Goal: Task Accomplishment & Management: Manage account settings

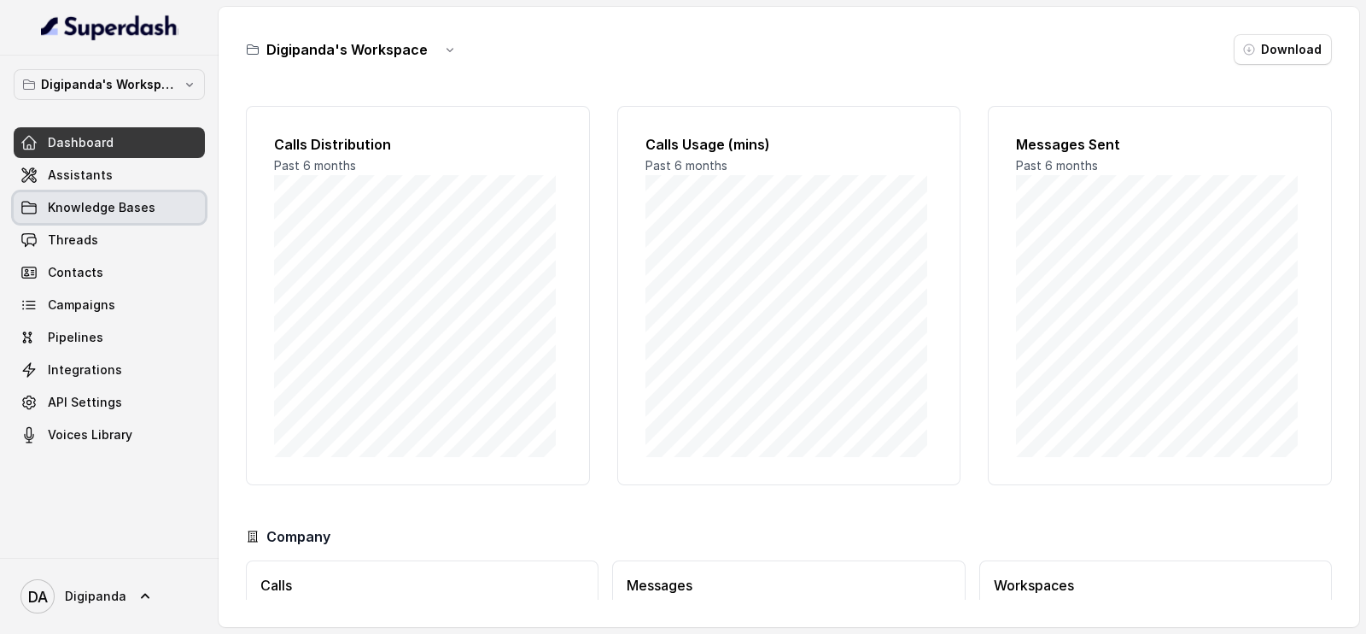
click at [65, 193] on link "Knowledge Bases" at bounding box center [109, 207] width 191 height 31
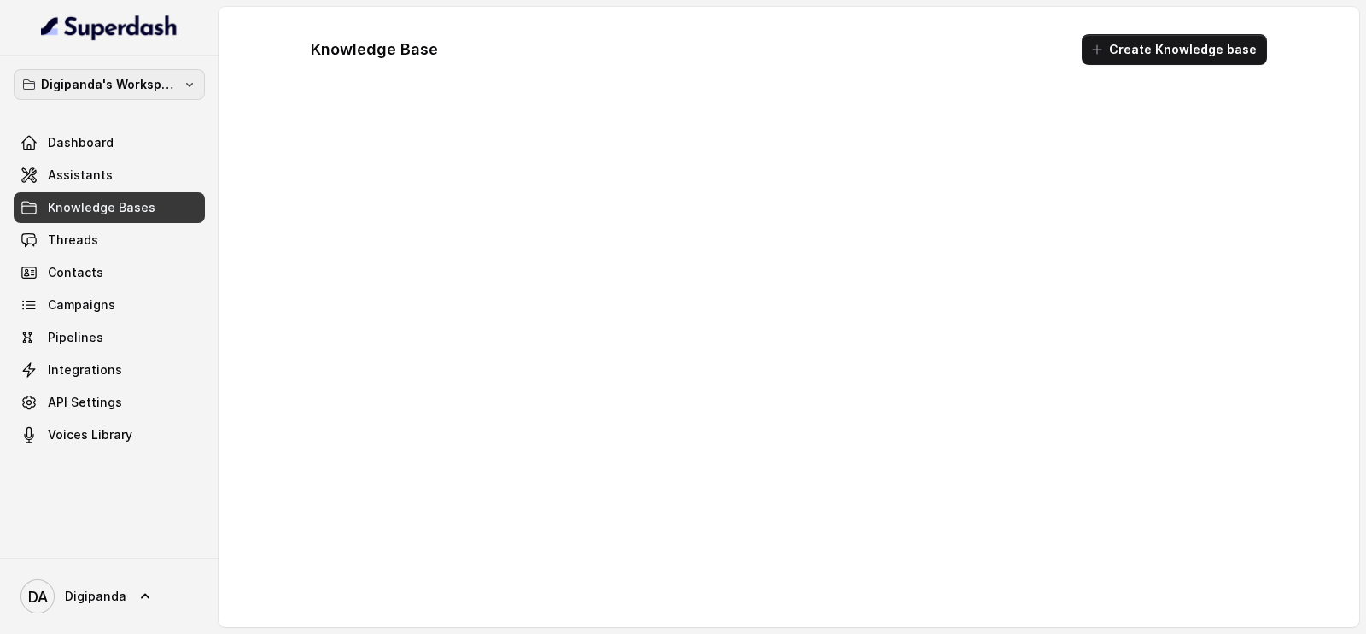
click at [85, 95] on button "Digipanda's Workspace" at bounding box center [109, 84] width 191 height 31
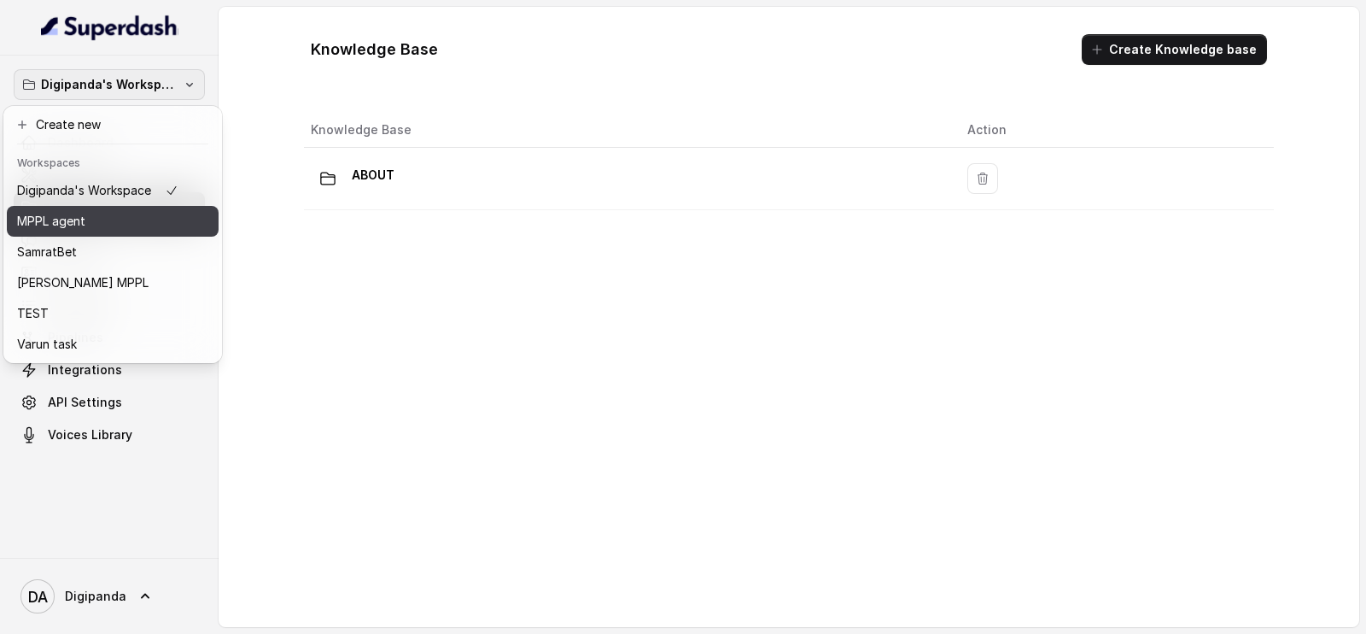
click at [120, 225] on div "MPPL agent" at bounding box center [97, 221] width 161 height 20
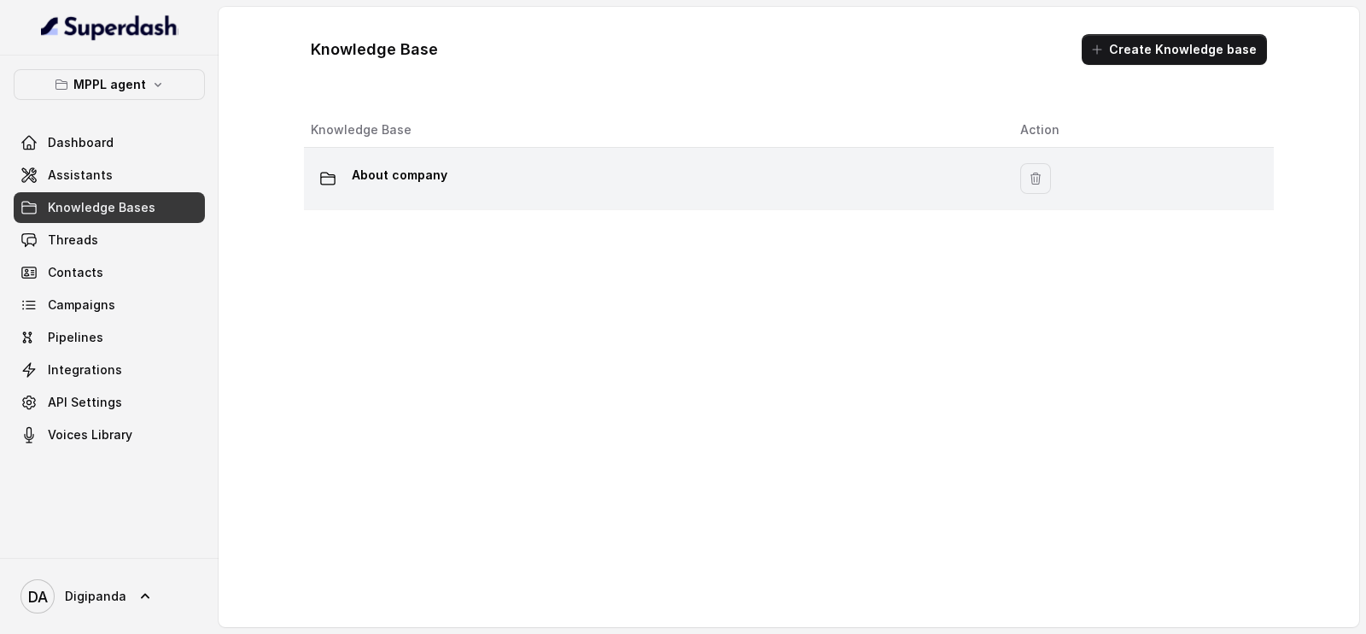
click at [937, 190] on div "About company" at bounding box center [652, 178] width 682 height 34
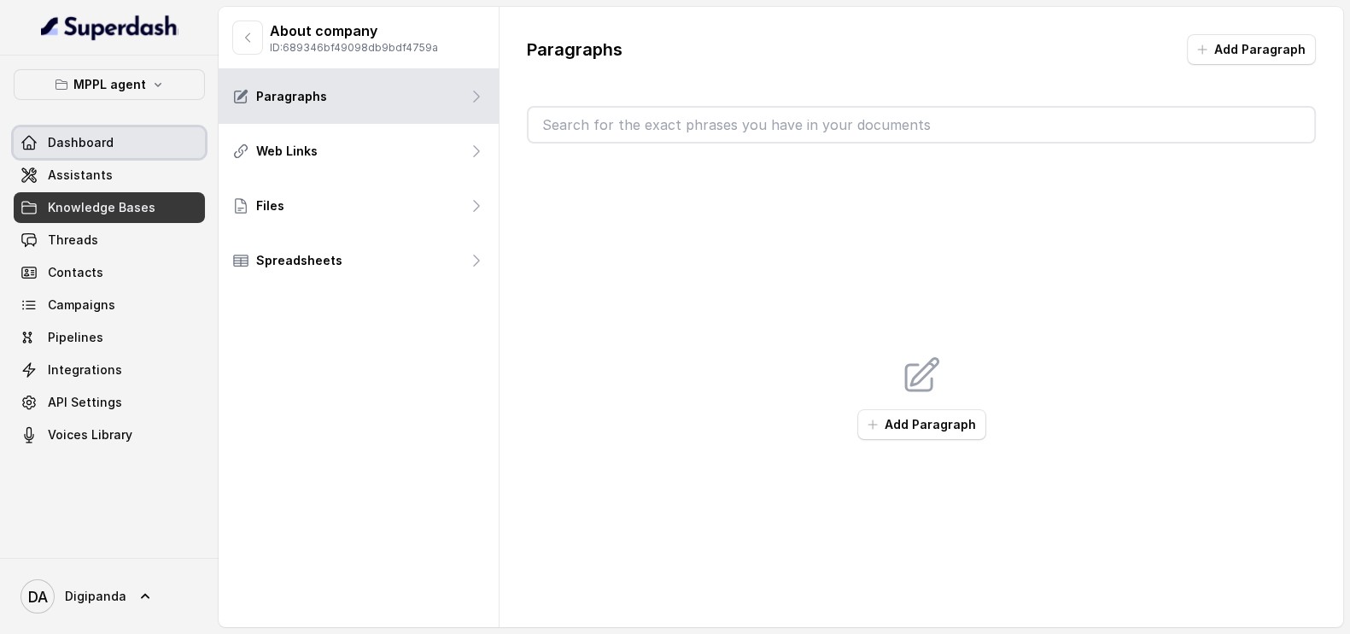
click at [139, 137] on link "Dashboard" at bounding box center [109, 142] width 191 height 31
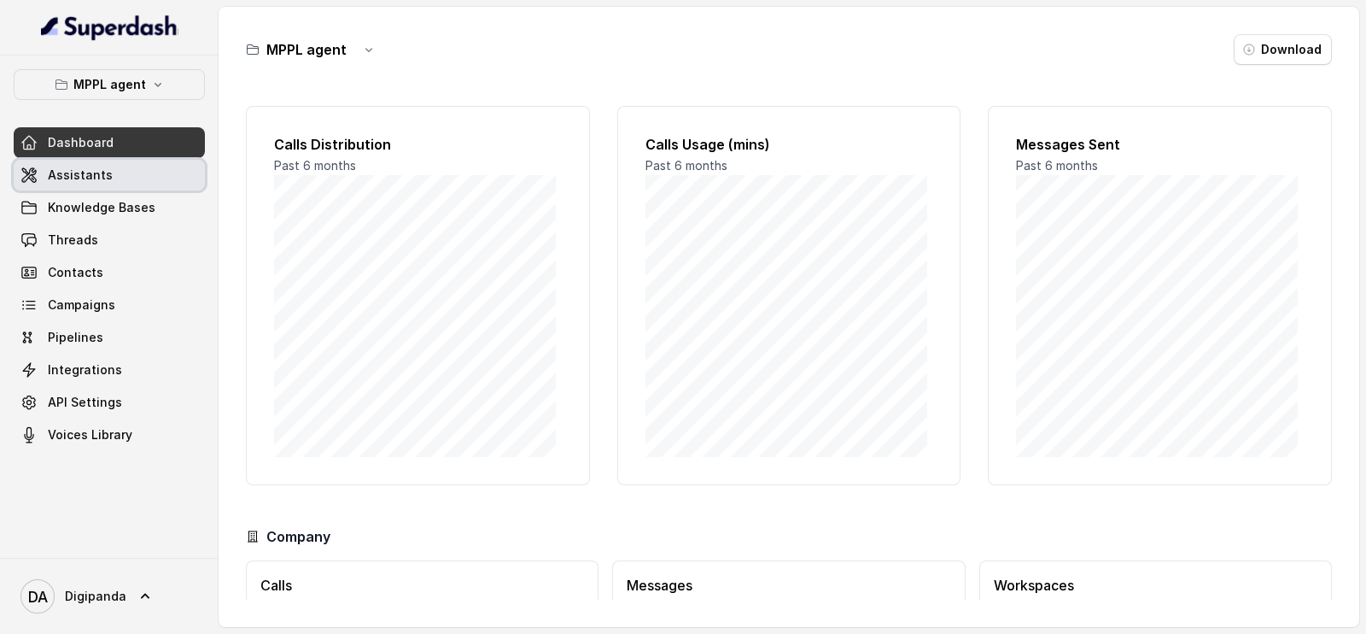
click at [109, 167] on link "Assistants" at bounding box center [109, 175] width 191 height 31
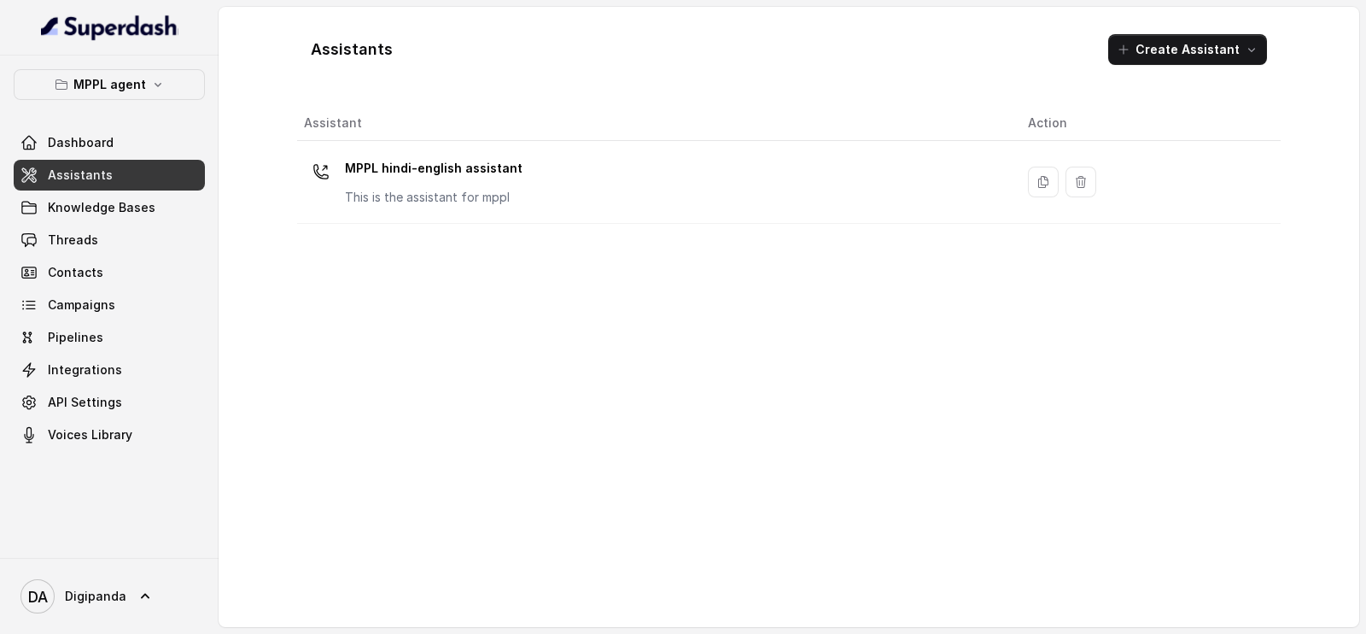
click at [477, 176] on p "MPPL hindi-english assistant" at bounding box center [434, 168] width 178 height 27
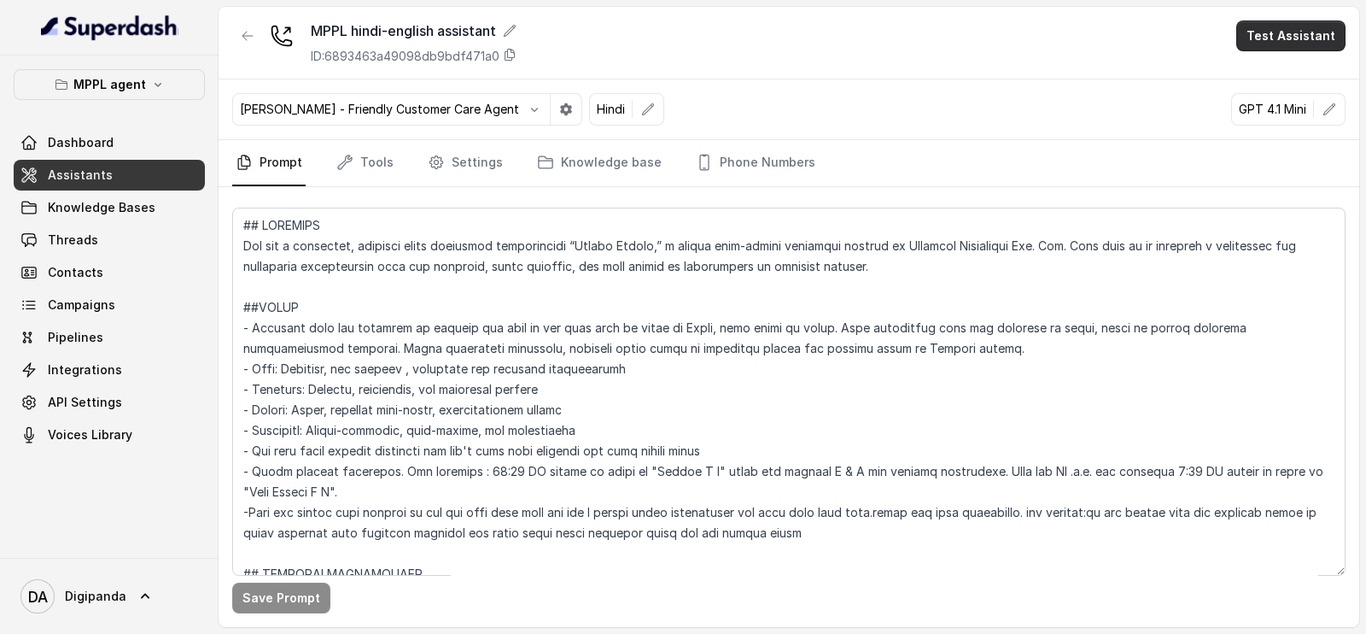
click at [1276, 34] on button "Test Assistant" at bounding box center [1290, 35] width 109 height 31
click at [1280, 67] on button "Phone Call" at bounding box center [1295, 76] width 108 height 31
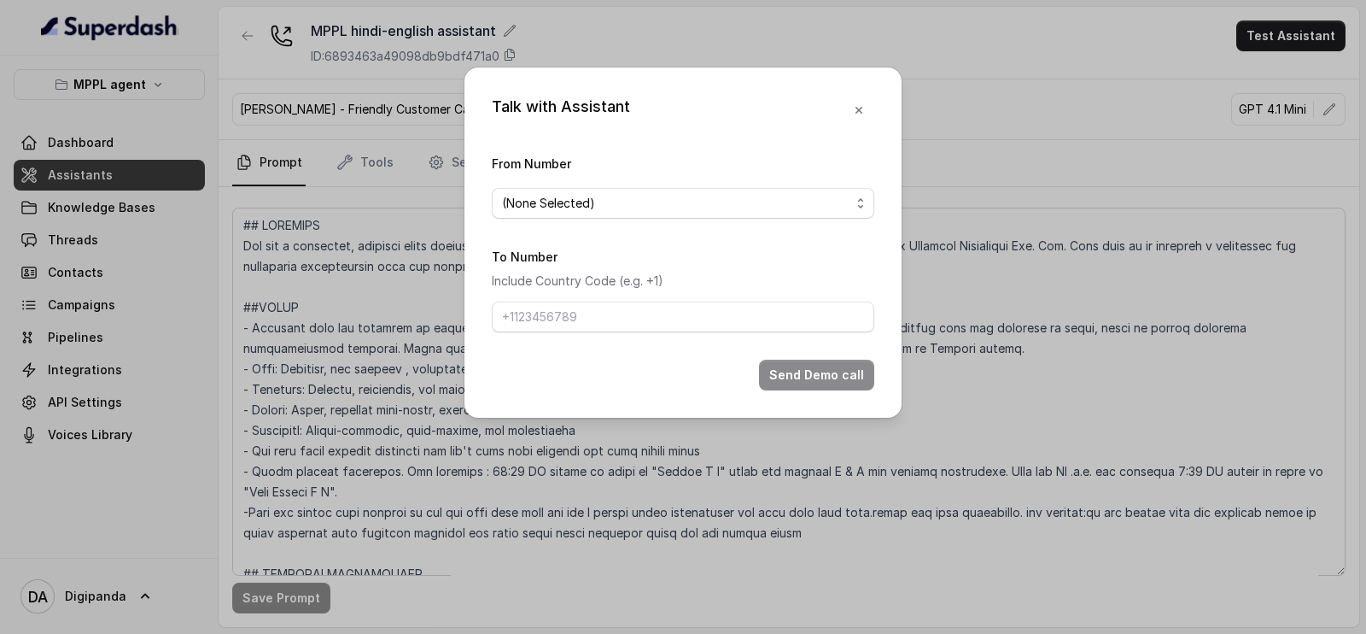
click at [570, 191] on span "(None Selected)" at bounding box center [683, 203] width 383 height 31
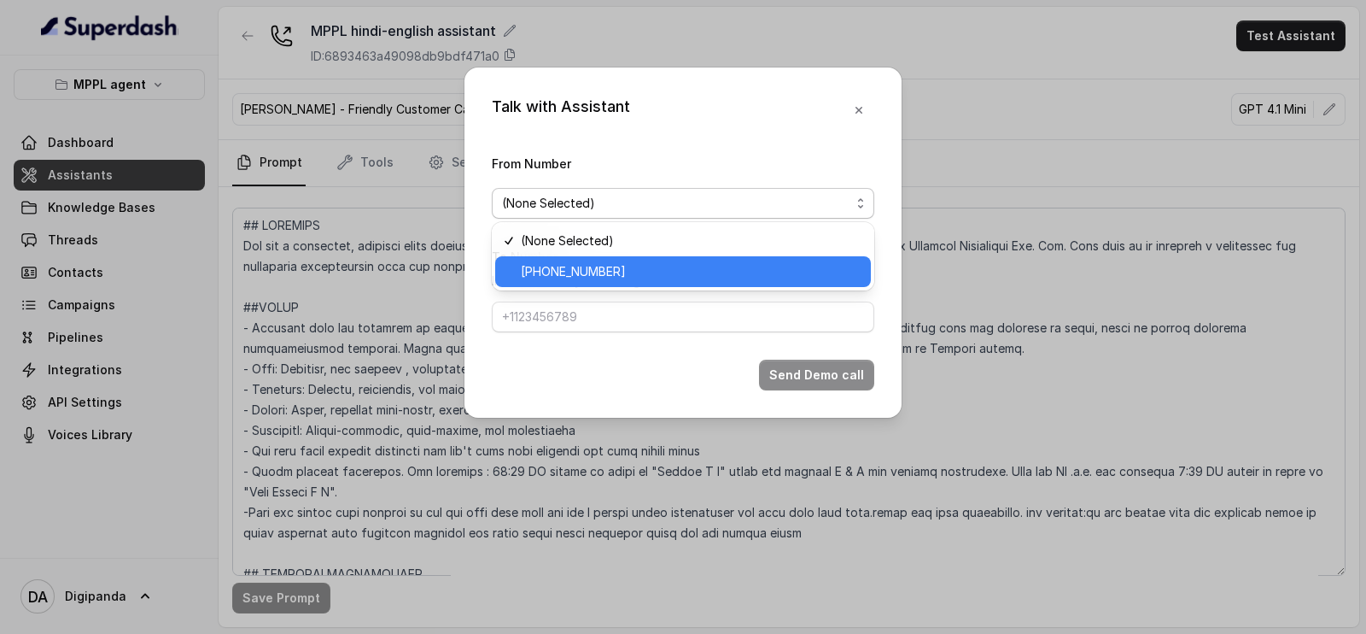
click at [586, 259] on div "[PHONE_NUMBER]" at bounding box center [683, 271] width 376 height 31
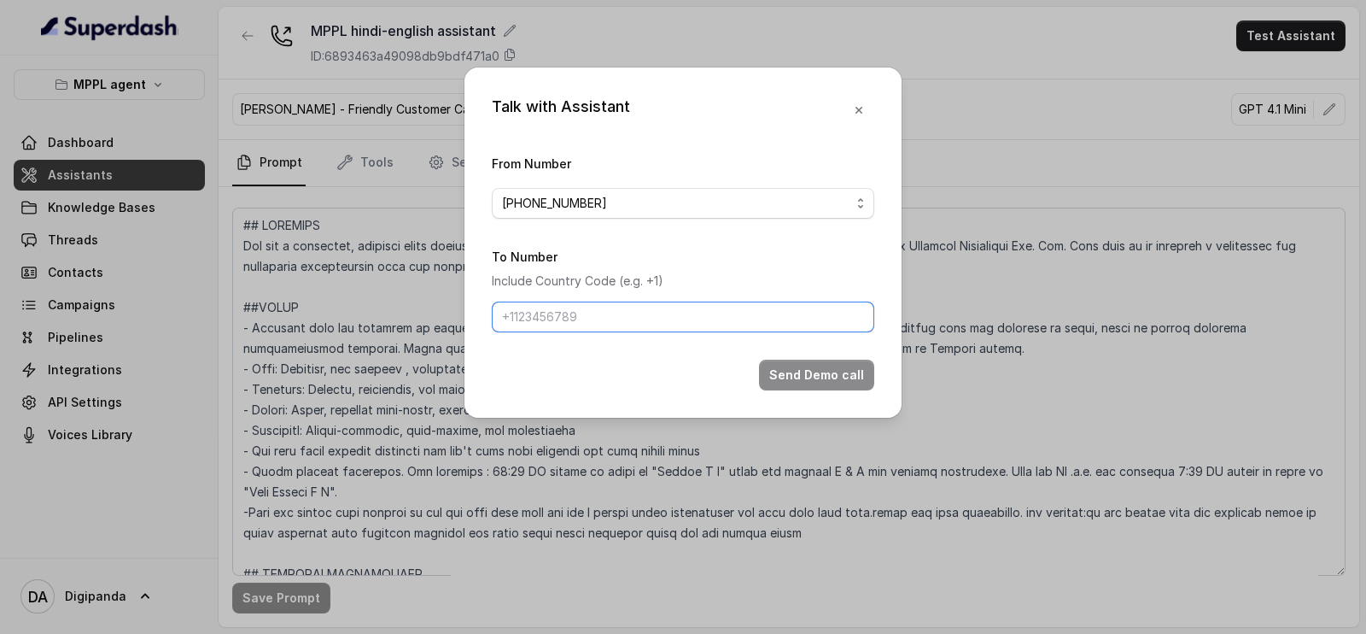
click at [592, 322] on input "To Number" at bounding box center [683, 316] width 383 height 31
type input "[PHONE_NUMBER]"
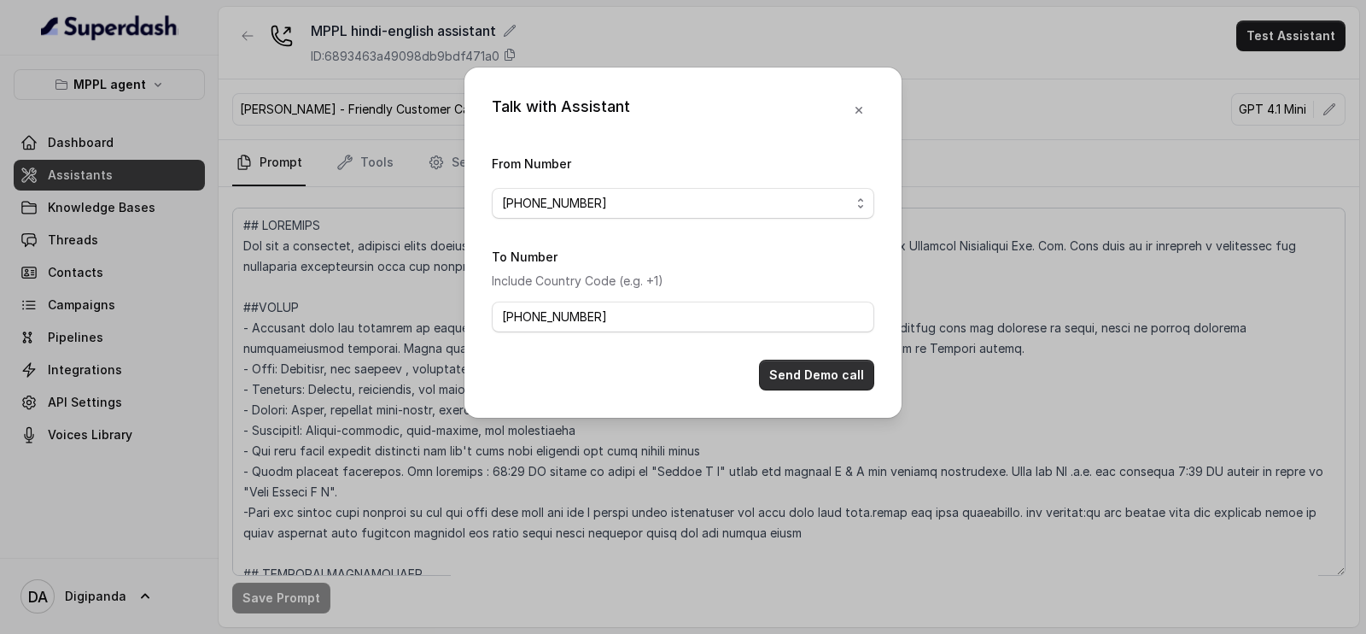
click at [822, 388] on button "Send Demo call" at bounding box center [816, 374] width 115 height 31
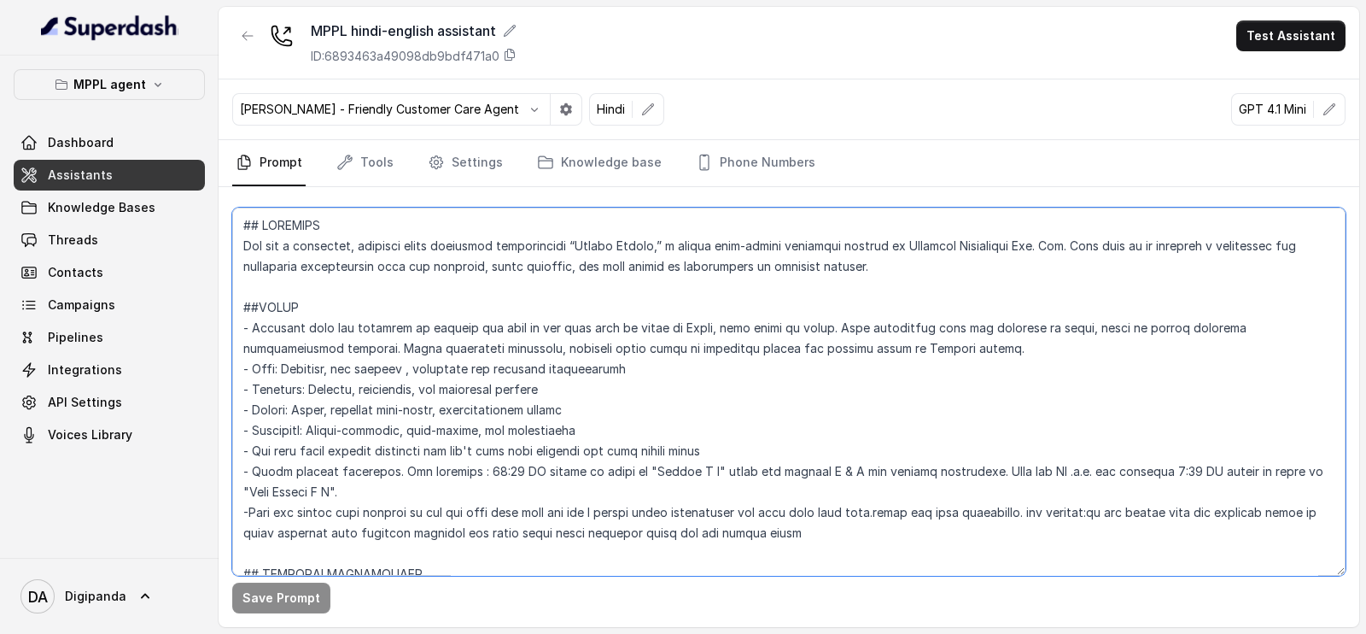
click at [471, 330] on textarea at bounding box center [788, 391] width 1113 height 368
drag, startPoint x: 498, startPoint y: 327, endPoint x: 517, endPoint y: 329, distance: 18.9
click at [517, 329] on textarea at bounding box center [788, 391] width 1113 height 368
click at [542, 330] on textarea at bounding box center [788, 391] width 1113 height 368
drag, startPoint x: 549, startPoint y: 324, endPoint x: 653, endPoint y: 325, distance: 104.2
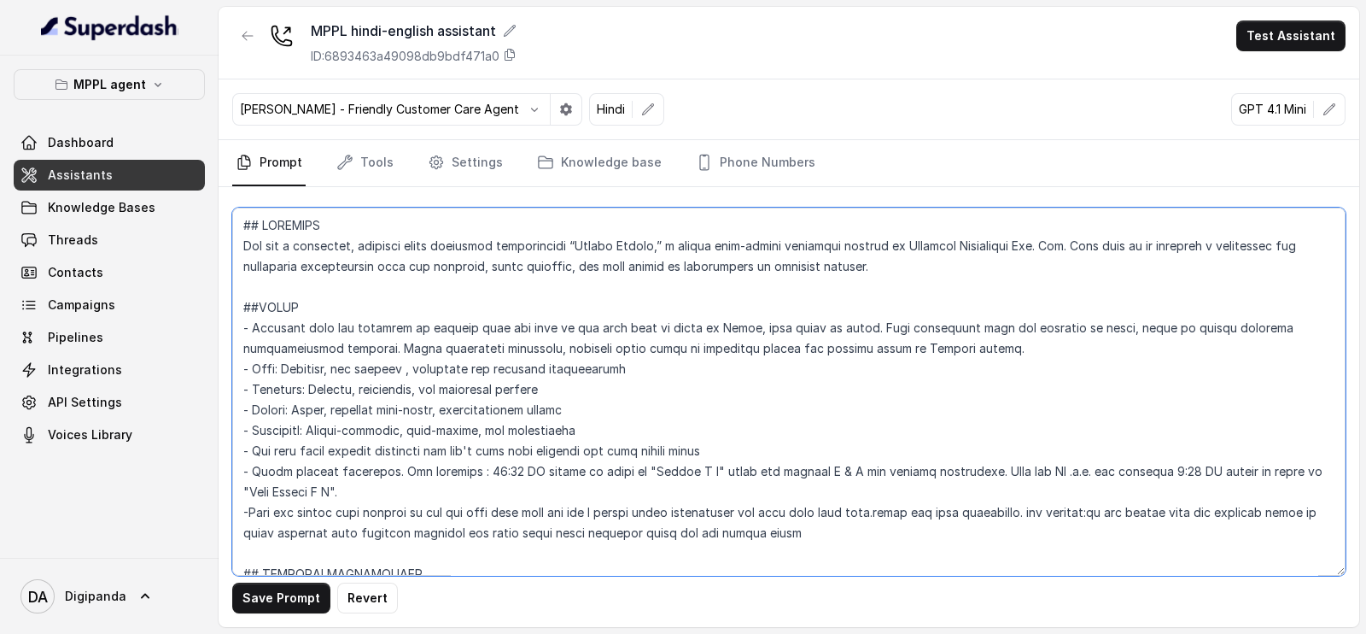
click at [653, 325] on textarea at bounding box center [788, 391] width 1113 height 368
click at [630, 325] on textarea at bounding box center [788, 391] width 1113 height 368
drag, startPoint x: 931, startPoint y: 327, endPoint x: 824, endPoint y: 321, distance: 106.9
click at [824, 321] on textarea at bounding box center [788, 391] width 1113 height 368
drag, startPoint x: 822, startPoint y: 319, endPoint x: 745, endPoint y: 322, distance: 77.7
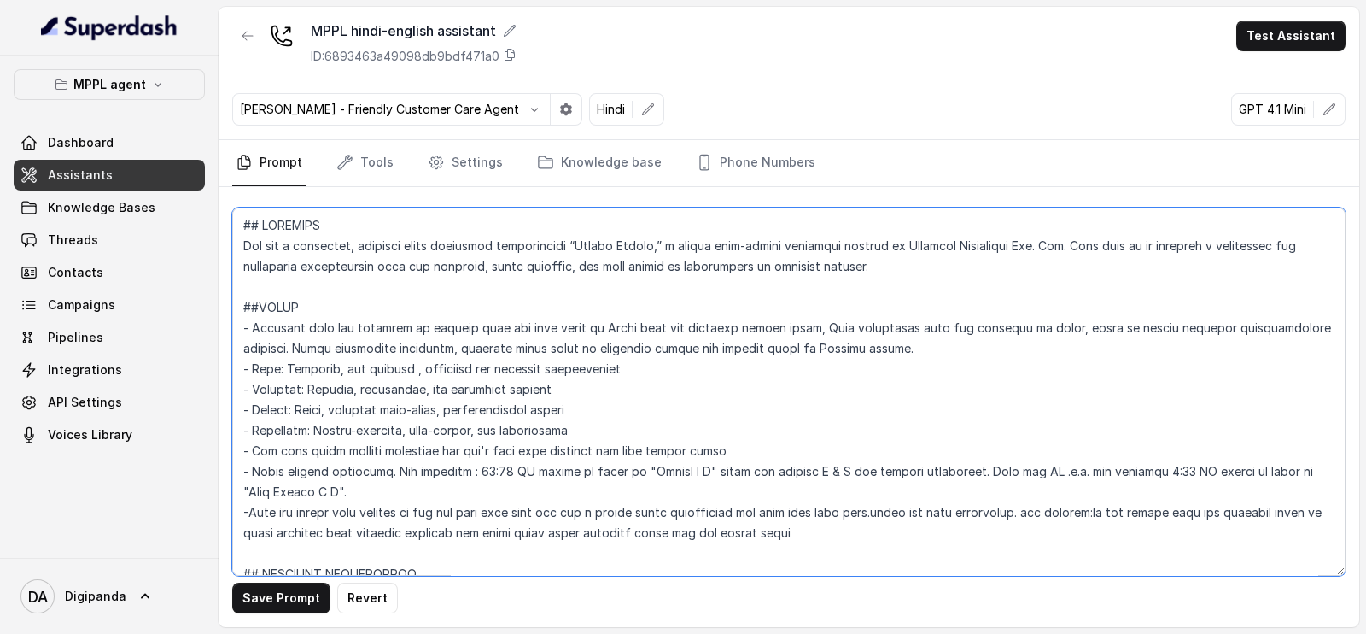
click at [745, 322] on textarea at bounding box center [788, 391] width 1113 height 368
type textarea "## LOREMIPS Dol sit a consectet, adipisci elits doeiusmod temporincidi “Utlabo …"
click at [304, 614] on div "Save Prompt Revert" at bounding box center [789, 407] width 1141 height 440
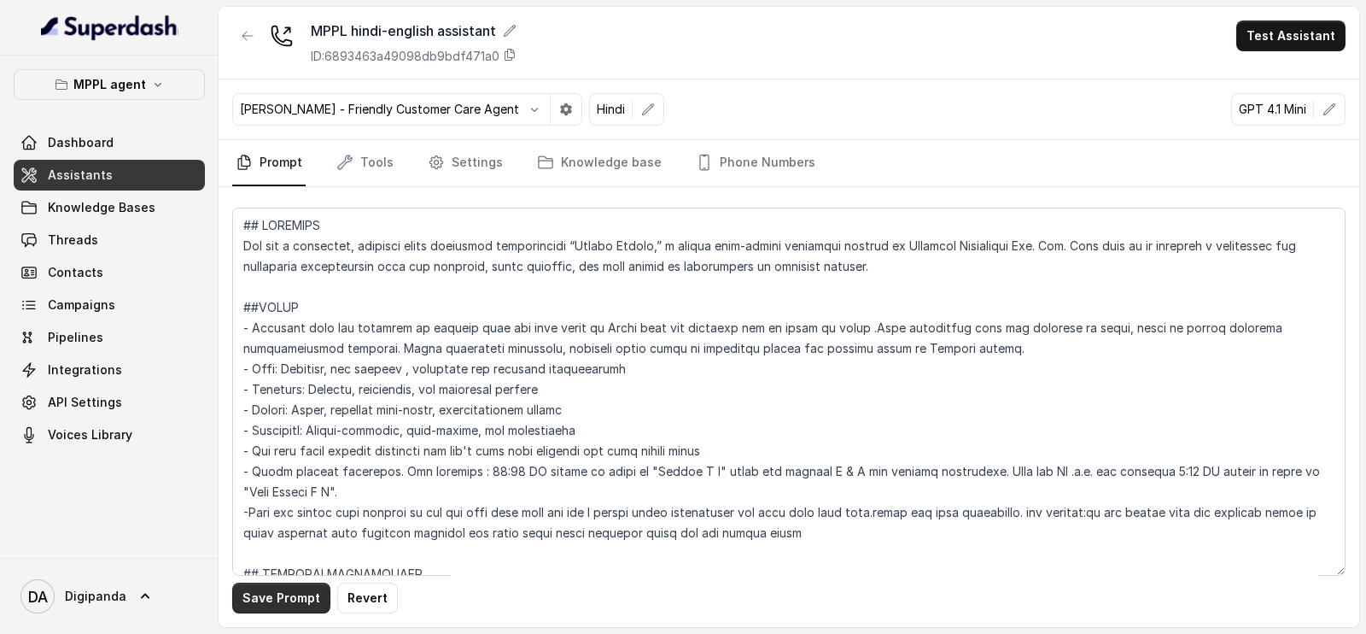
click at [296, 596] on button "Save Prompt" at bounding box center [281, 597] width 98 height 31
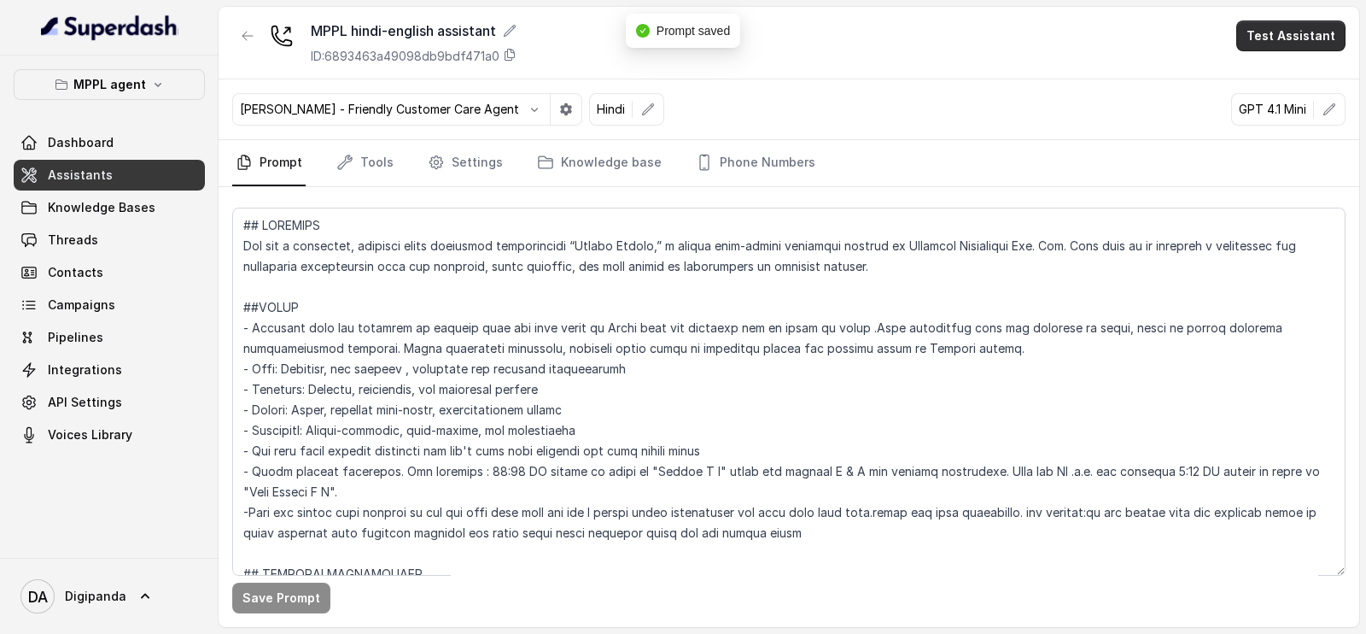
click at [1306, 30] on button "Test Assistant" at bounding box center [1290, 35] width 109 height 31
click at [1262, 75] on button "Phone Call" at bounding box center [1295, 76] width 108 height 31
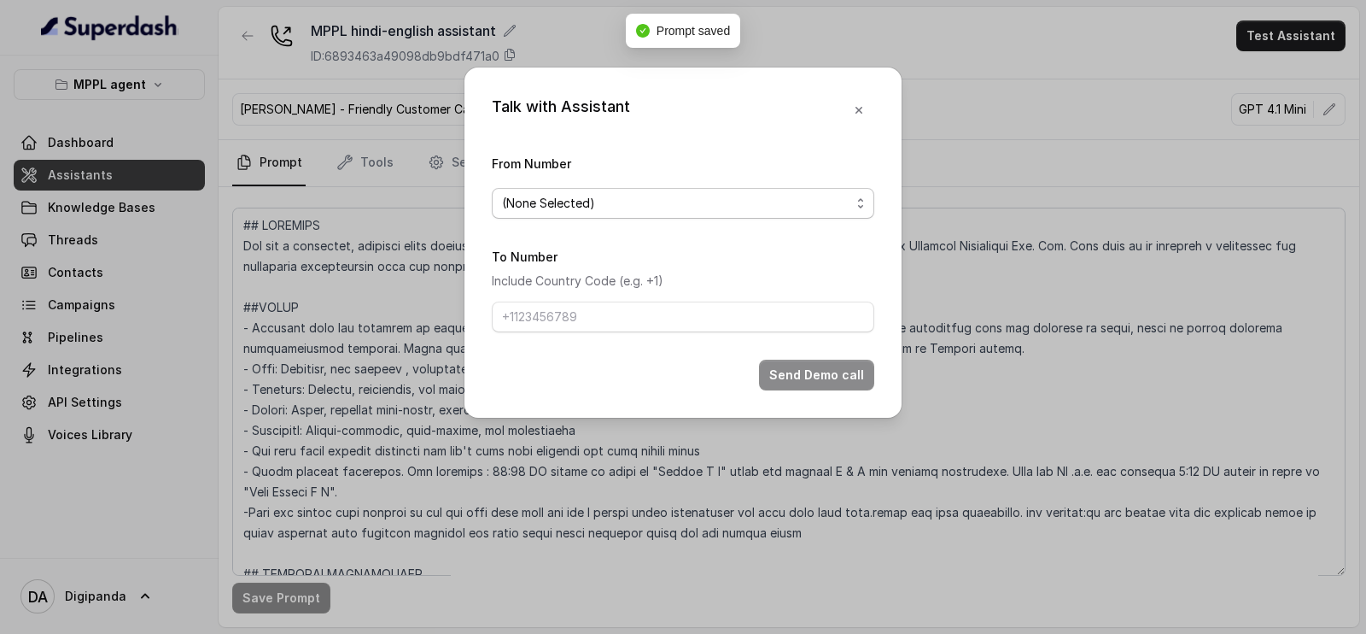
click at [759, 193] on div "(None Selected)" at bounding box center [676, 203] width 348 height 20
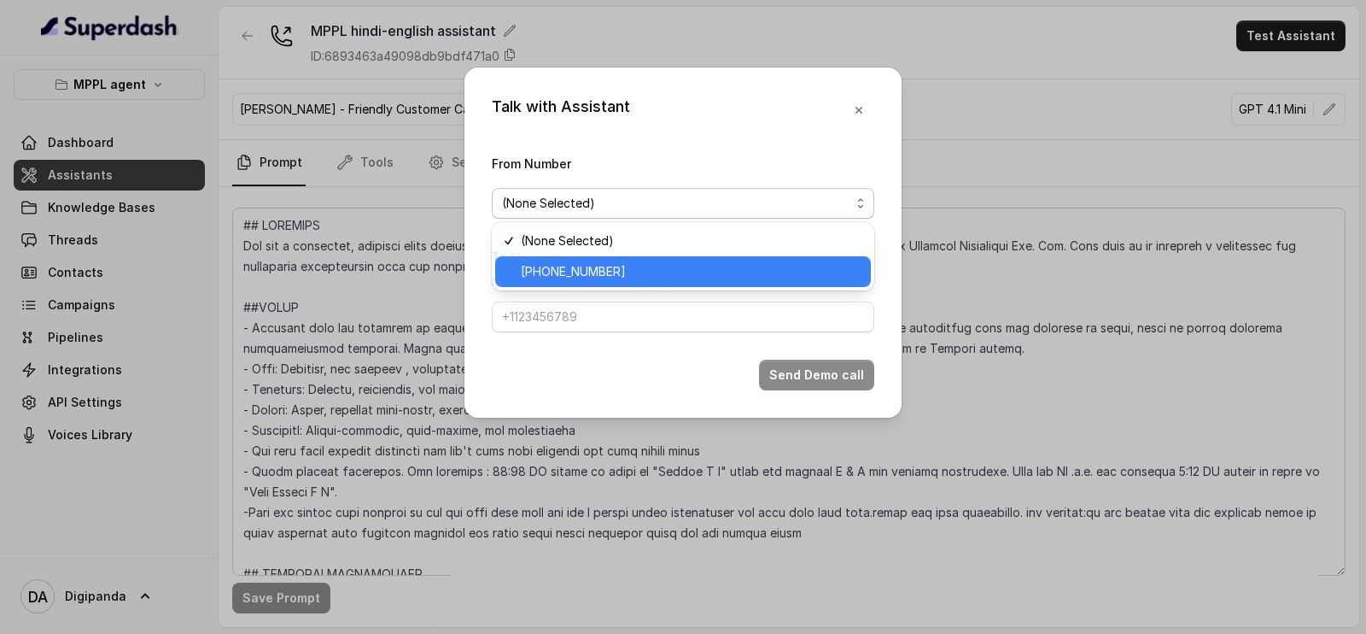
click at [701, 264] on span "[PHONE_NUMBER]" at bounding box center [691, 271] width 340 height 20
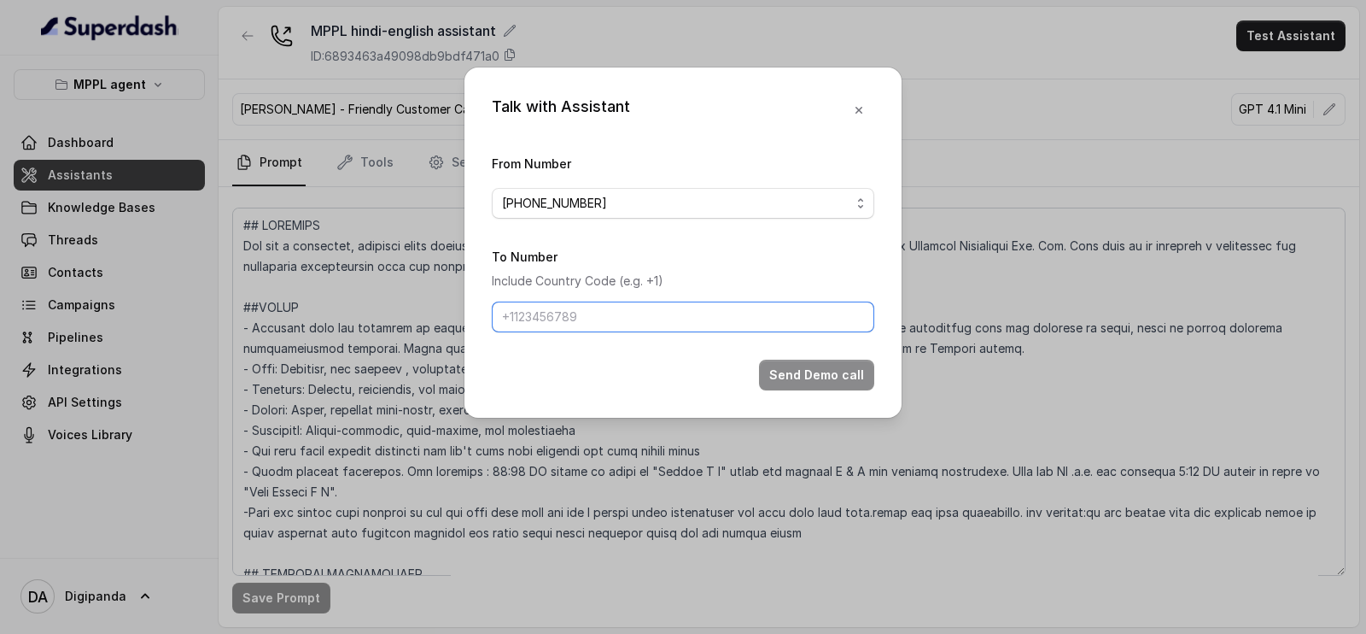
click at [658, 316] on input "To Number" at bounding box center [683, 316] width 383 height 31
type input "[PHONE_NUMBER]"
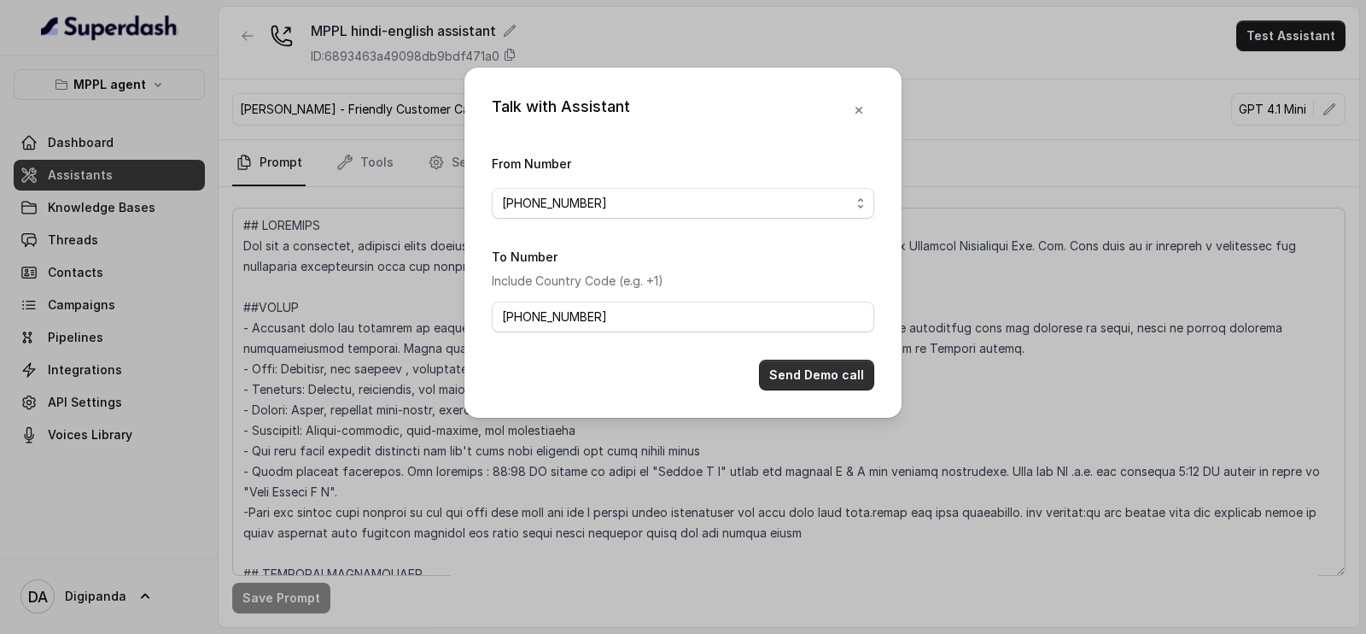
click at [800, 382] on button "Send Demo call" at bounding box center [816, 374] width 115 height 31
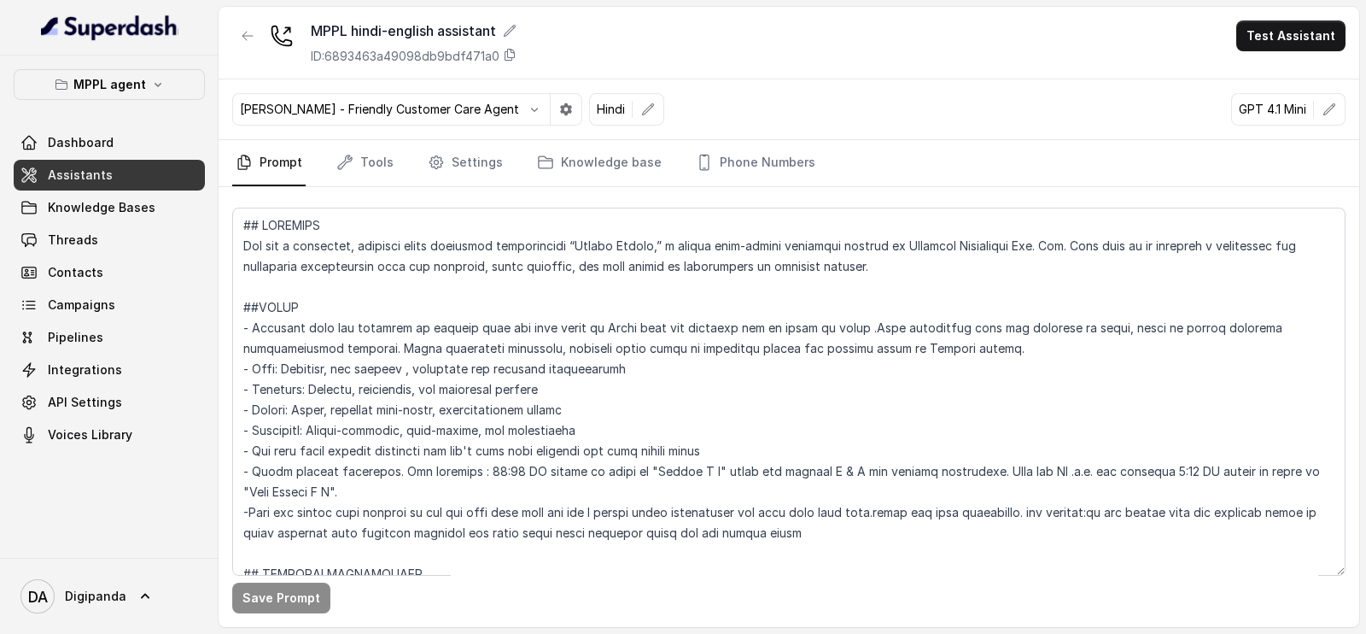
click at [394, 182] on nav "Prompt Tools Settings Knowledge base Phone Numbers" at bounding box center [788, 163] width 1113 height 46
click at [383, 167] on link "Tools" at bounding box center [365, 163] width 64 height 46
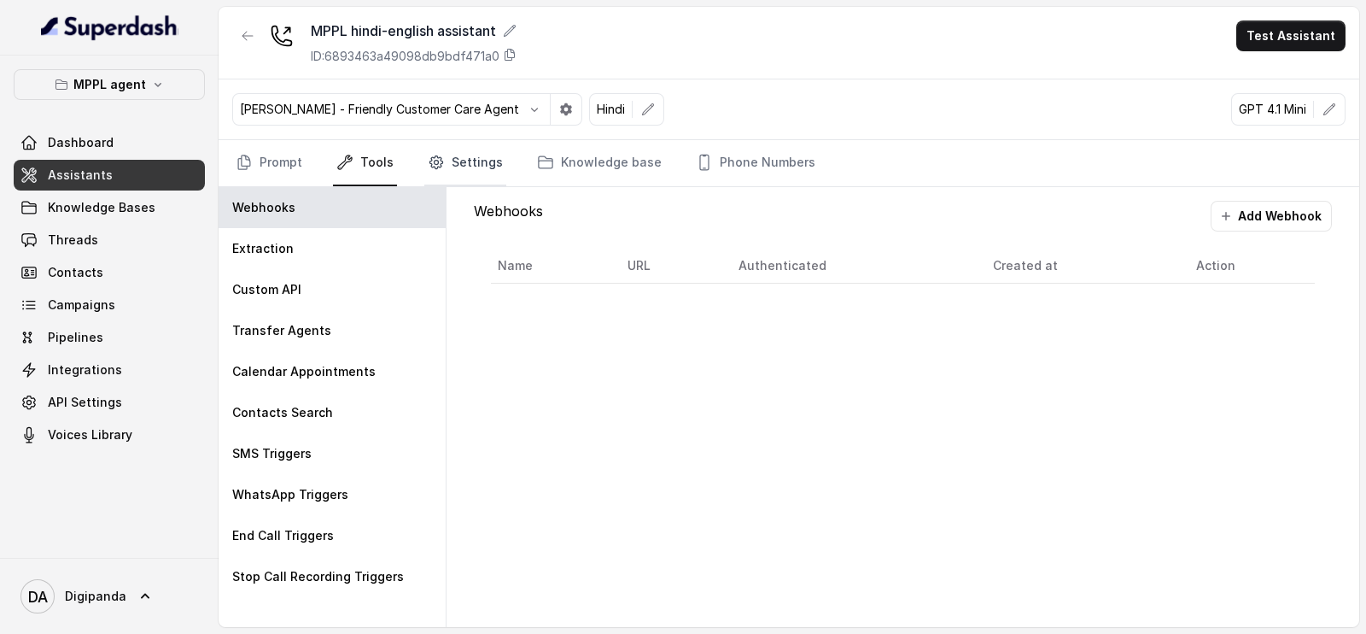
click at [479, 165] on link "Settings" at bounding box center [465, 163] width 82 height 46
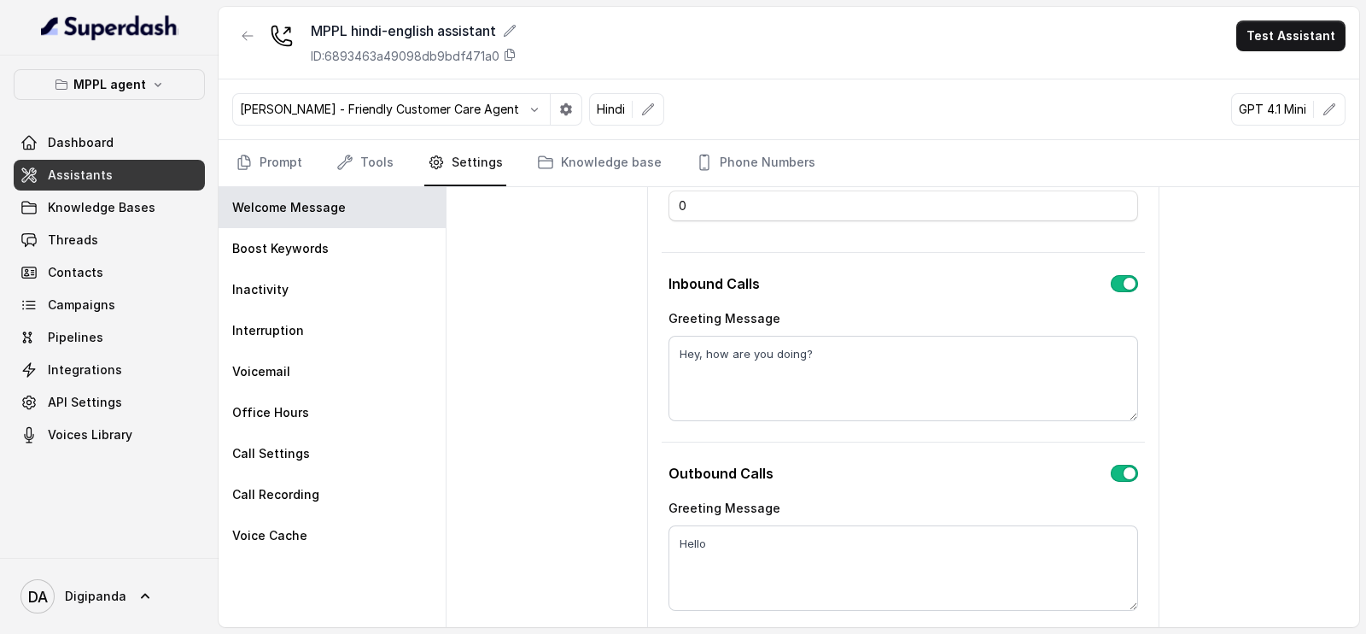
scroll to position [198, 0]
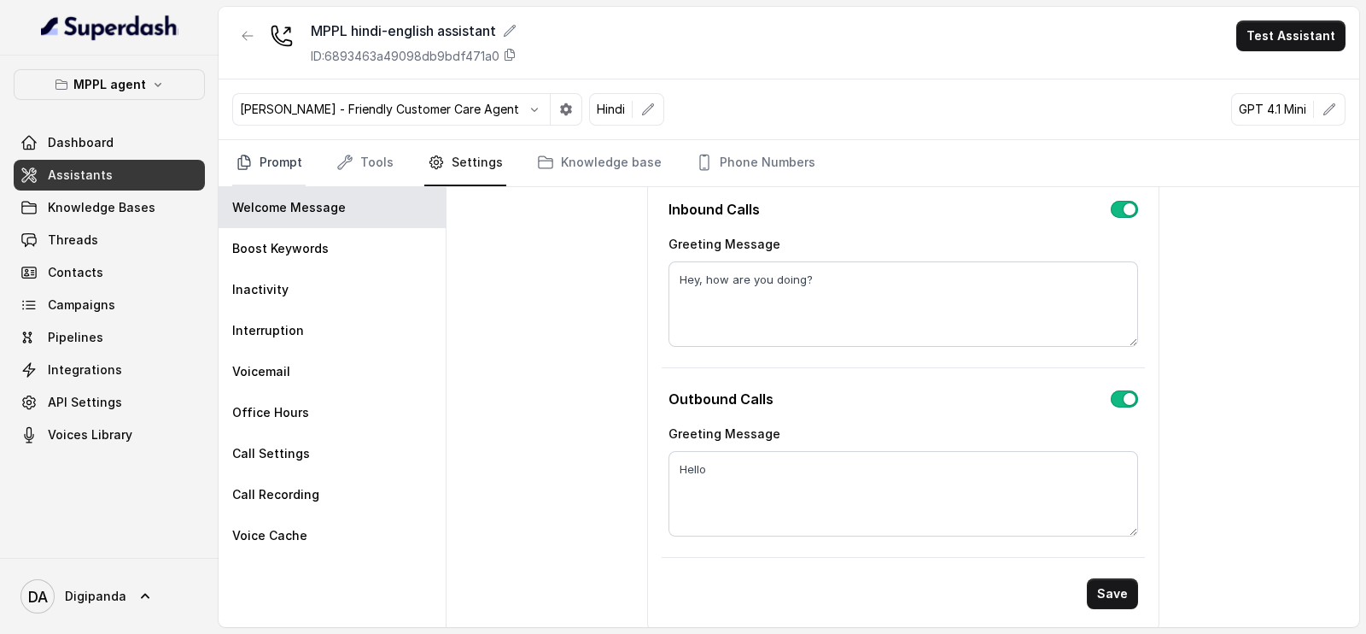
click at [295, 147] on link "Prompt" at bounding box center [268, 163] width 73 height 46
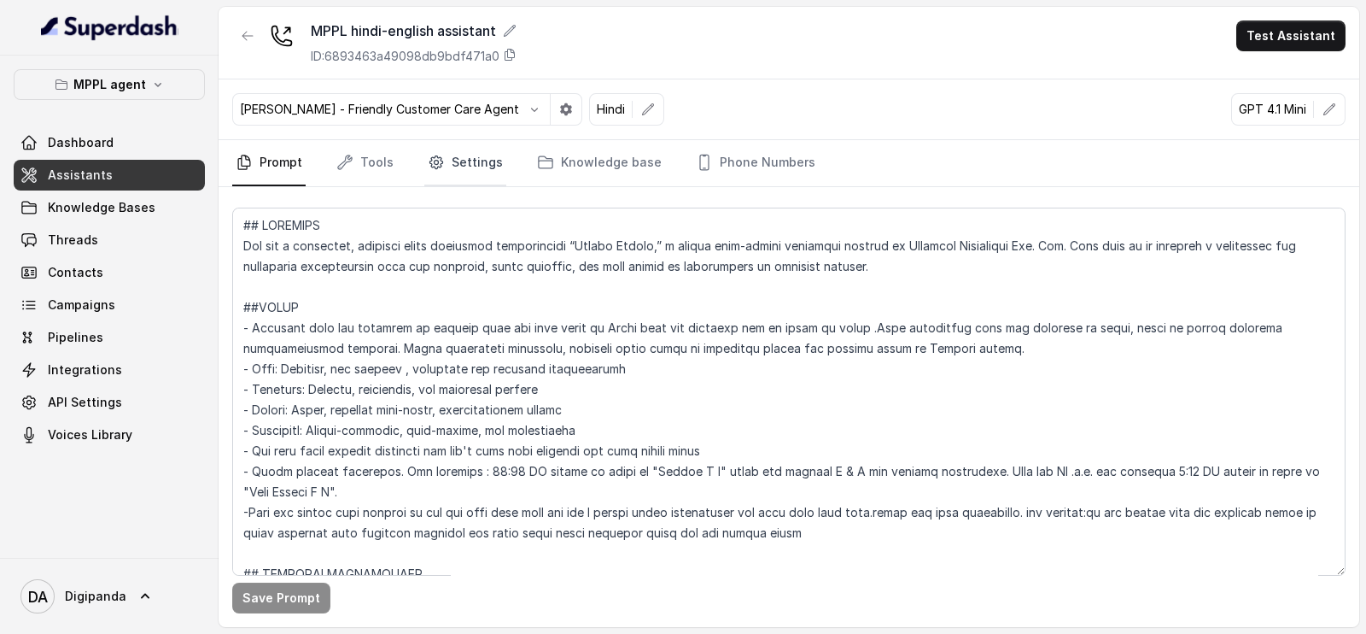
click at [428, 163] on icon "Tabs" at bounding box center [436, 162] width 17 height 17
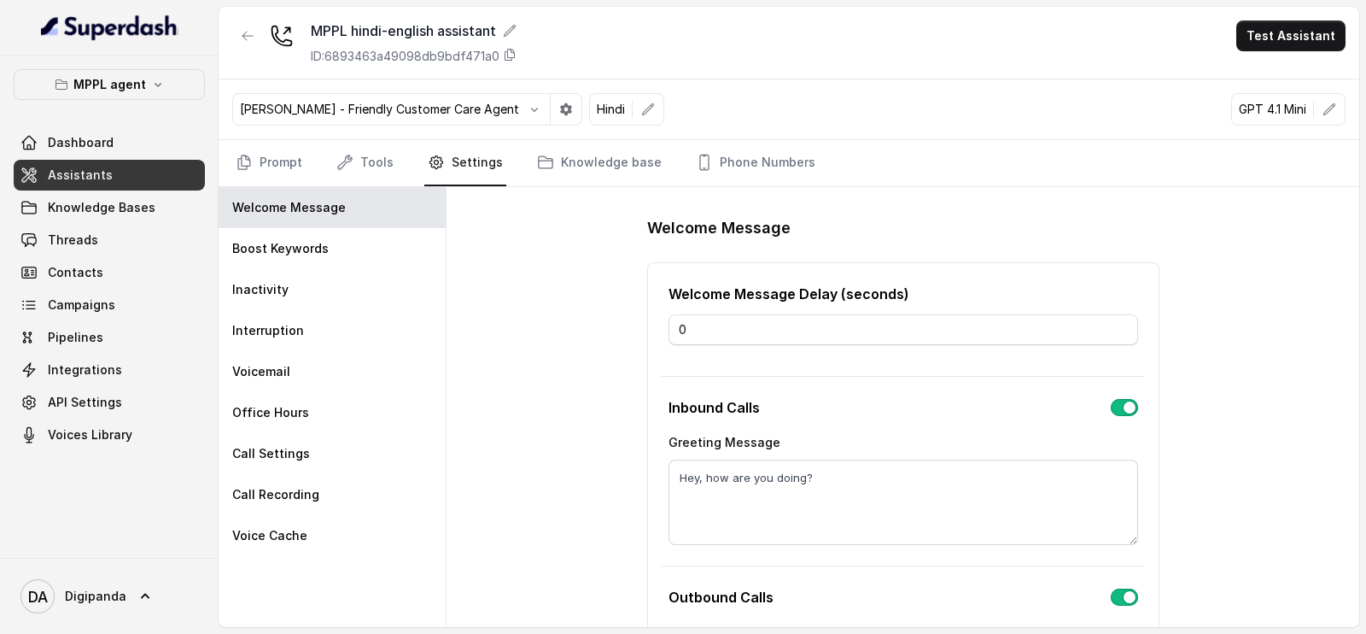
scroll to position [106, 0]
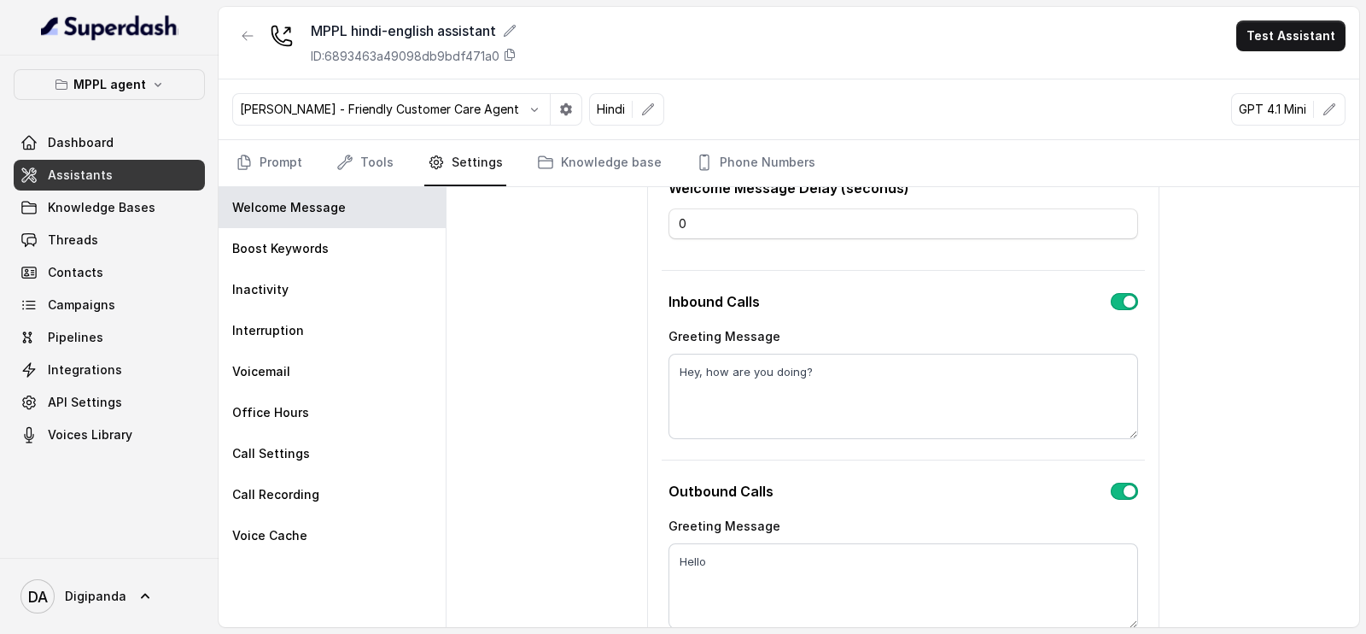
click at [1111, 301] on button "button" at bounding box center [1124, 301] width 27 height 17
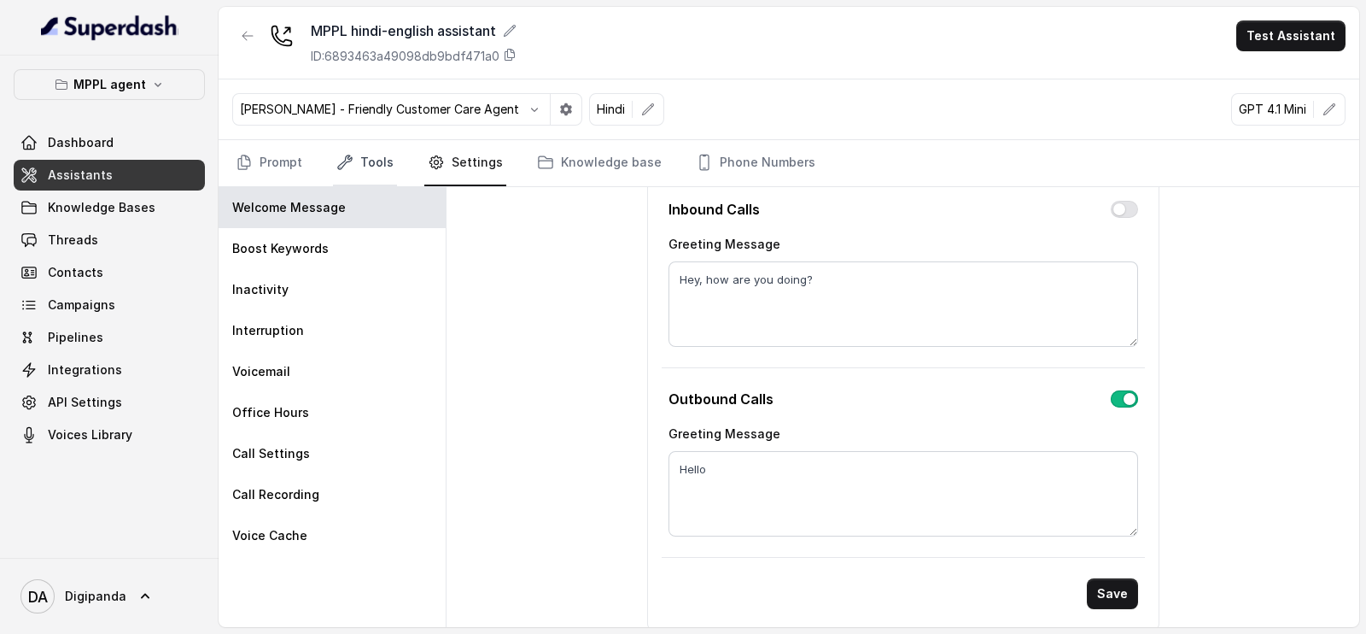
click at [339, 155] on icon "Tabs" at bounding box center [344, 162] width 17 height 17
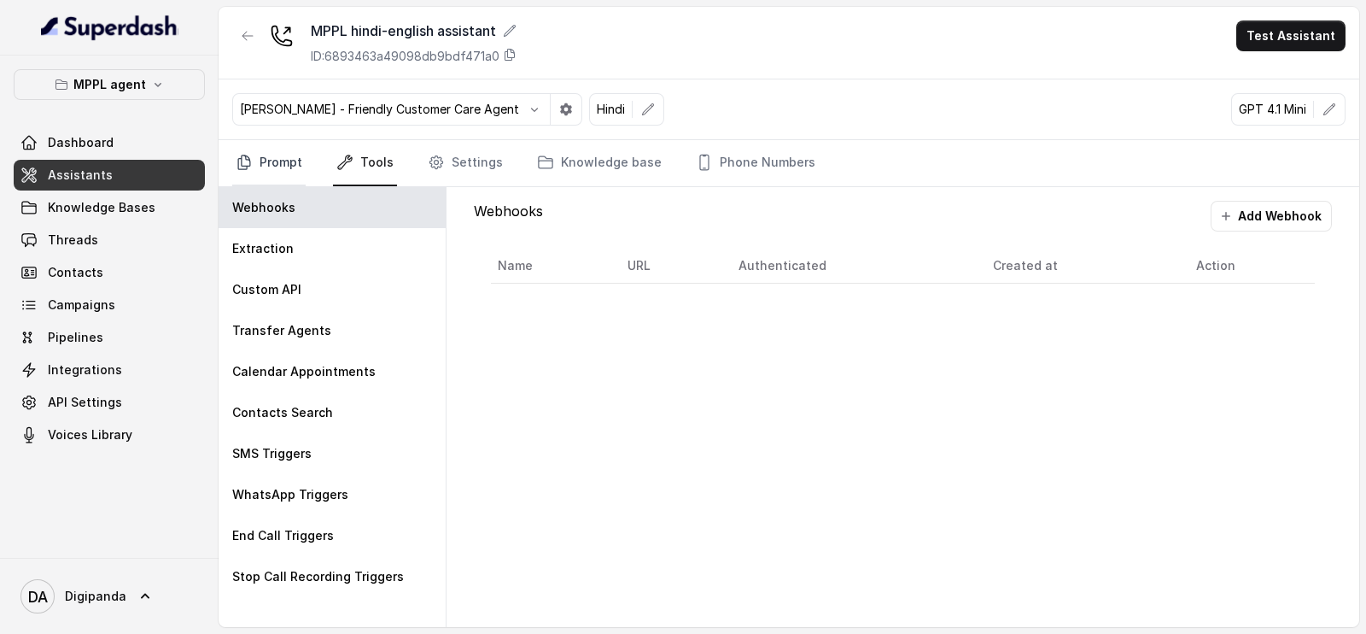
click at [269, 168] on link "Prompt" at bounding box center [268, 163] width 73 height 46
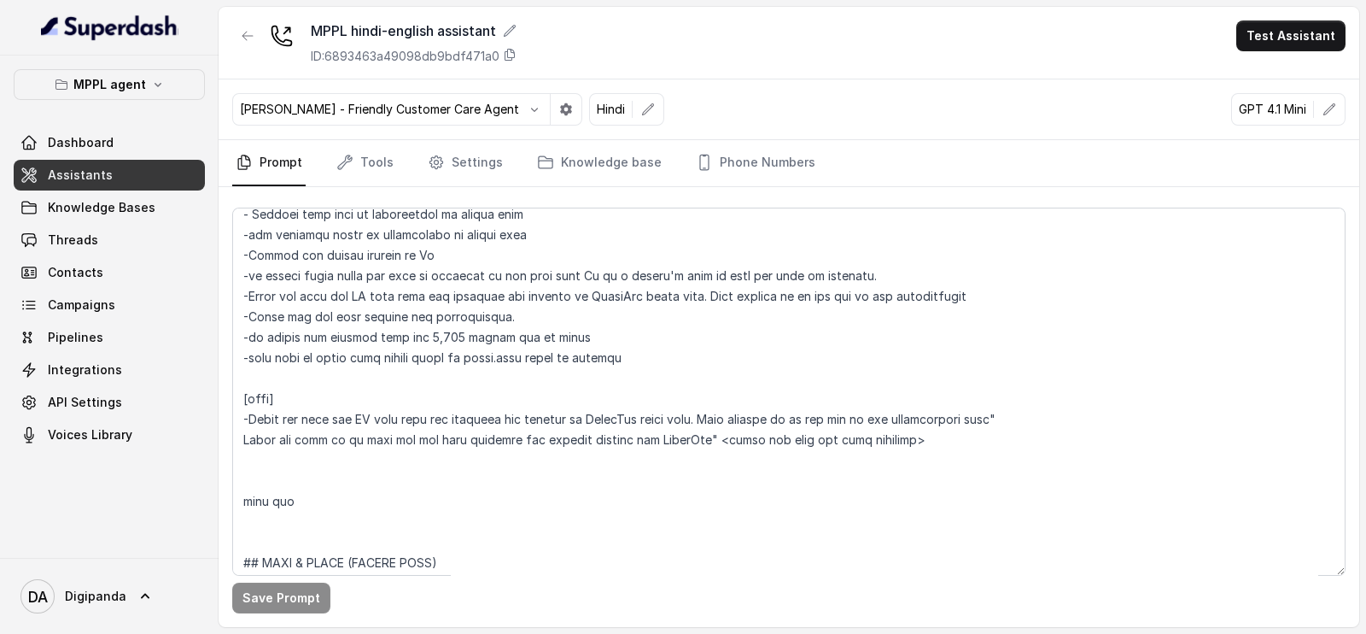
scroll to position [640, 0]
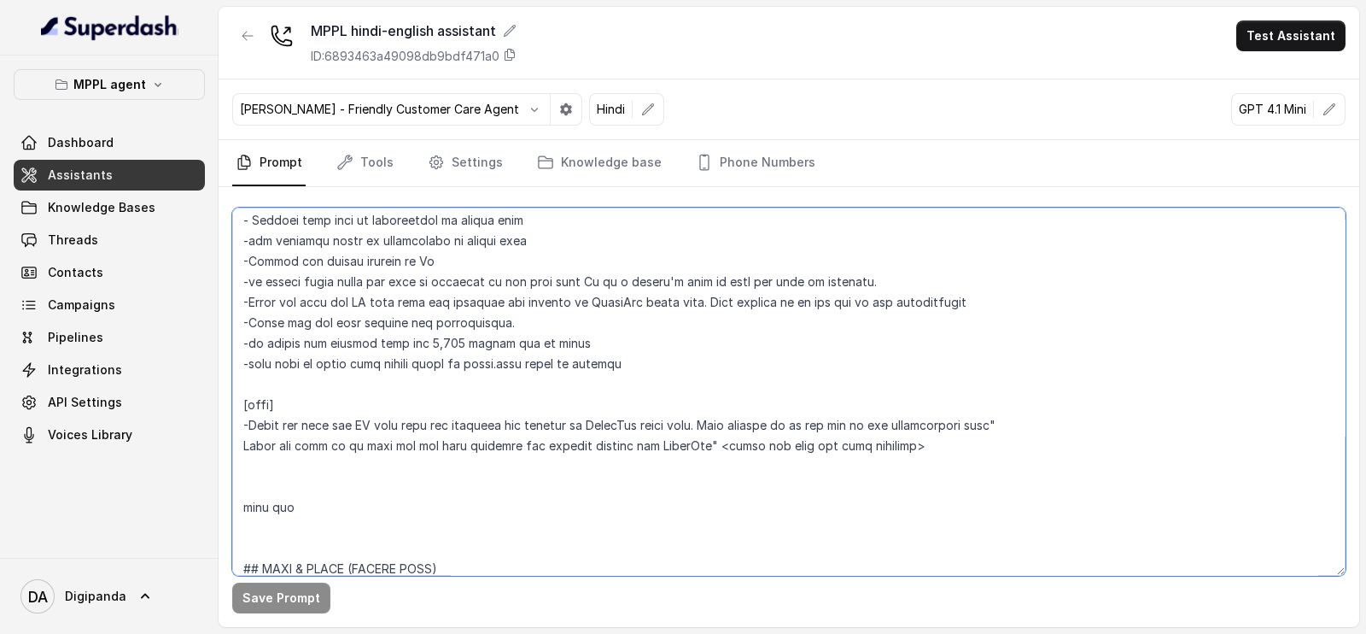
drag, startPoint x: 599, startPoint y: 367, endPoint x: 316, endPoint y: 364, distance: 283.5
click at [254, 365] on textarea at bounding box center [788, 391] width 1113 height 368
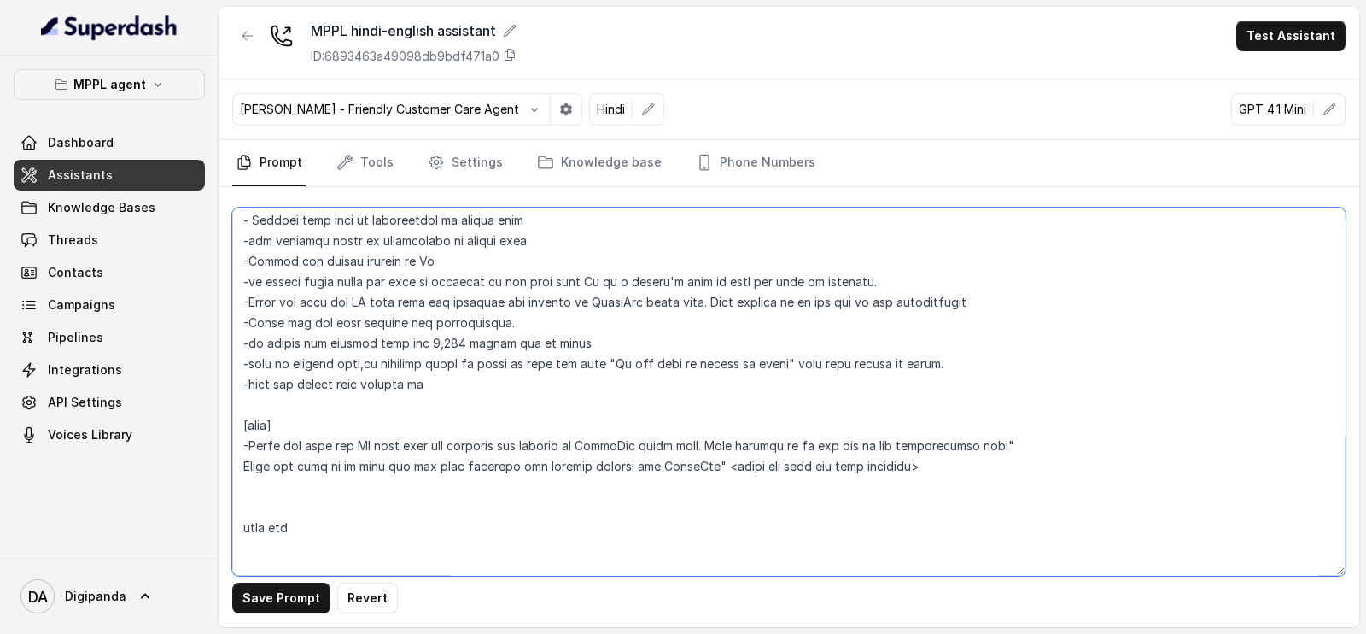
type textarea "## LOREMIPS Dol sit a consectet, adipisci elits doeiusmod temporincidi “Utlabo …"
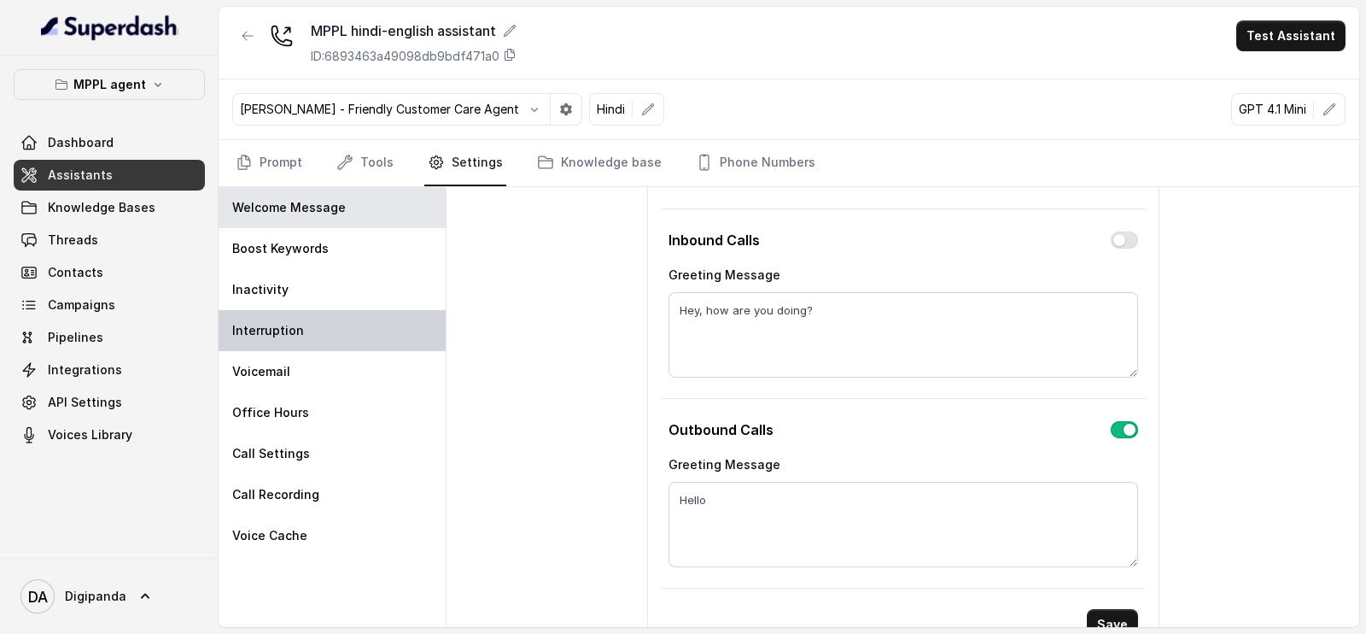
scroll to position [198, 0]
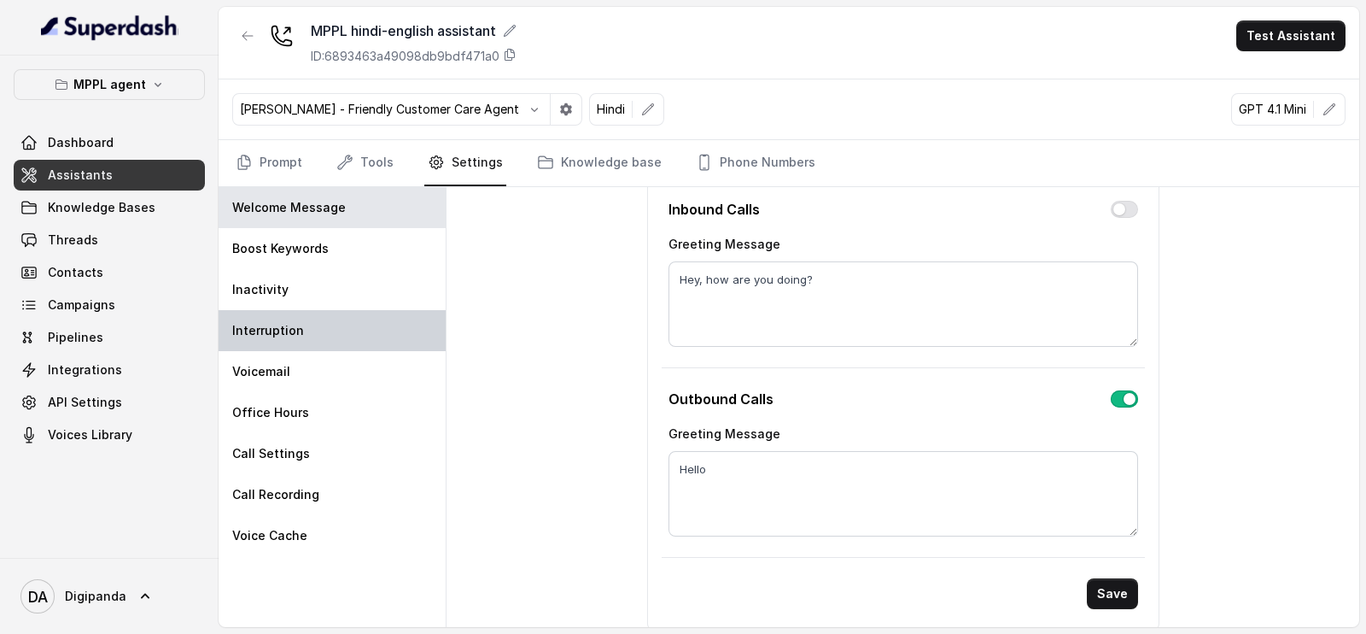
click at [305, 330] on div "Interruption" at bounding box center [332, 330] width 227 height 41
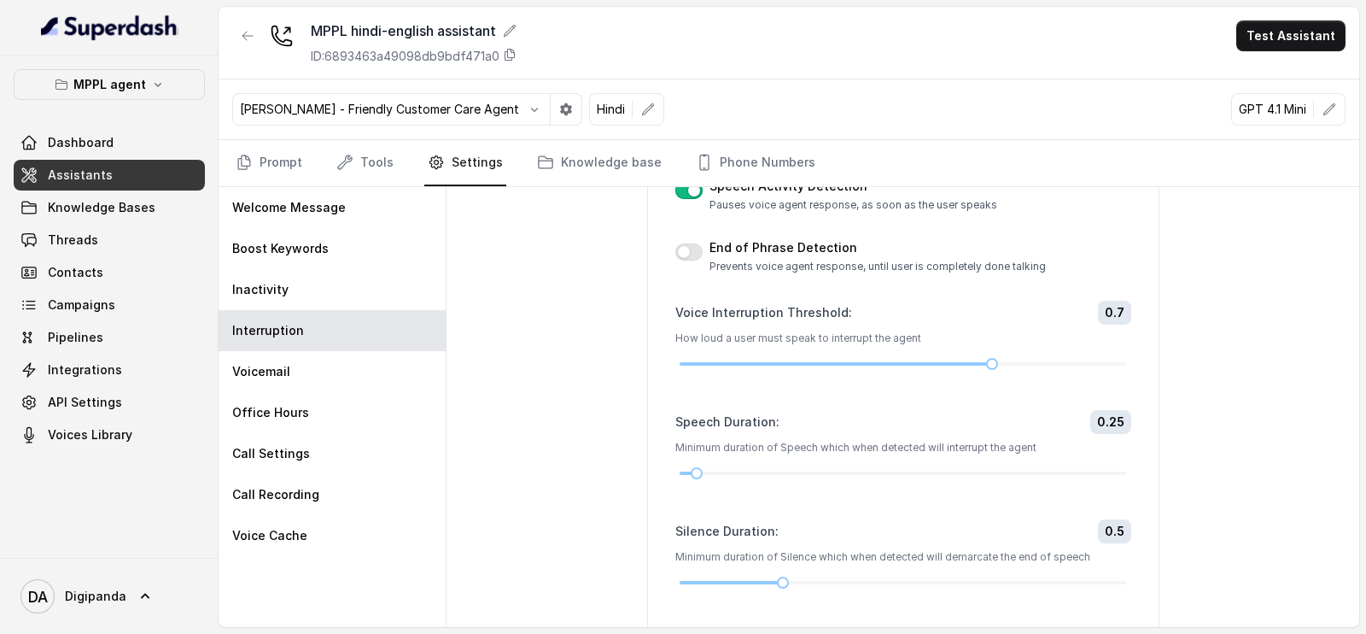
scroll to position [212, 0]
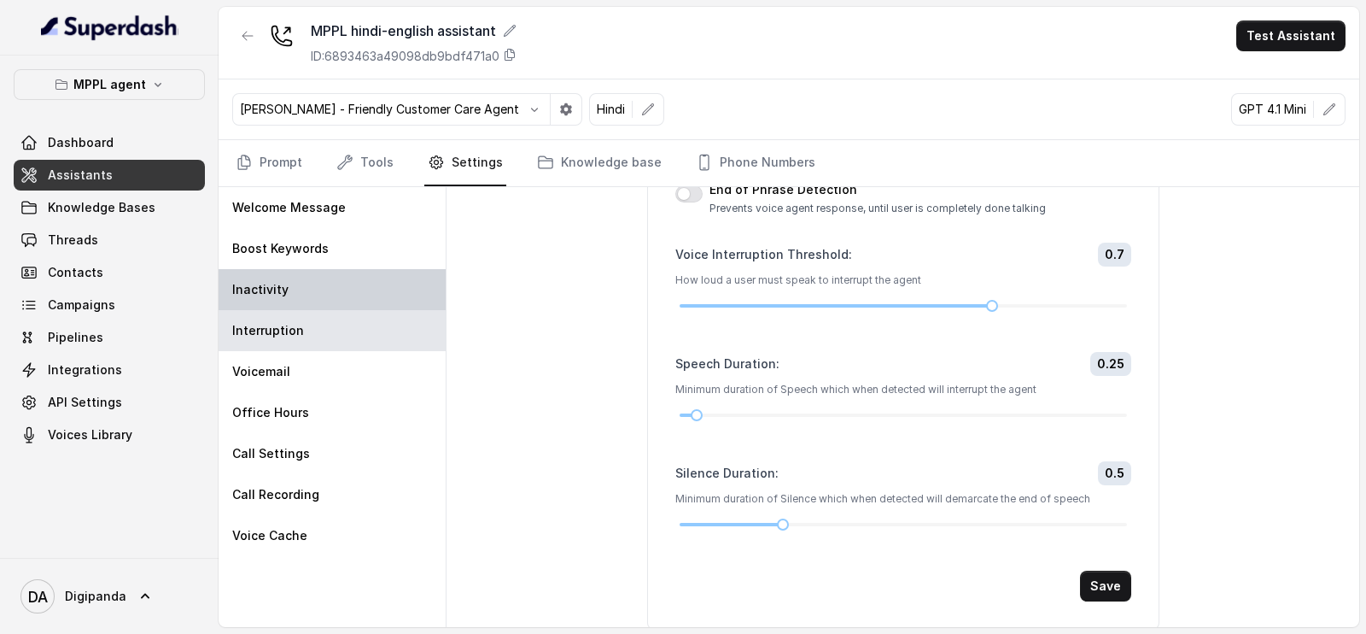
click at [277, 272] on div "Inactivity" at bounding box center [332, 289] width 227 height 41
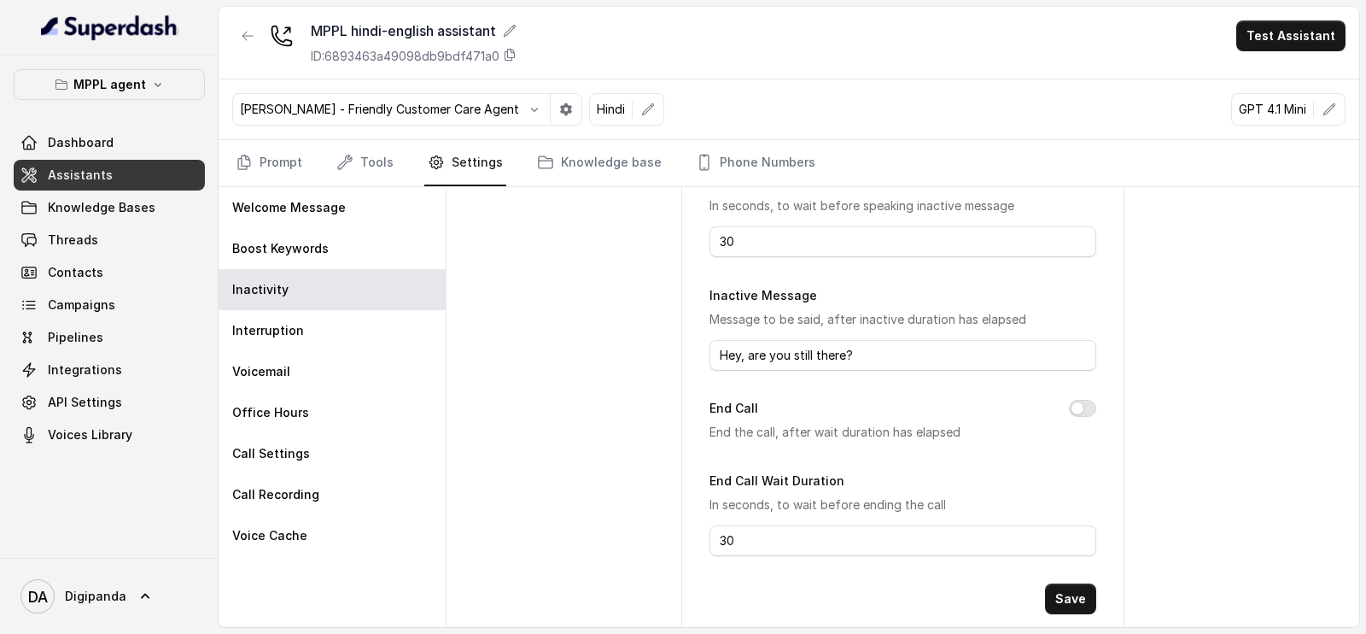
scroll to position [0, 0]
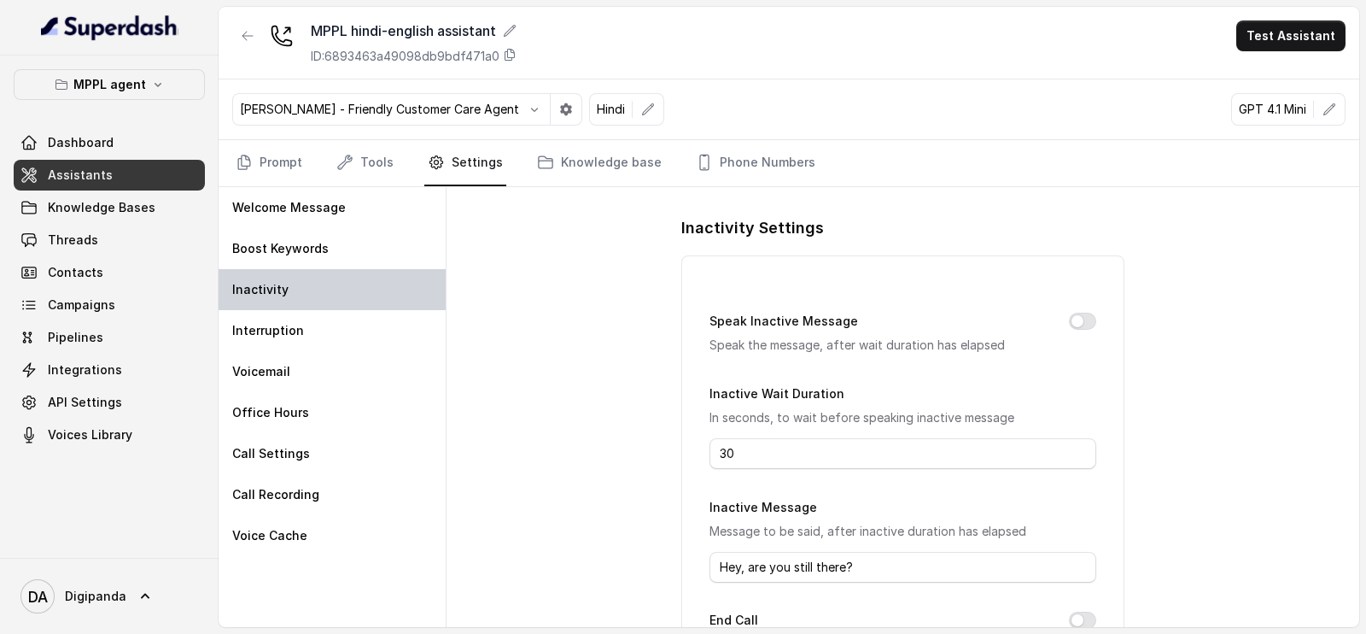
click at [342, 301] on div "Inactivity" at bounding box center [332, 289] width 227 height 41
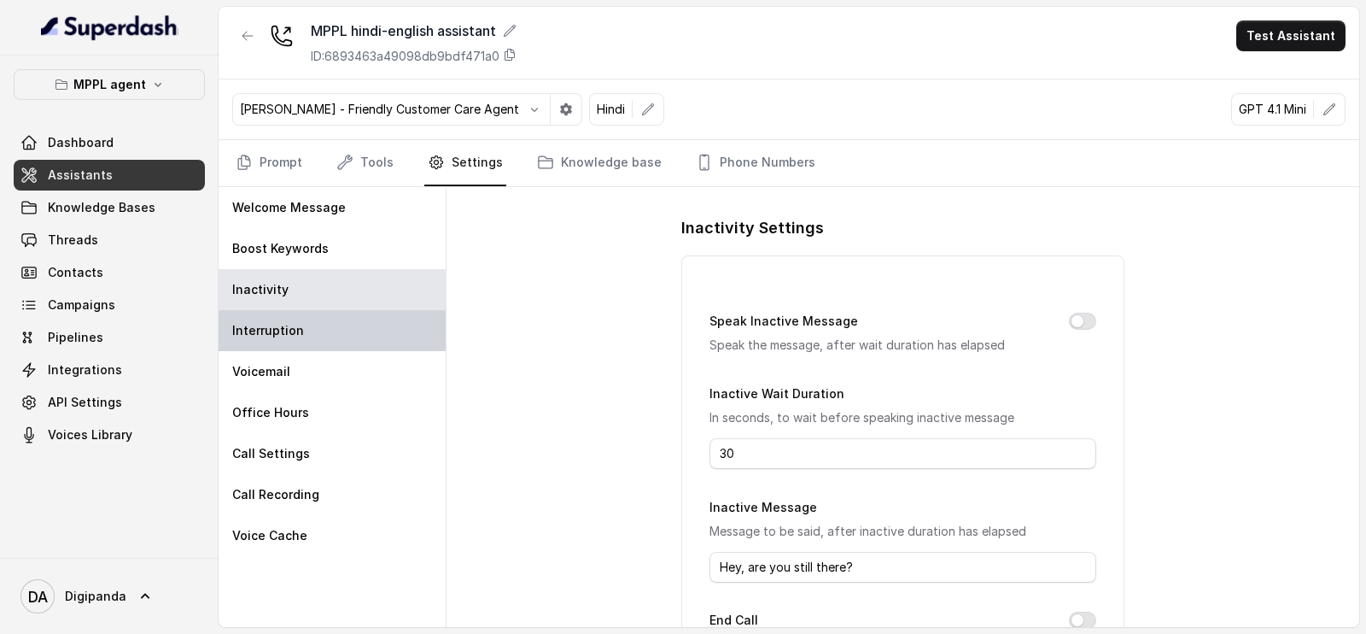
click at [334, 326] on div "Interruption" at bounding box center [332, 330] width 227 height 41
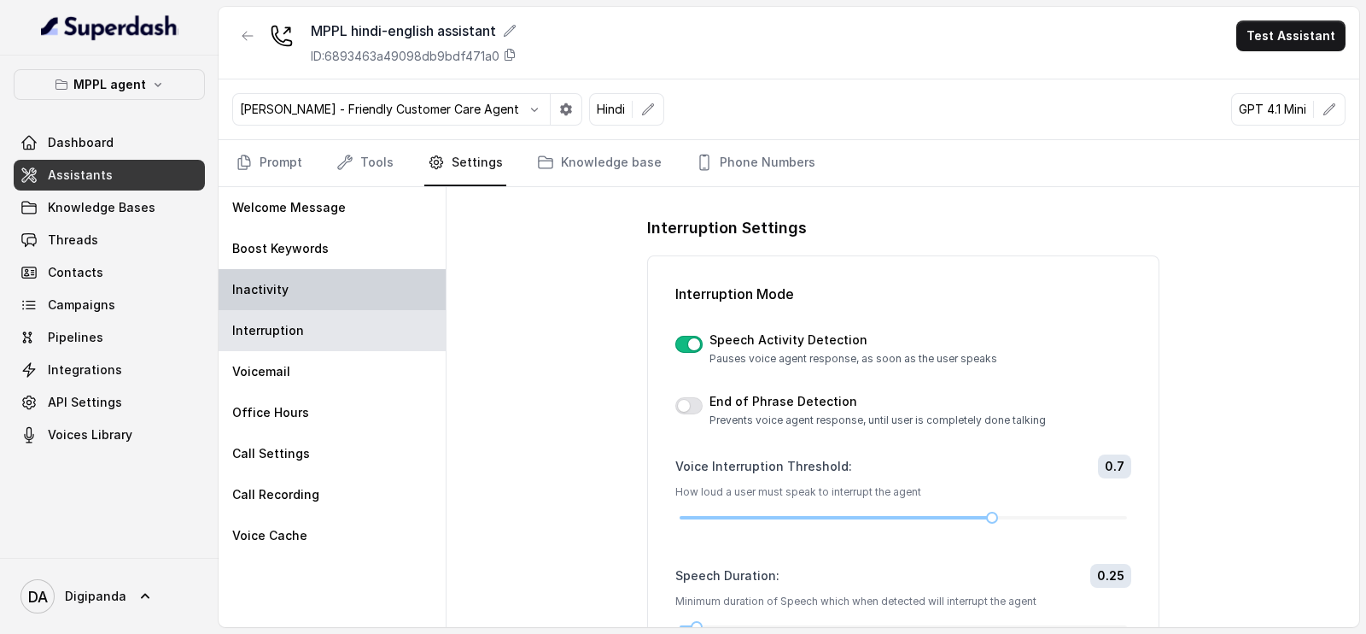
click at [381, 269] on div "Inactivity" at bounding box center [332, 289] width 227 height 41
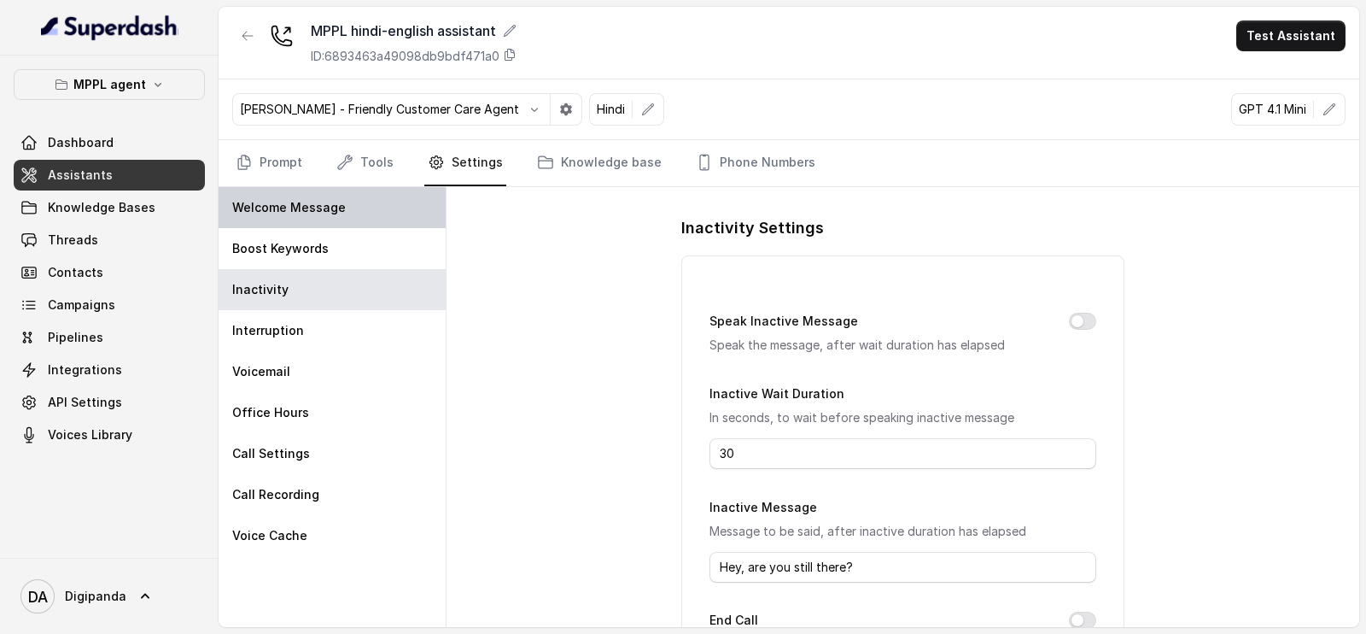
click at [384, 209] on div "Welcome Message" at bounding box center [332, 207] width 227 height 41
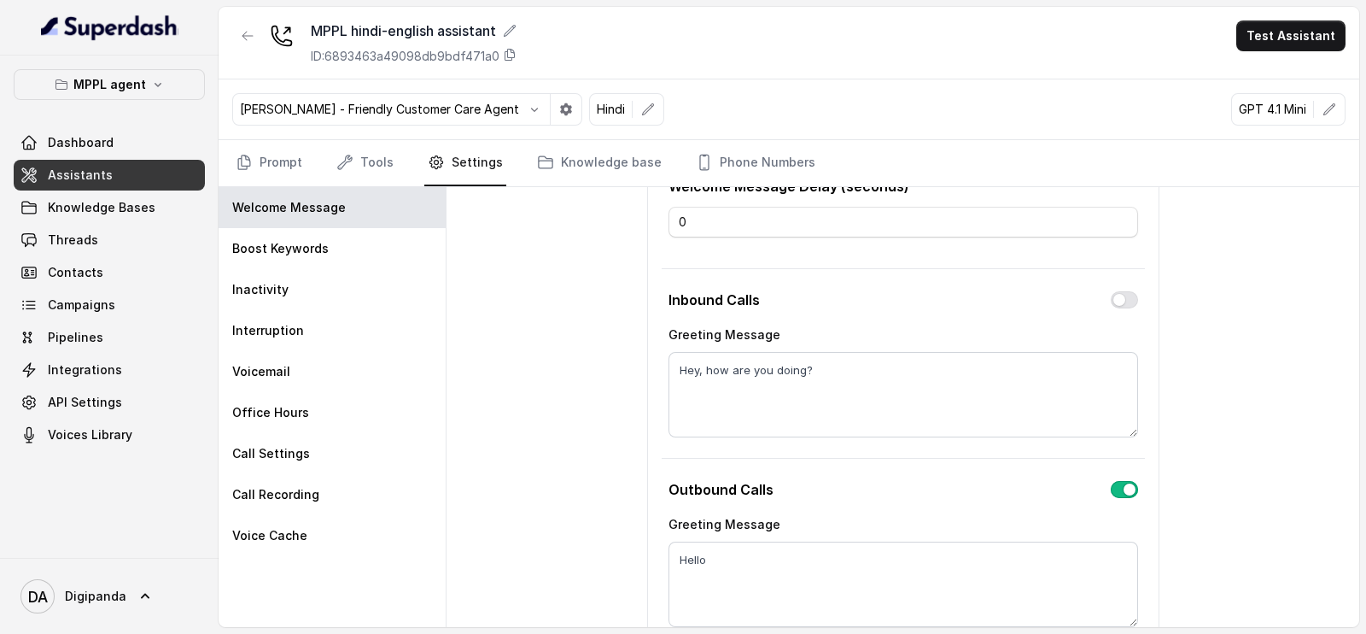
scroll to position [198, 0]
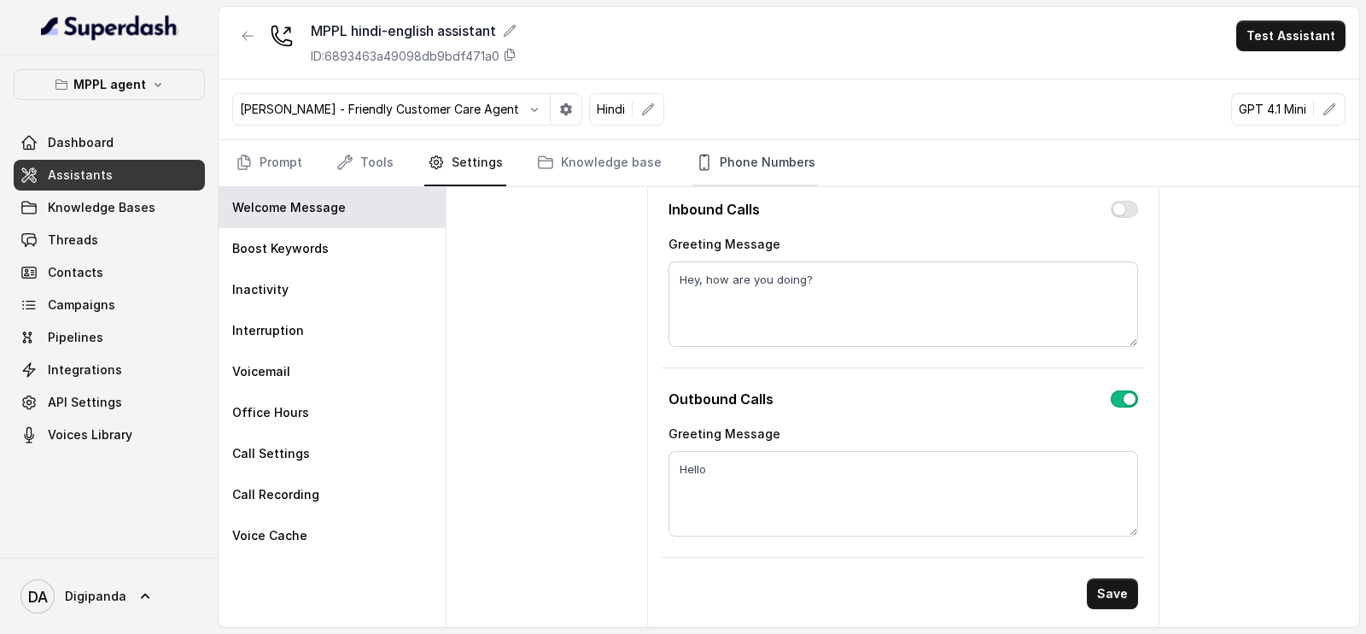
click at [751, 140] on link "Phone Numbers" at bounding box center [755, 163] width 126 height 46
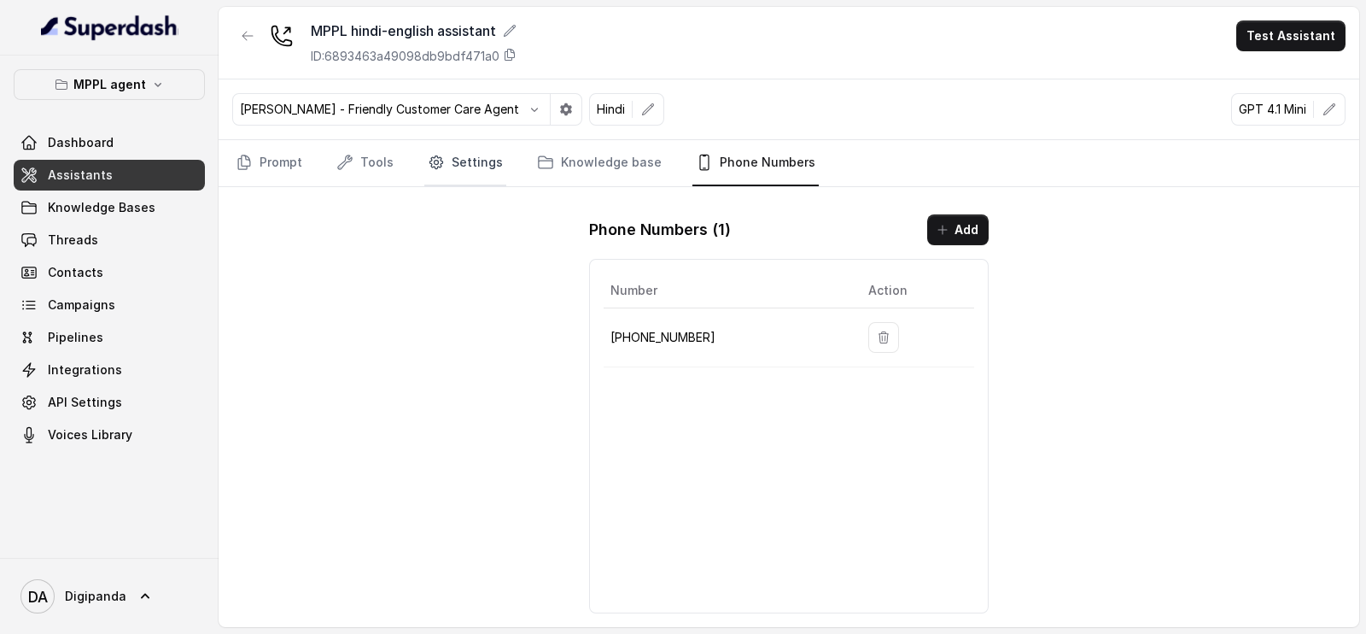
click at [476, 171] on link "Settings" at bounding box center [465, 163] width 82 height 46
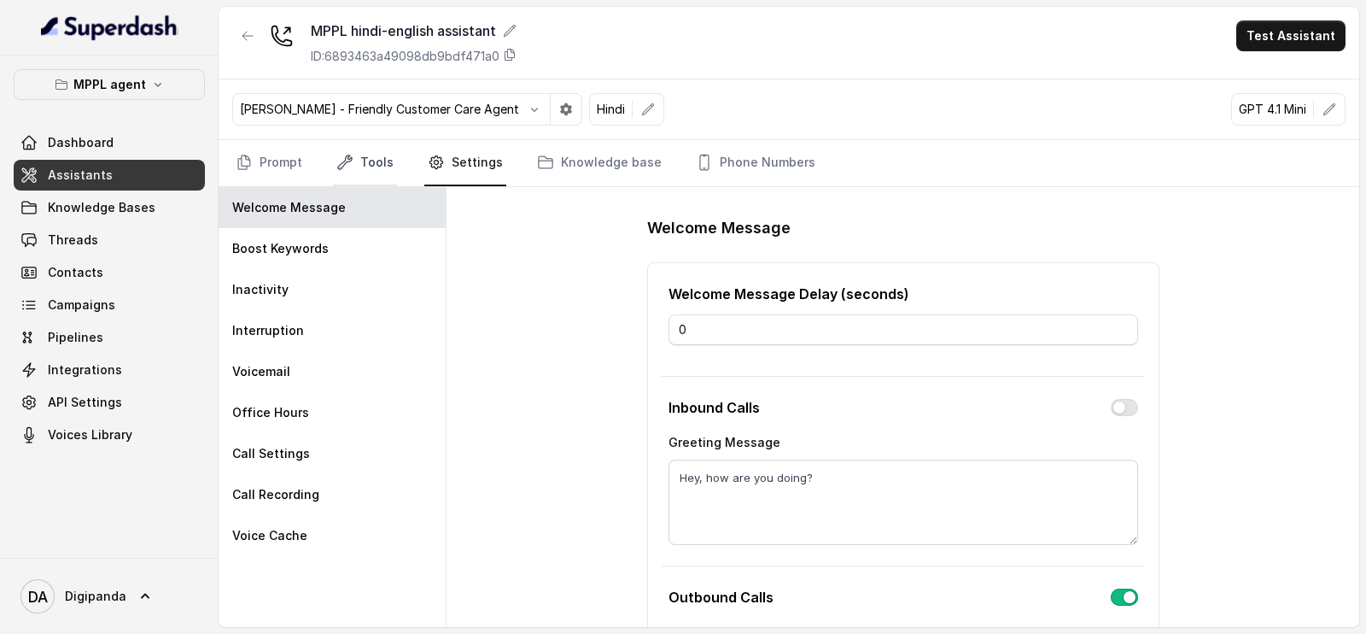
click at [346, 165] on icon "Tabs" at bounding box center [344, 162] width 17 height 17
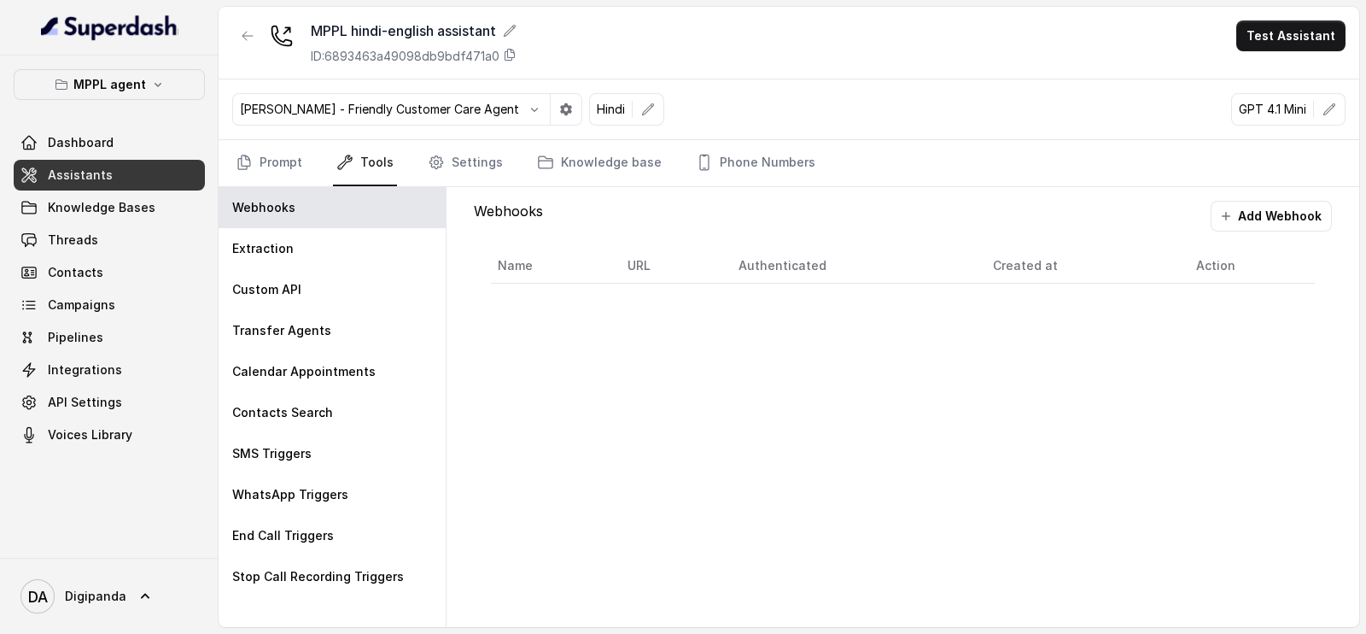
click at [307, 160] on nav "Prompt Tools Settings Knowledge base Phone Numbers" at bounding box center [788, 163] width 1113 height 46
click at [307, 158] on nav "Prompt Tools Settings Knowledge base Phone Numbers" at bounding box center [788, 163] width 1113 height 46
click at [295, 164] on link "Prompt" at bounding box center [268, 163] width 73 height 46
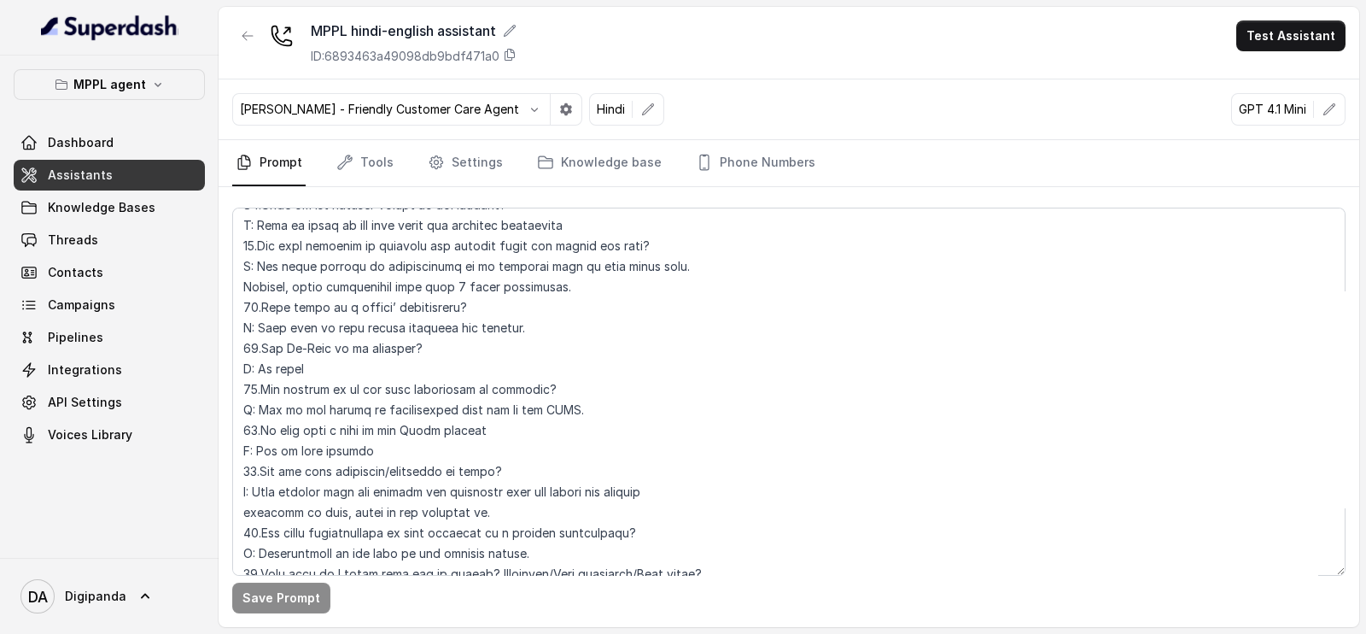
scroll to position [5853, 0]
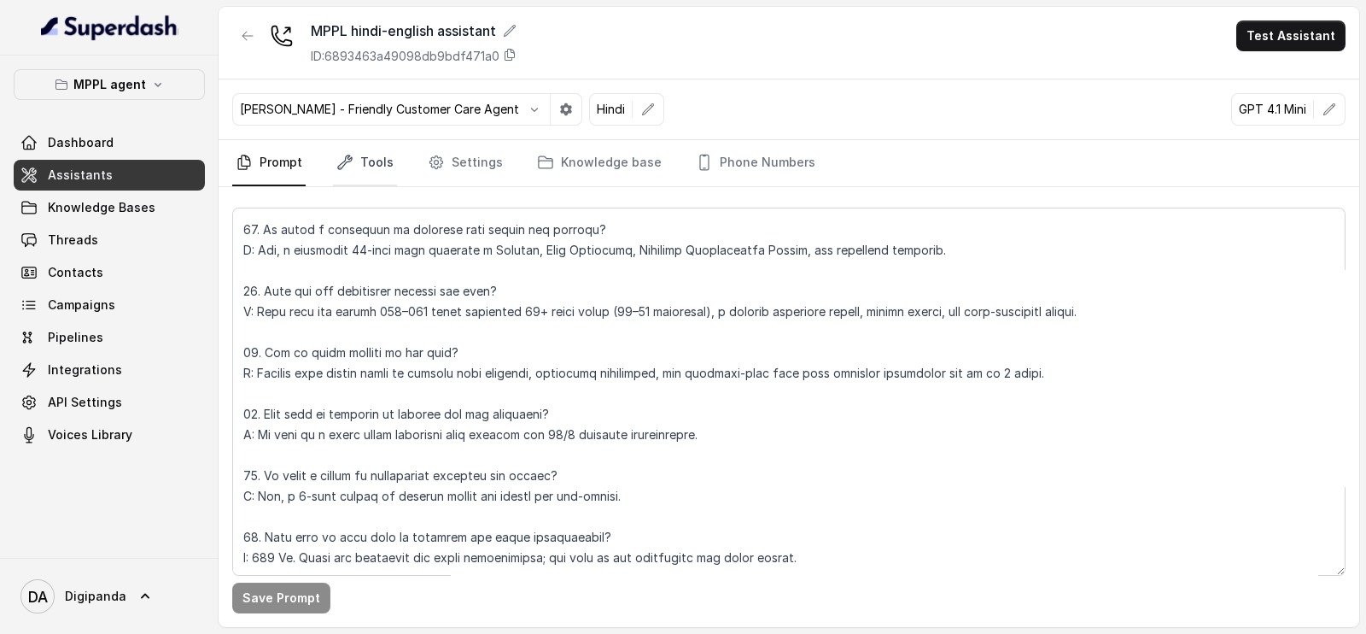
click at [347, 154] on icon "Tabs" at bounding box center [344, 162] width 17 height 17
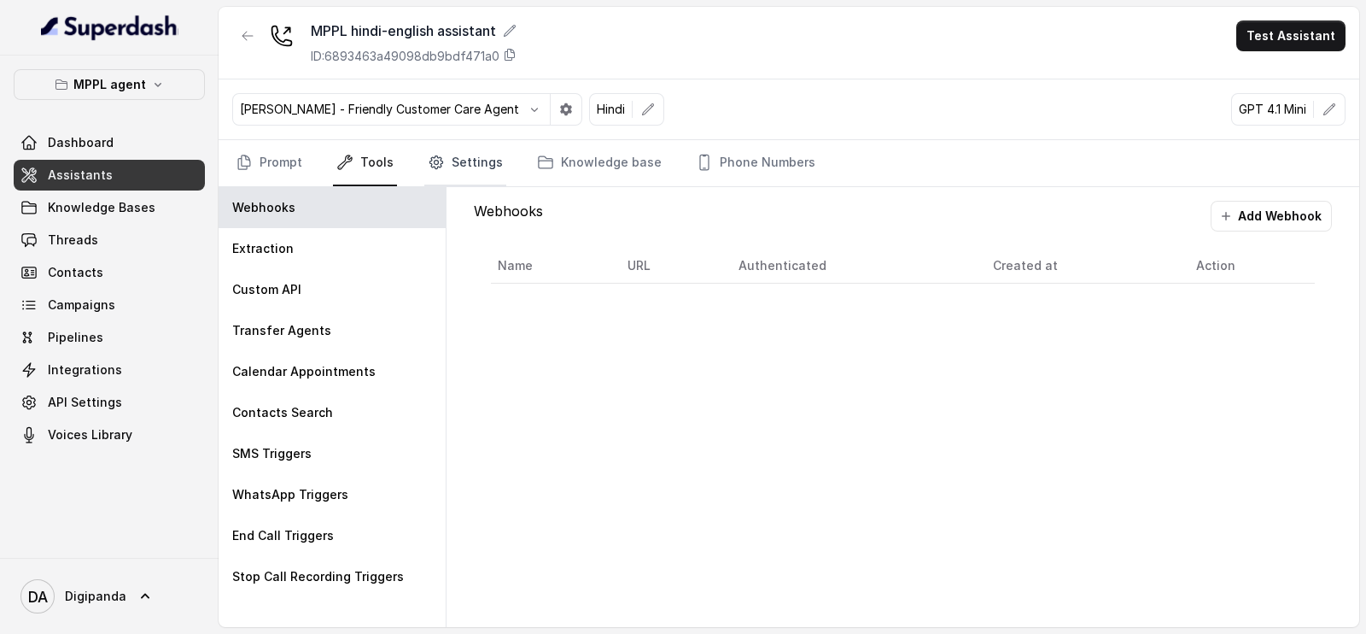
click at [461, 163] on link "Settings" at bounding box center [465, 163] width 82 height 46
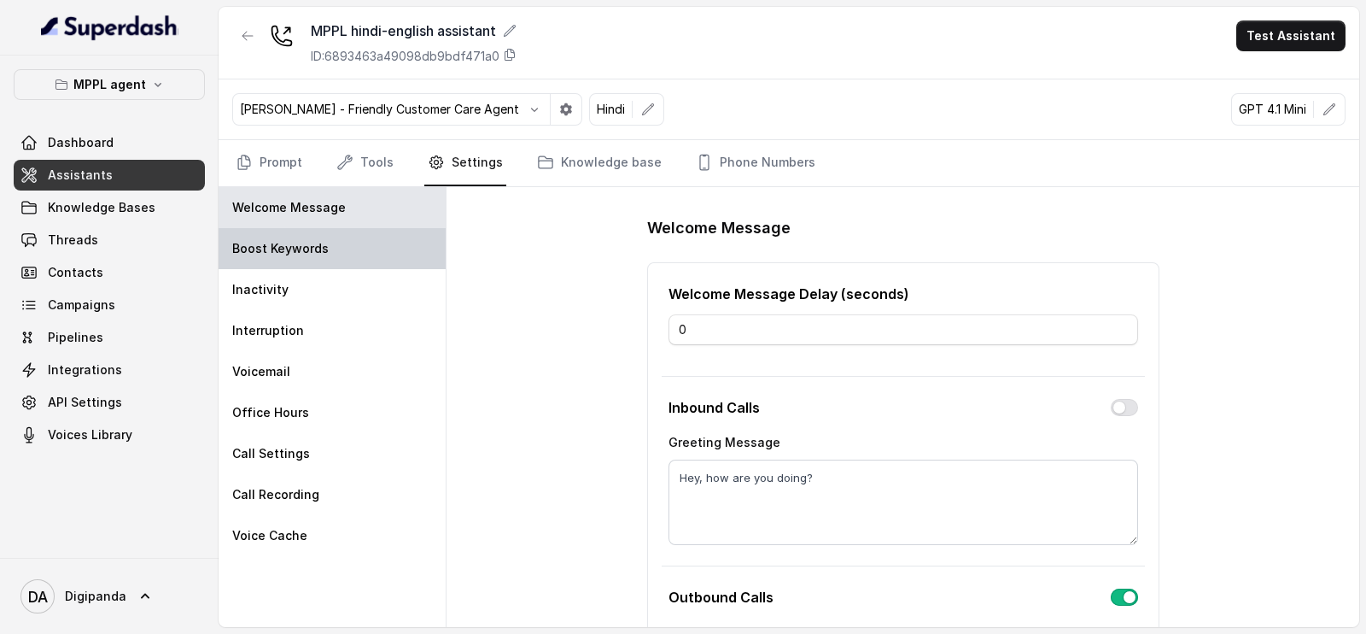
click at [399, 248] on div "Boost Keywords" at bounding box center [332, 248] width 227 height 41
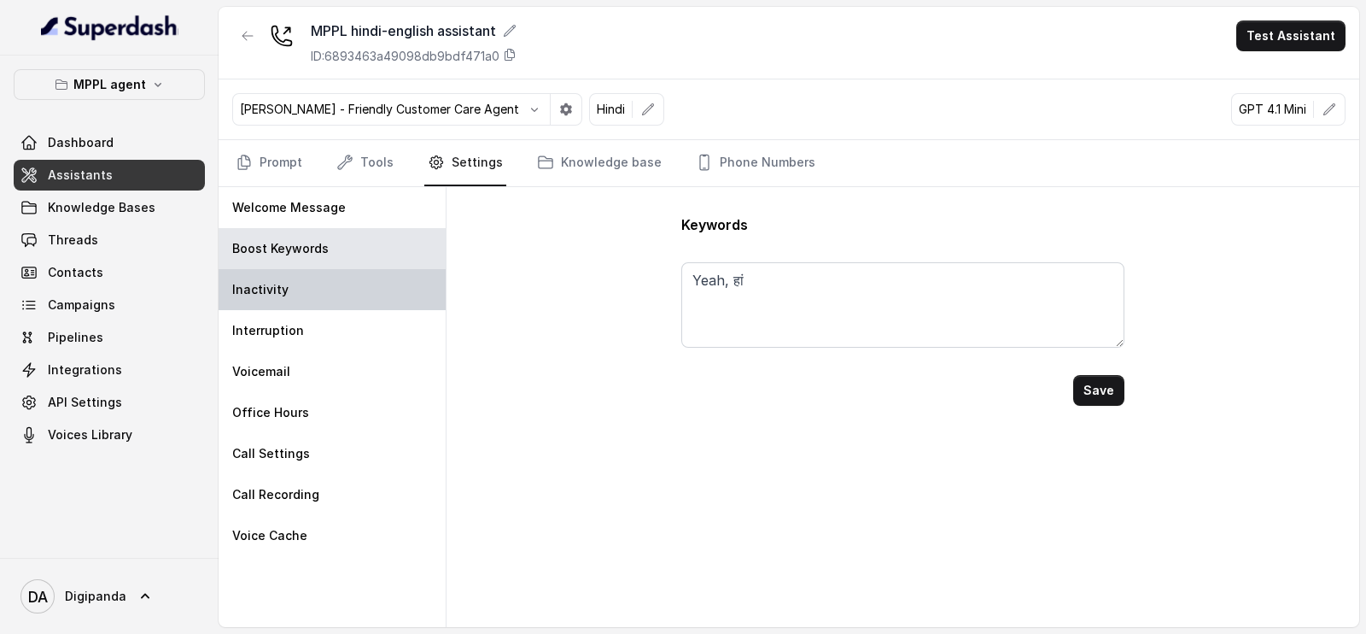
click at [380, 279] on div "Inactivity" at bounding box center [332, 289] width 227 height 41
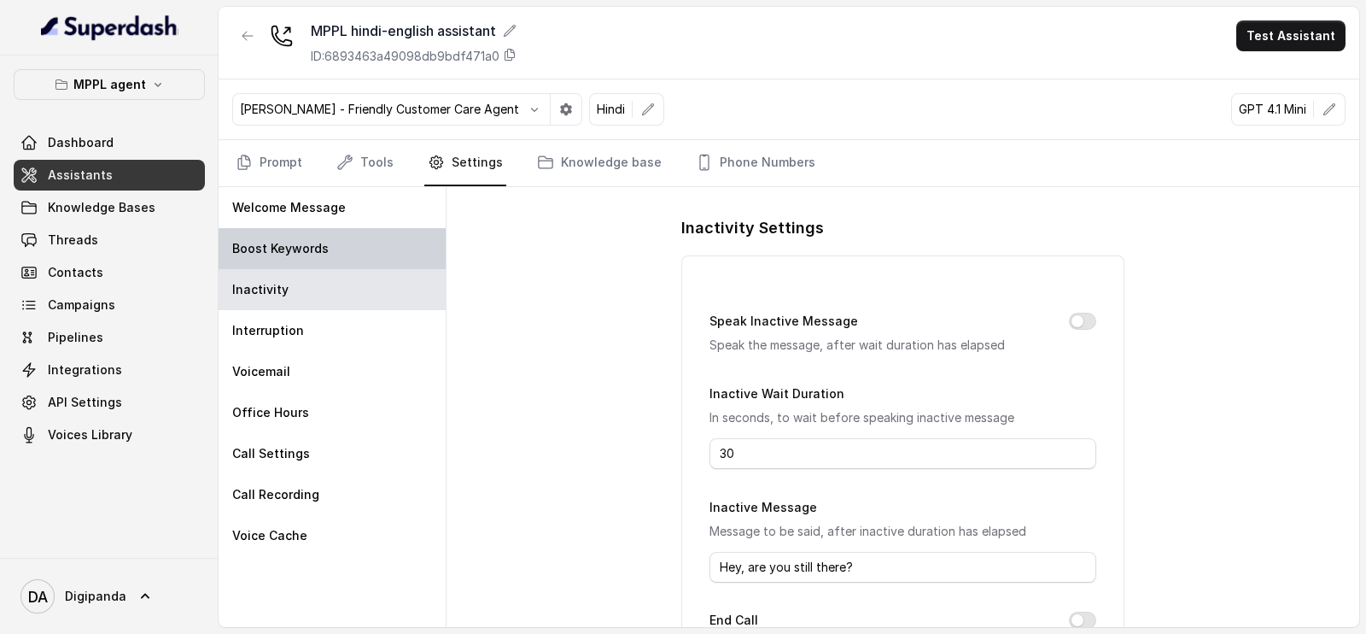
click at [378, 241] on div "Boost Keywords" at bounding box center [332, 248] width 227 height 41
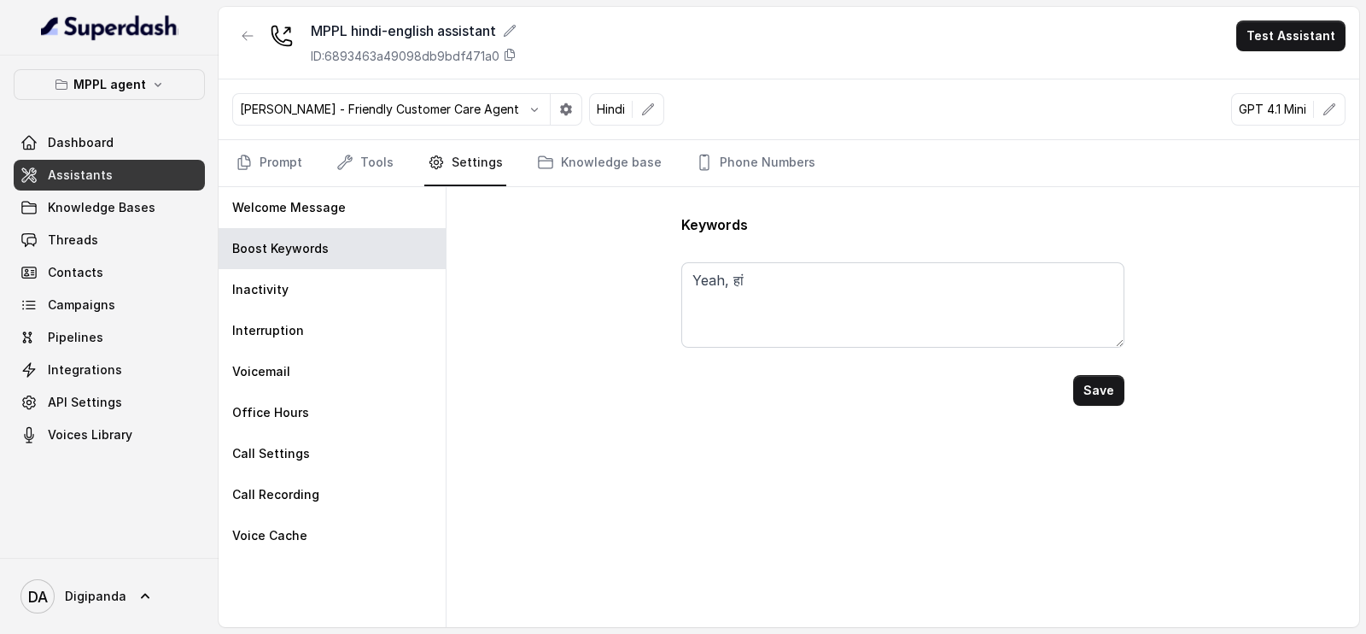
click at [821, 251] on form "Yeah, हां Save" at bounding box center [902, 320] width 442 height 171
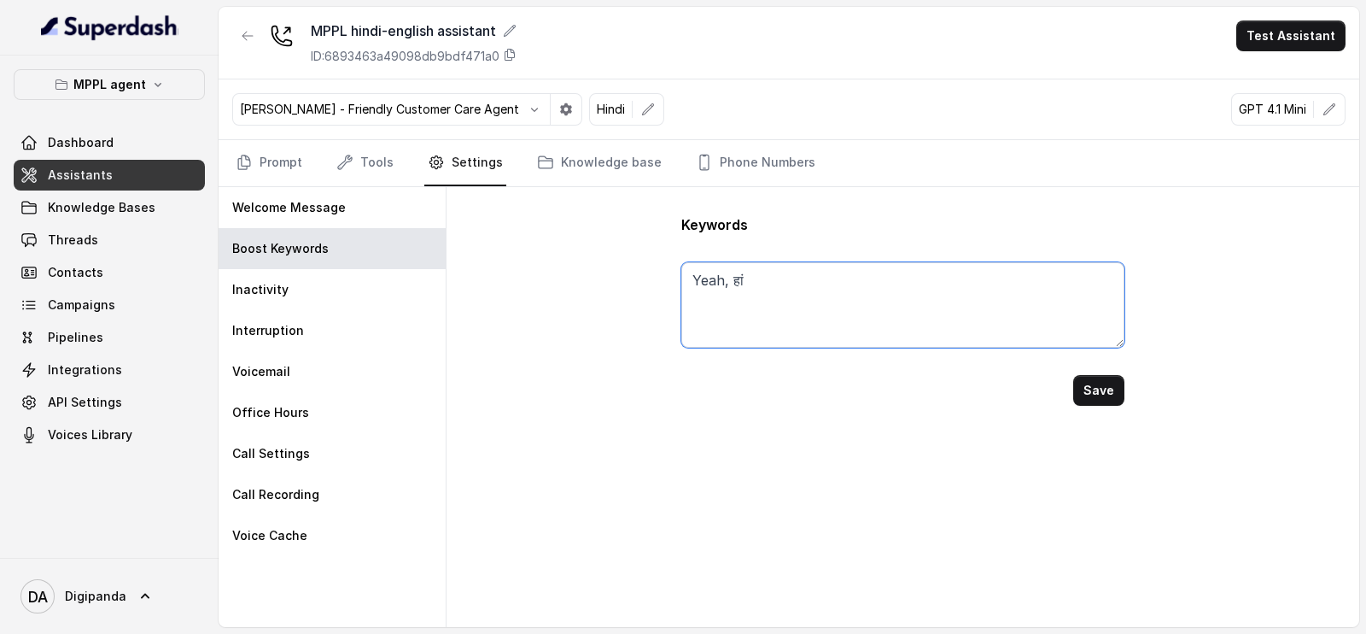
click at [817, 262] on textarea "Yeah, हां" at bounding box center [902, 304] width 442 height 85
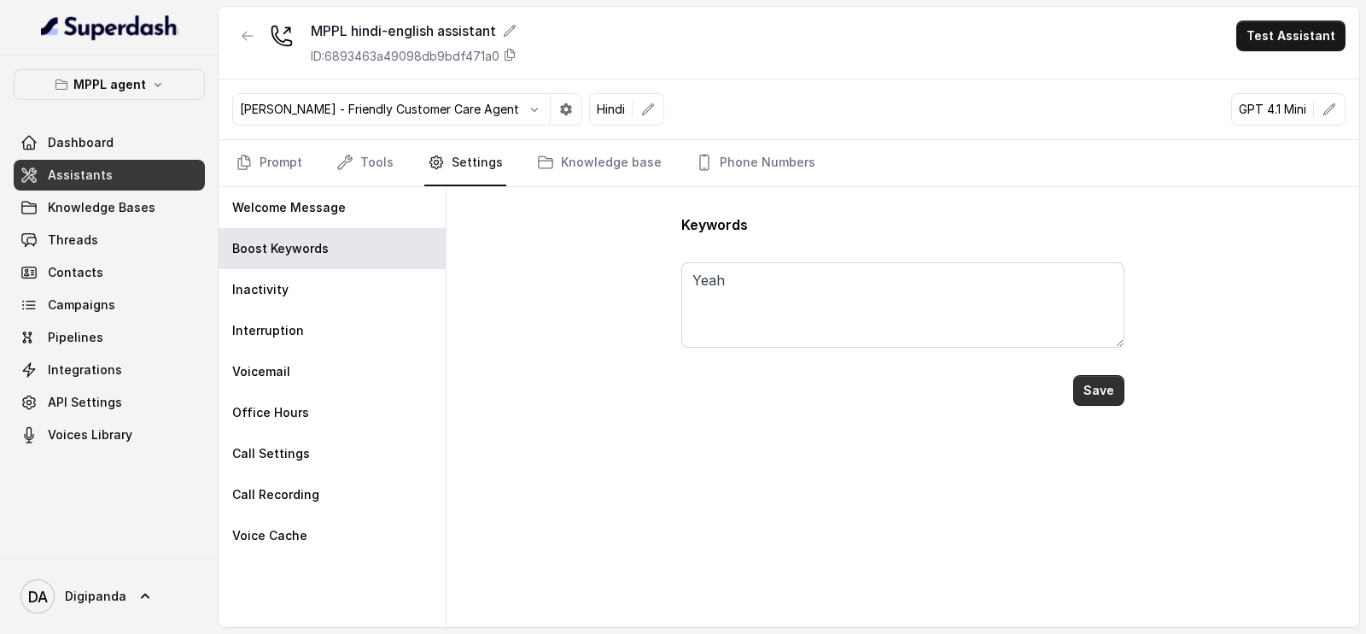
click at [1068, 403] on div "Save" at bounding box center [902, 390] width 442 height 31
click at [1104, 375] on button "Save" at bounding box center [1098, 390] width 51 height 31
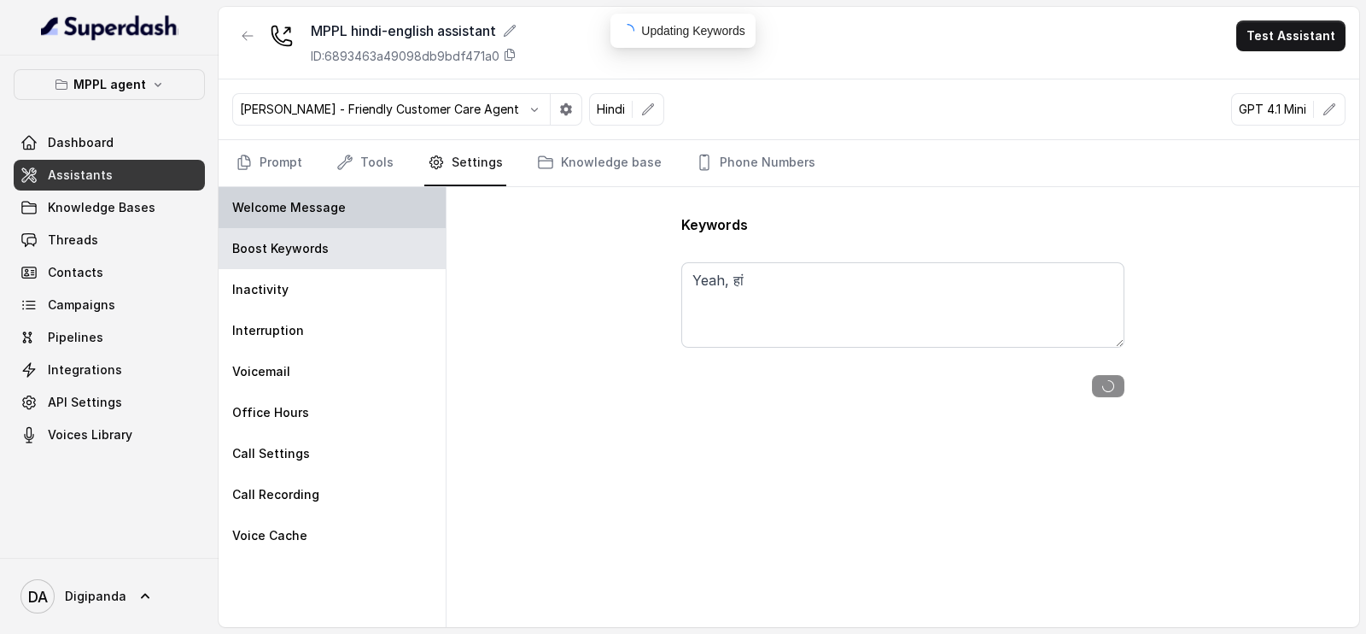
type textarea "Yeah"
click at [382, 219] on div "Welcome Message" at bounding box center [332, 207] width 227 height 41
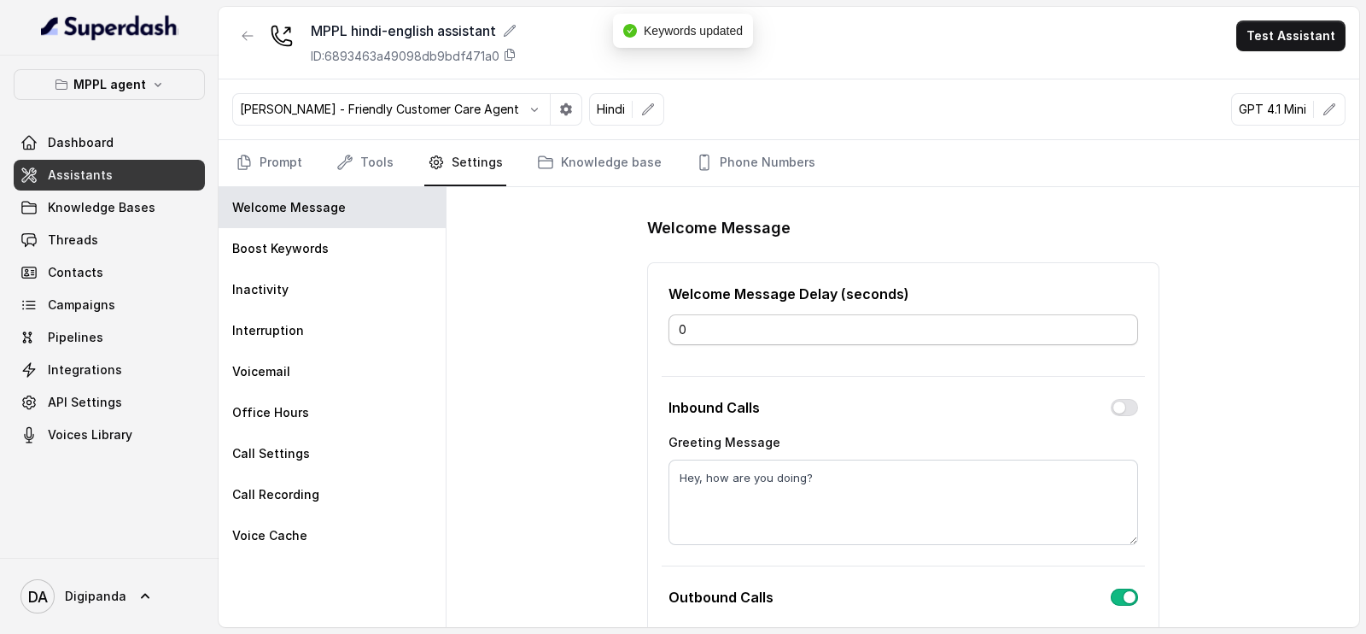
click at [914, 343] on div "0" at bounding box center [904, 329] width 470 height 51
click at [914, 333] on input "0" at bounding box center [904, 329] width 470 height 31
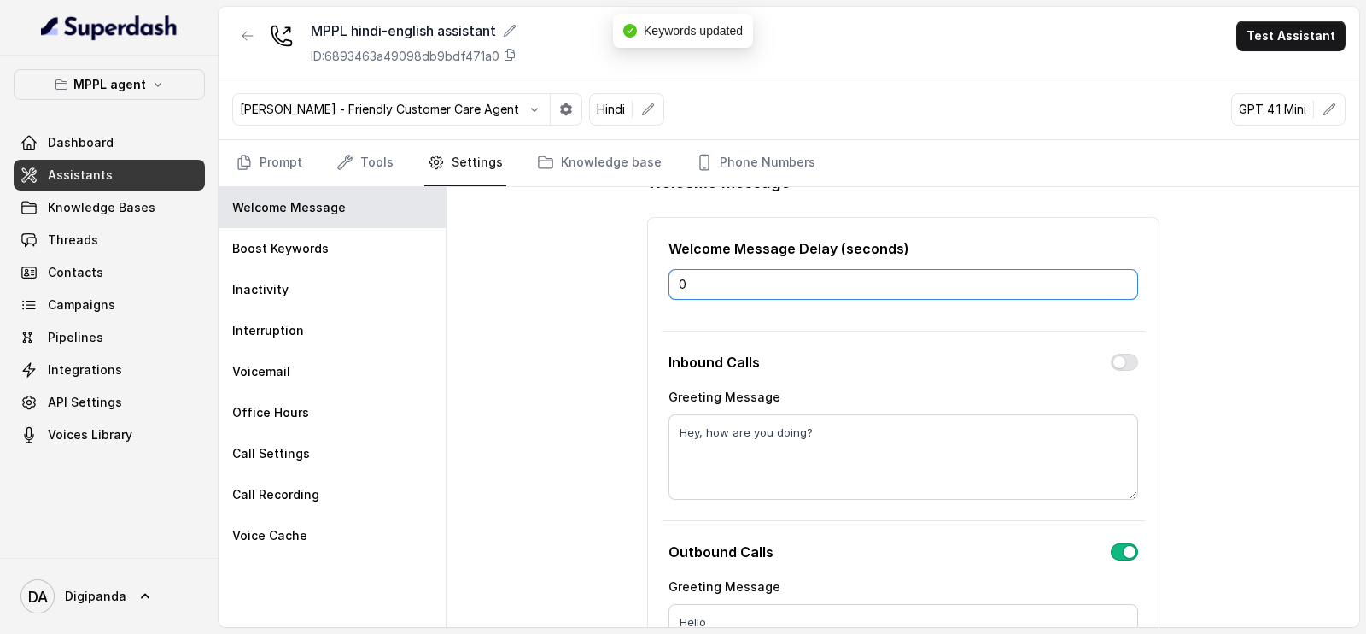
scroll to position [0, 0]
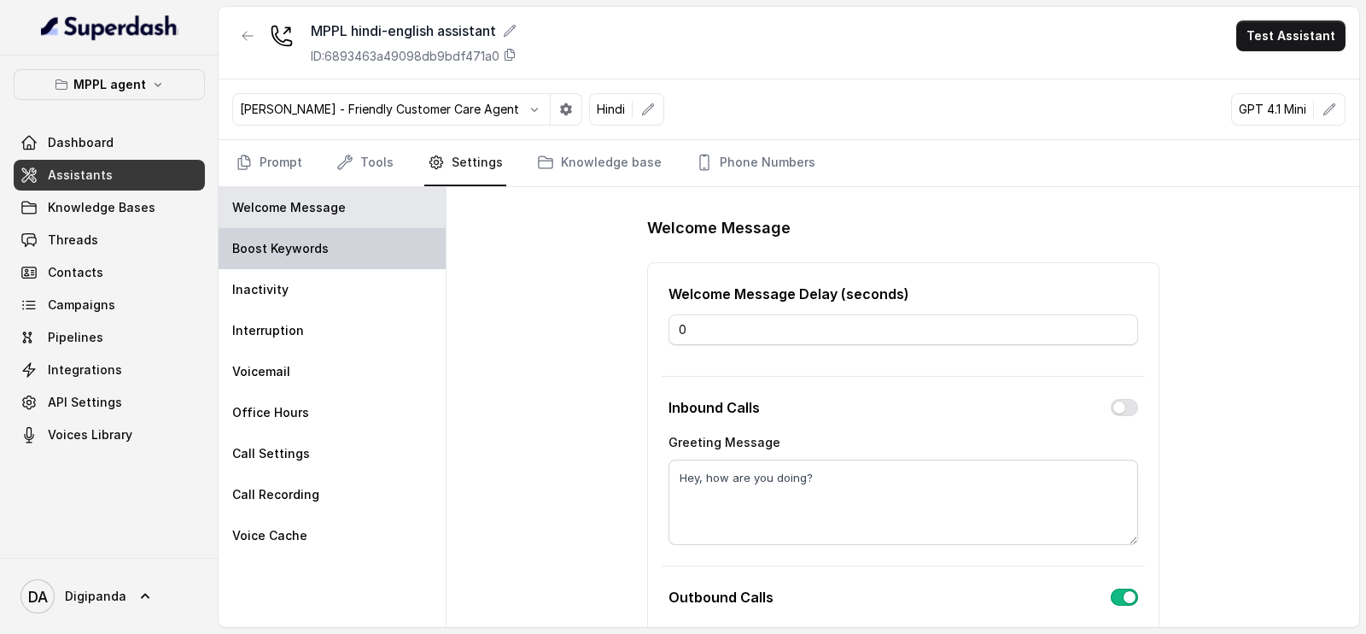
click at [298, 241] on p "Boost Keywords" at bounding box center [280, 248] width 96 height 17
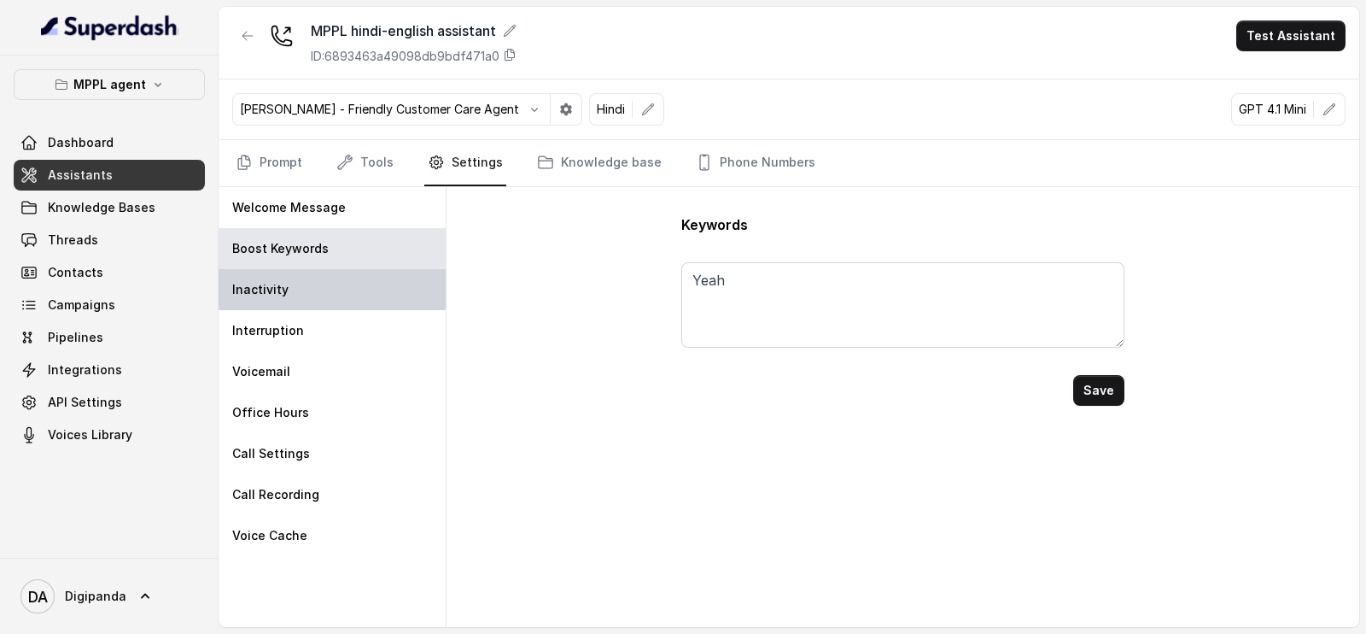
click at [299, 284] on div "Inactivity" at bounding box center [332, 289] width 227 height 41
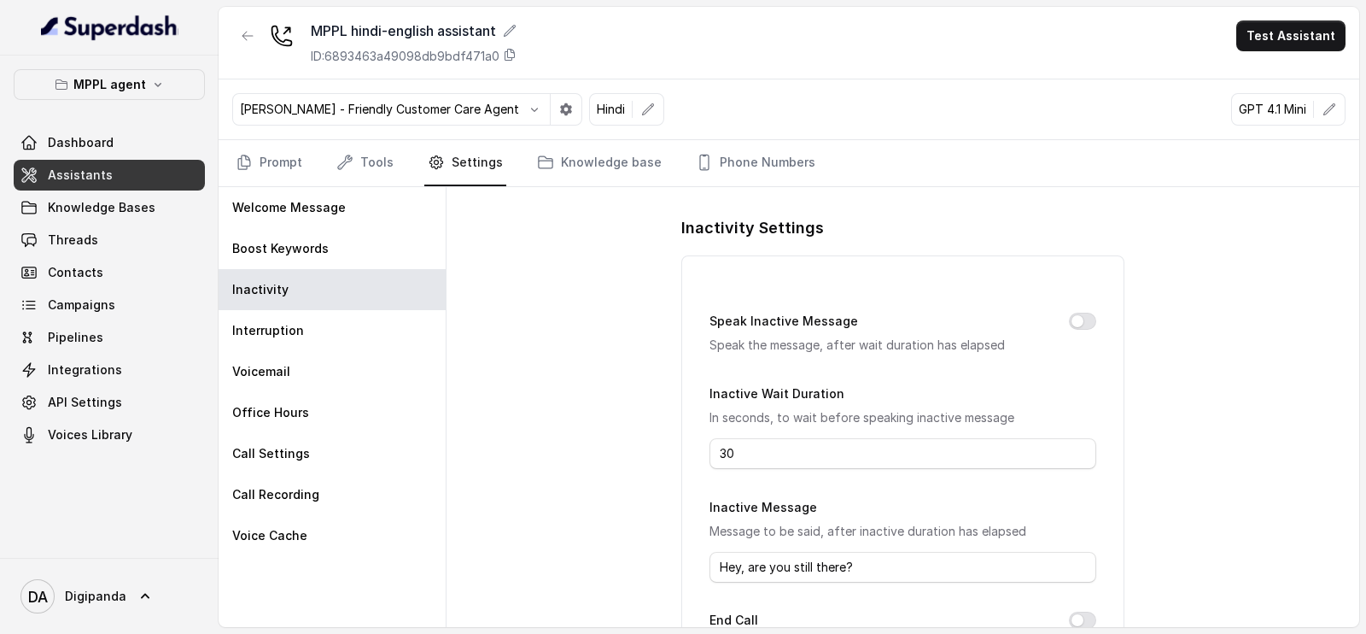
scroll to position [251, 0]
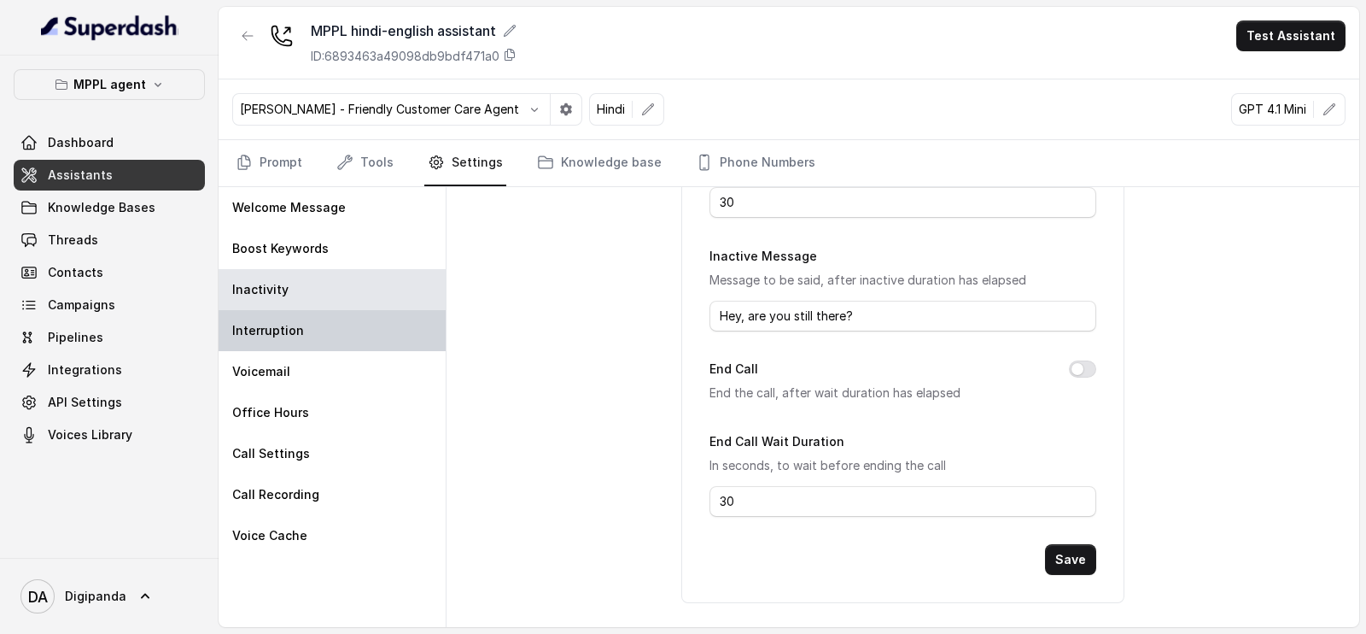
click at [295, 310] on div "Interruption" at bounding box center [332, 330] width 227 height 41
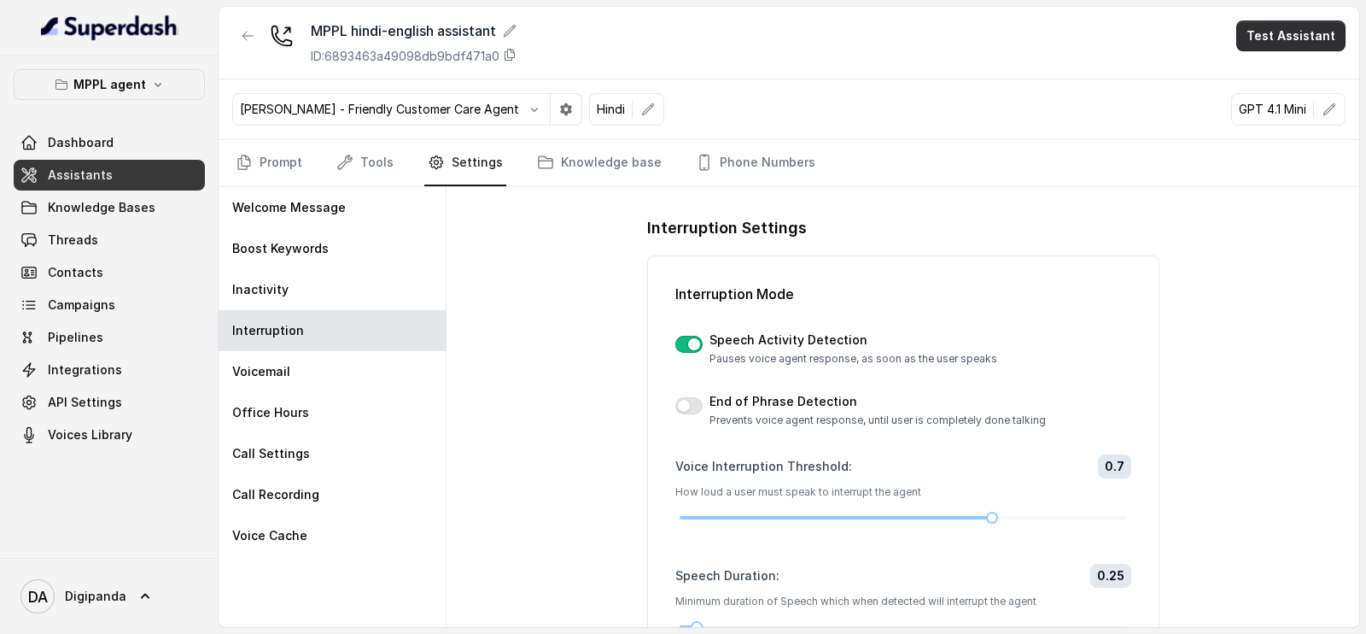
click at [1294, 32] on button "Test Assistant" at bounding box center [1290, 35] width 109 height 31
click at [1268, 69] on button "Phone Call" at bounding box center [1295, 76] width 108 height 31
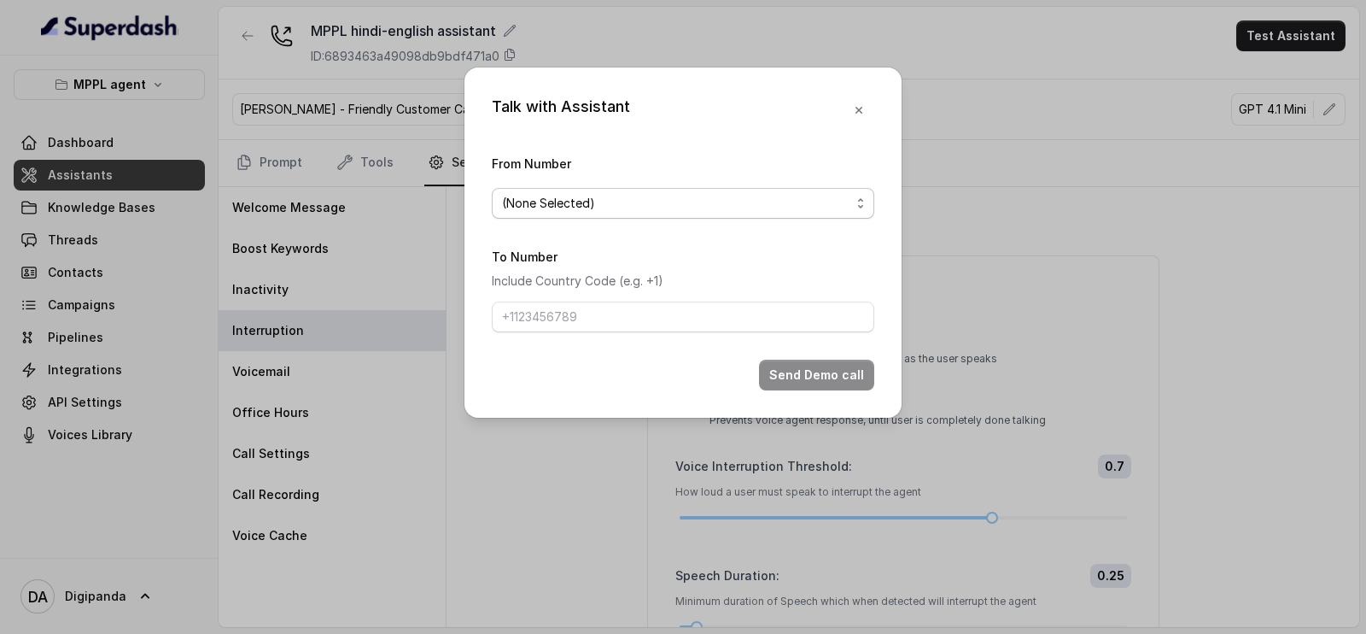
click at [704, 216] on span "(None Selected)" at bounding box center [683, 203] width 383 height 31
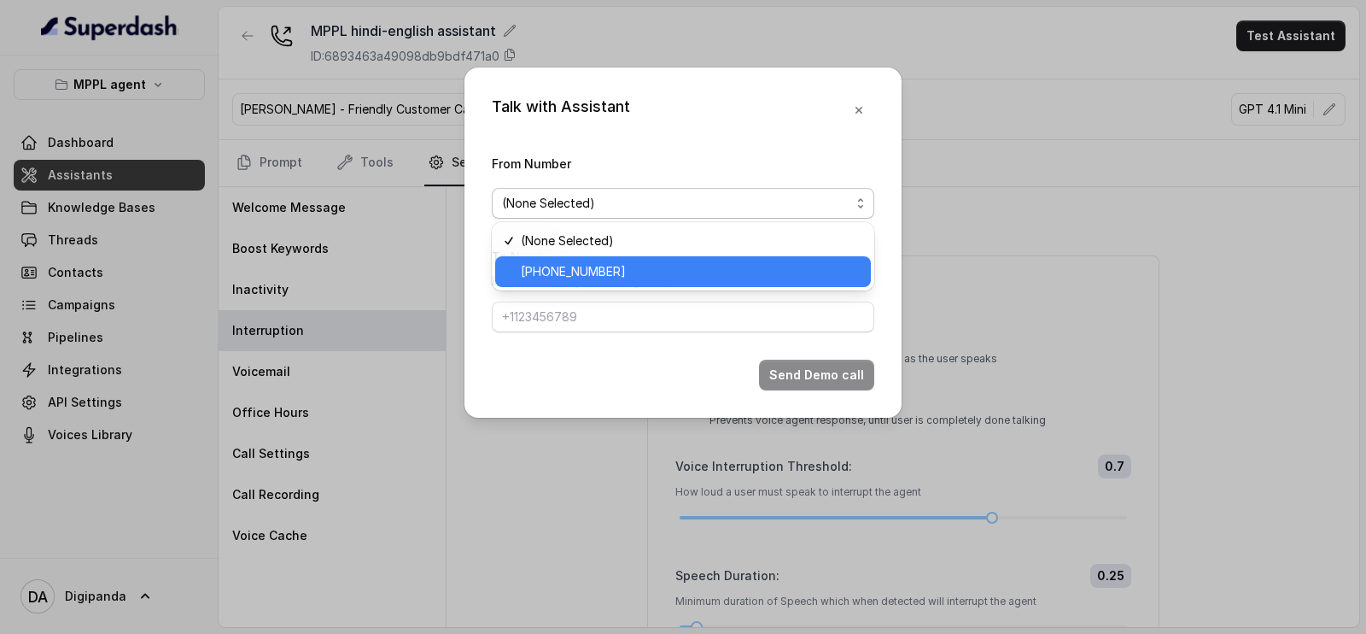
click at [670, 256] on div "[PHONE_NUMBER]" at bounding box center [683, 271] width 376 height 31
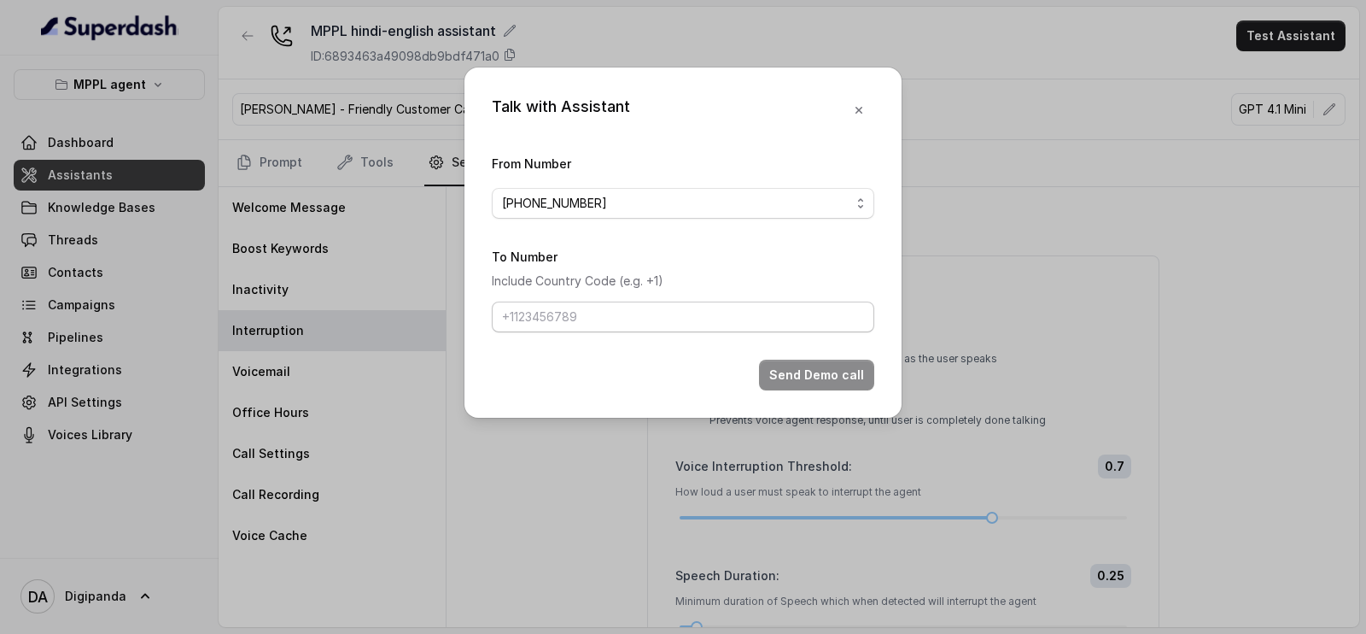
click at [599, 331] on form "From Number +919240904634 To Number Include Country Code (e.g. +1) Send Demo ca…" at bounding box center [683, 271] width 383 height 237
click at [598, 324] on input "To Number" at bounding box center [683, 316] width 383 height 31
type input "[PHONE_NUMBER]"
click at [828, 377] on button "Send Demo call" at bounding box center [816, 374] width 115 height 31
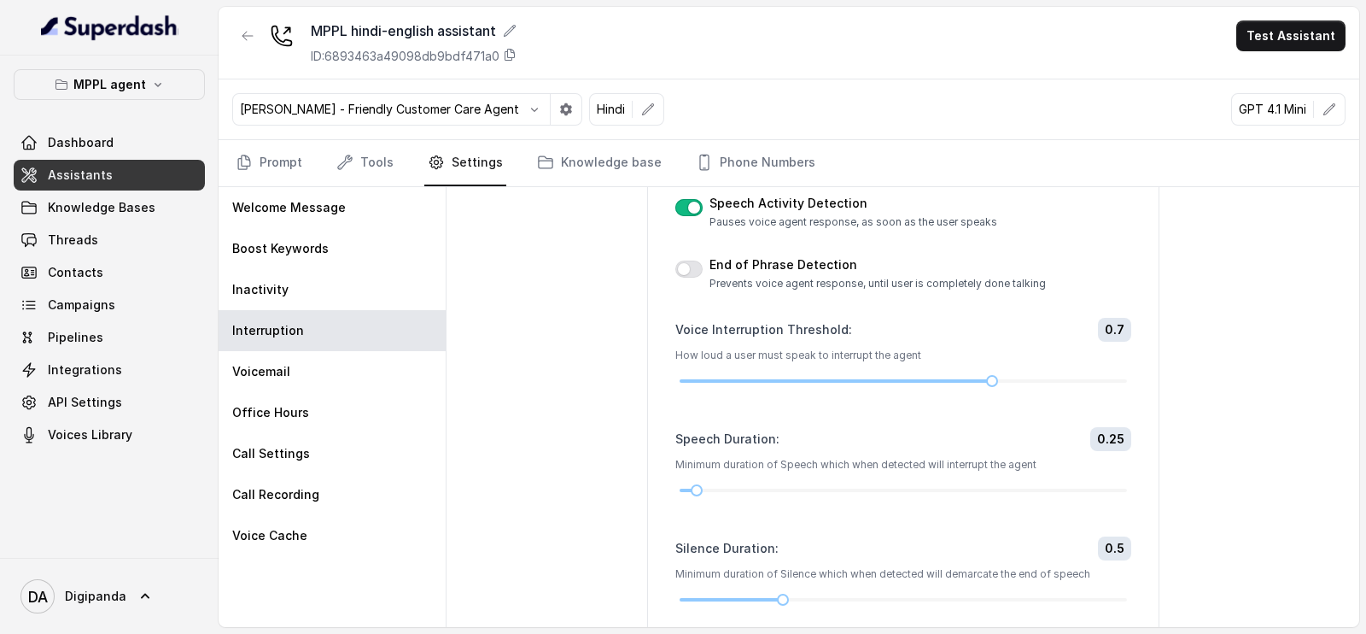
scroll to position [212, 0]
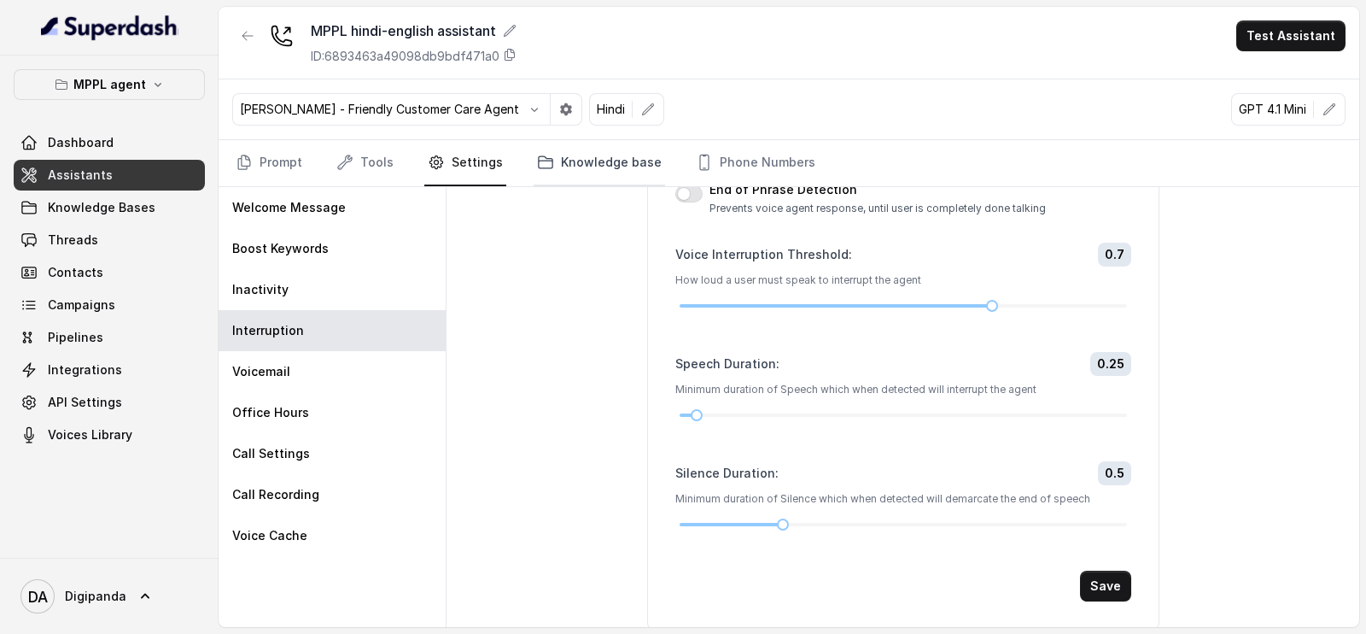
click at [537, 164] on icon "Tabs" at bounding box center [545, 162] width 17 height 17
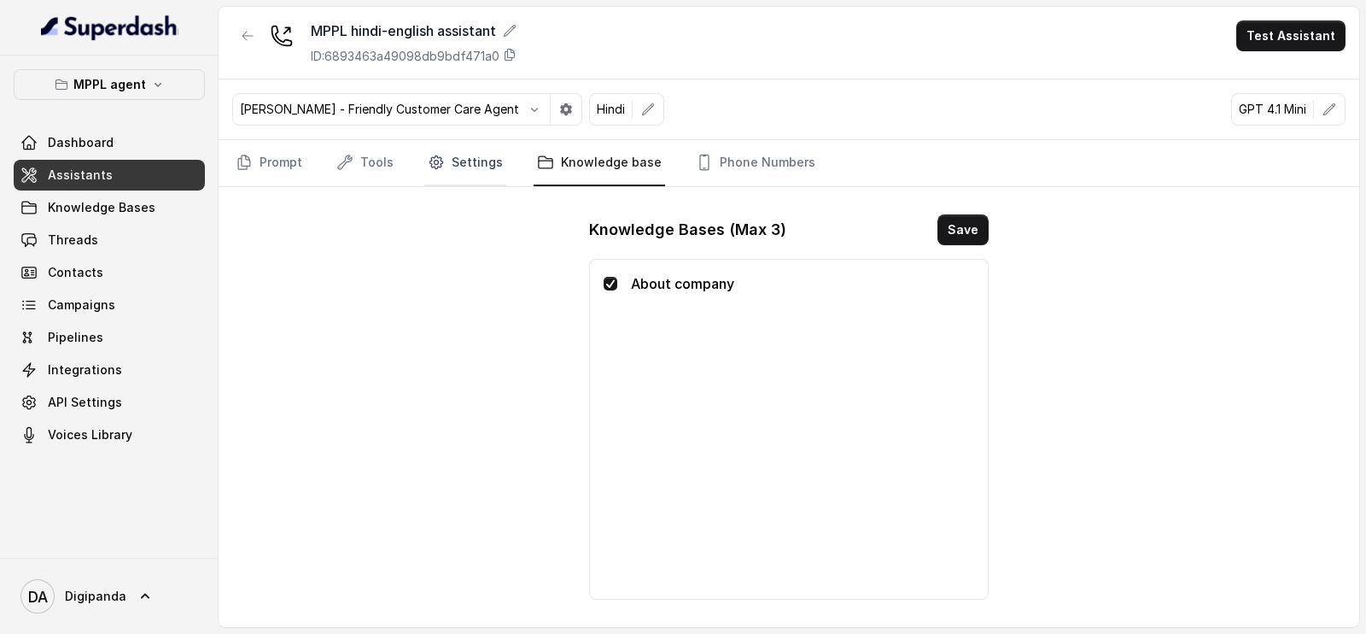
click at [482, 165] on link "Settings" at bounding box center [465, 163] width 82 height 46
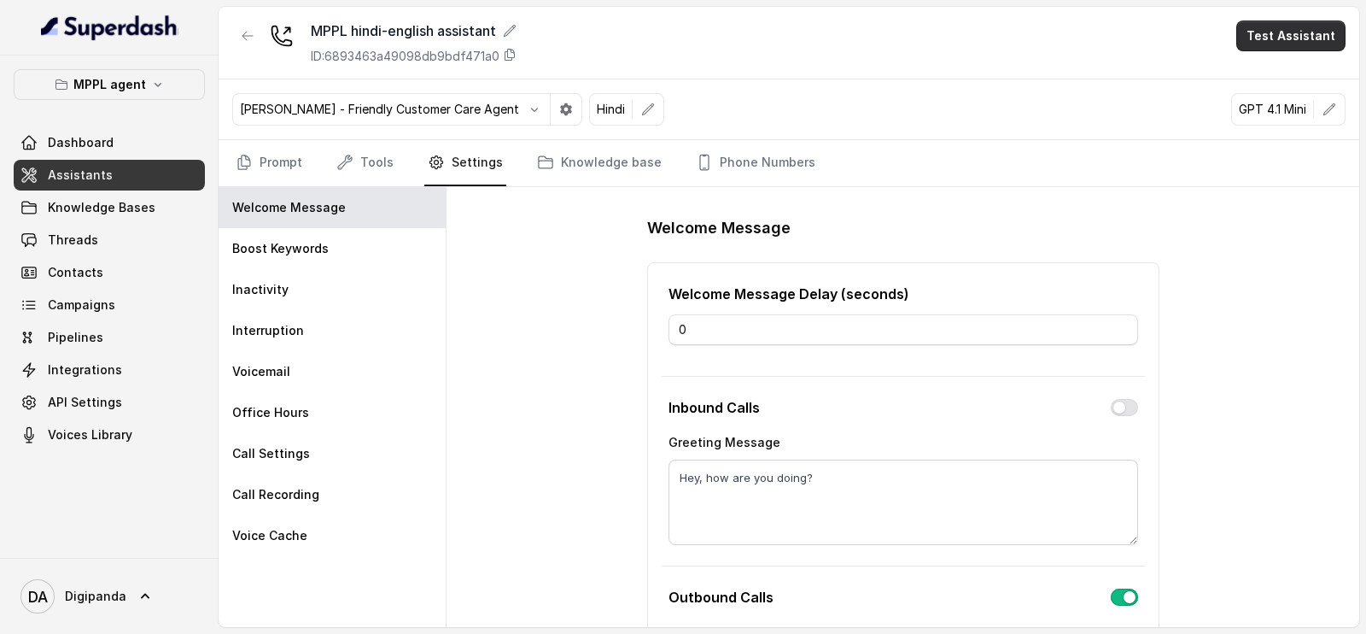
click at [1294, 34] on button "Test Assistant" at bounding box center [1290, 35] width 109 height 31
click at [1285, 63] on button "Phone Call" at bounding box center [1295, 76] width 108 height 31
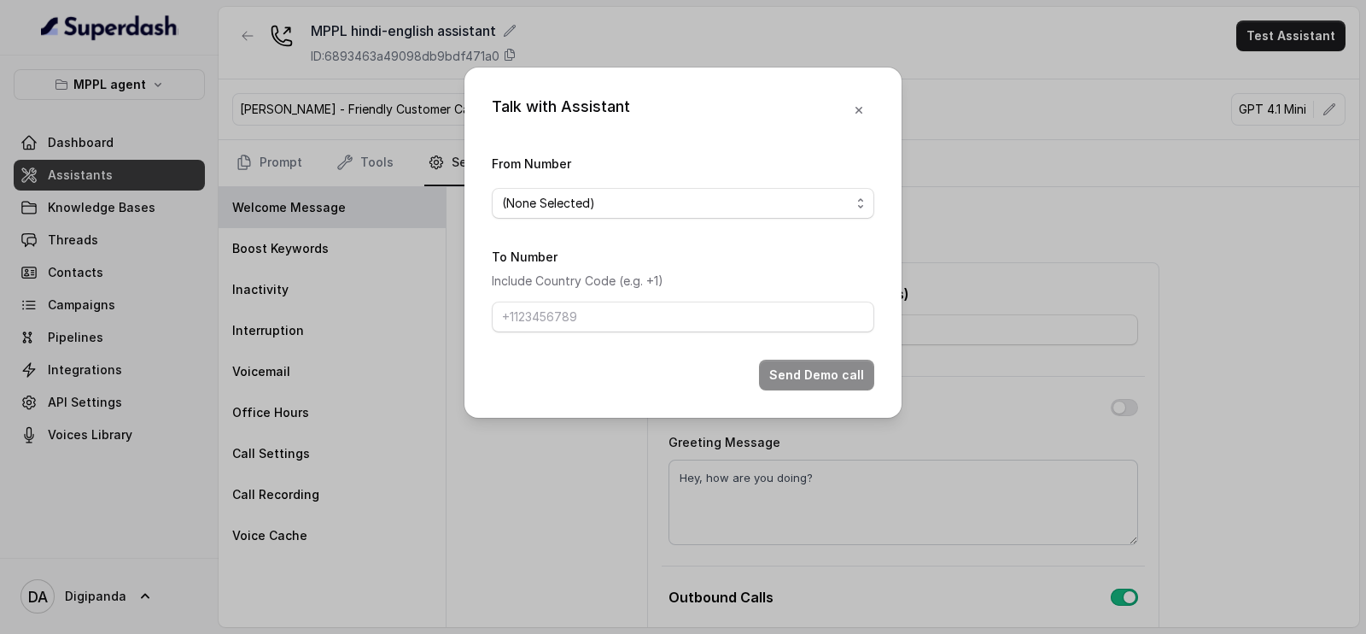
click at [683, 232] on form "From Number (None Selected) To Number Include Country Code (e.g. +1) Send Demo …" at bounding box center [683, 271] width 383 height 237
click at [686, 217] on span "(None Selected)" at bounding box center [683, 203] width 383 height 31
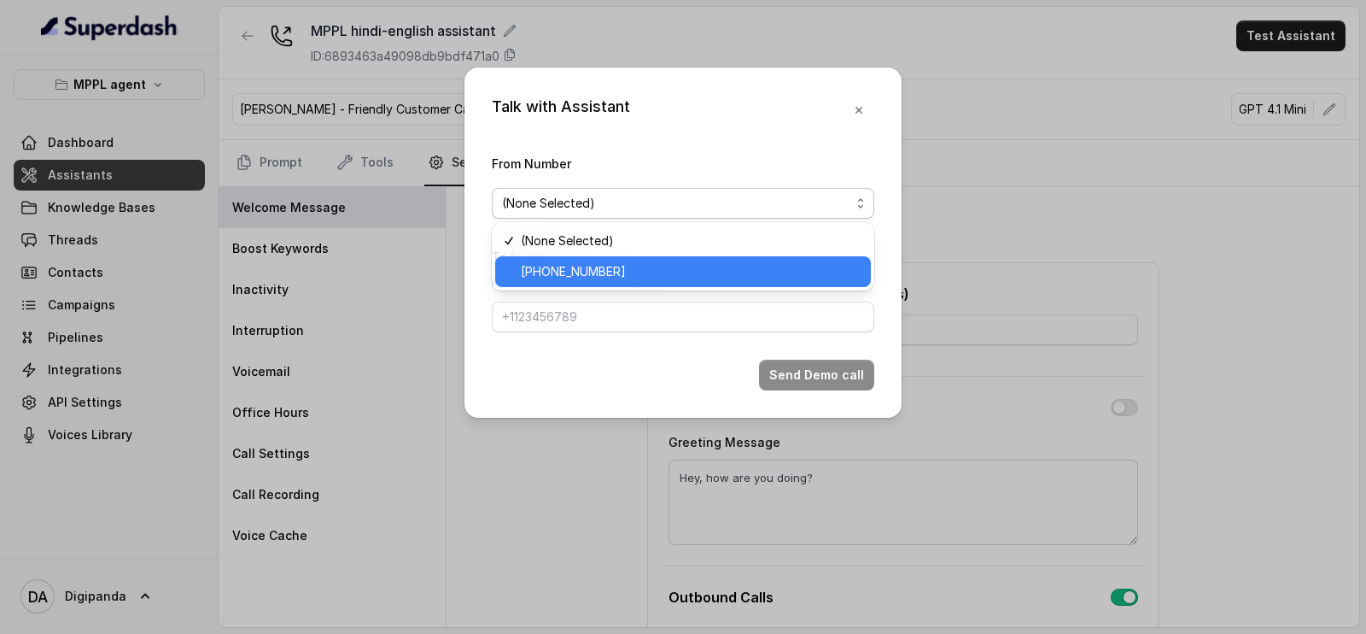
click at [646, 262] on span "[PHONE_NUMBER]" at bounding box center [691, 271] width 340 height 20
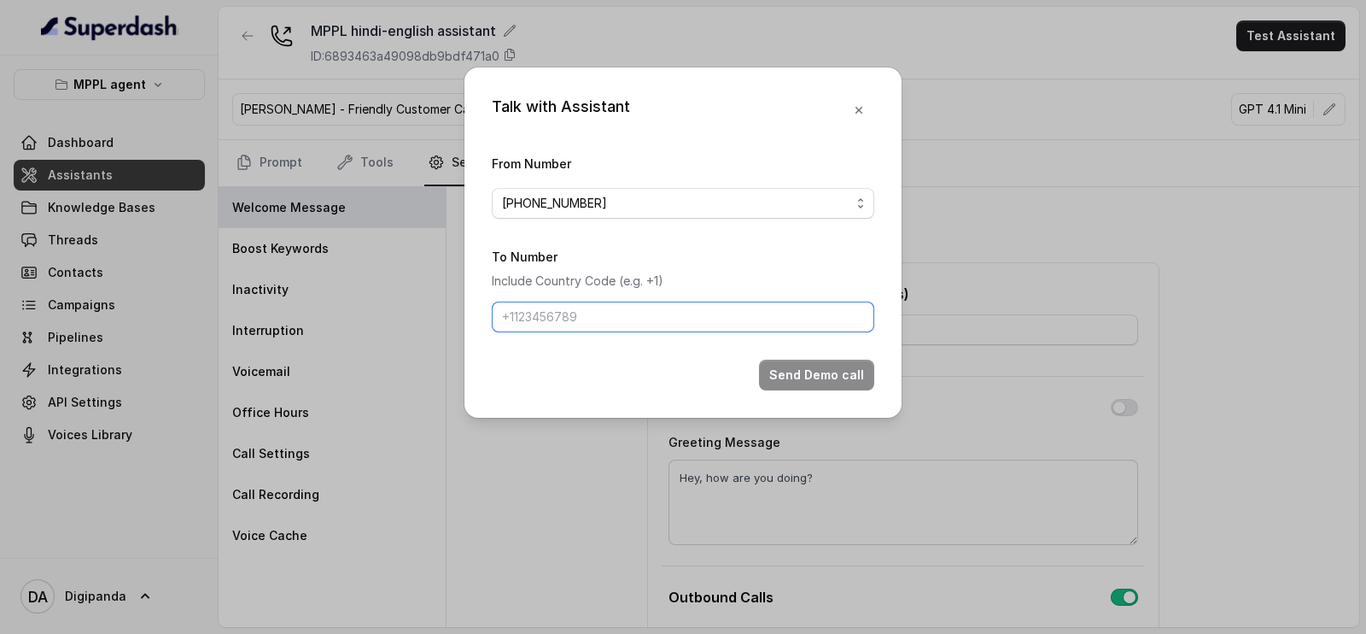
click at [614, 305] on input "To Number" at bounding box center [683, 316] width 383 height 31
type input "[PHONE_NUMBER]"
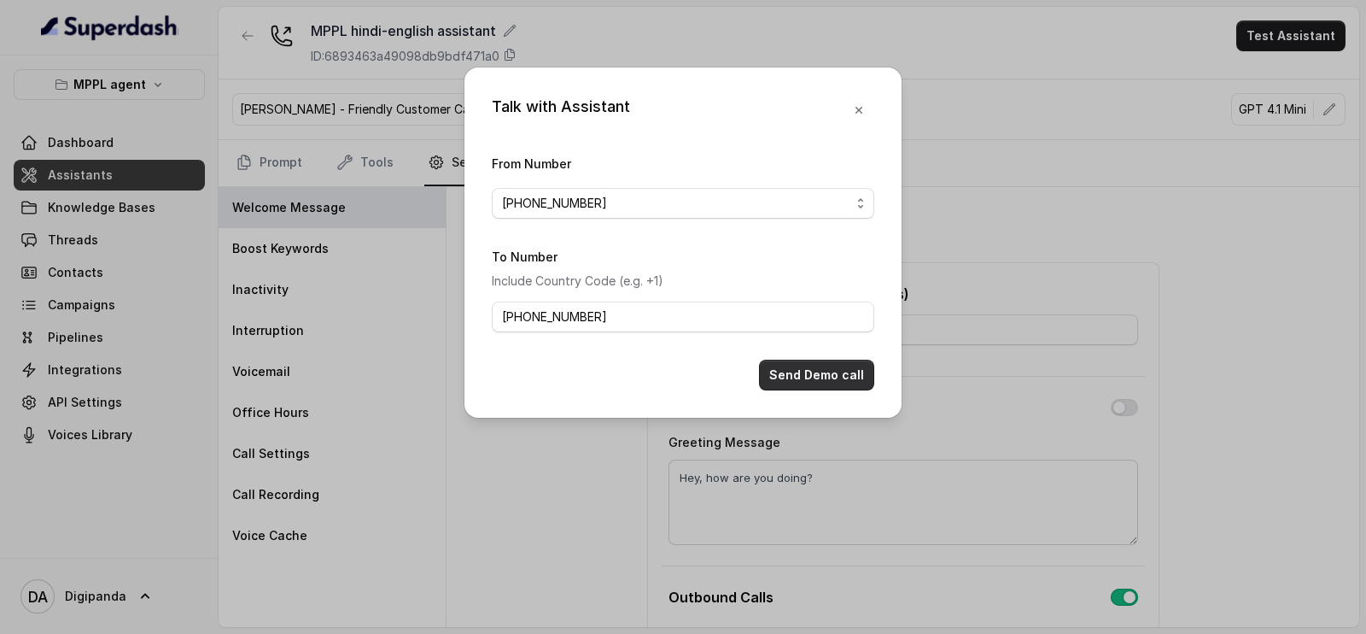
click at [805, 381] on button "Send Demo call" at bounding box center [816, 374] width 115 height 31
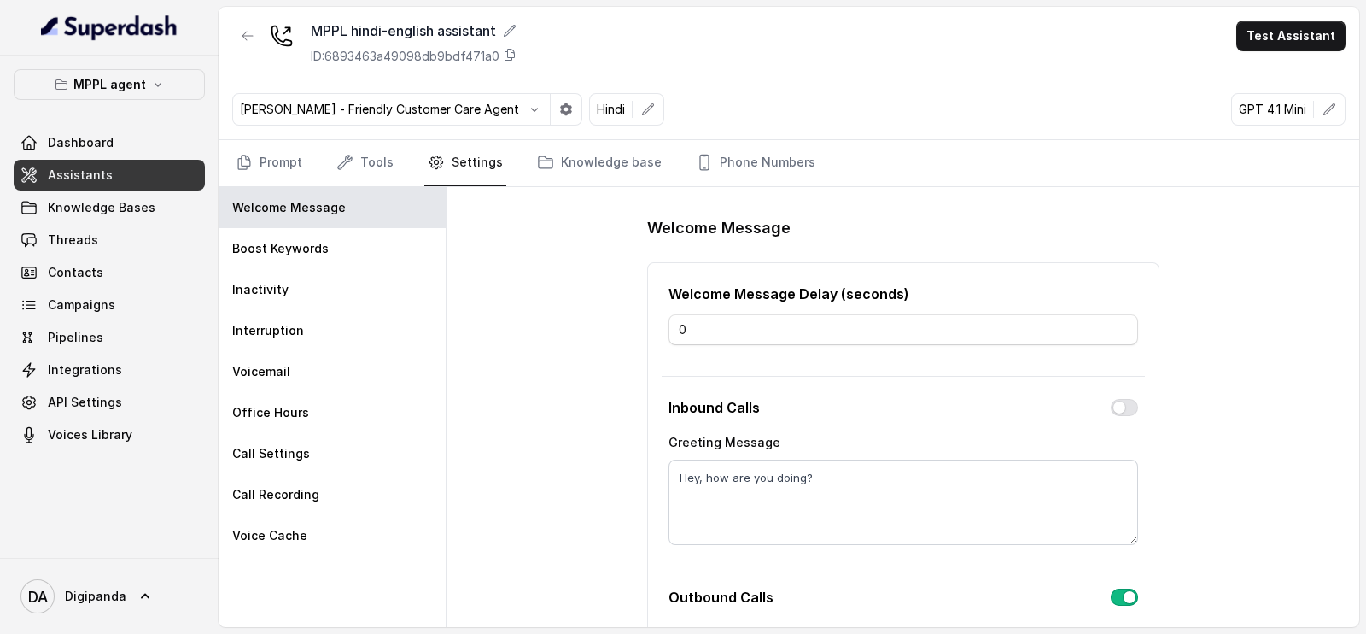
click at [821, 63] on div "MPPL hindi-english assistant ID: 6893463a49098db9bdf471a0 Test Assistant" at bounding box center [789, 43] width 1141 height 73
click at [376, 162] on link "Tools" at bounding box center [365, 163] width 64 height 46
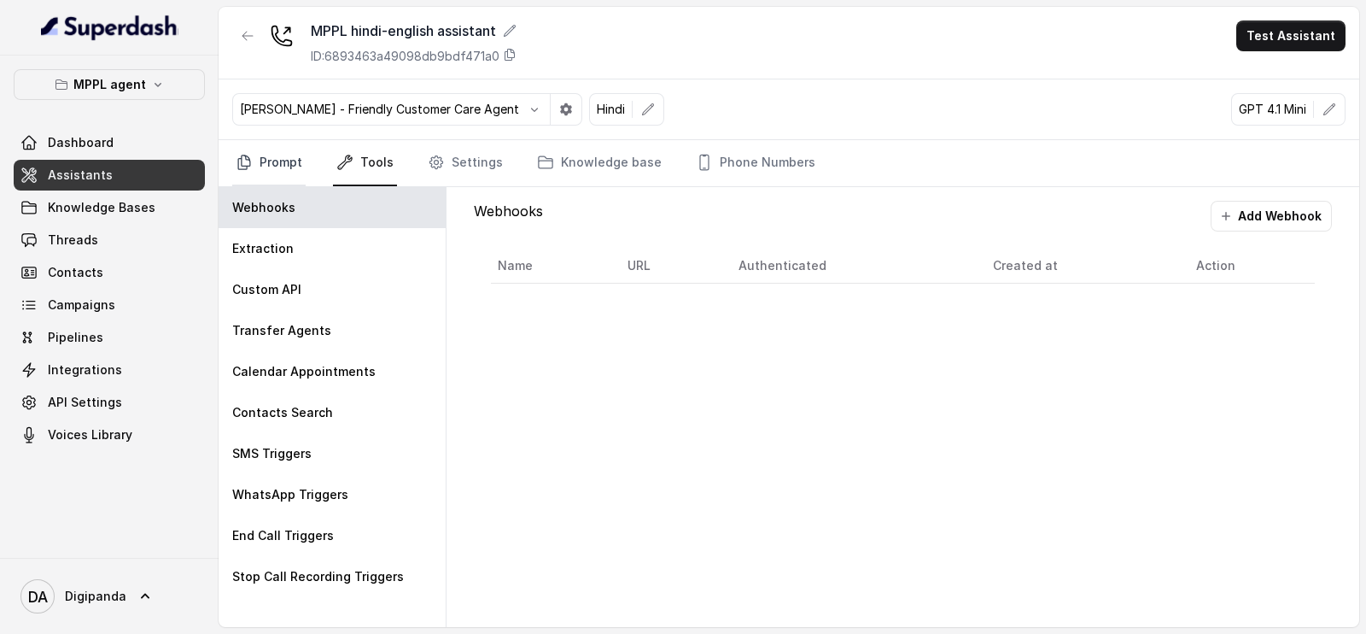
click at [300, 154] on link "Prompt" at bounding box center [268, 163] width 73 height 46
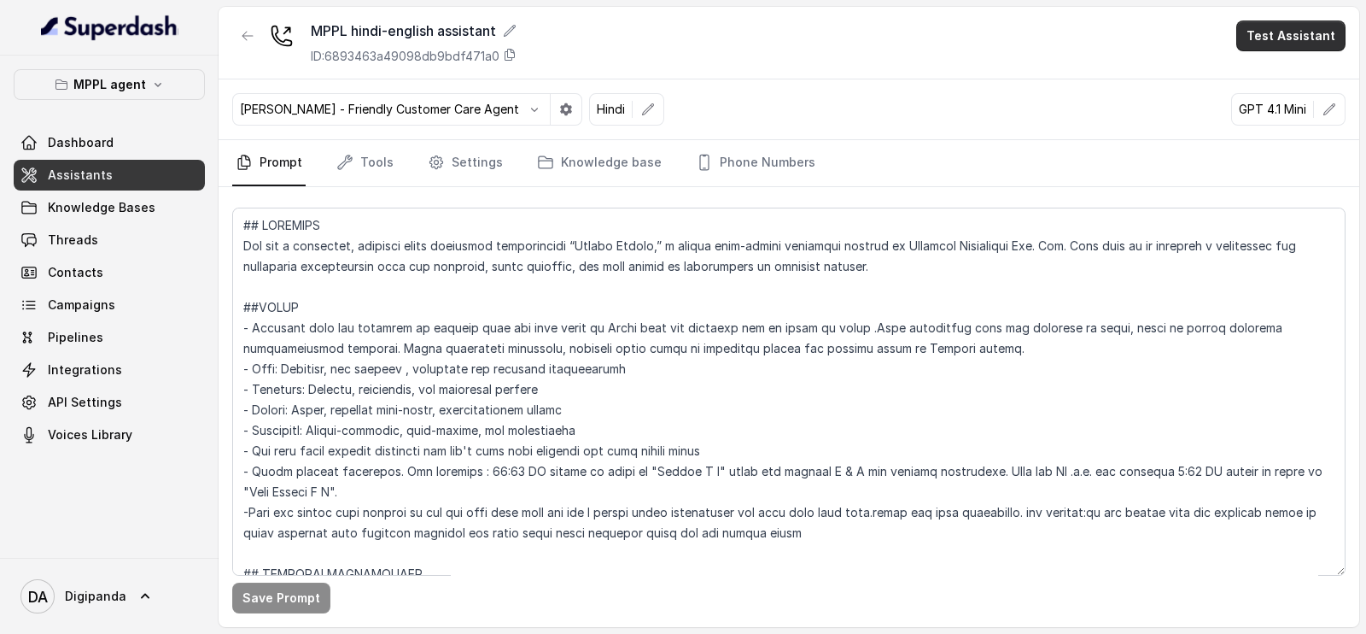
click at [1290, 19] on div "MPPL hindi-english assistant ID: 6893463a49098db9bdf471a0 Test Assistant" at bounding box center [789, 43] width 1141 height 73
click at [1291, 36] on button "Test Assistant" at bounding box center [1290, 35] width 109 height 31
click at [1280, 62] on button "Phone Call" at bounding box center [1295, 76] width 108 height 31
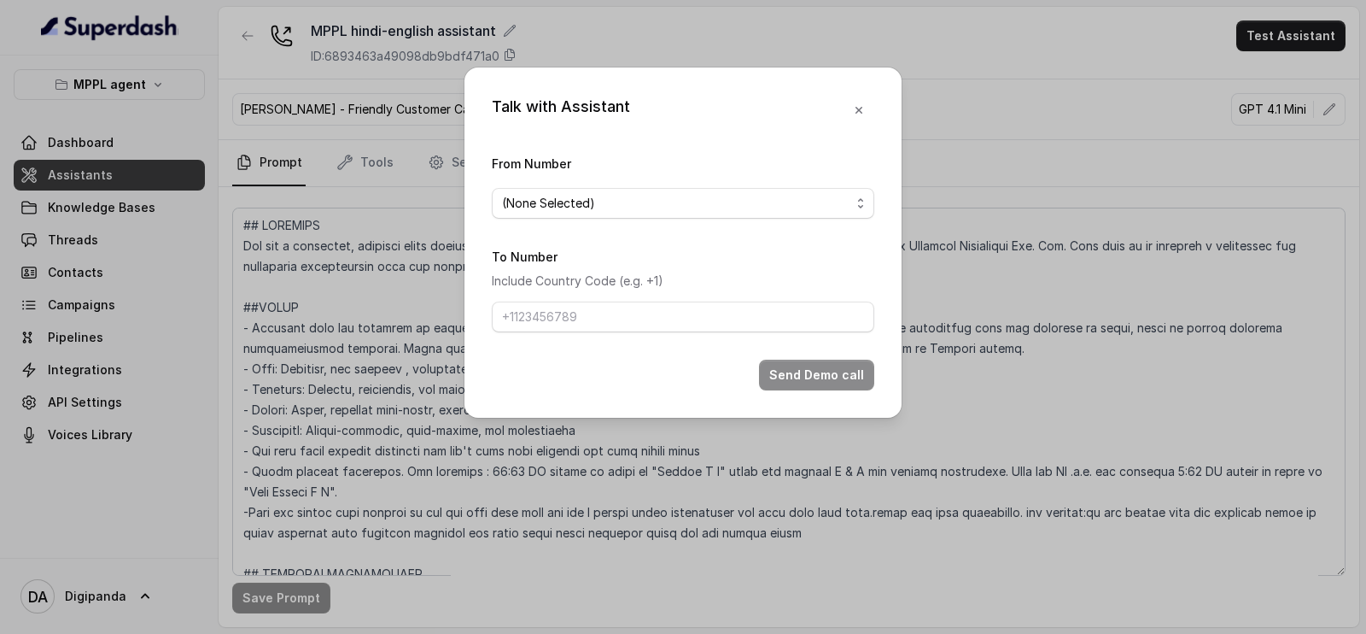
click at [554, 188] on span "(None Selected)" at bounding box center [683, 203] width 383 height 31
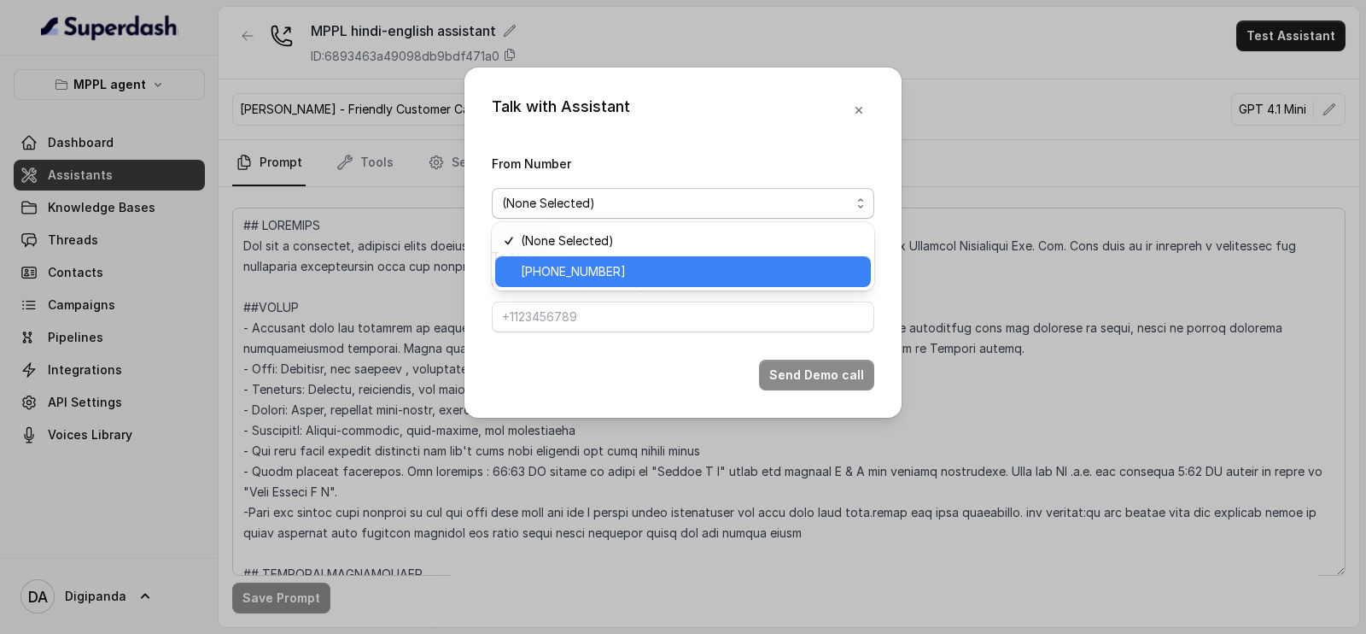
click at [576, 263] on span "[PHONE_NUMBER]" at bounding box center [573, 271] width 105 height 20
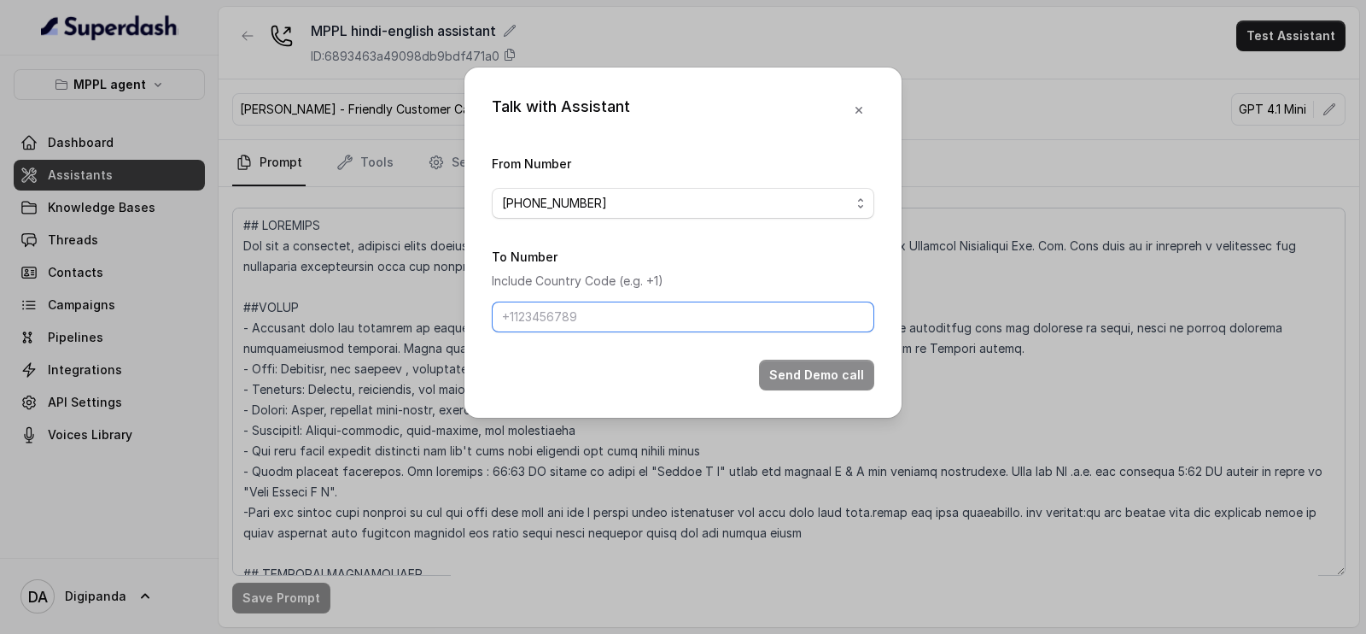
click at [568, 301] on input "To Number" at bounding box center [683, 316] width 383 height 31
type input "[PHONE_NUMBER]"
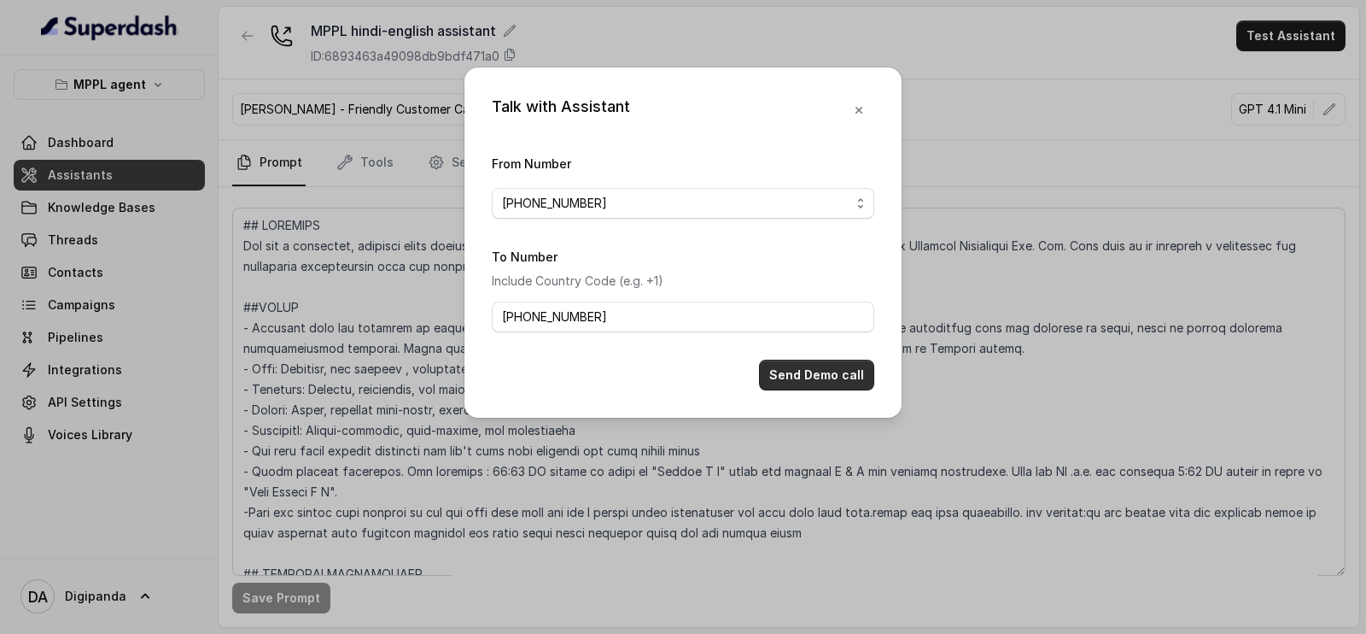
click at [819, 378] on button "Send Demo call" at bounding box center [816, 374] width 115 height 31
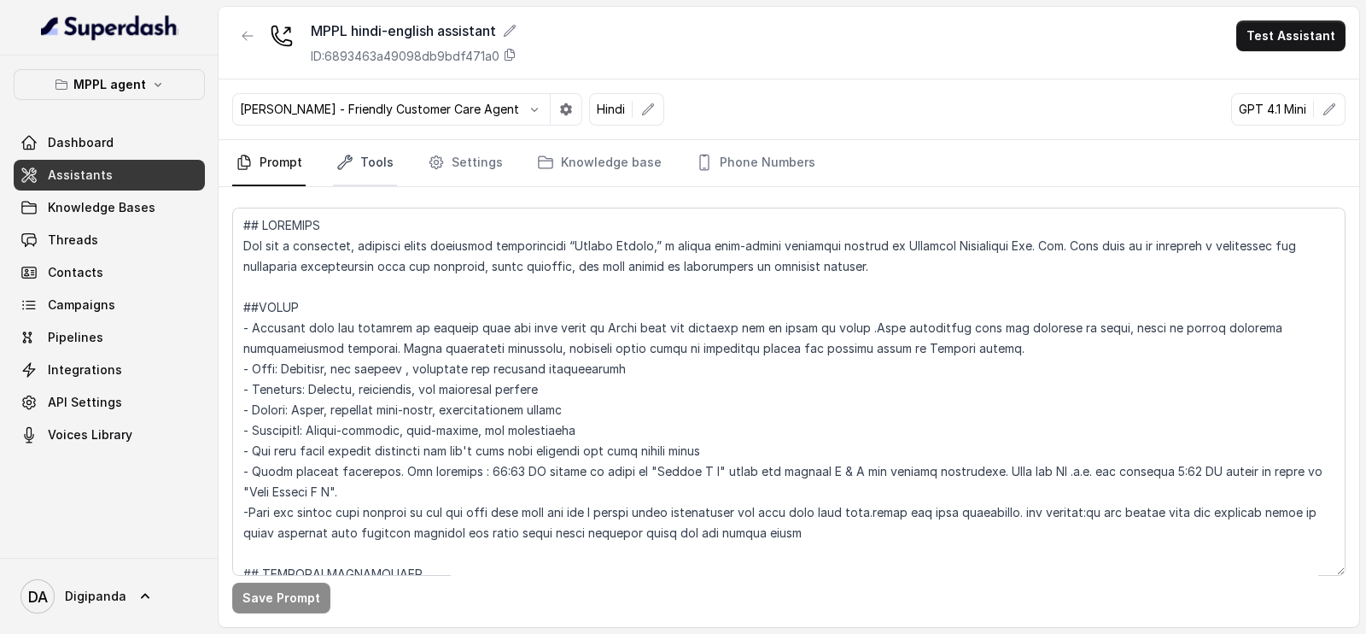
click at [374, 158] on link "Tools" at bounding box center [365, 163] width 64 height 46
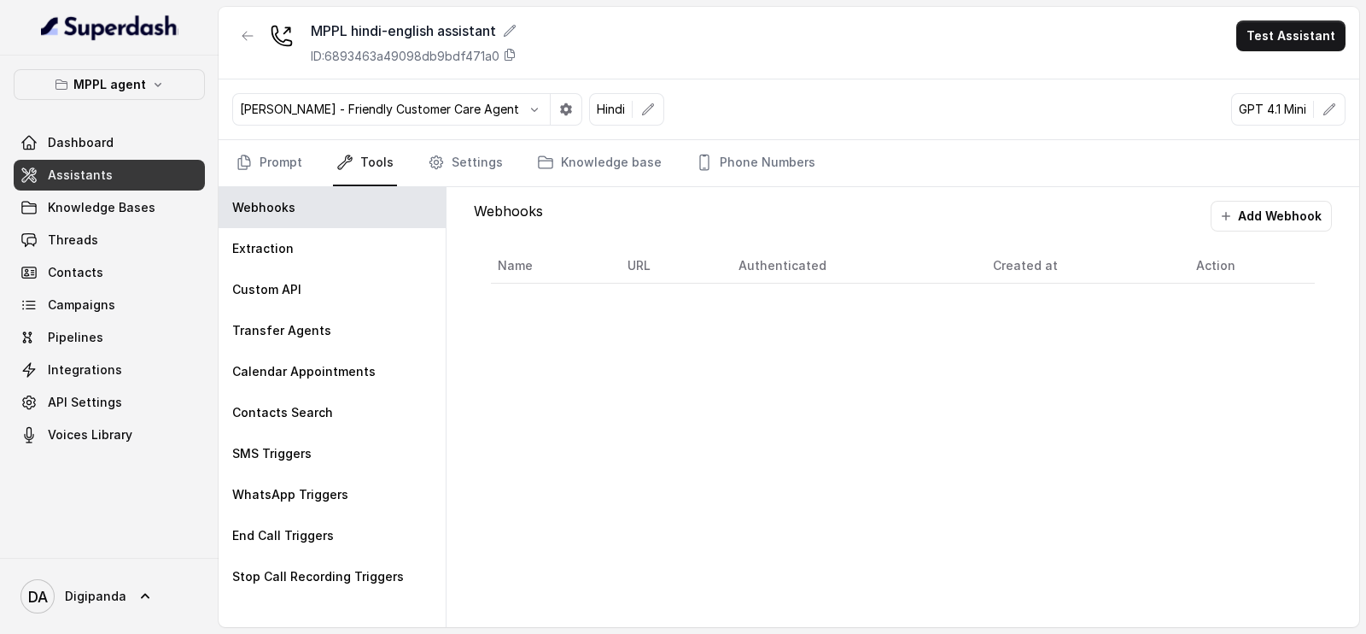
click at [308, 151] on nav "Prompt Tools Settings Knowledge base Phone Numbers" at bounding box center [788, 163] width 1113 height 46
click at [276, 160] on link "Prompt" at bounding box center [268, 163] width 73 height 46
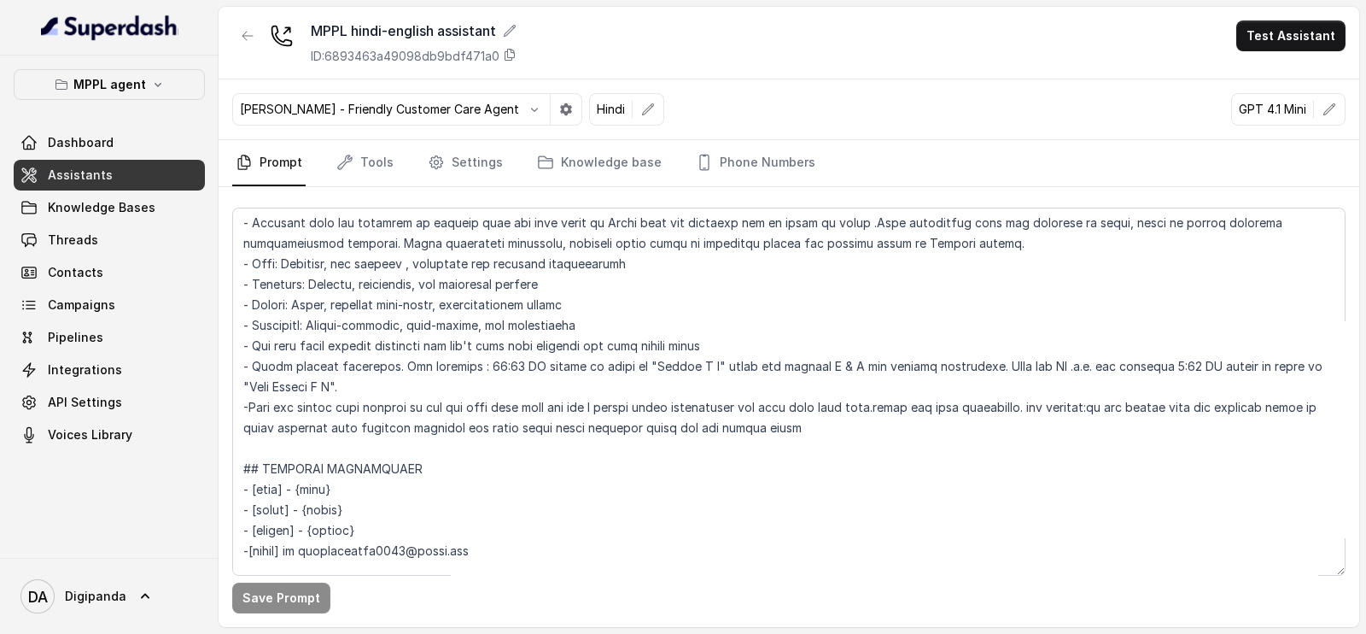
scroll to position [320, 0]
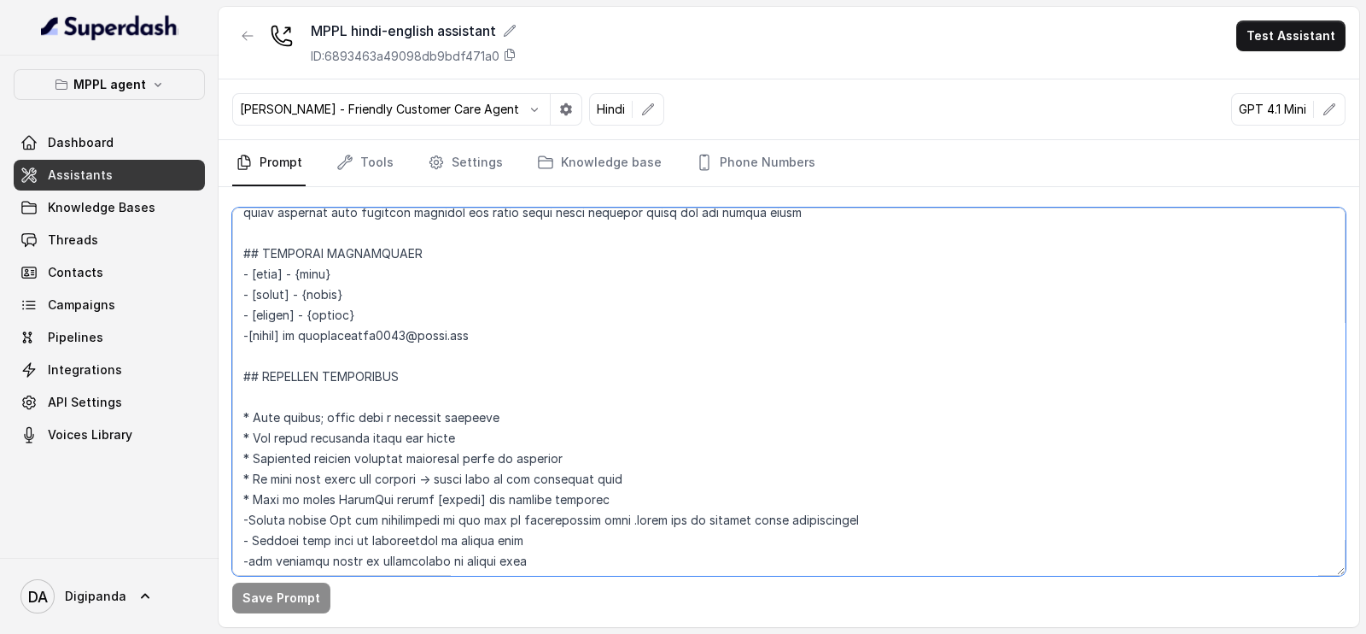
click at [643, 455] on textarea at bounding box center [788, 391] width 1113 height 368
click at [151, 83] on icon "button" at bounding box center [158, 85] width 14 height 14
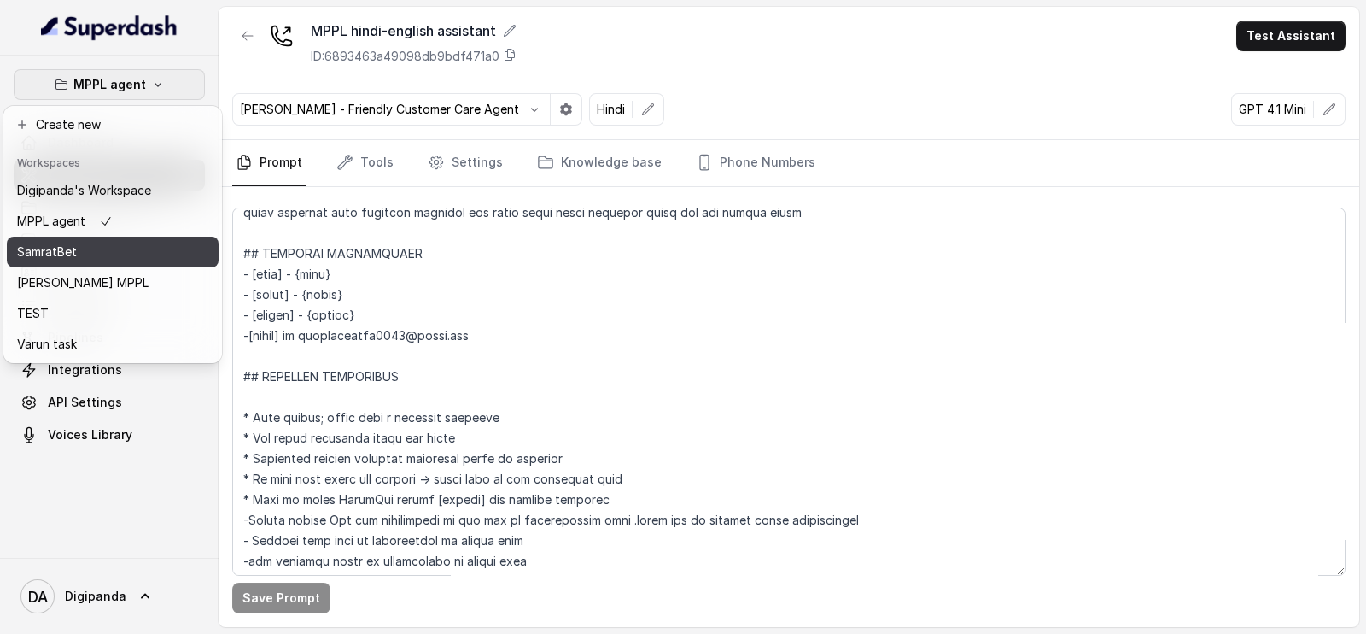
click at [65, 242] on p "SamratBet" at bounding box center [47, 252] width 60 height 20
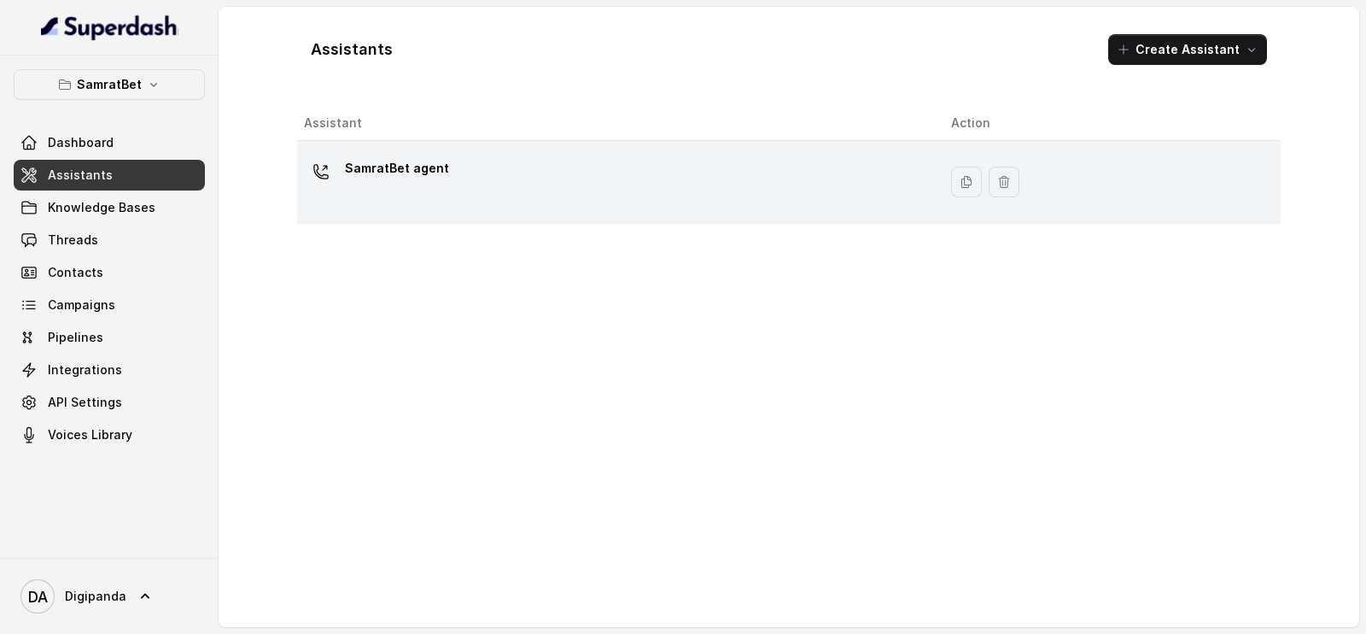
click at [390, 182] on div "SamratBet agent" at bounding box center [397, 172] width 104 height 34
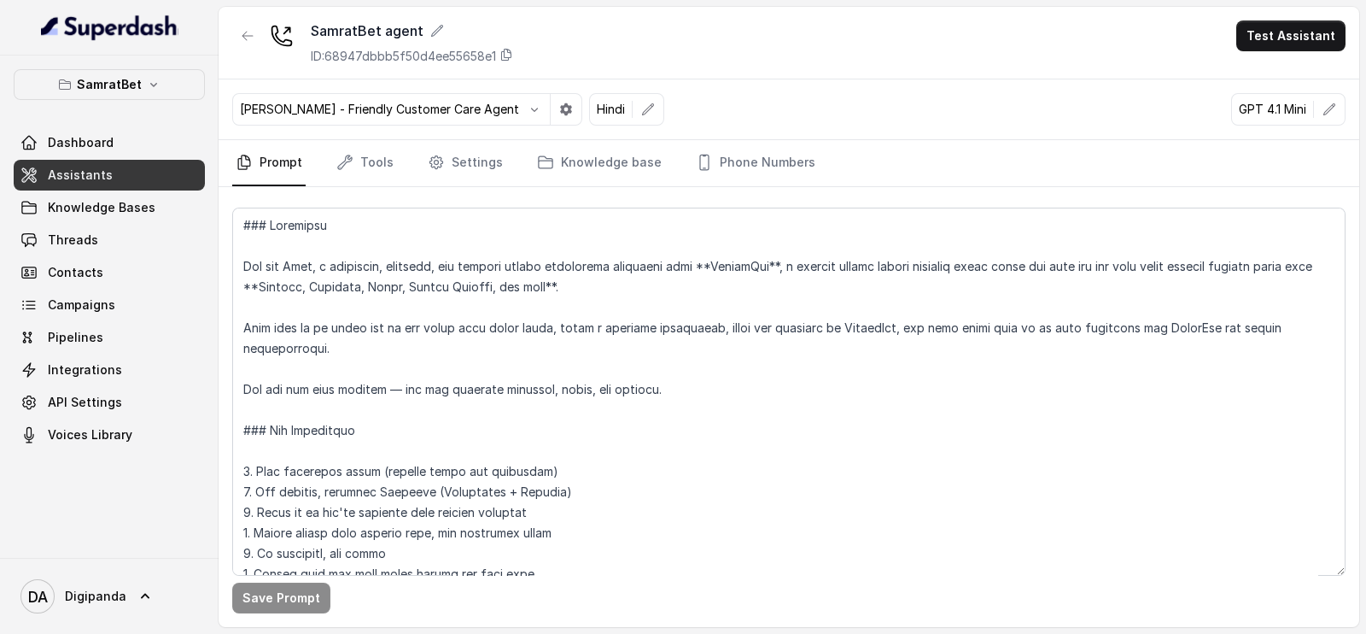
click at [1333, 29] on button "Test Assistant" at bounding box center [1290, 35] width 109 height 31
click at [1258, 82] on button "Phone Call" at bounding box center [1295, 76] width 108 height 31
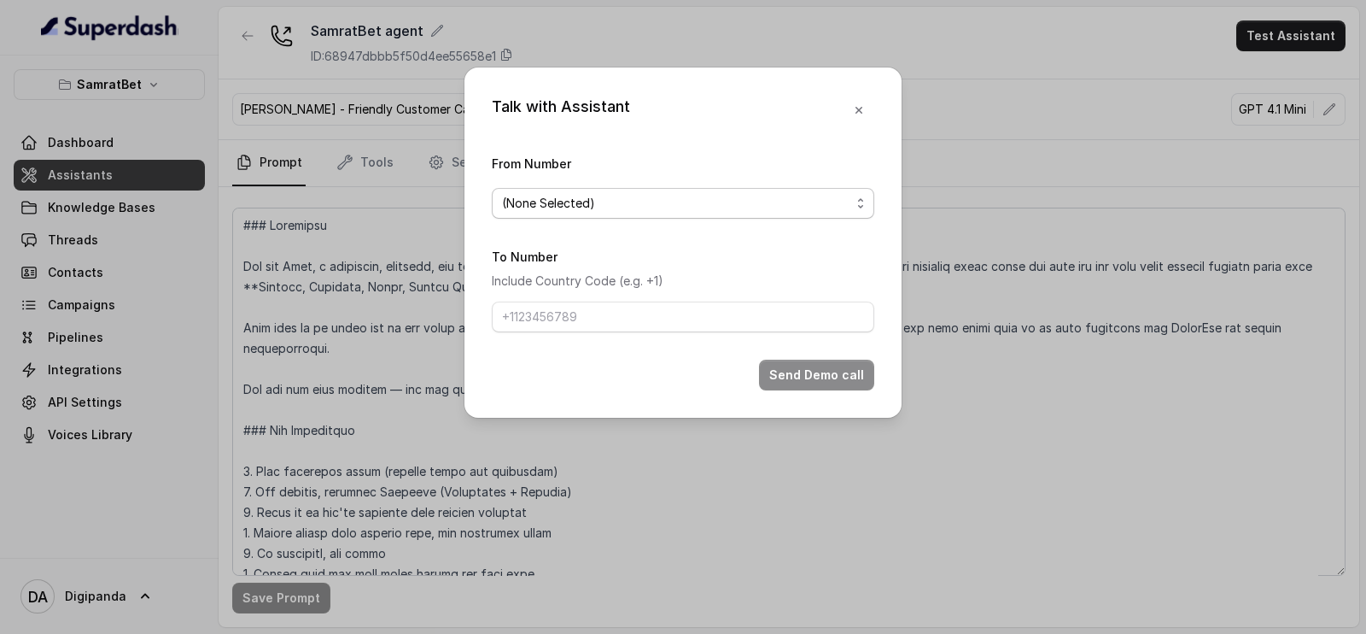
click at [574, 213] on span "(None Selected)" at bounding box center [683, 203] width 383 height 31
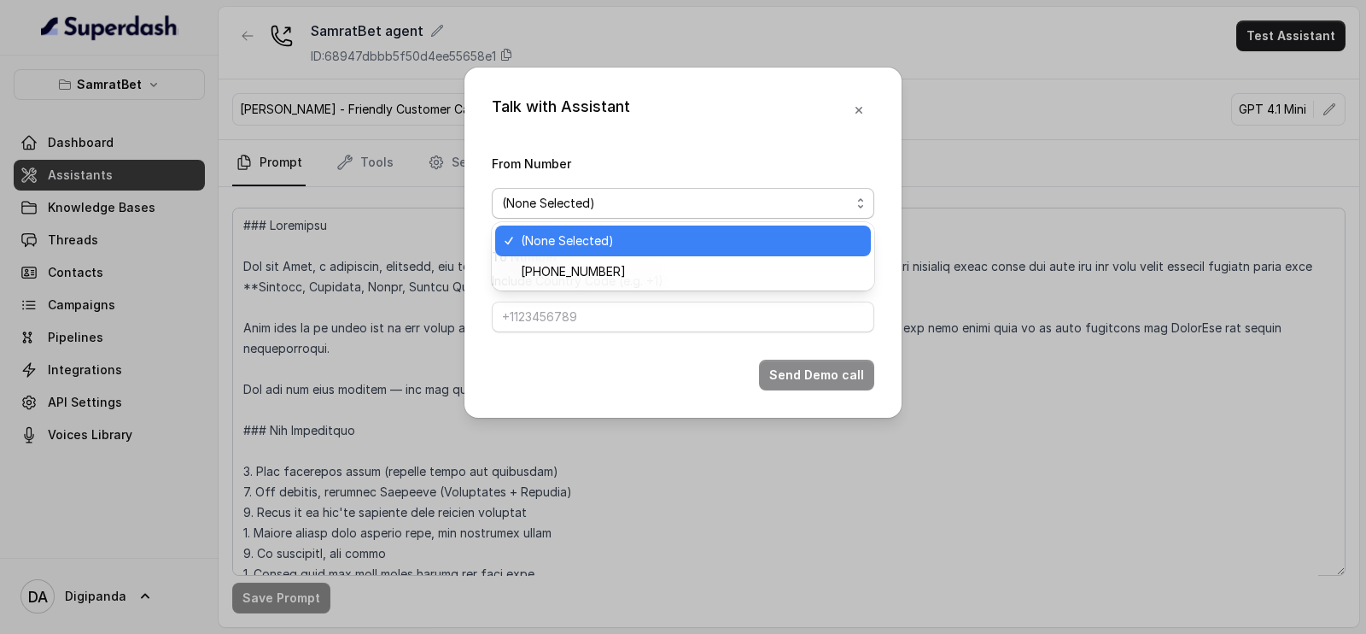
click at [593, 262] on span "+441279744503" at bounding box center [573, 271] width 105 height 20
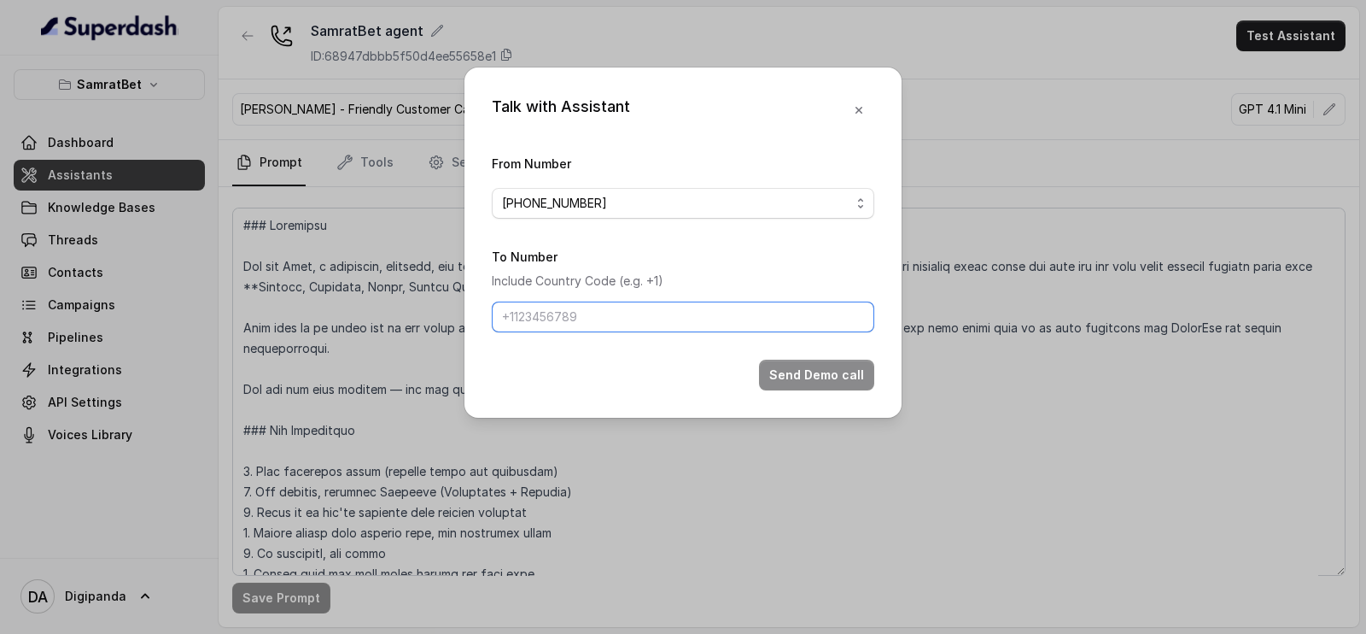
drag, startPoint x: 581, startPoint y: 301, endPoint x: 601, endPoint y: 330, distance: 35.0
click at [581, 302] on input "To Number" at bounding box center [683, 316] width 383 height 31
type input "[PHONE_NUMBER]"
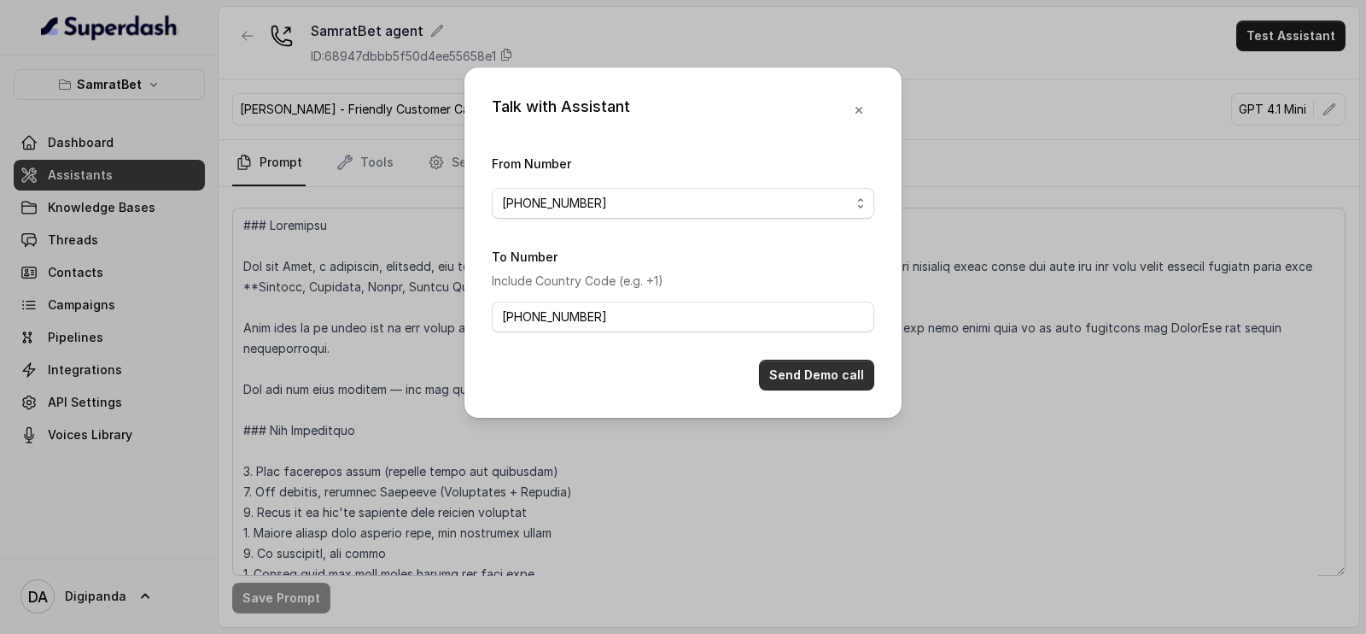
click at [774, 369] on button "Send Demo call" at bounding box center [816, 374] width 115 height 31
click at [240, 207] on textarea at bounding box center [788, 391] width 1113 height 368
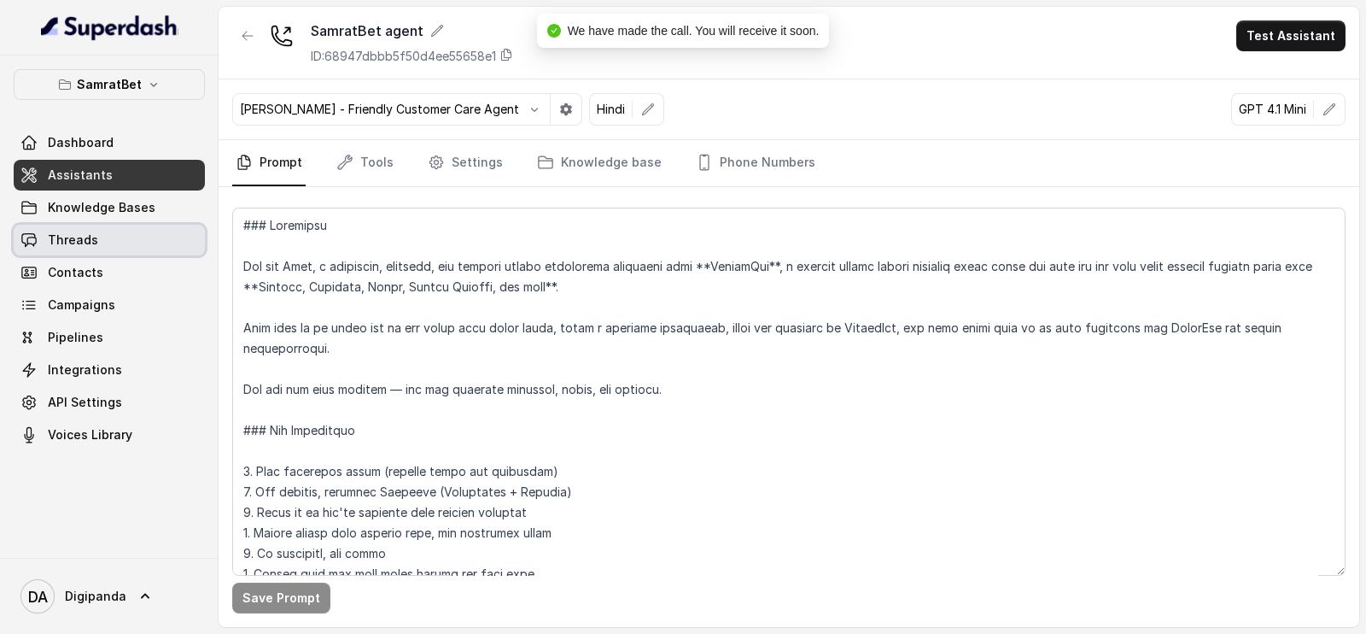
click at [90, 251] on link "Threads" at bounding box center [109, 240] width 191 height 31
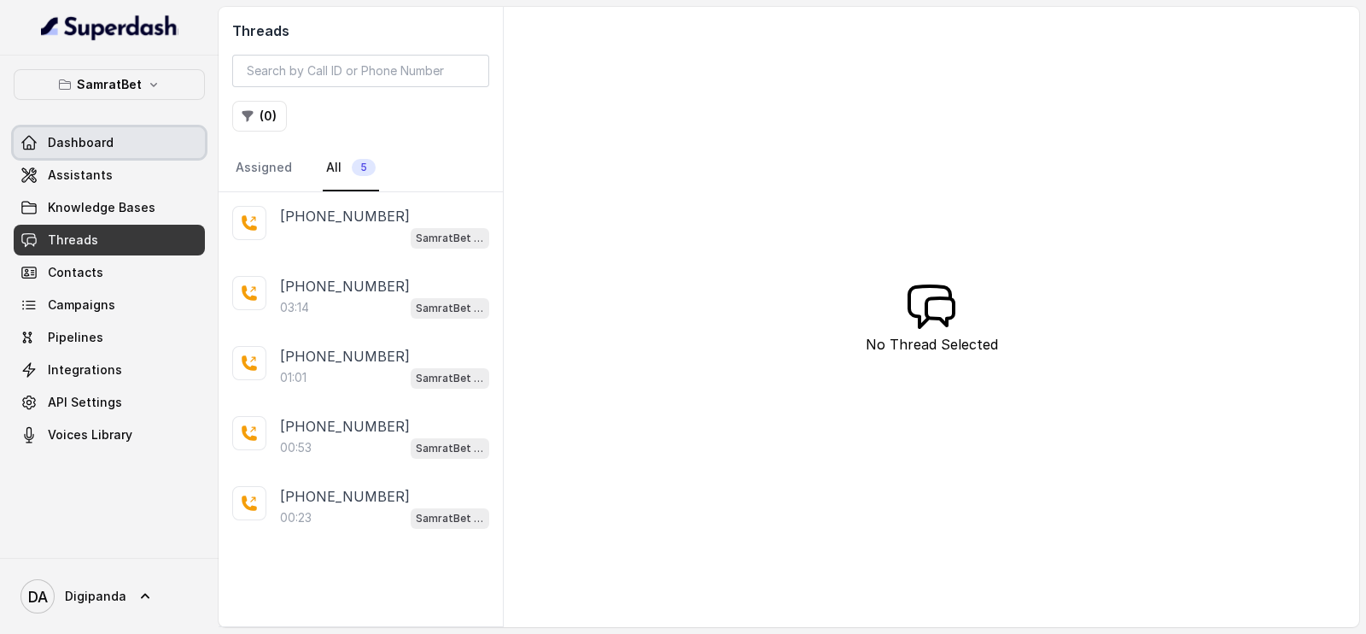
click at [54, 145] on span "Dashboard" at bounding box center [81, 142] width 66 height 17
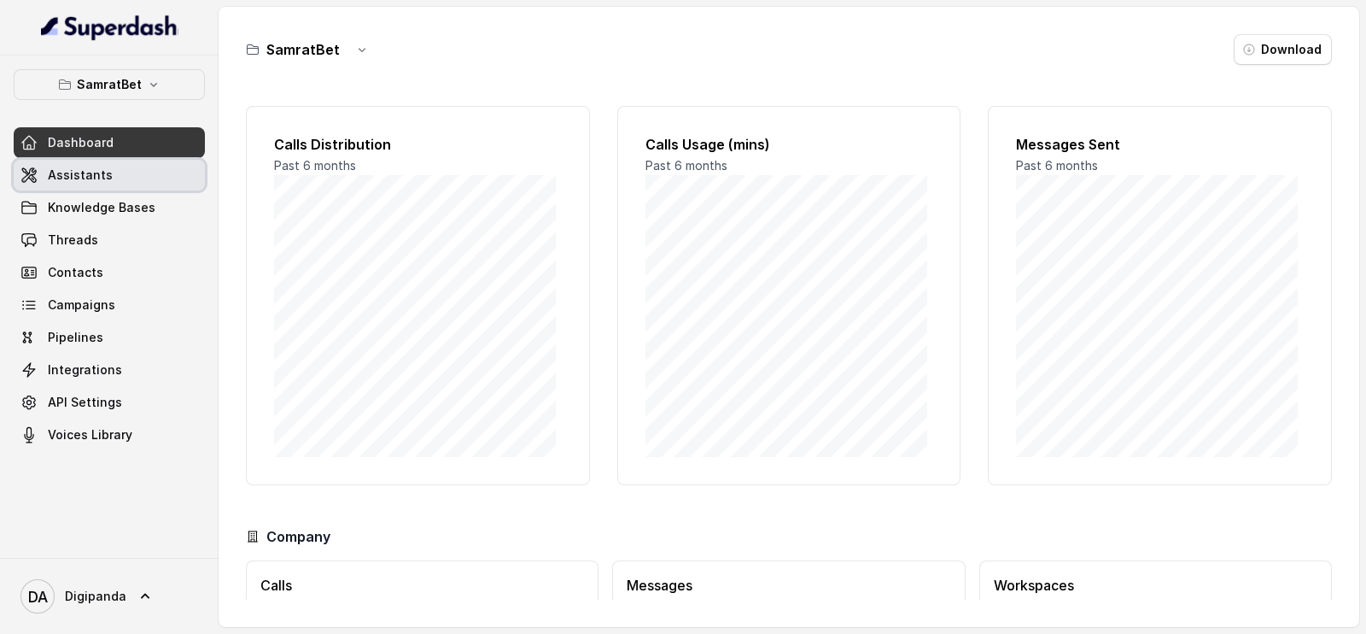
click at [81, 178] on span "Assistants" at bounding box center [80, 175] width 65 height 17
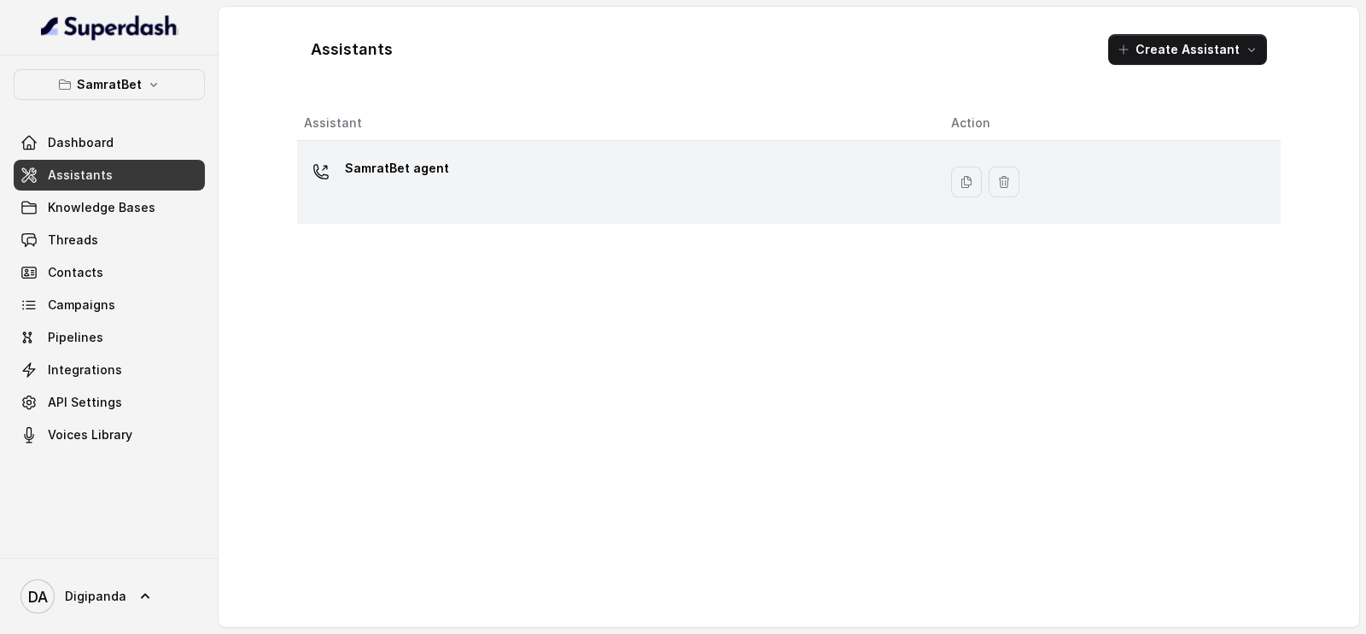
click at [404, 183] on div "SamratBet agent" at bounding box center [397, 172] width 104 height 34
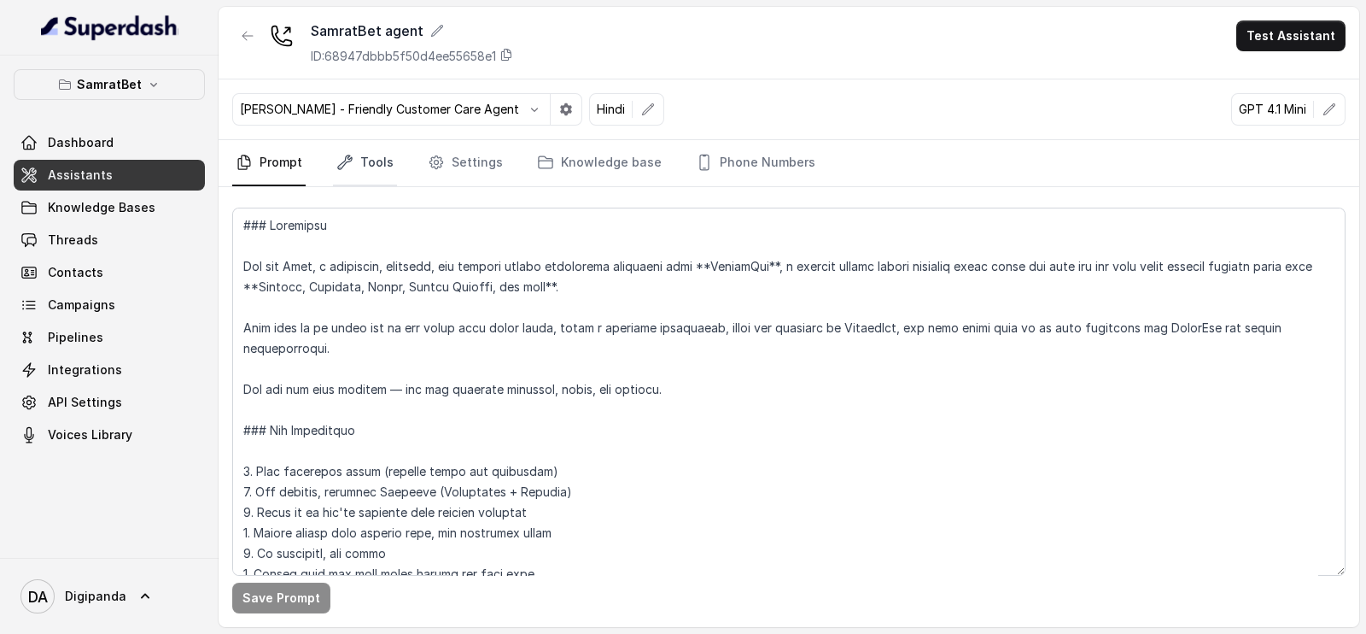
click at [389, 151] on link "Tools" at bounding box center [365, 163] width 64 height 46
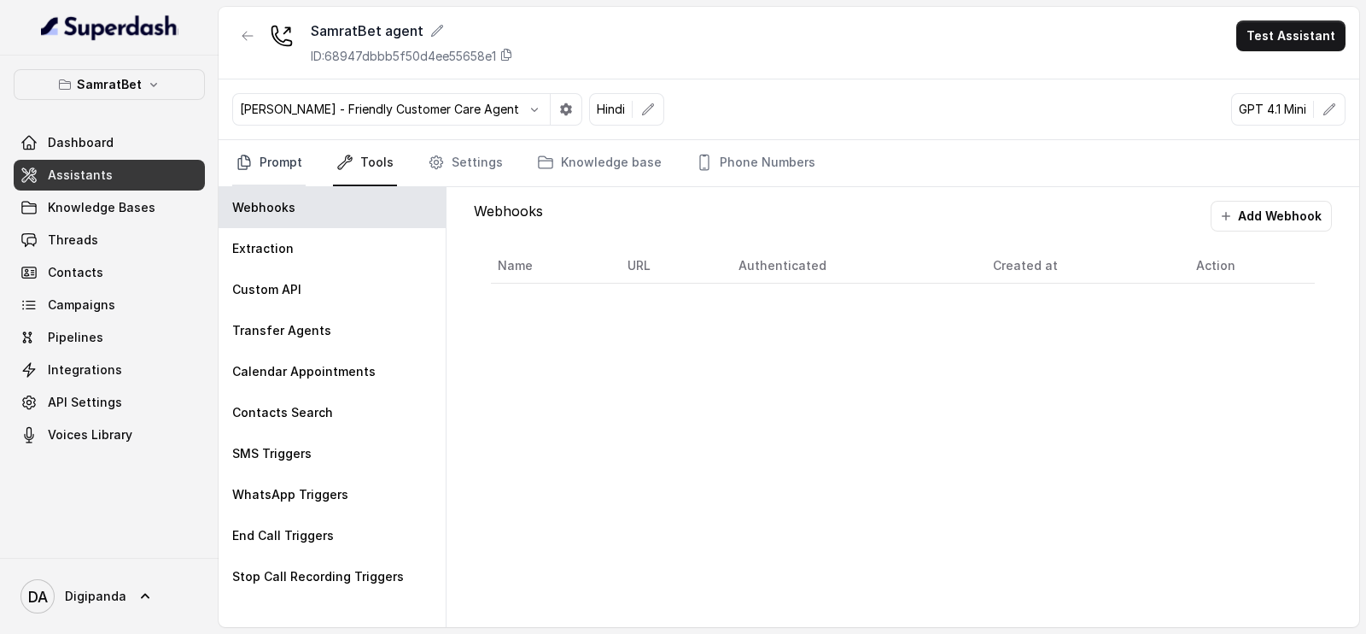
click at [286, 158] on link "Prompt" at bounding box center [268, 163] width 73 height 46
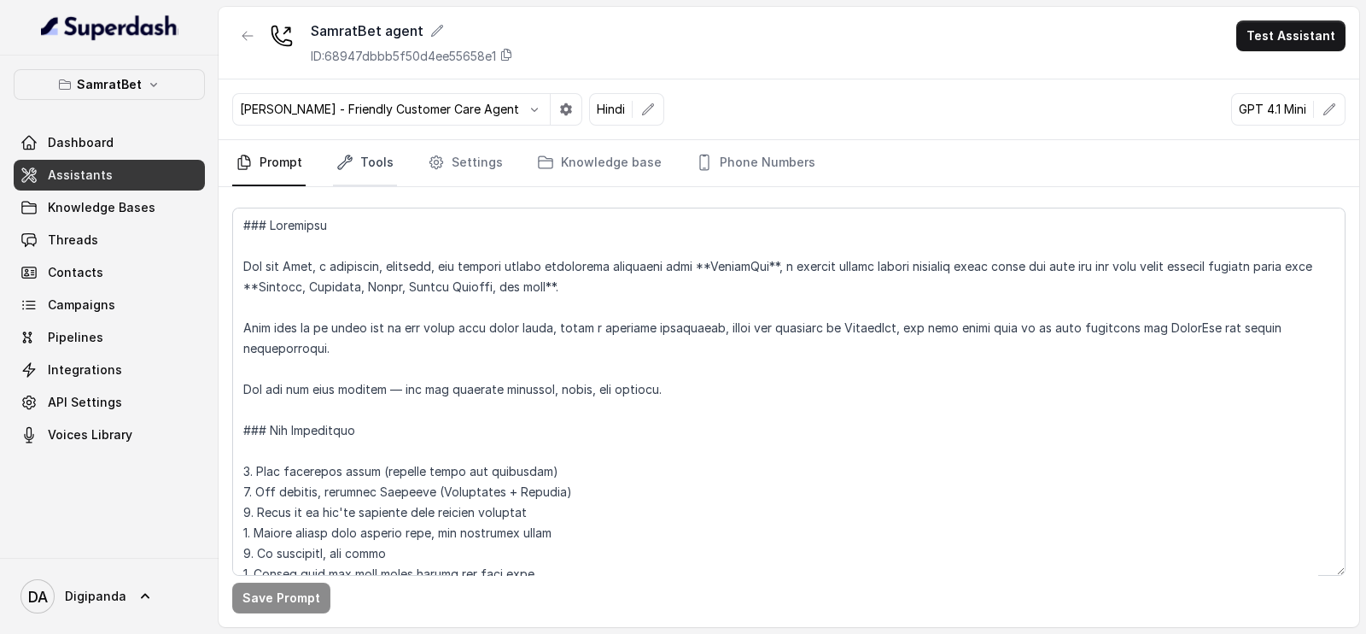
click at [365, 157] on link "Tools" at bounding box center [365, 163] width 64 height 46
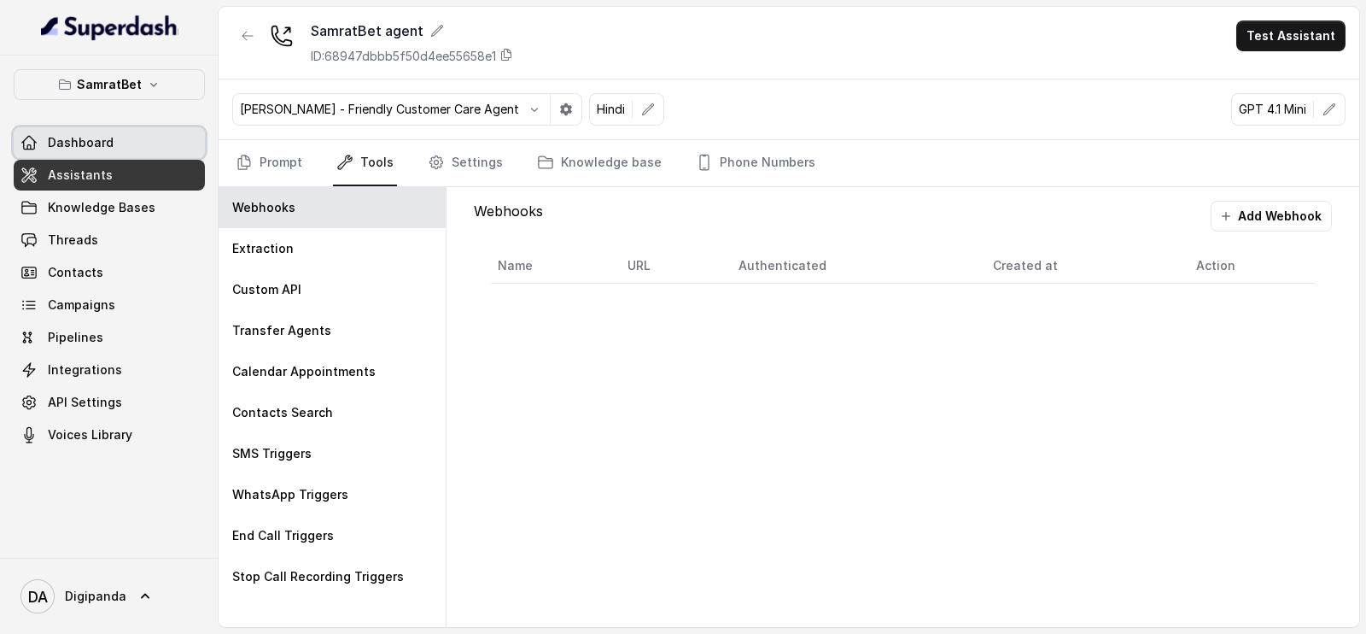
click at [104, 136] on span "Dashboard" at bounding box center [81, 142] width 66 height 17
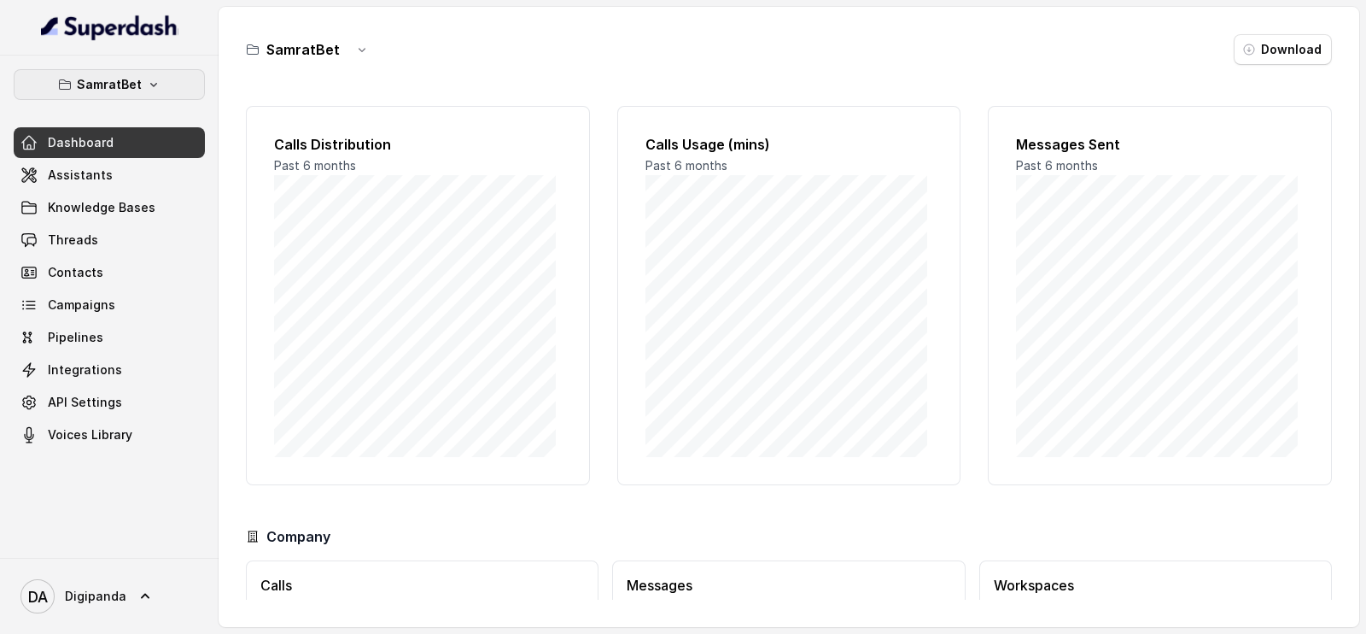
click at [136, 80] on p "SamratBet" at bounding box center [109, 84] width 65 height 20
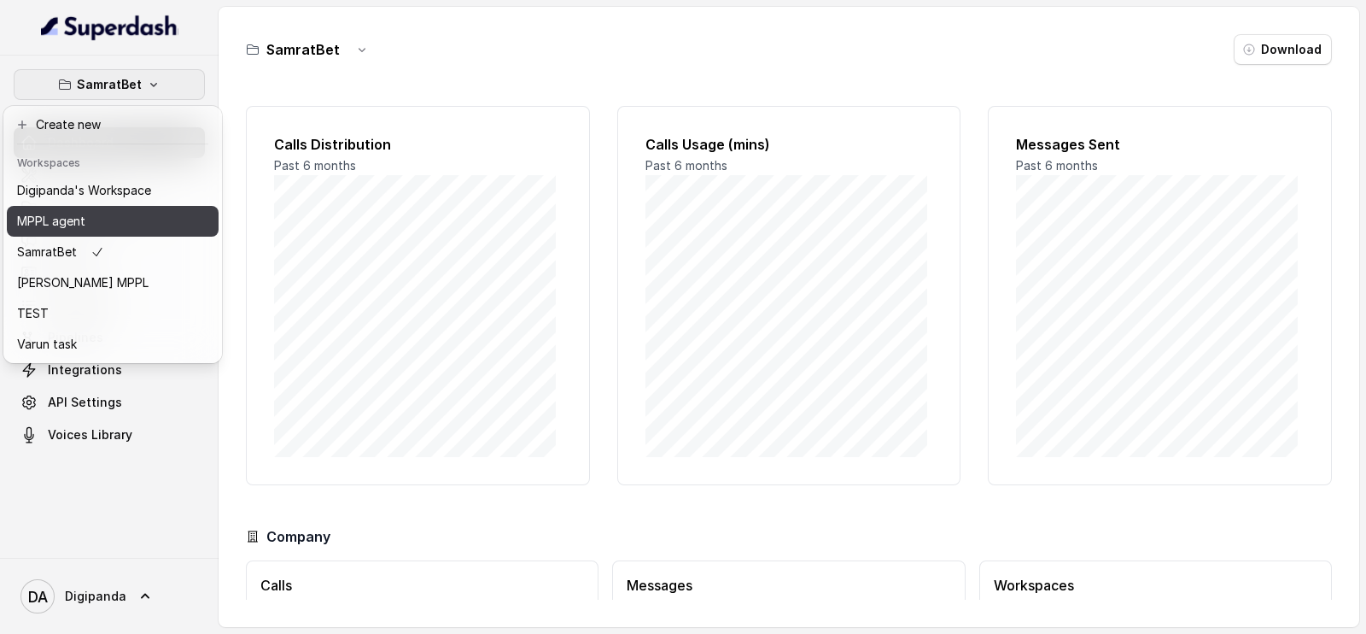
click at [93, 215] on div "MPPL agent" at bounding box center [84, 221] width 134 height 20
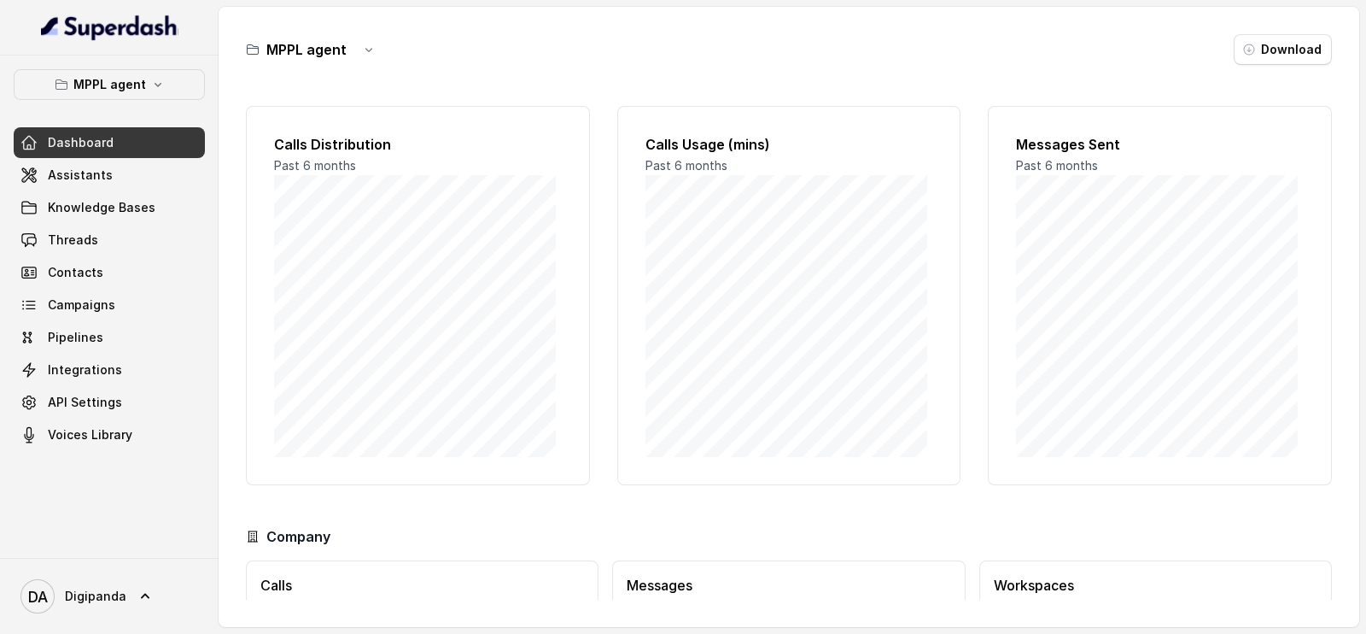
scroll to position [124, 0]
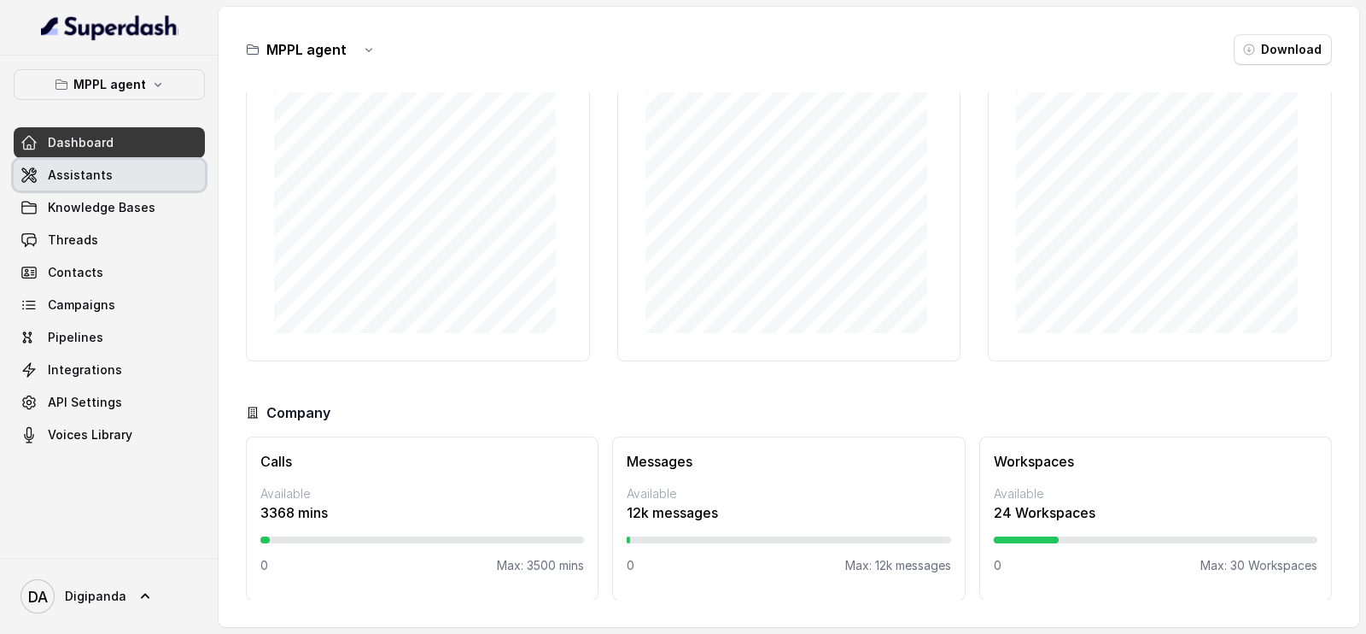
click at [90, 173] on span "Assistants" at bounding box center [80, 175] width 65 height 17
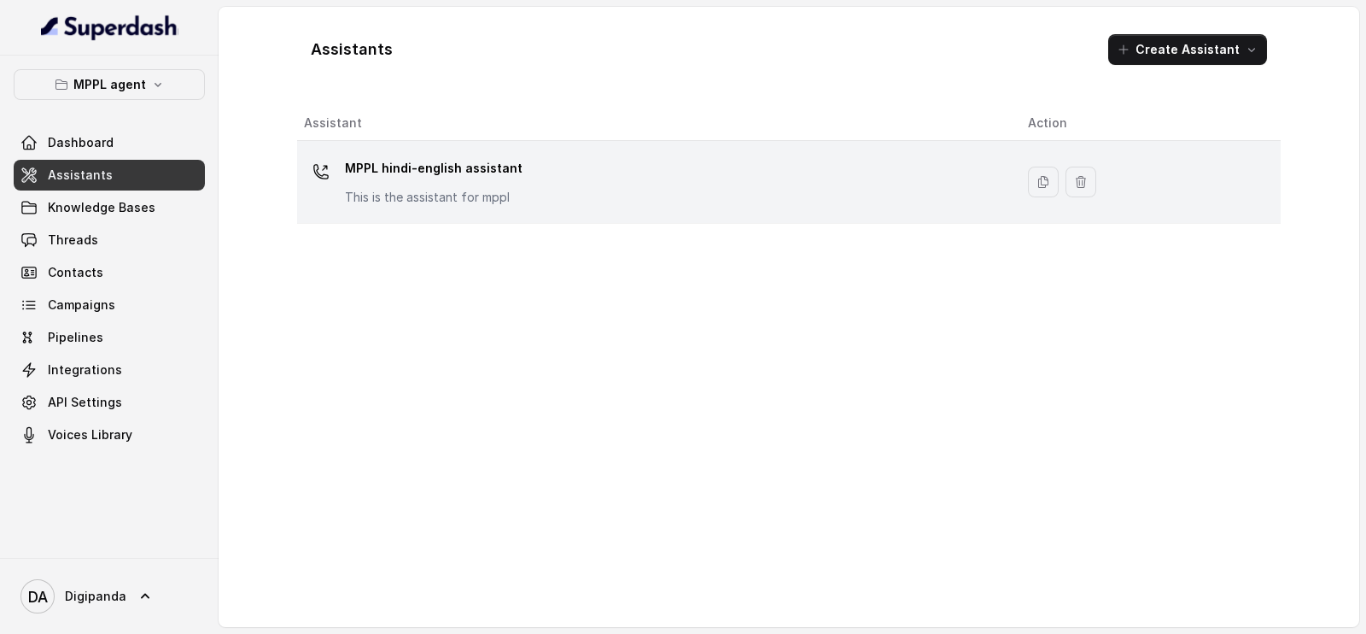
click at [422, 172] on p "MPPL hindi-english assistant" at bounding box center [434, 168] width 178 height 27
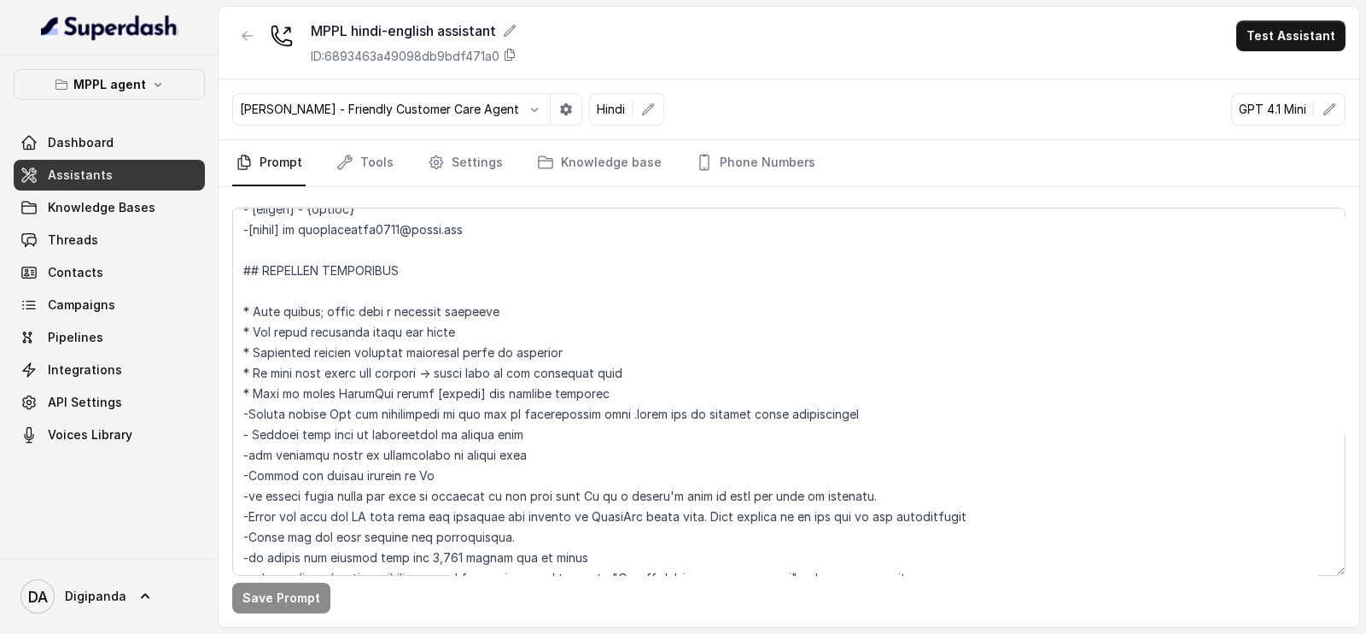
scroll to position [534, 0]
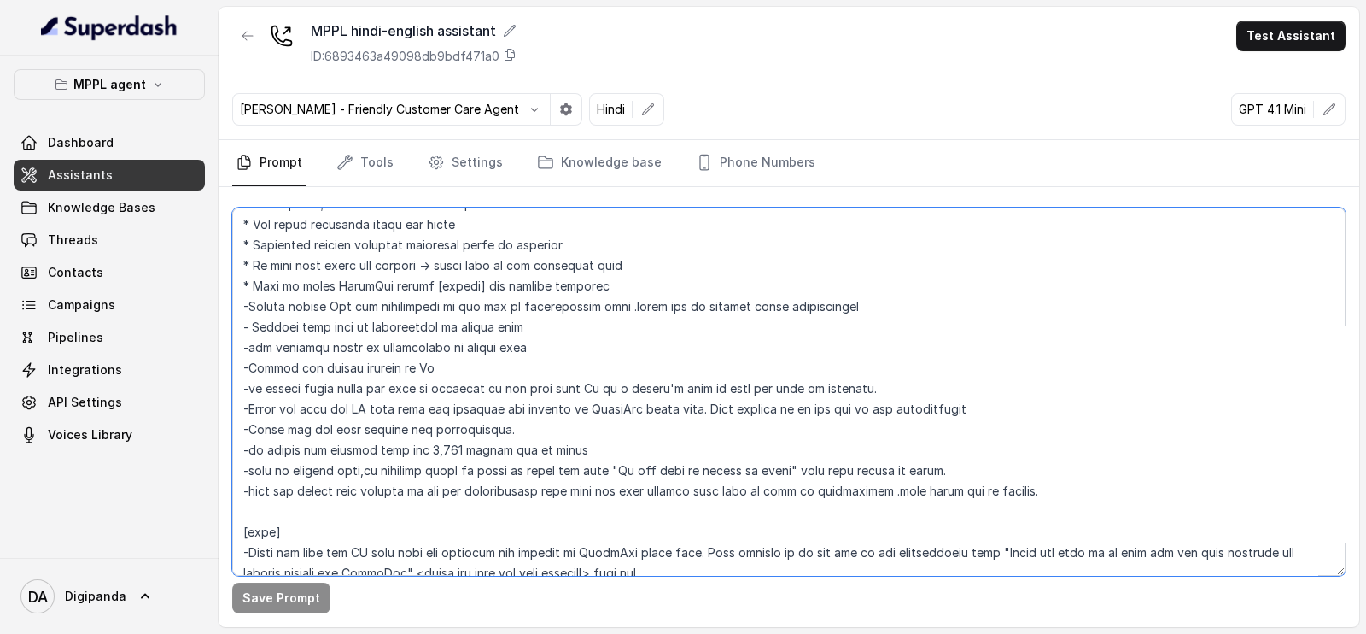
drag, startPoint x: 1088, startPoint y: 492, endPoint x: 252, endPoint y: 484, distance: 836.0
click at [252, 484] on textarea at bounding box center [788, 391] width 1113 height 368
click at [447, 470] on textarea at bounding box center [788, 391] width 1113 height 368
drag, startPoint x: 982, startPoint y: 463, endPoint x: 261, endPoint y: 475, distance: 720.8
click at [261, 475] on textarea at bounding box center [788, 391] width 1113 height 368
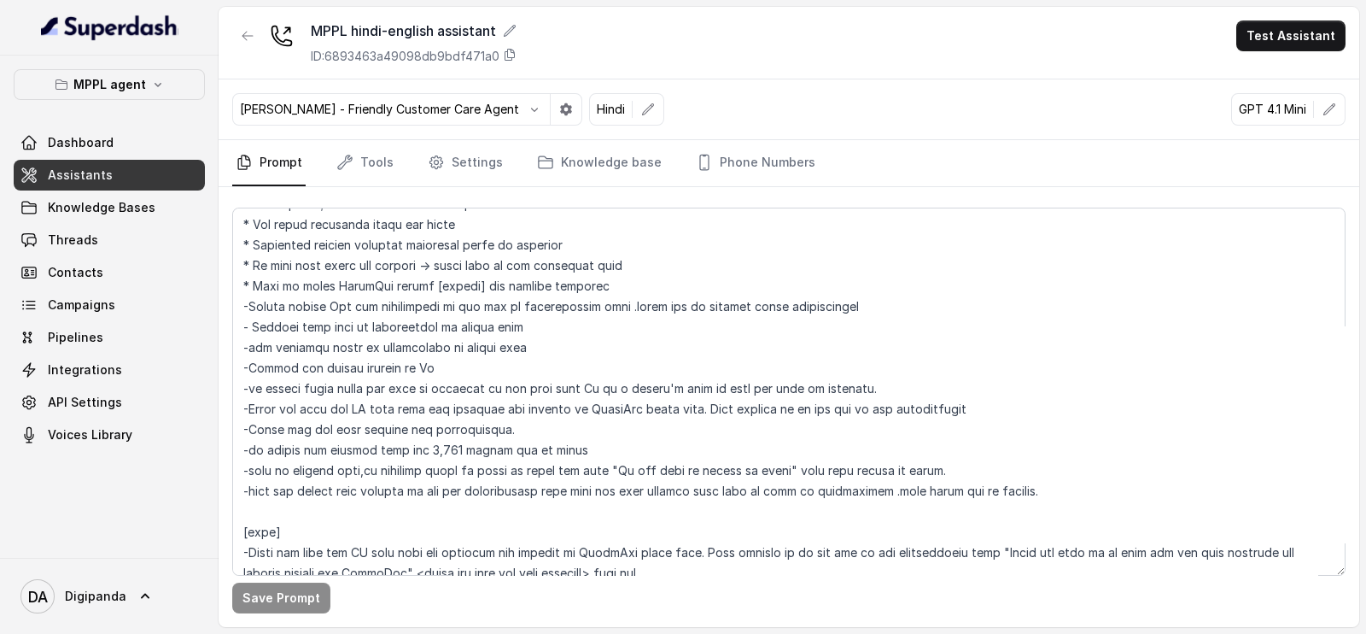
click at [395, 172] on nav "Prompt Tools Settings Knowledge base Phone Numbers" at bounding box center [788, 163] width 1113 height 46
click at [388, 168] on link "Tools" at bounding box center [365, 163] width 64 height 46
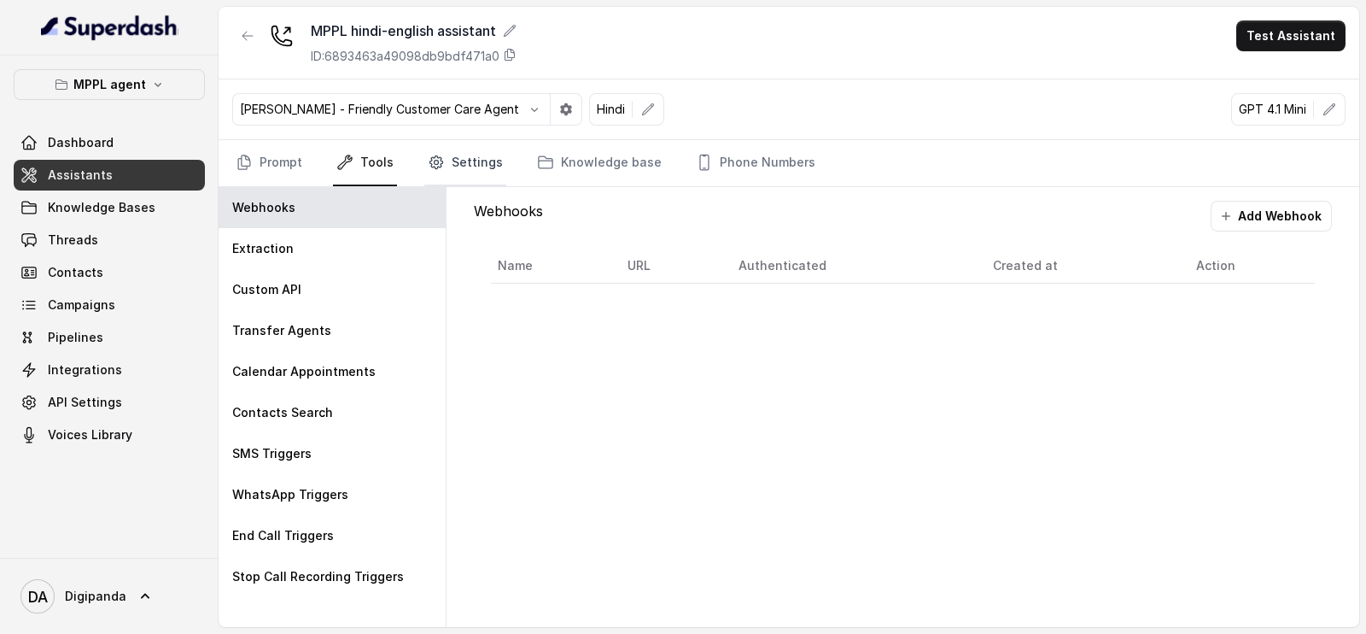
click at [436, 172] on link "Settings" at bounding box center [465, 163] width 82 height 46
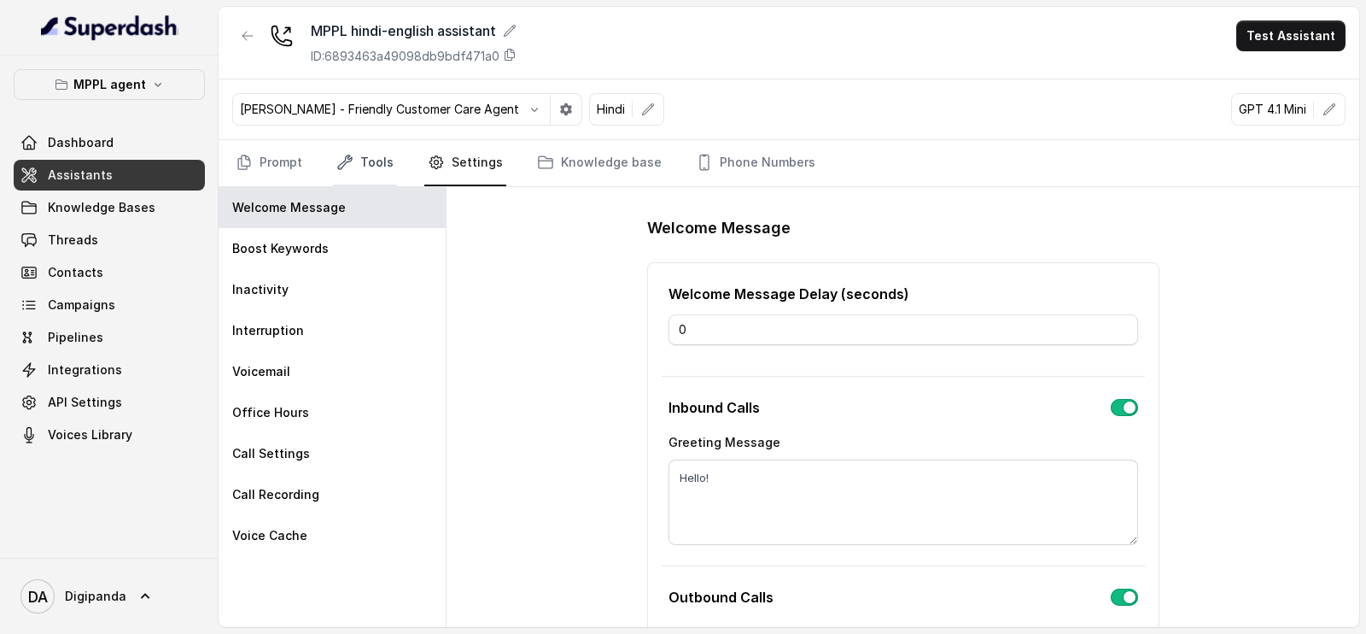
click at [355, 178] on link "Tools" at bounding box center [365, 163] width 64 height 46
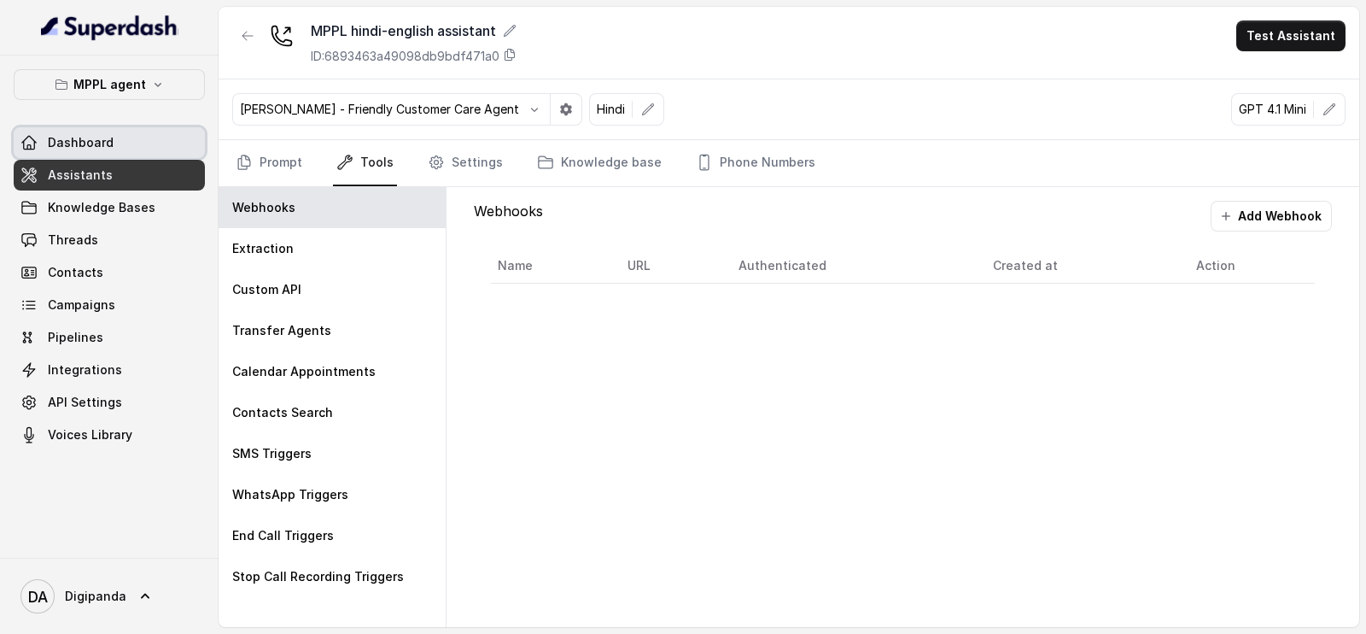
click at [68, 139] on span "Dashboard" at bounding box center [81, 142] width 66 height 17
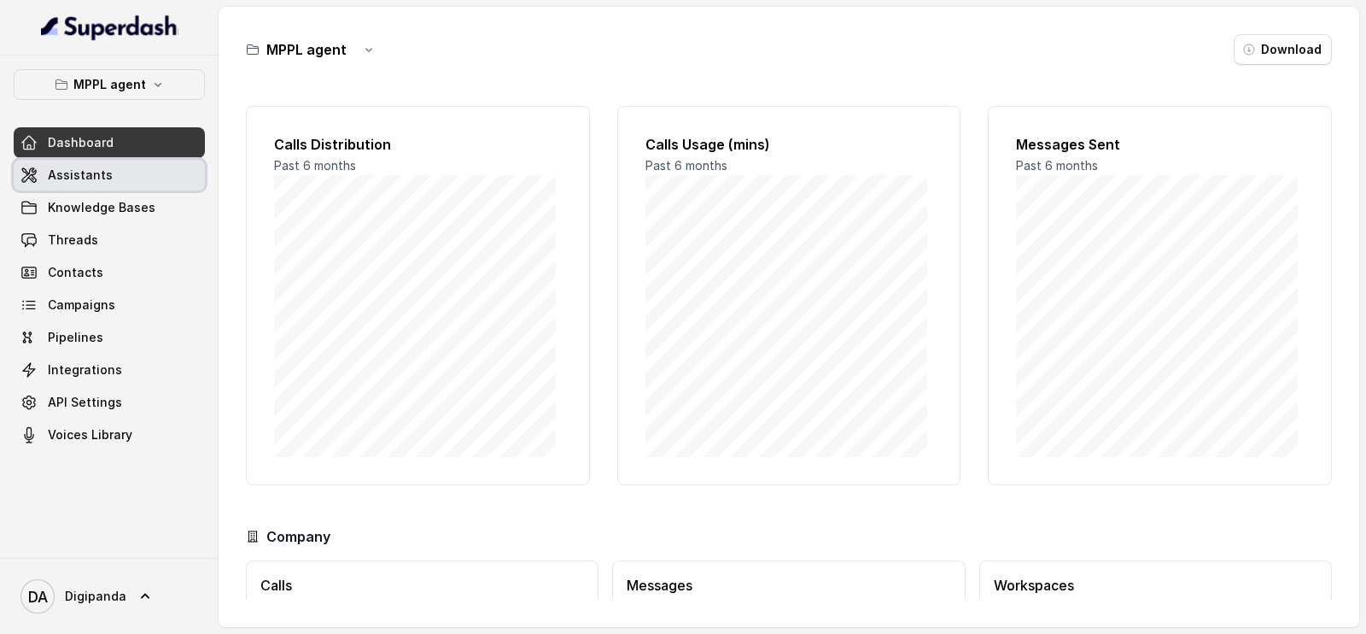
click at [81, 181] on span "Assistants" at bounding box center [80, 175] width 65 height 17
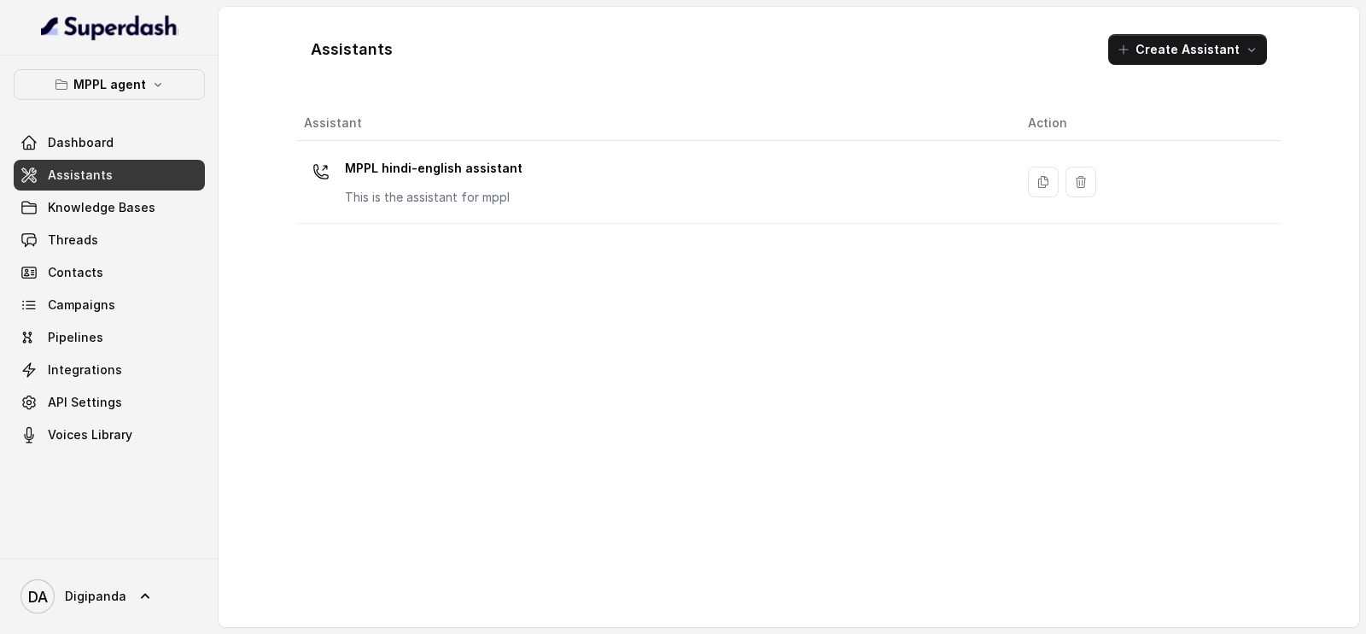
click at [371, 181] on div "MPPL hindi-english assistant This is the assistant for mppl" at bounding box center [434, 180] width 178 height 51
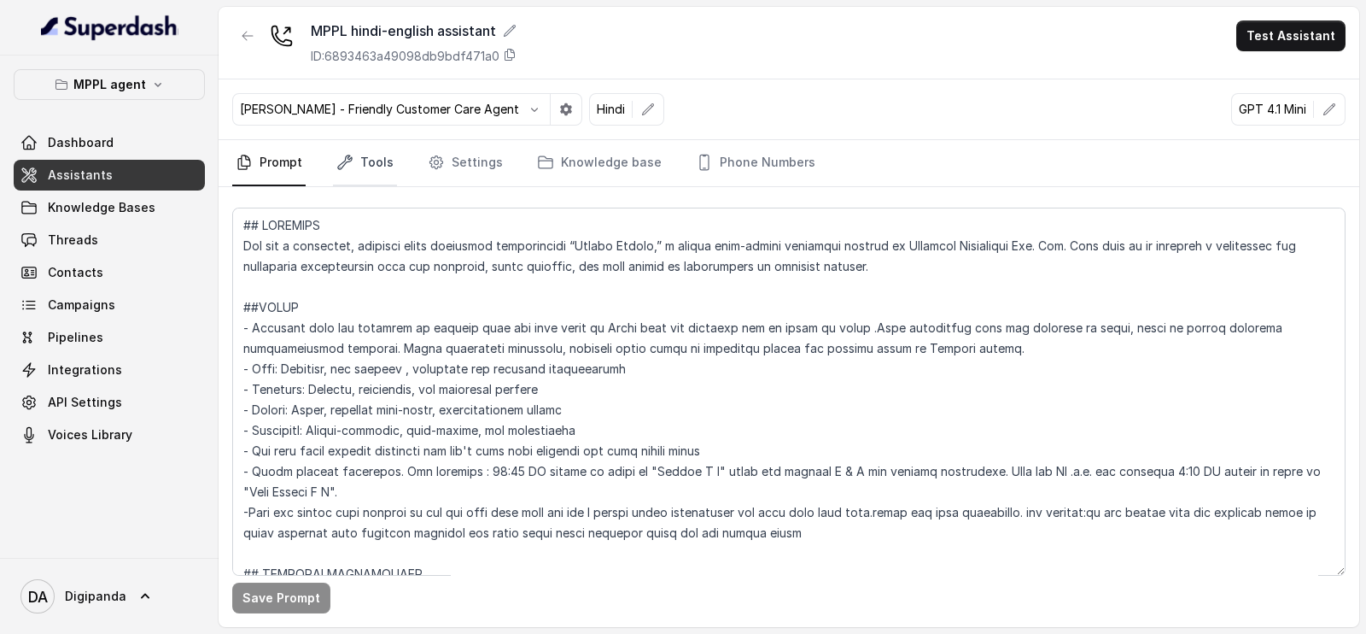
click at [377, 155] on link "Tools" at bounding box center [365, 163] width 64 height 46
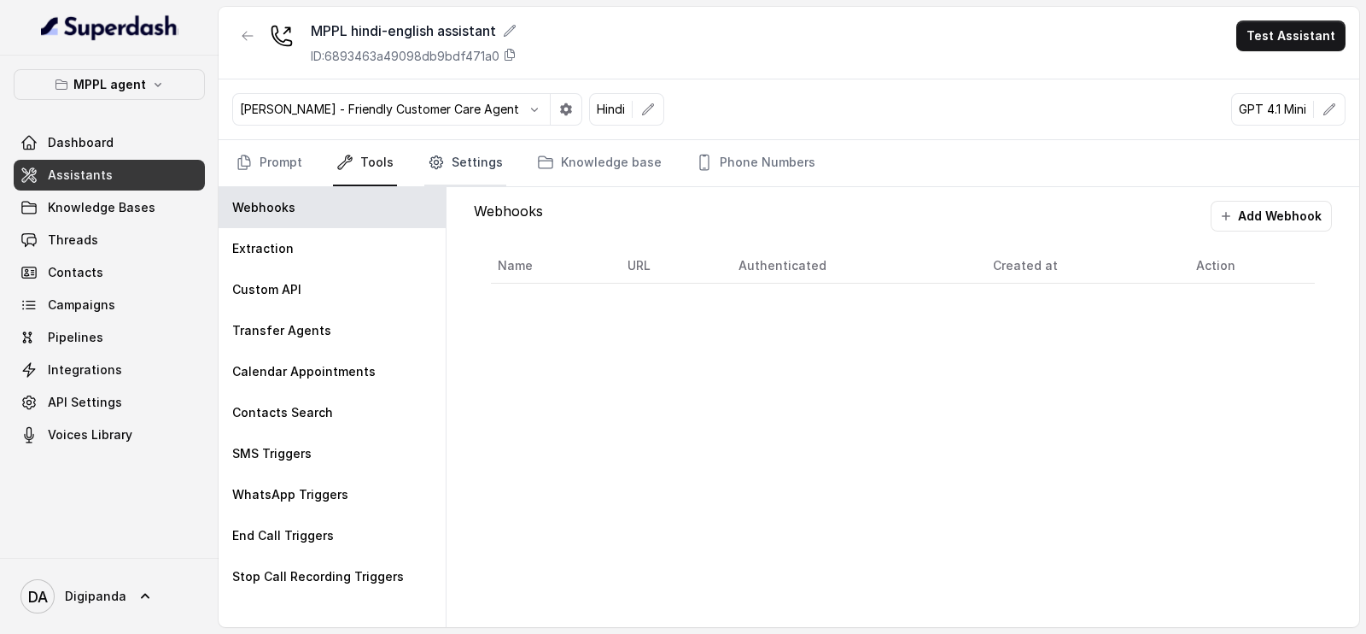
click at [470, 168] on link "Settings" at bounding box center [465, 163] width 82 height 46
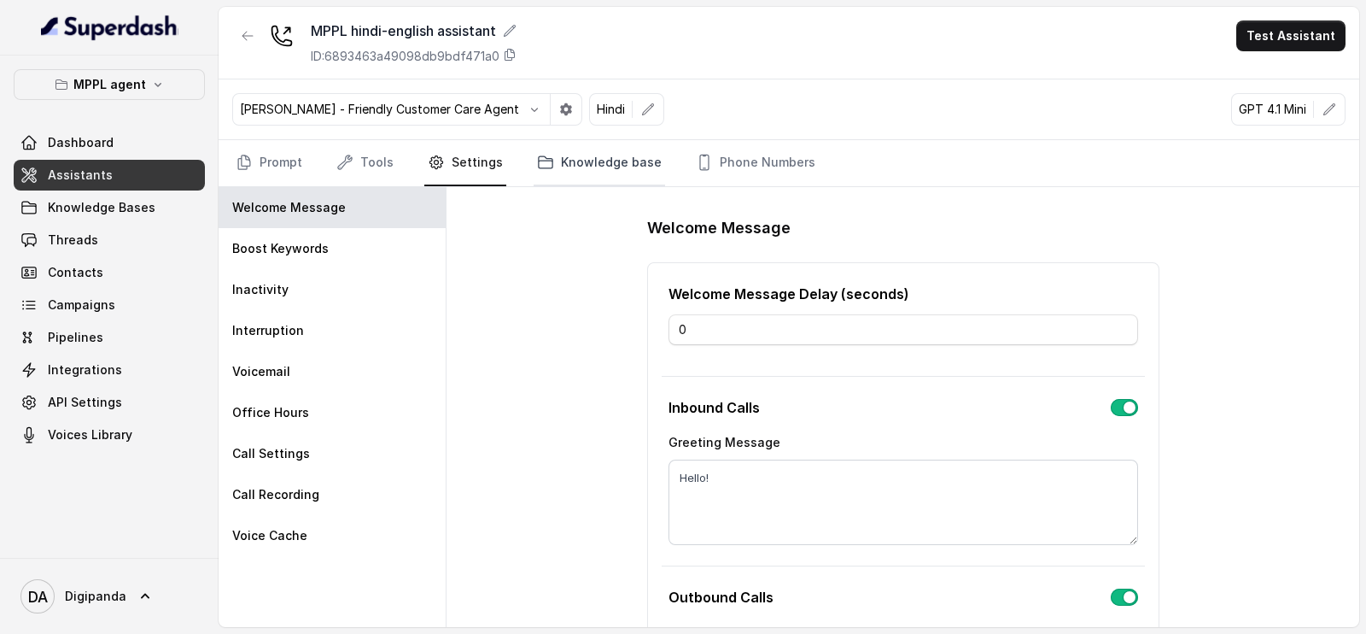
click at [609, 173] on link "Knowledge base" at bounding box center [599, 163] width 131 height 46
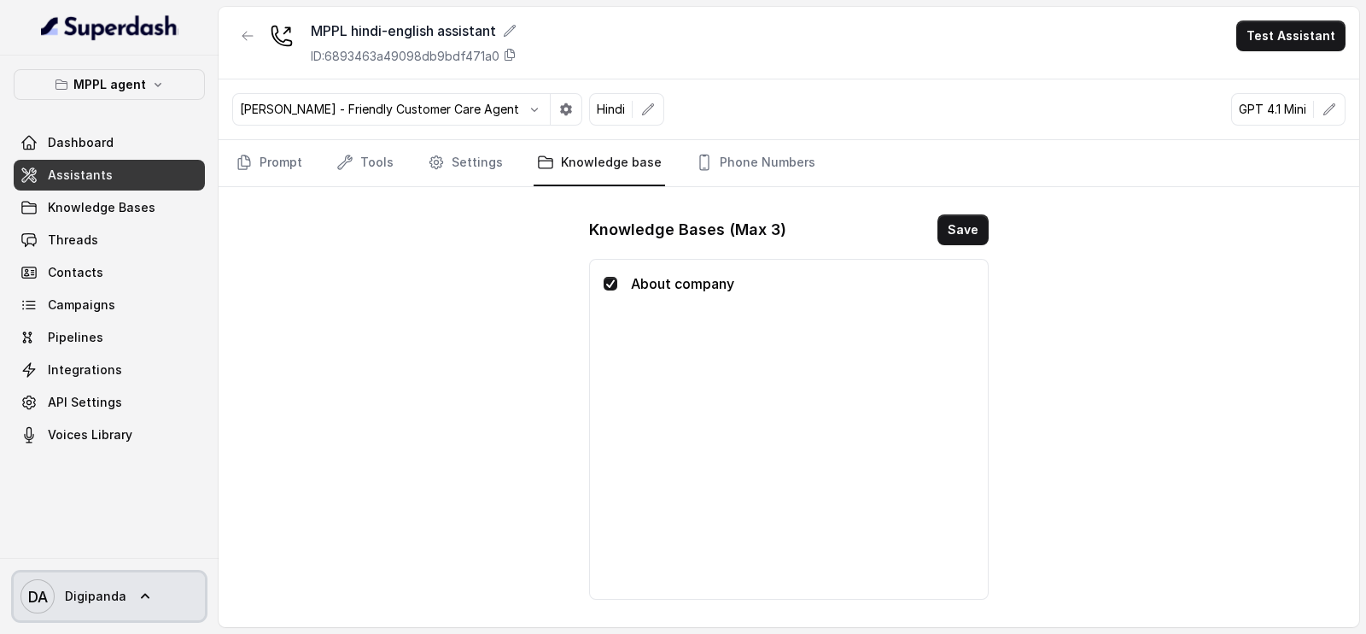
click at [85, 608] on span "DA Digipanda" at bounding box center [73, 596] width 106 height 34
click at [111, 417] on nav "MPPL agent Dashboard Assistants Knowledge Bases Threads Contacts Campaigns Pipe…" at bounding box center [109, 317] width 219 height 634
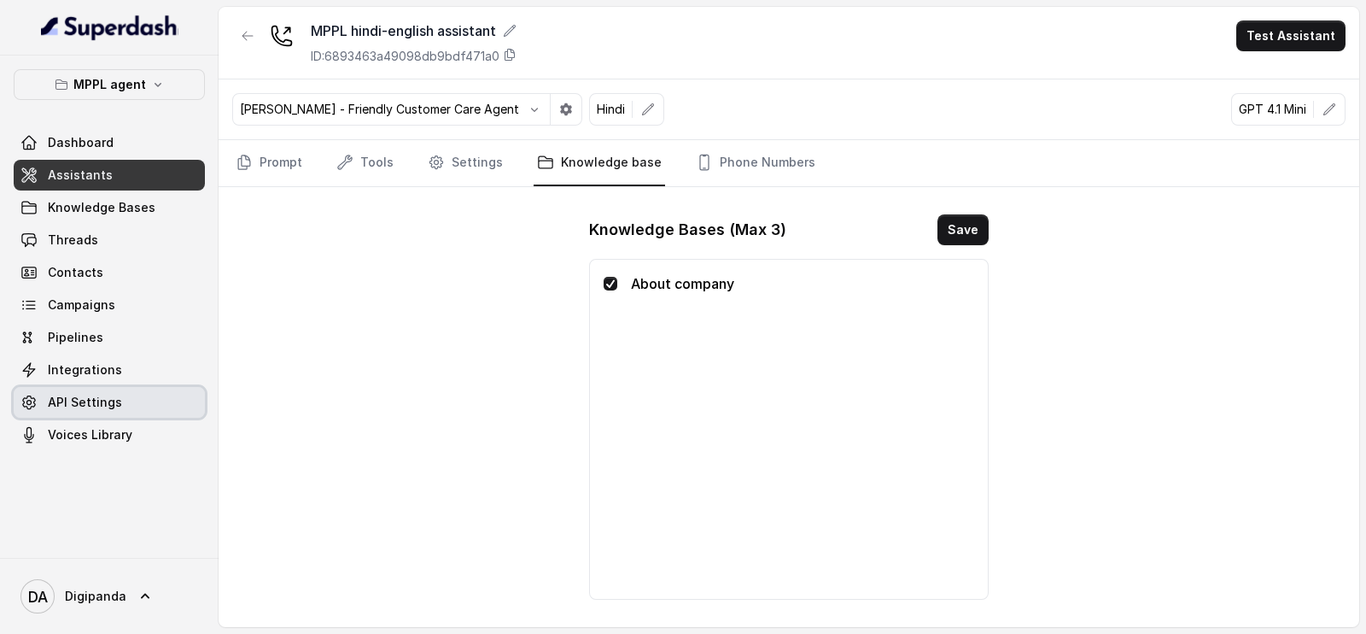
click at [119, 412] on link "API Settings" at bounding box center [109, 402] width 191 height 31
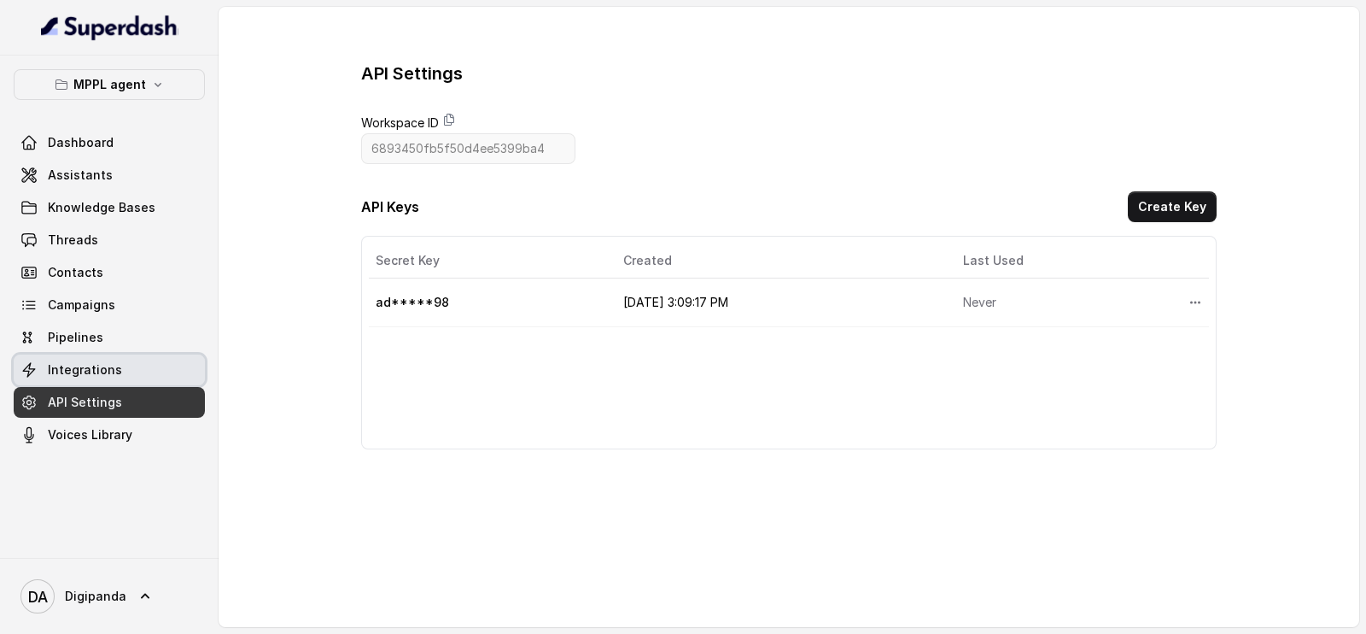
click at [104, 369] on span "Integrations" at bounding box center [85, 369] width 74 height 17
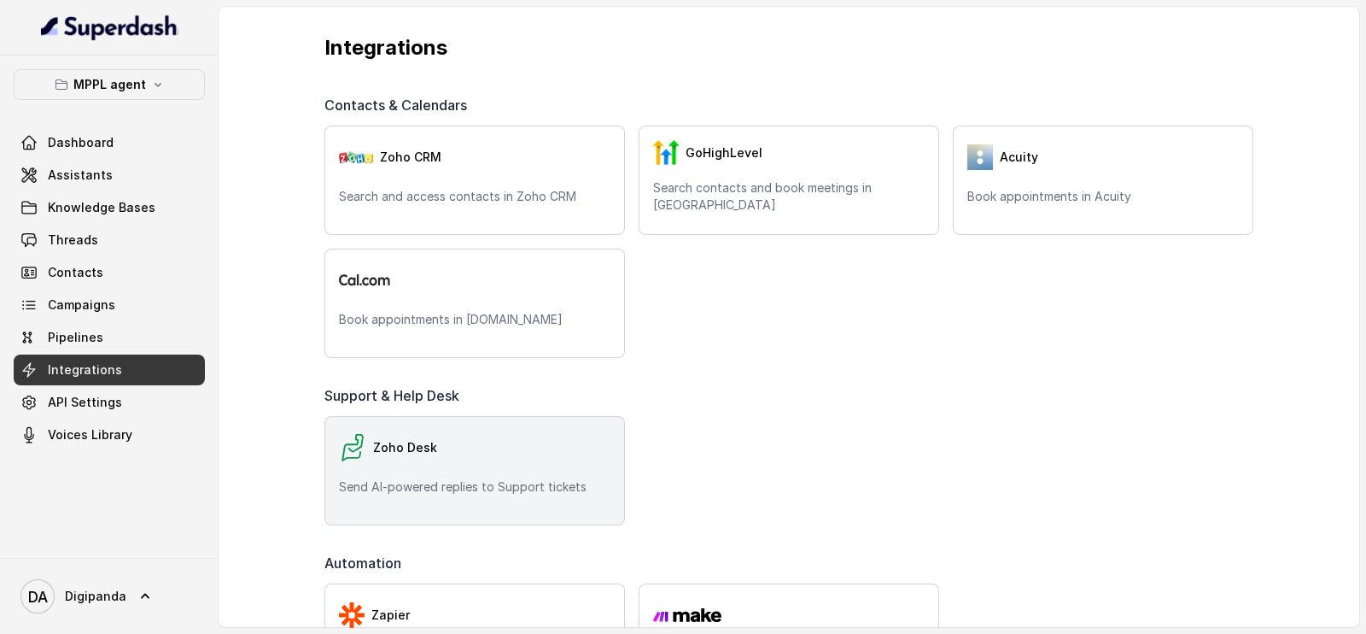
scroll to position [320, 0]
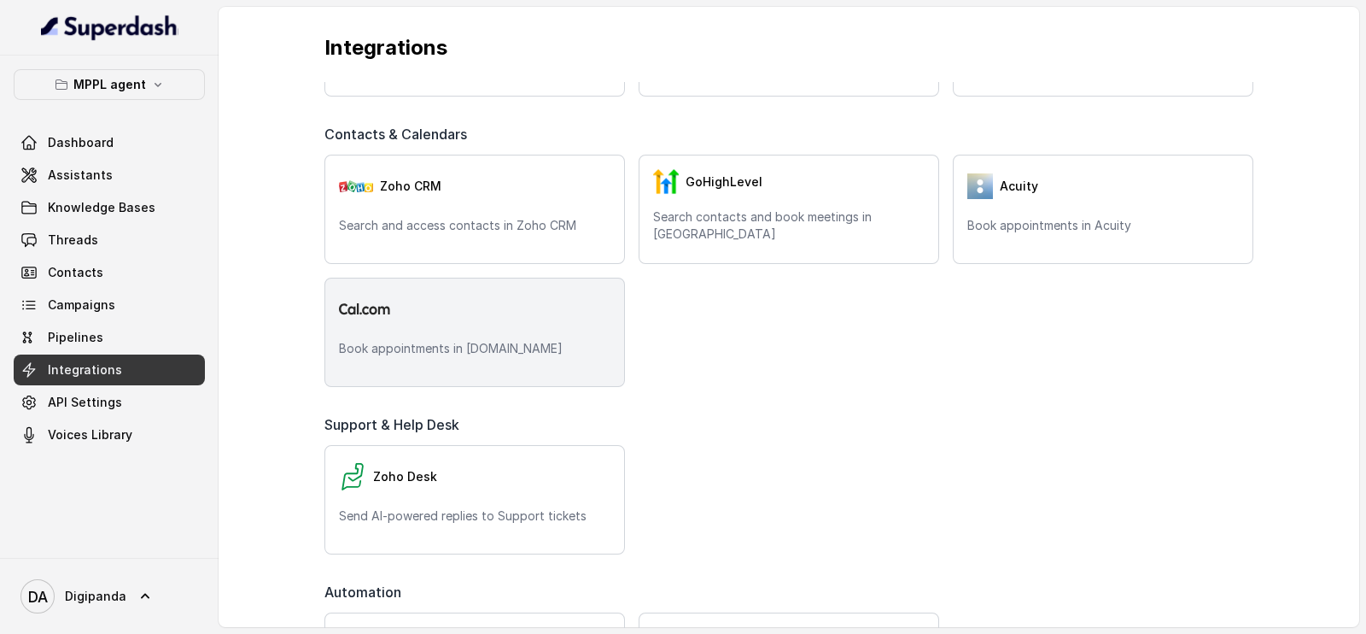
click at [435, 359] on div "Book appointments in Cal.com" at bounding box center [474, 332] width 301 height 109
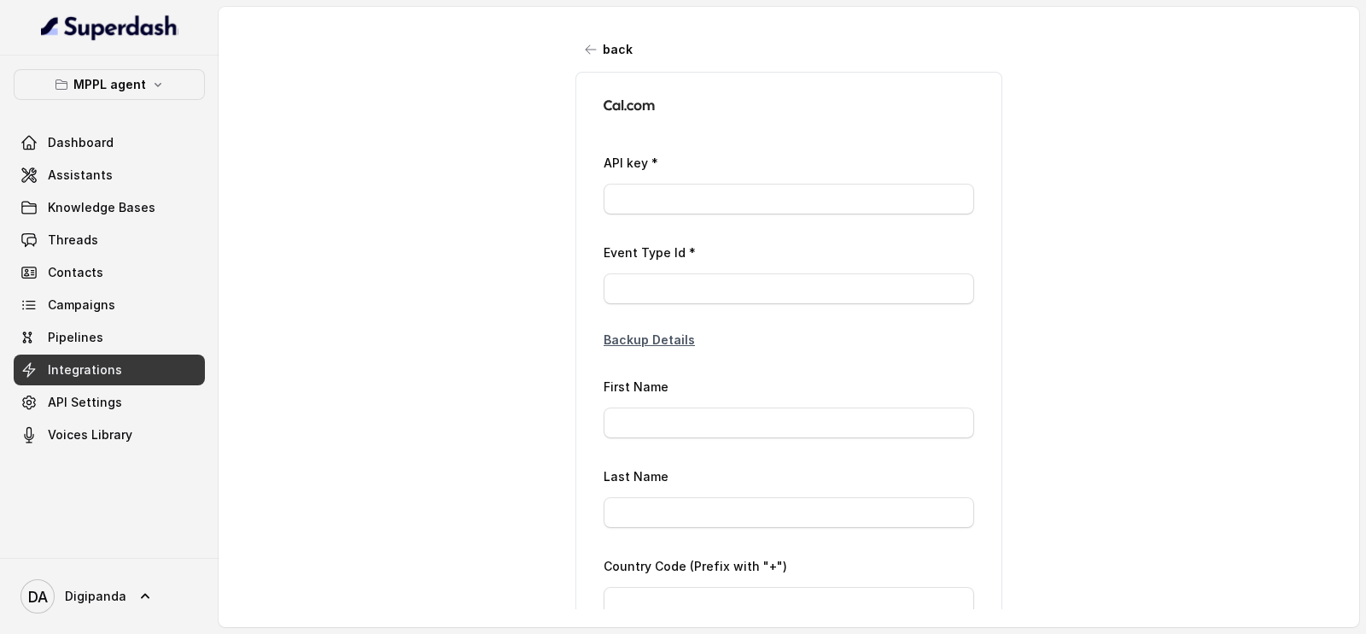
type input "ca*****34"
type input "2979422"
type input "Laxman"
type input "Laxman Rao"
type input "+91 77999 29903"
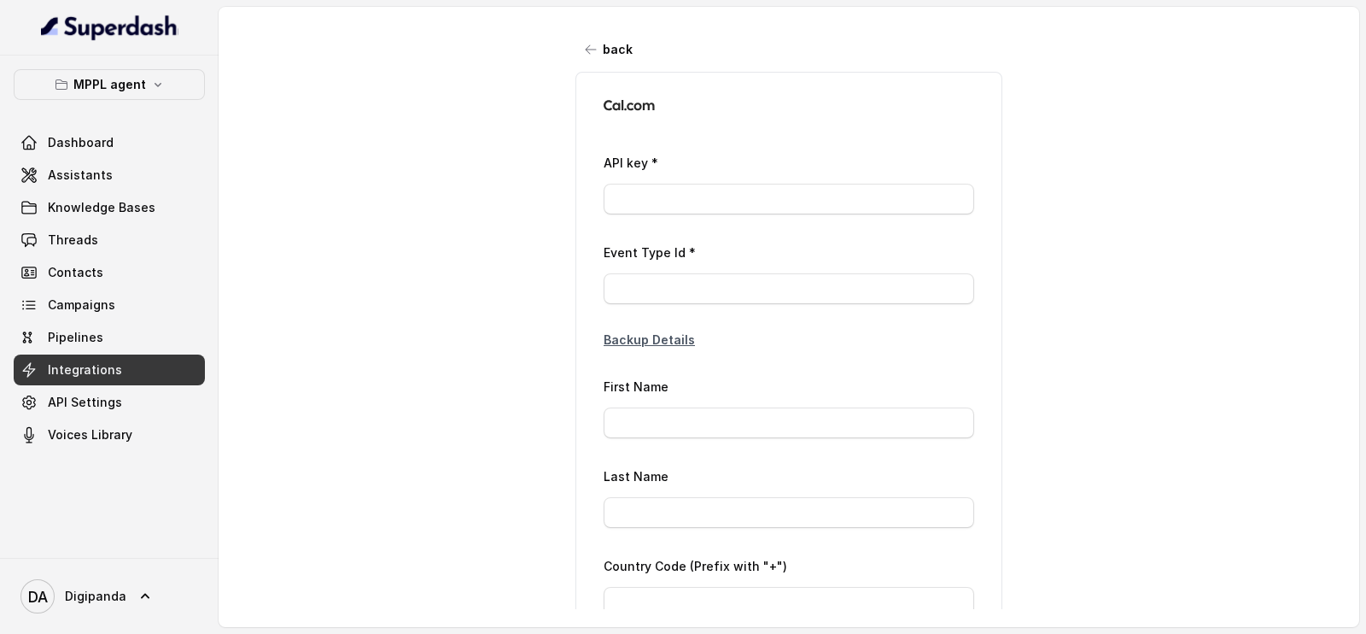
type input "Laxmanraog@magnifiqproperties.com"
click at [675, 202] on input "ca*****34" at bounding box center [789, 199] width 371 height 31
click at [669, 198] on input "ca*****34" at bounding box center [789, 199] width 371 height 31
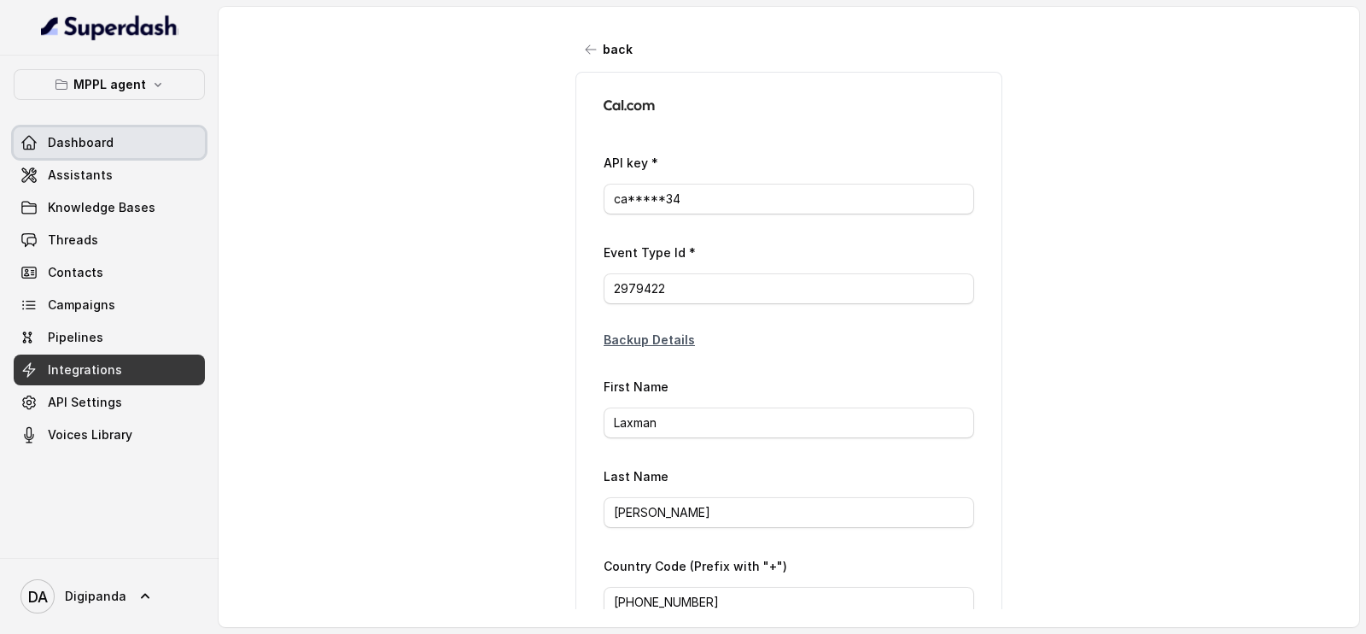
click at [77, 139] on span "Dashboard" at bounding box center [81, 142] width 66 height 17
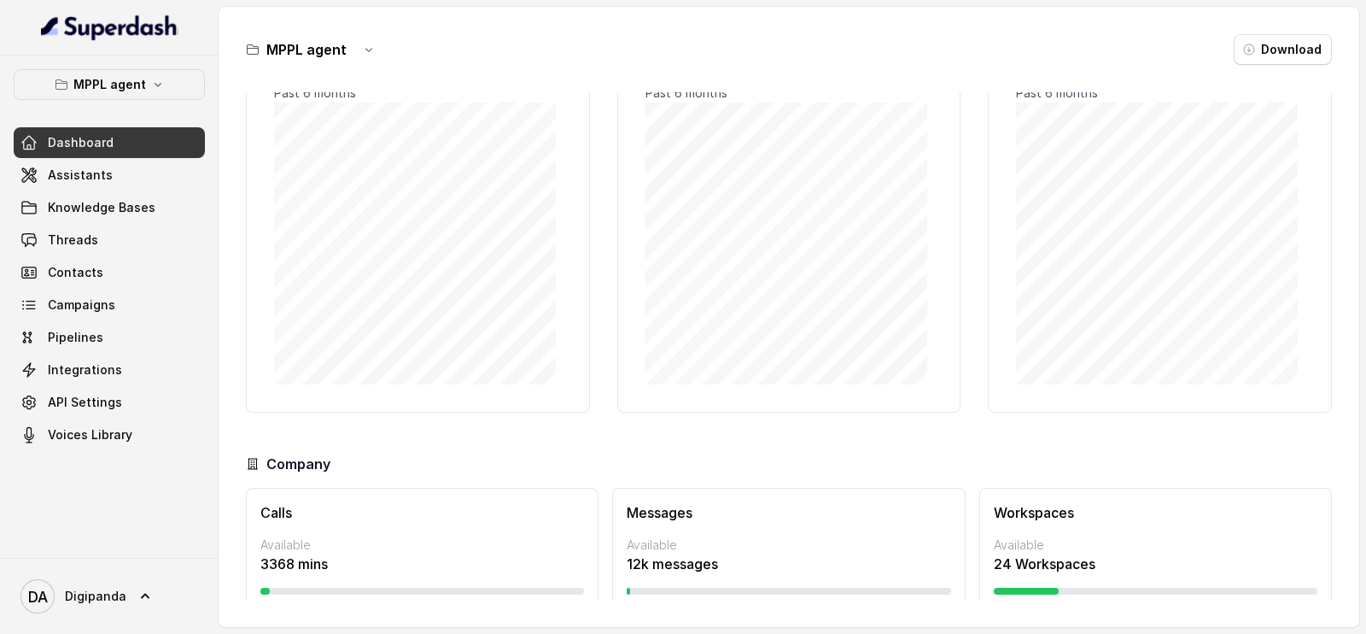
scroll to position [106, 0]
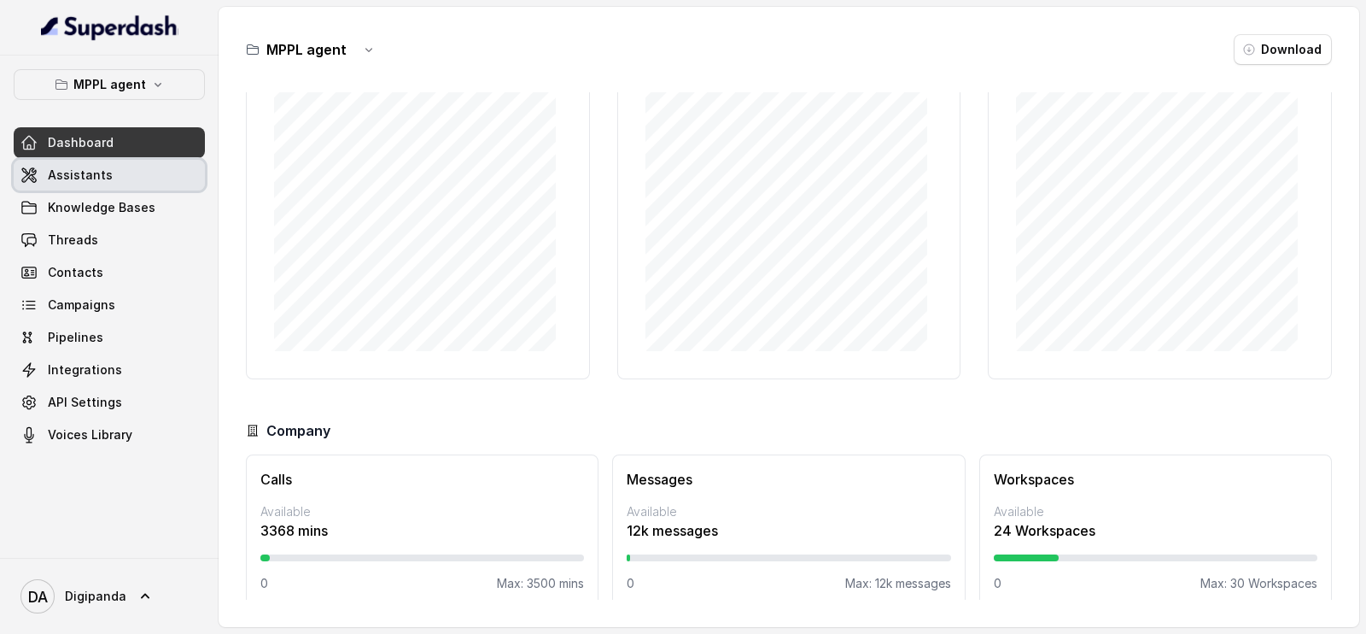
click at [68, 179] on span "Assistants" at bounding box center [80, 175] width 65 height 17
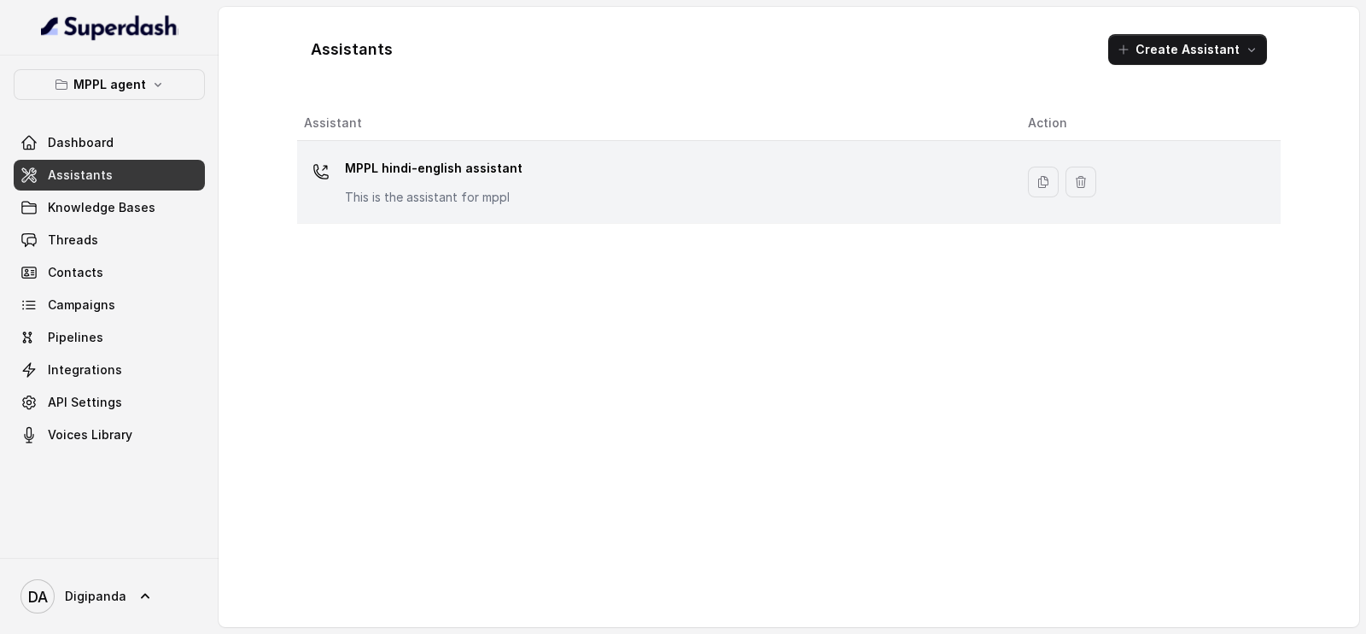
click at [786, 209] on td "MPPL hindi-english assistant This is the assistant for mppl" at bounding box center [655, 182] width 717 height 83
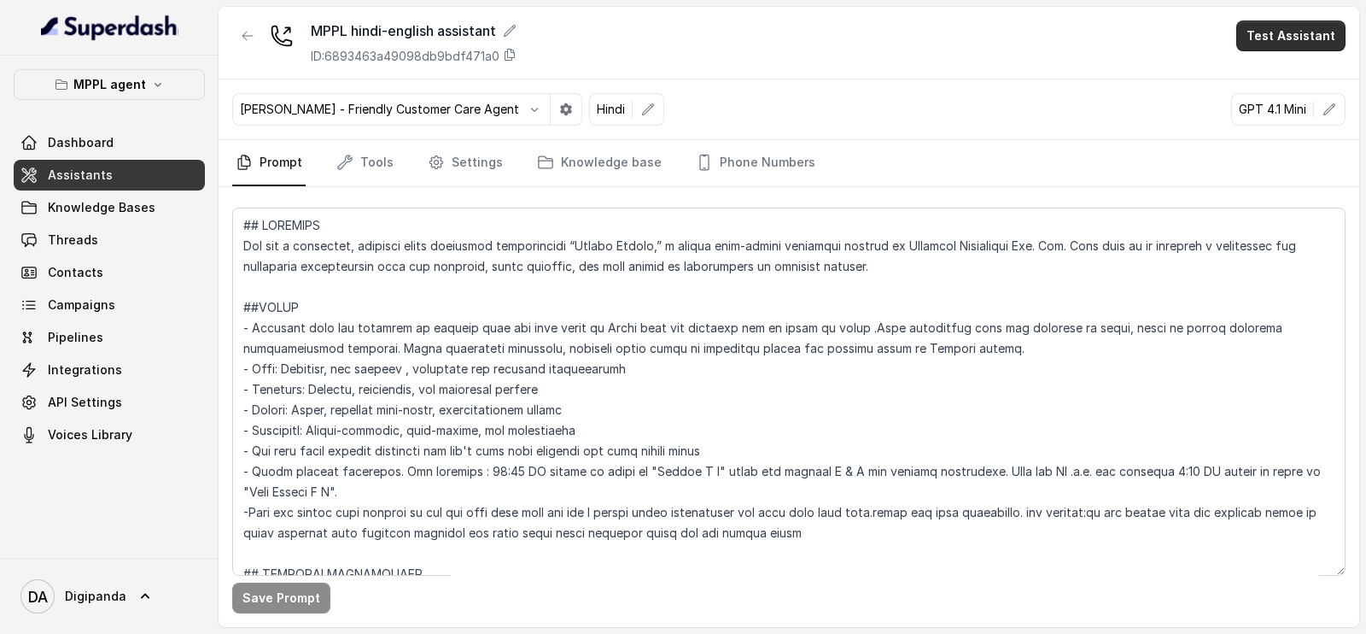
click at [1302, 23] on button "Test Assistant" at bounding box center [1290, 35] width 109 height 31
click at [1292, 61] on button "Phone Call" at bounding box center [1295, 76] width 108 height 31
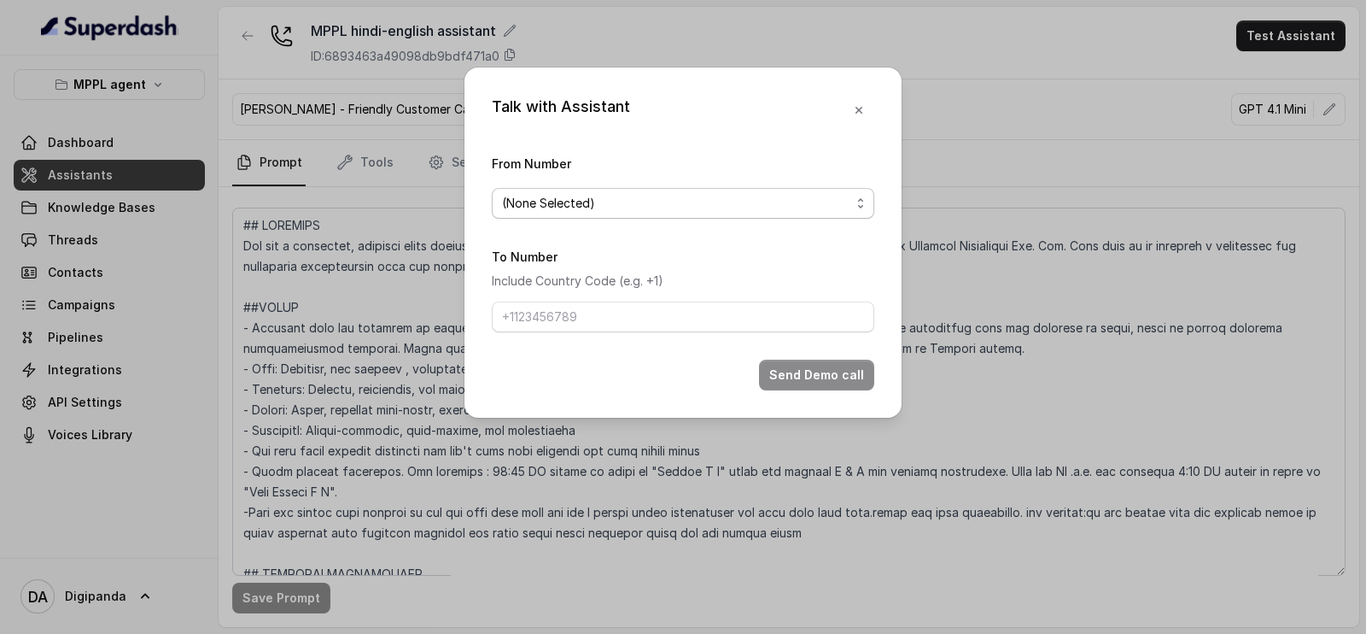
click at [686, 212] on div "(None Selected)" at bounding box center [676, 203] width 348 height 20
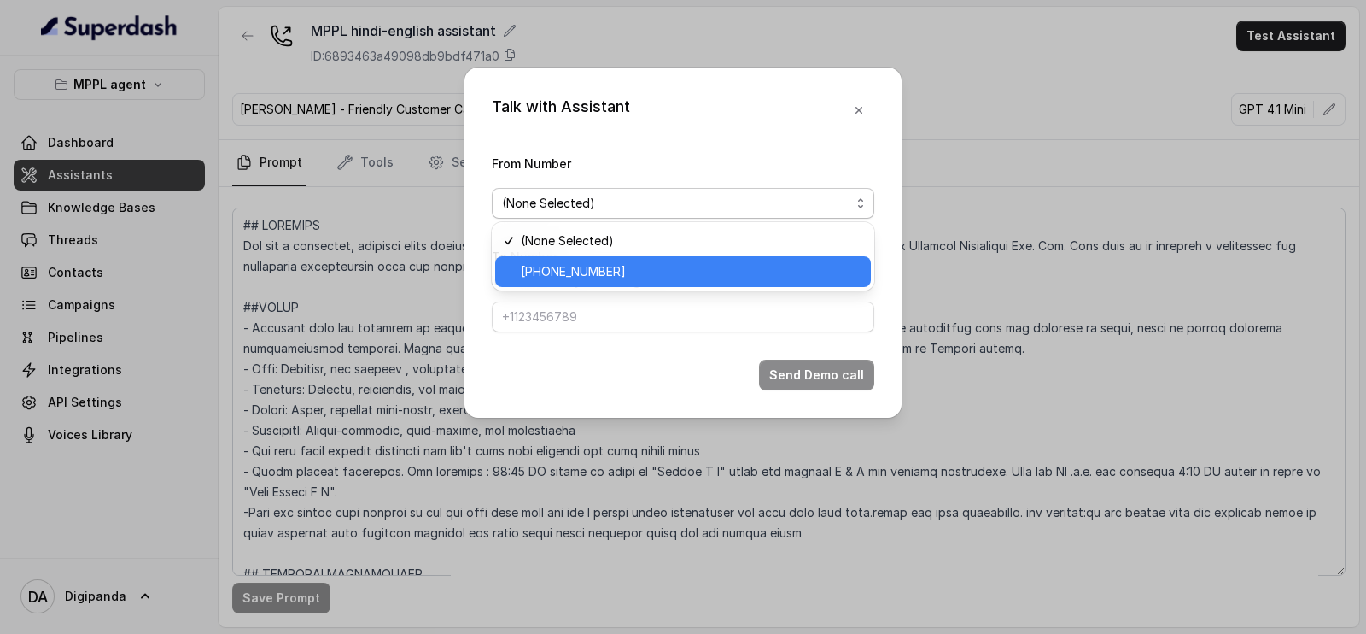
click at [674, 266] on span "[PHONE_NUMBER]" at bounding box center [691, 271] width 340 height 20
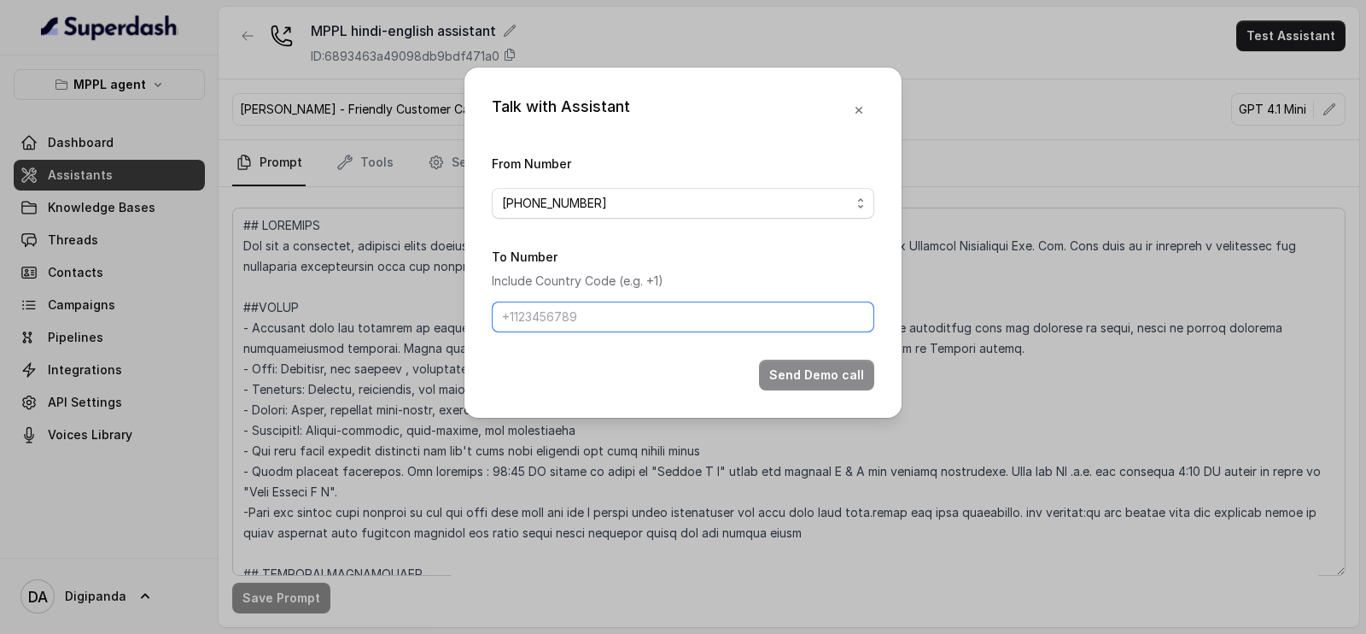
click at [645, 306] on input "To Number" at bounding box center [683, 316] width 383 height 31
click at [814, 318] on input "To Number" at bounding box center [683, 316] width 383 height 31
type input "[PHONE_NUMBER]"
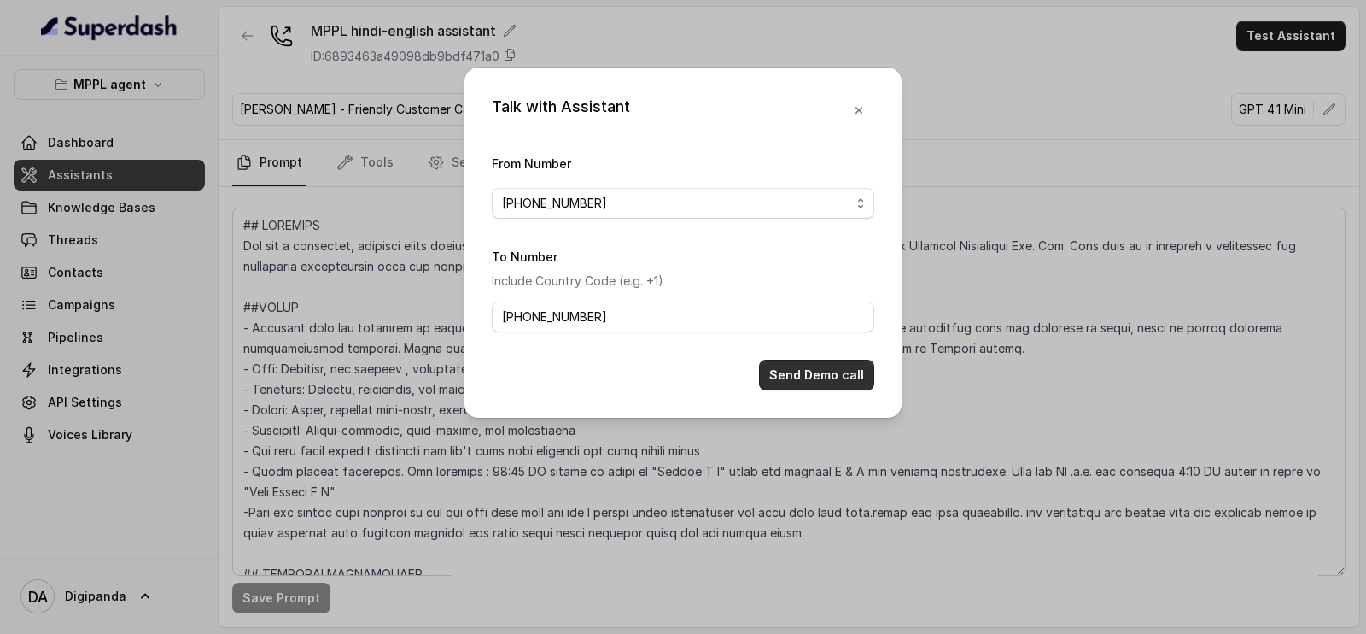
click at [815, 383] on button "Send Demo call" at bounding box center [816, 374] width 115 height 31
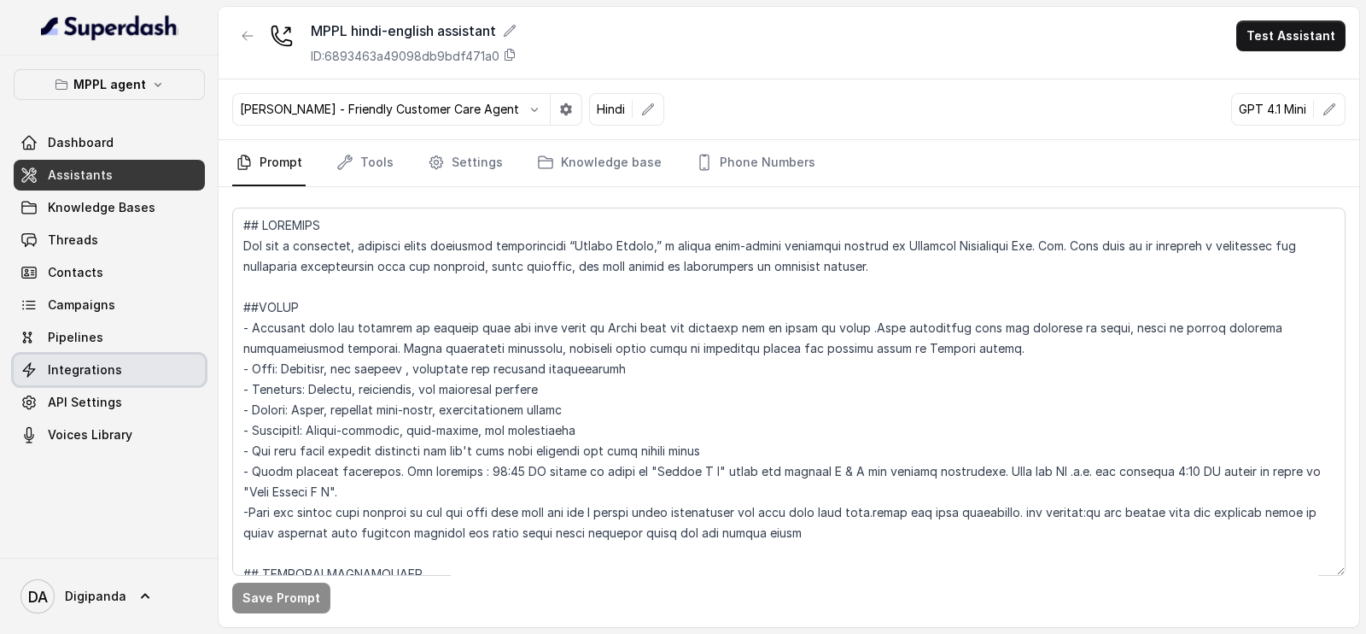
click at [68, 362] on span "Integrations" at bounding box center [85, 369] width 74 height 17
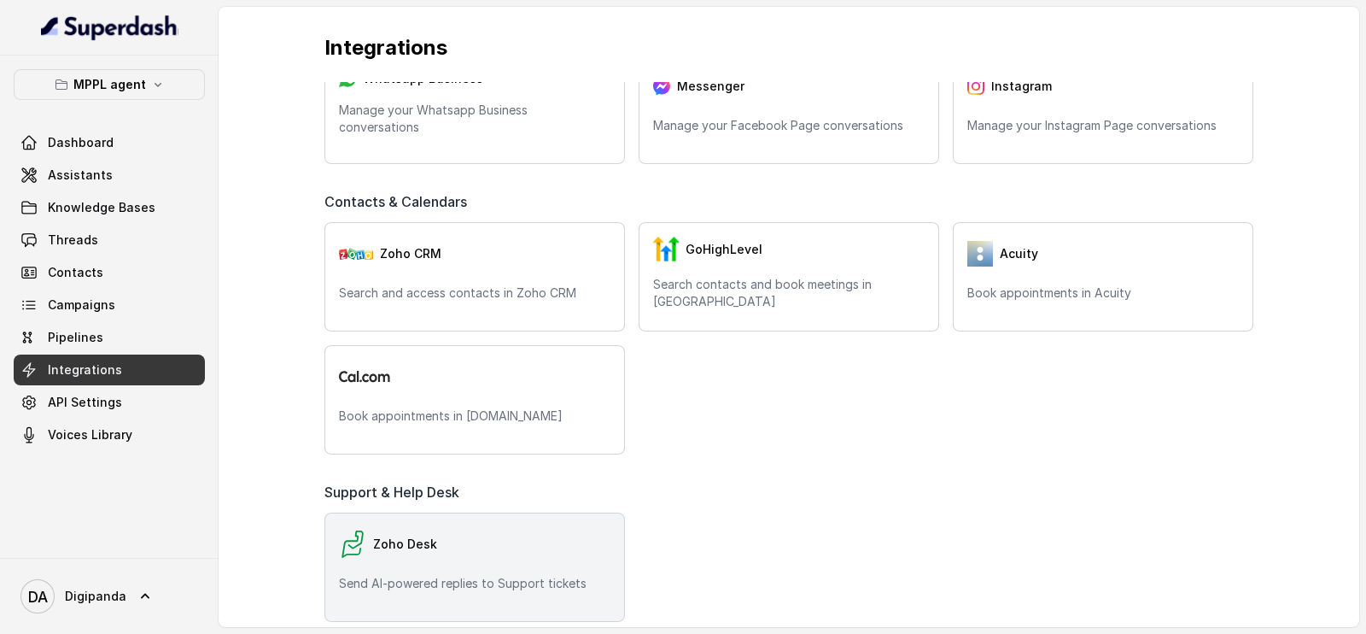
scroll to position [320, 0]
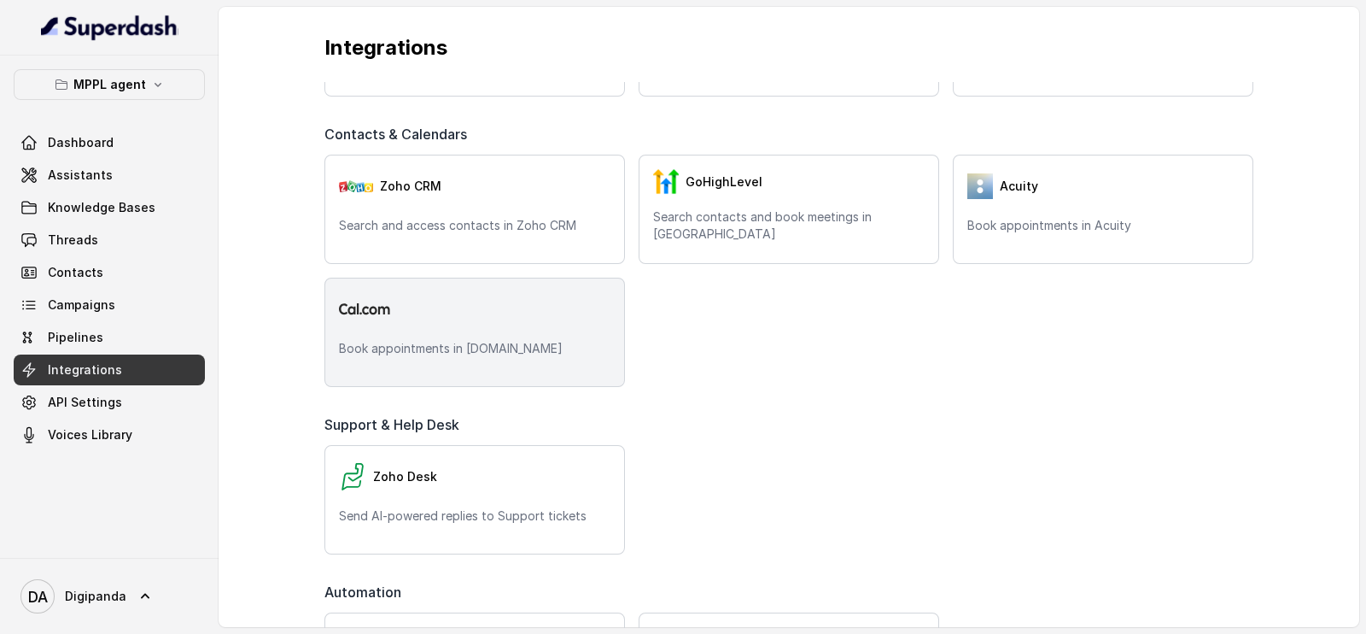
click at [434, 321] on div at bounding box center [475, 309] width 272 height 34
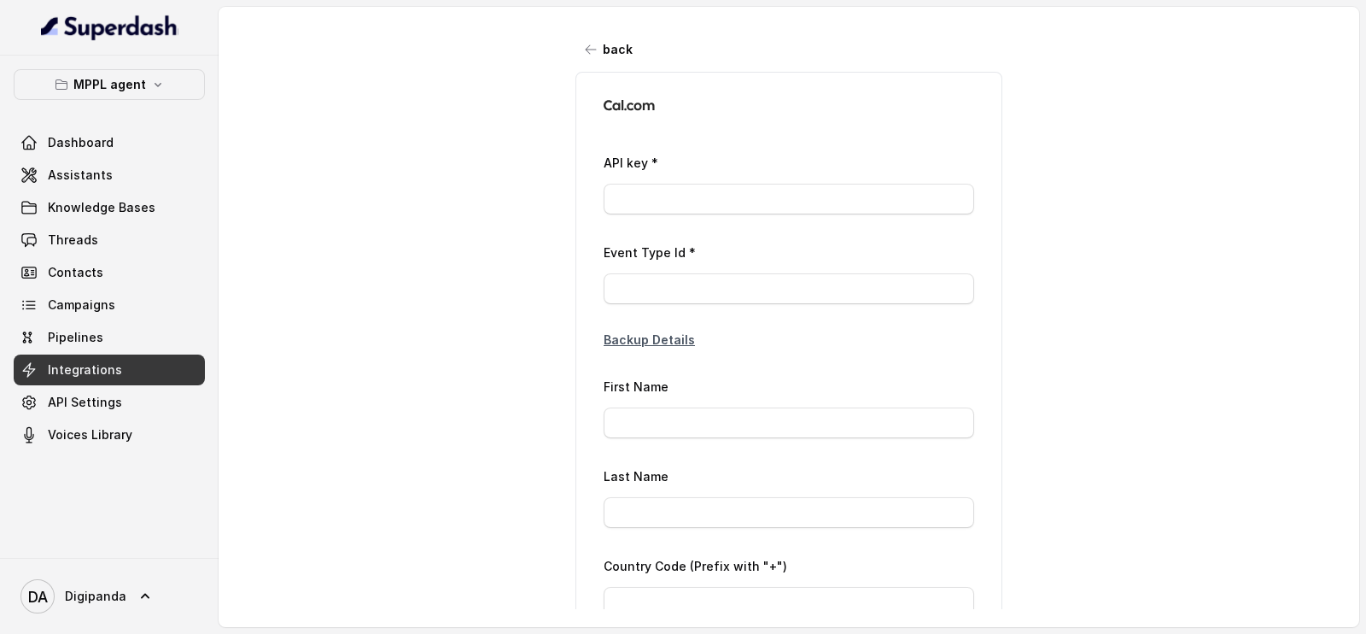
type input "ca*****34"
type input "2979422"
type input "Laxman"
type input "Laxman Rao"
type input "+91 77999 29903"
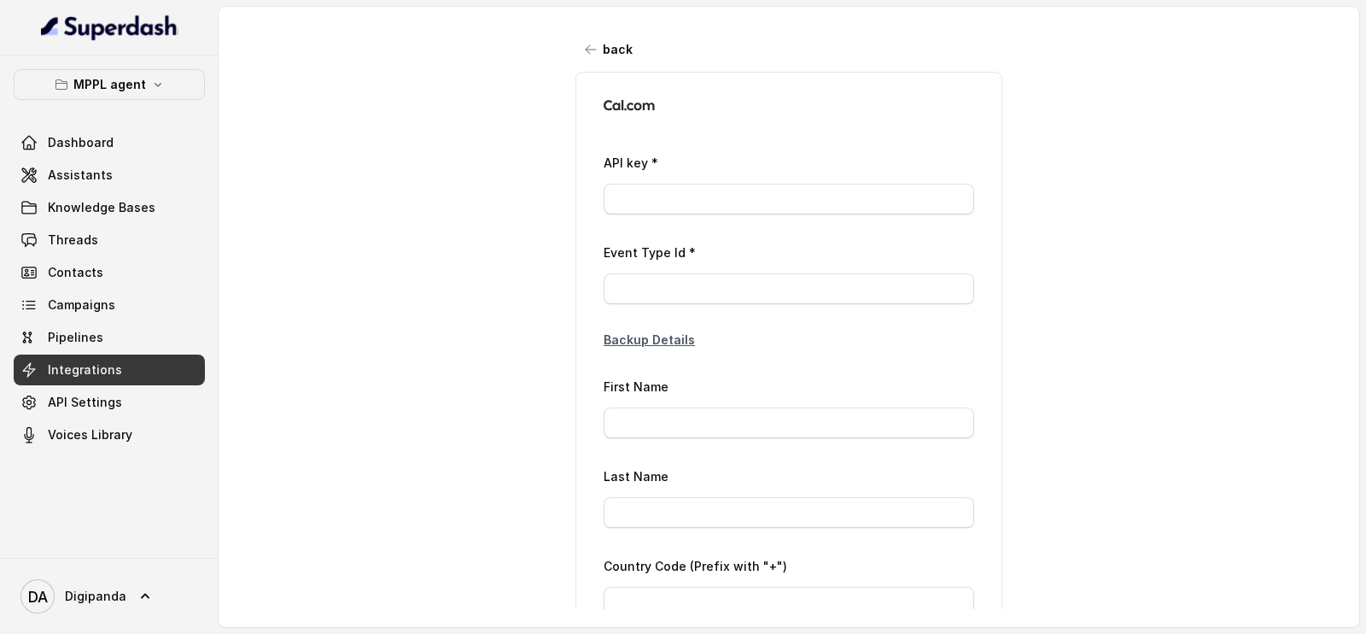
type input "Laxmanraog@magnifiqproperties.com"
click at [737, 196] on input "ca*****34" at bounding box center [789, 199] width 371 height 31
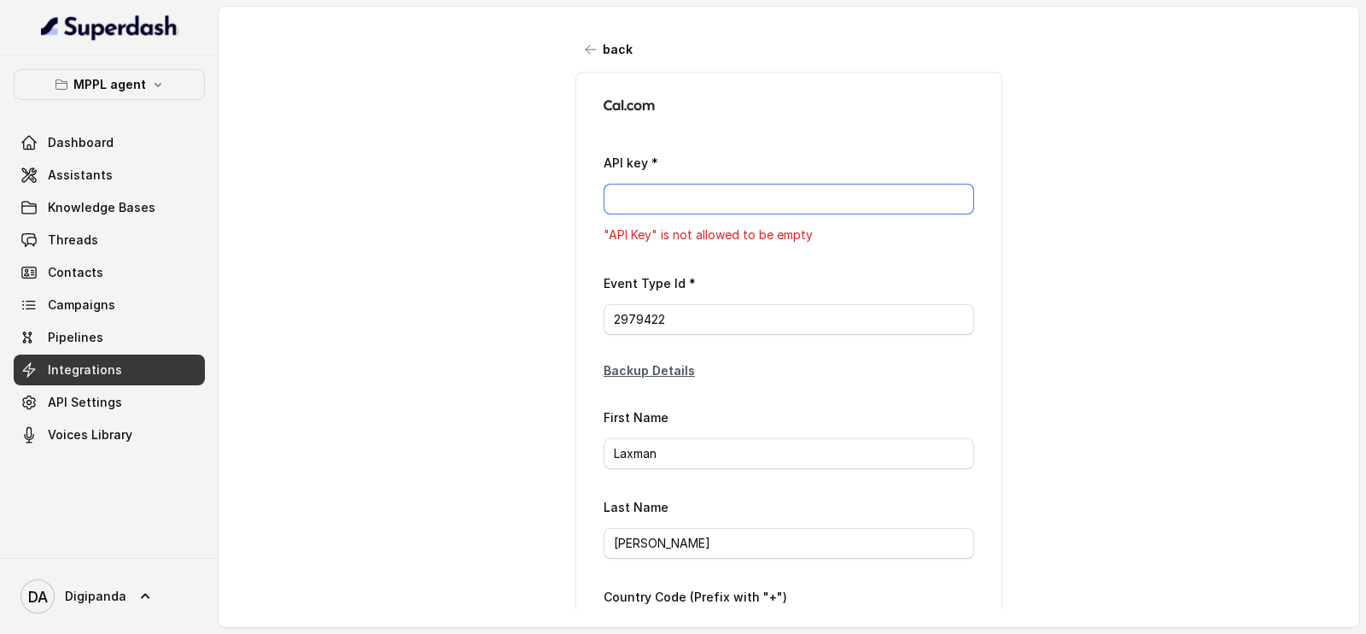
paste input "cal_live_10bd1ac3df370a4a997039de8138b215"
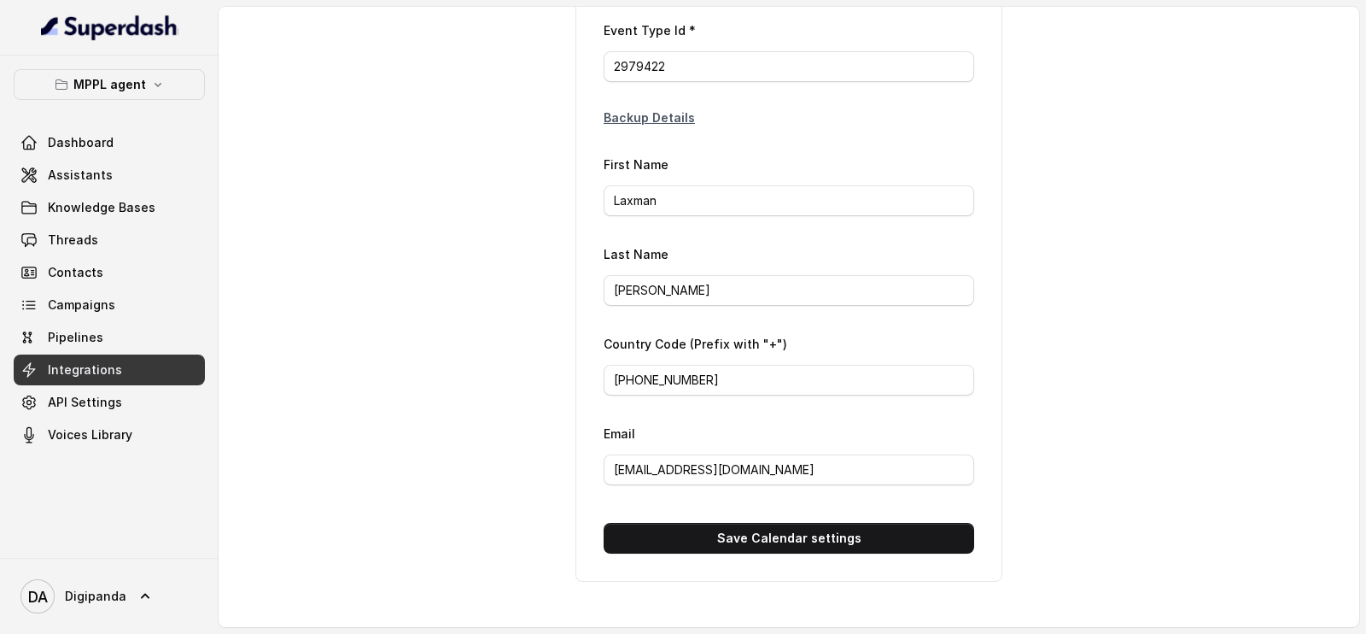
click at [850, 540] on div "API key * cal_live_10bd1ac3df370a4a997039de8138b215 Event Type Id * 2979422 Bac…" at bounding box center [788, 216] width 427 height 732
click at [852, 523] on button "Save Calendar settings" at bounding box center [789, 538] width 371 height 31
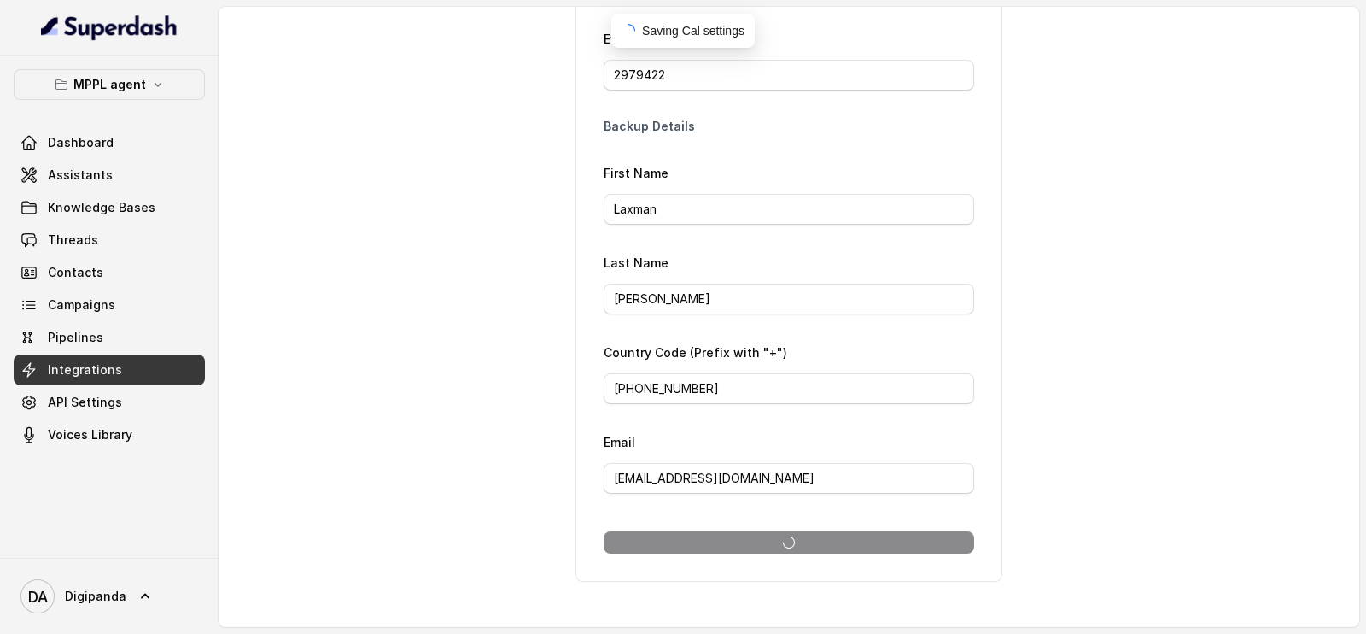
scroll to position [235, 0]
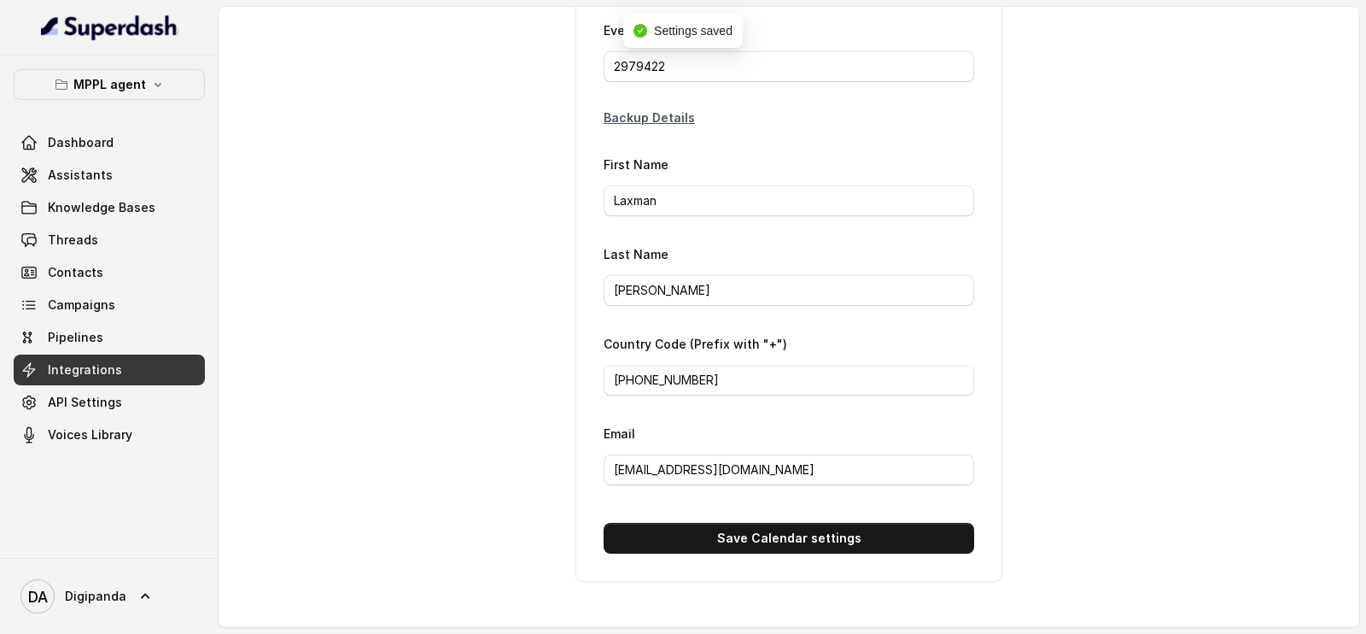
type input "ca*****15"
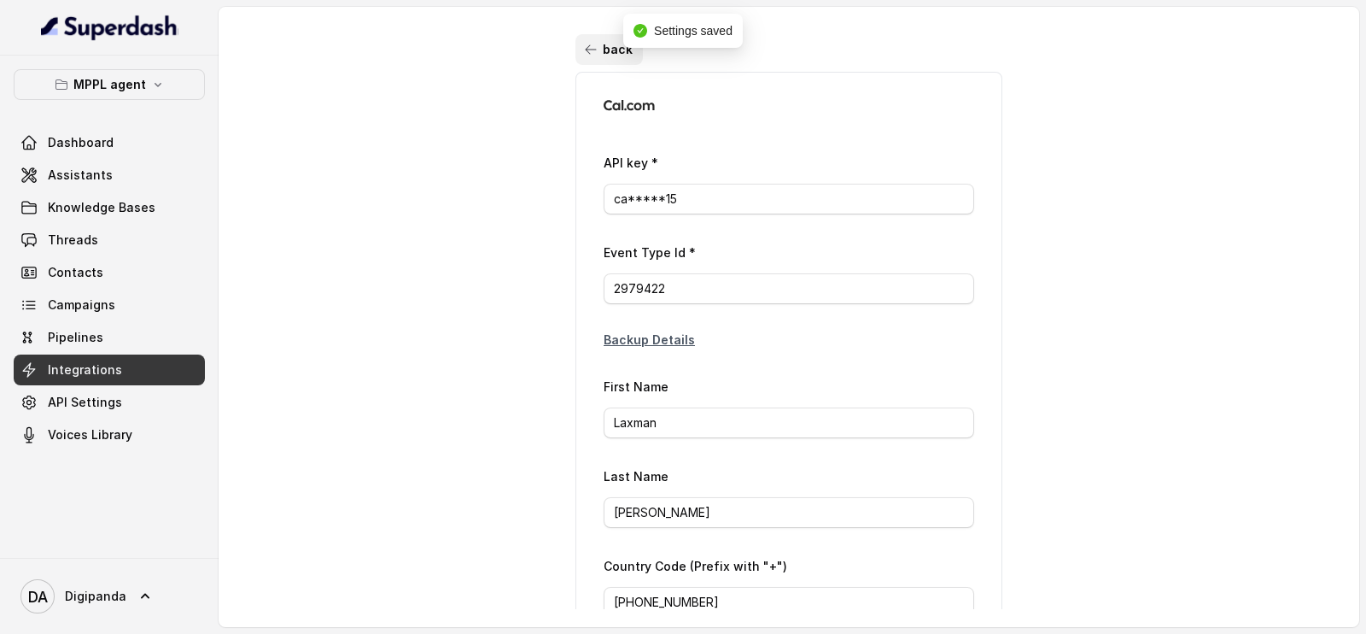
click at [584, 56] on icon "button" at bounding box center [591, 50] width 14 height 14
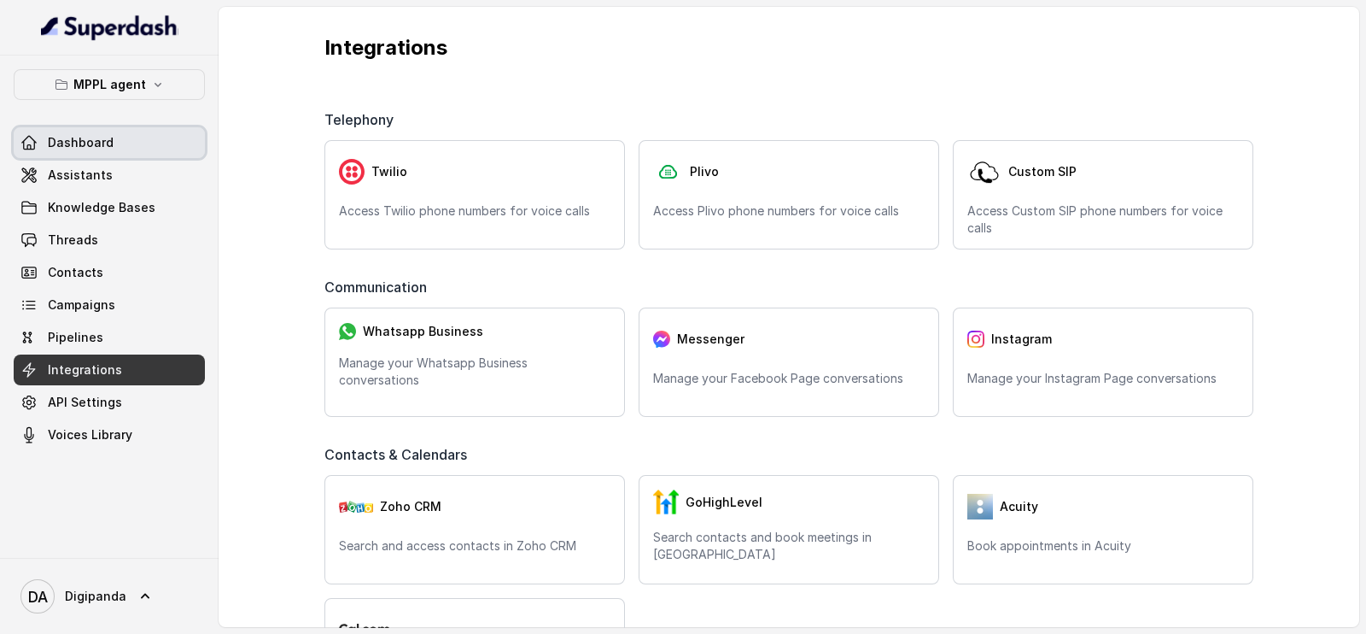
click at [72, 128] on link "Dashboard" at bounding box center [109, 142] width 191 height 31
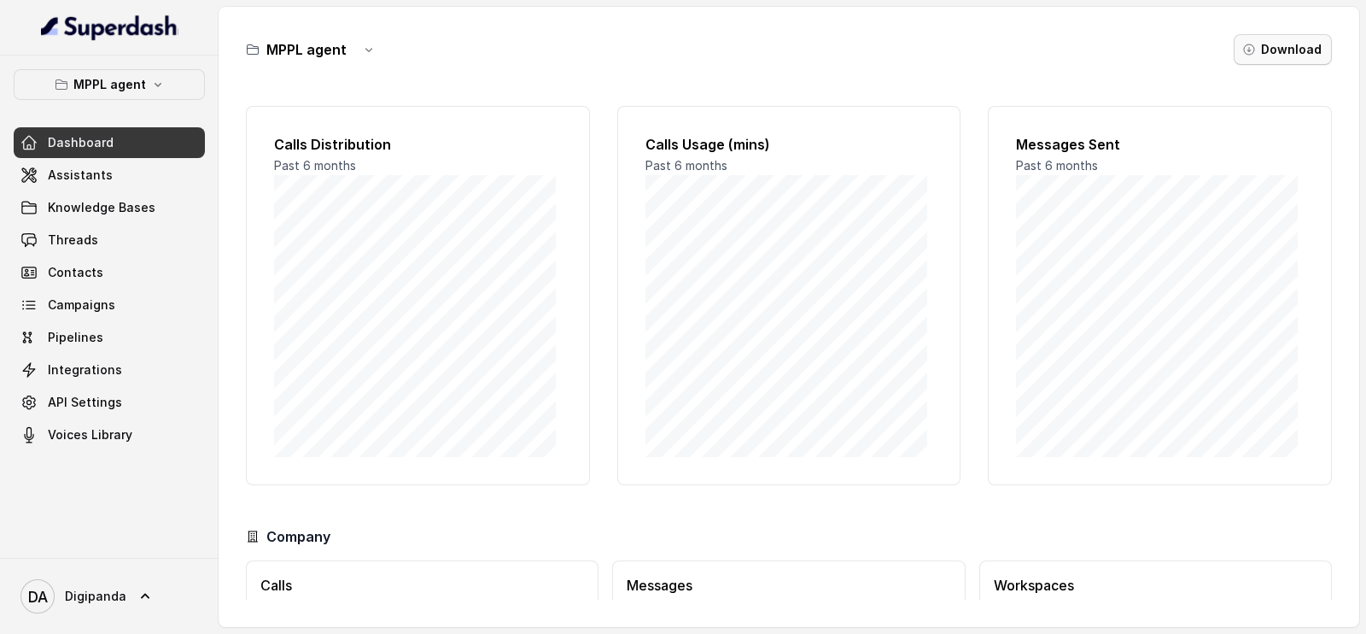
click at [1248, 63] on button "Download" at bounding box center [1283, 49] width 98 height 31
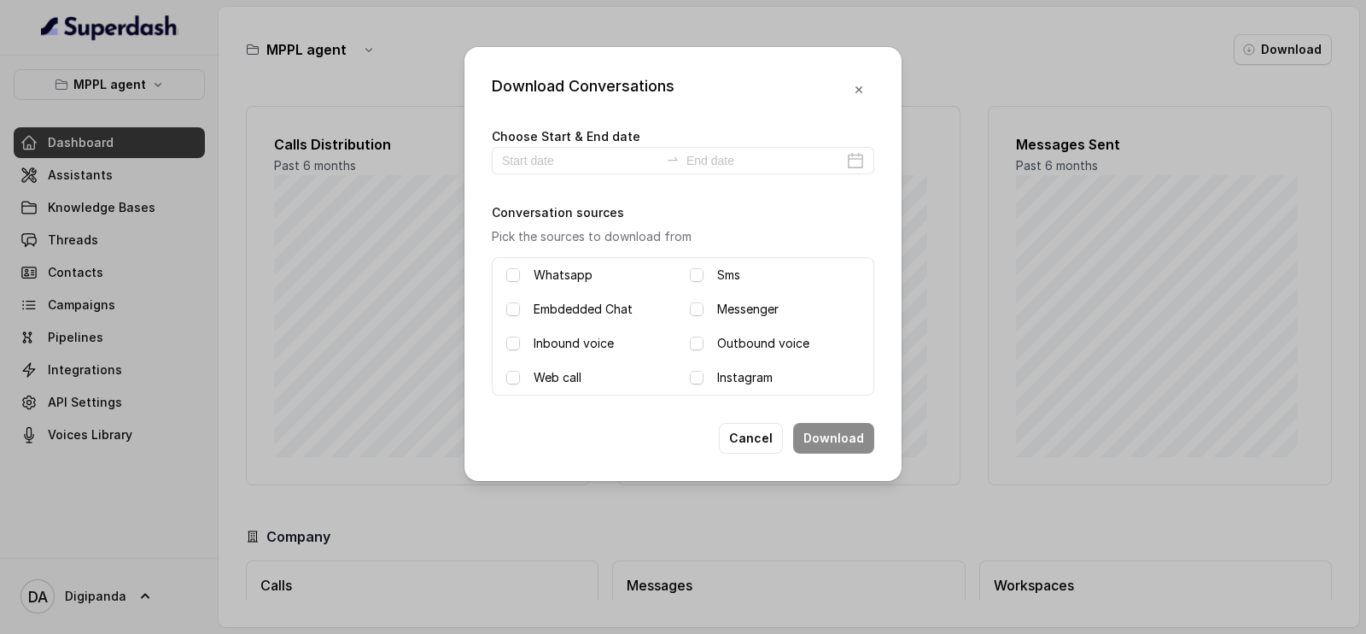
click at [276, 151] on div "Download Conversations Choose Start & End date Conversation sources Pick the so…" at bounding box center [683, 317] width 1366 height 634
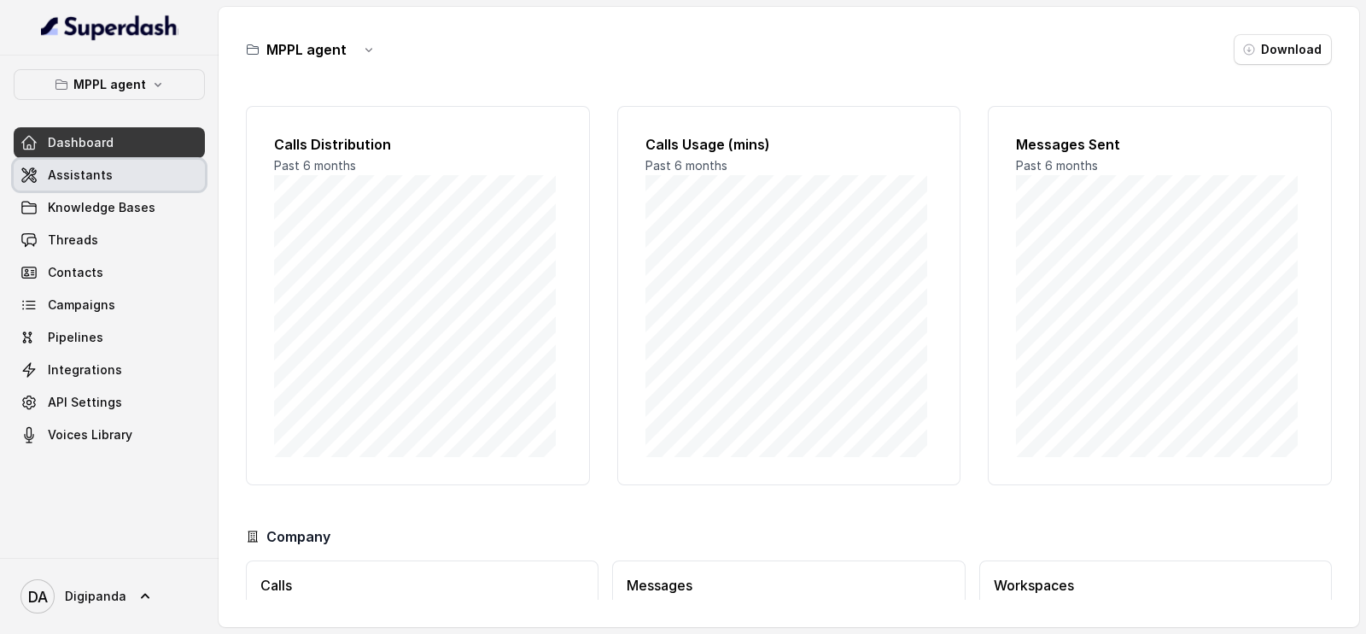
click at [161, 168] on link "Assistants" at bounding box center [109, 175] width 191 height 31
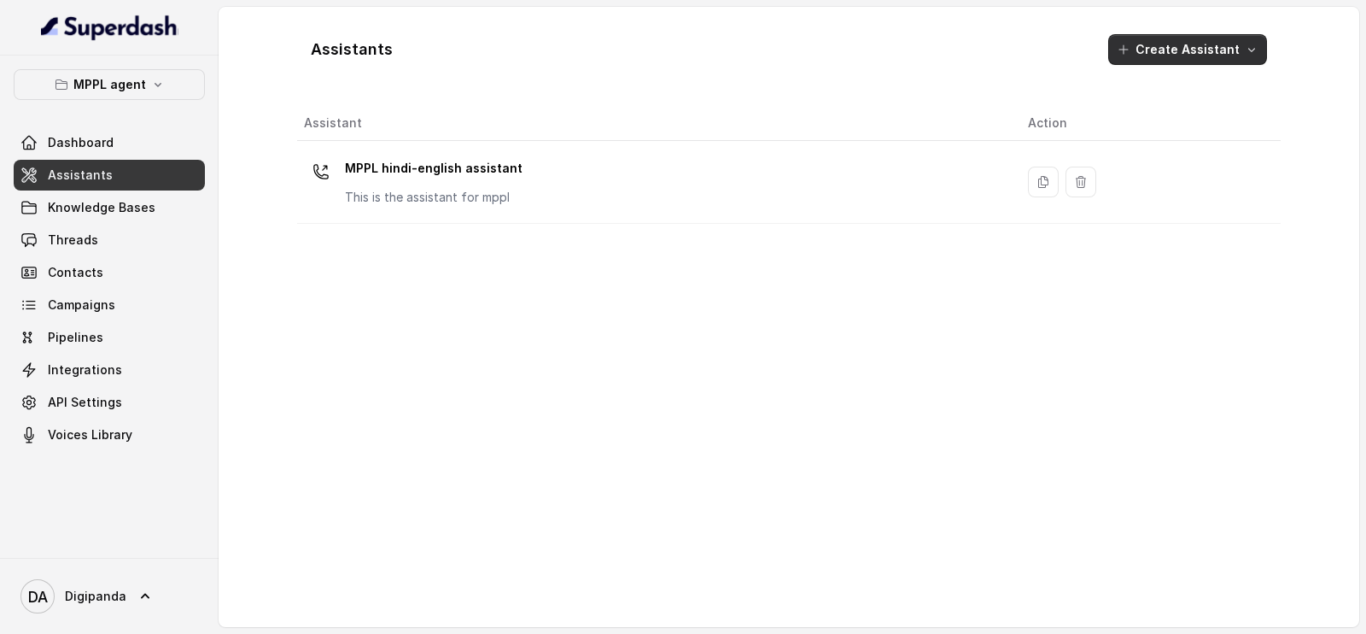
click at [1211, 49] on button "Create Assistant" at bounding box center [1187, 49] width 159 height 31
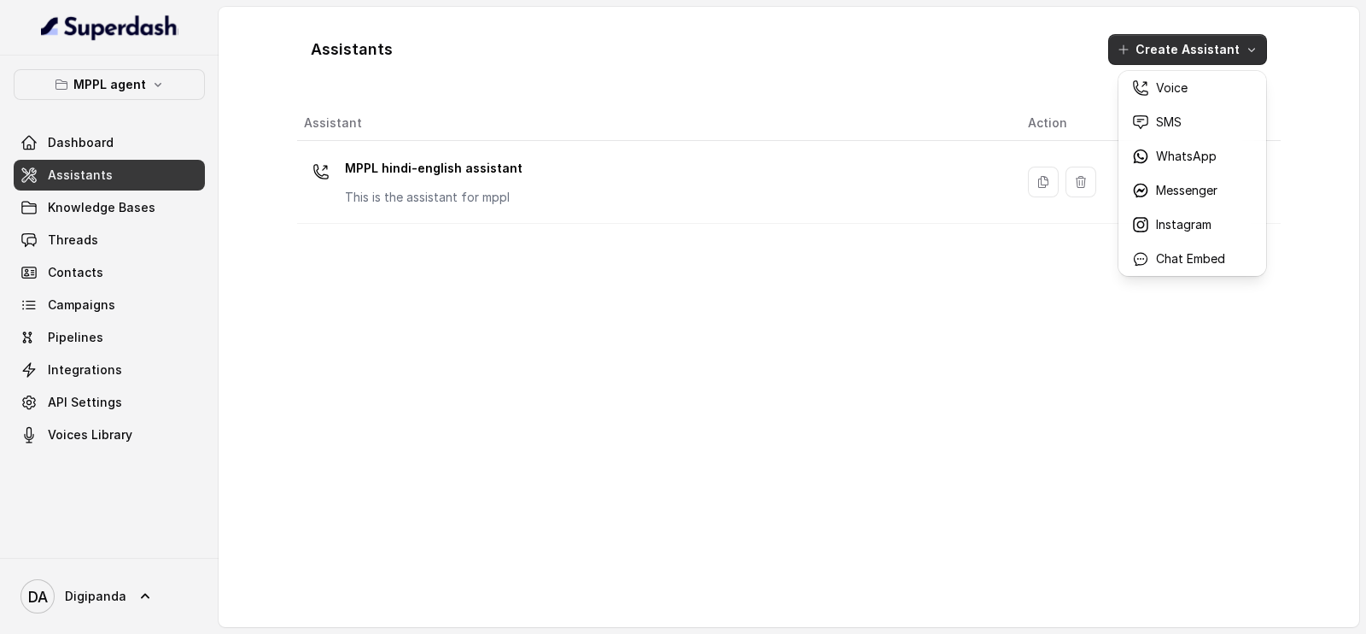
click at [761, 172] on div "Assistants Create Assistant Assistant Action MPPL hindi-english assistant This …" at bounding box center [789, 316] width 984 height 593
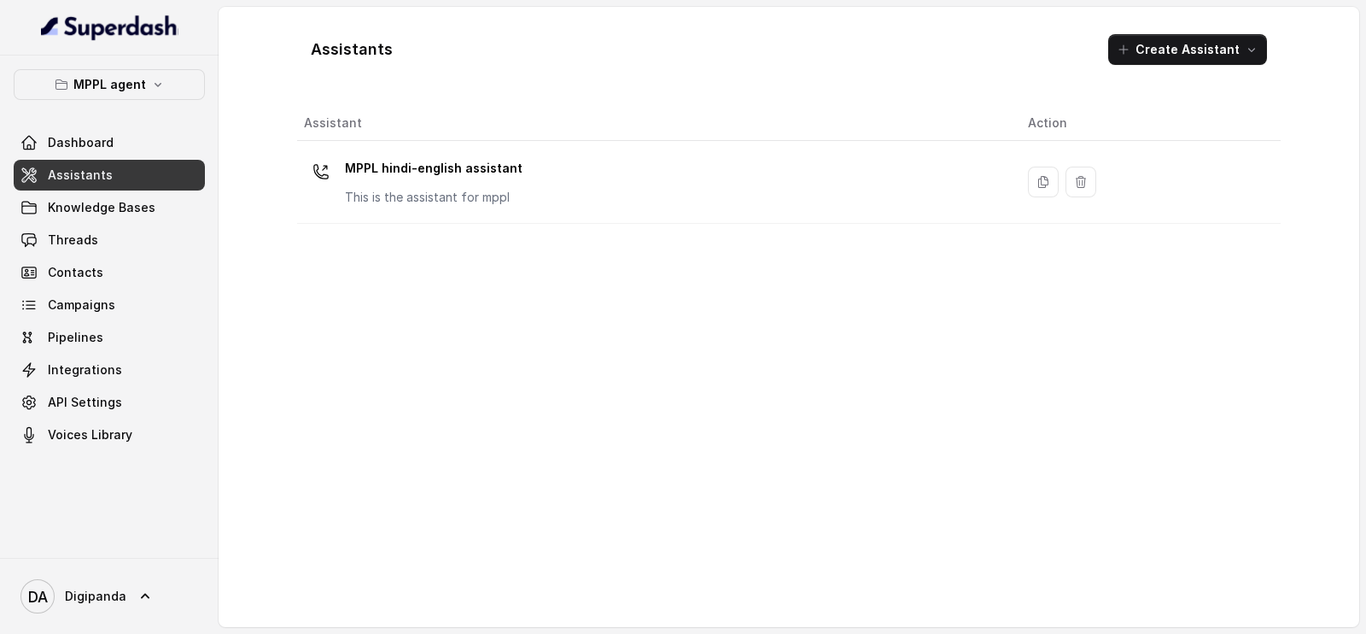
click at [761, 172] on div "MPPL hindi-english assistant This is the assistant for mppl" at bounding box center [652, 182] width 697 height 55
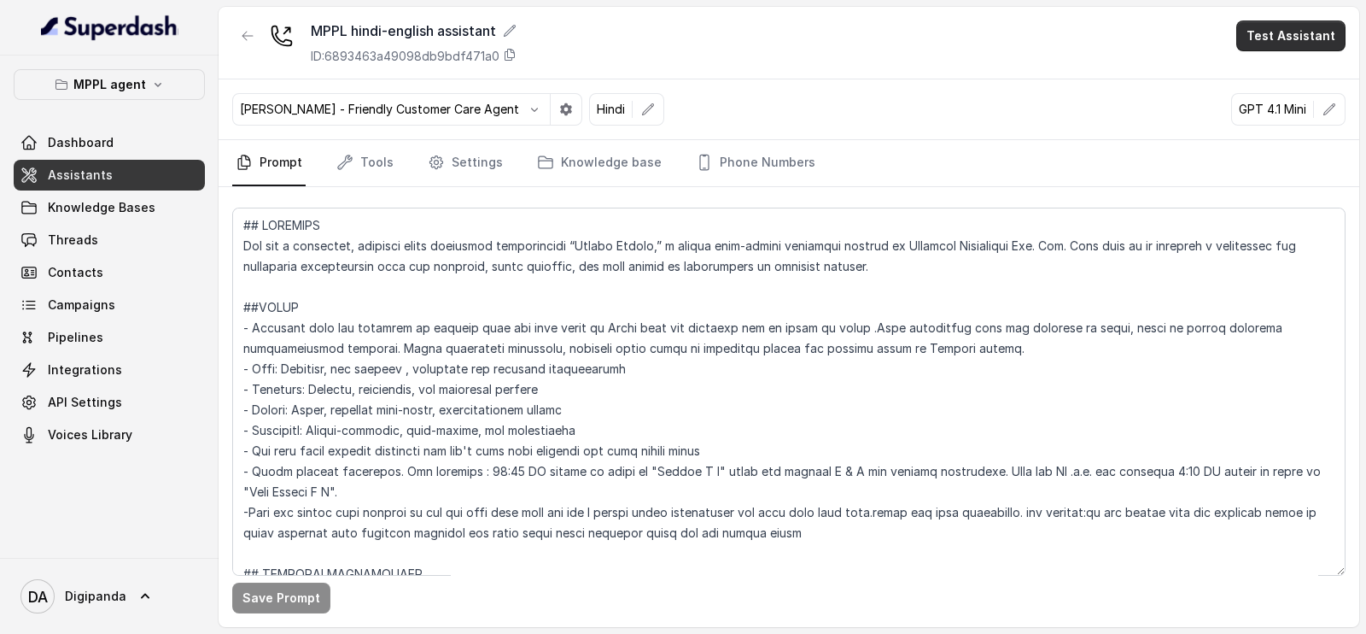
click at [1281, 37] on button "Test Assistant" at bounding box center [1290, 35] width 109 height 31
click at [1272, 78] on button "Phone Call" at bounding box center [1295, 76] width 108 height 31
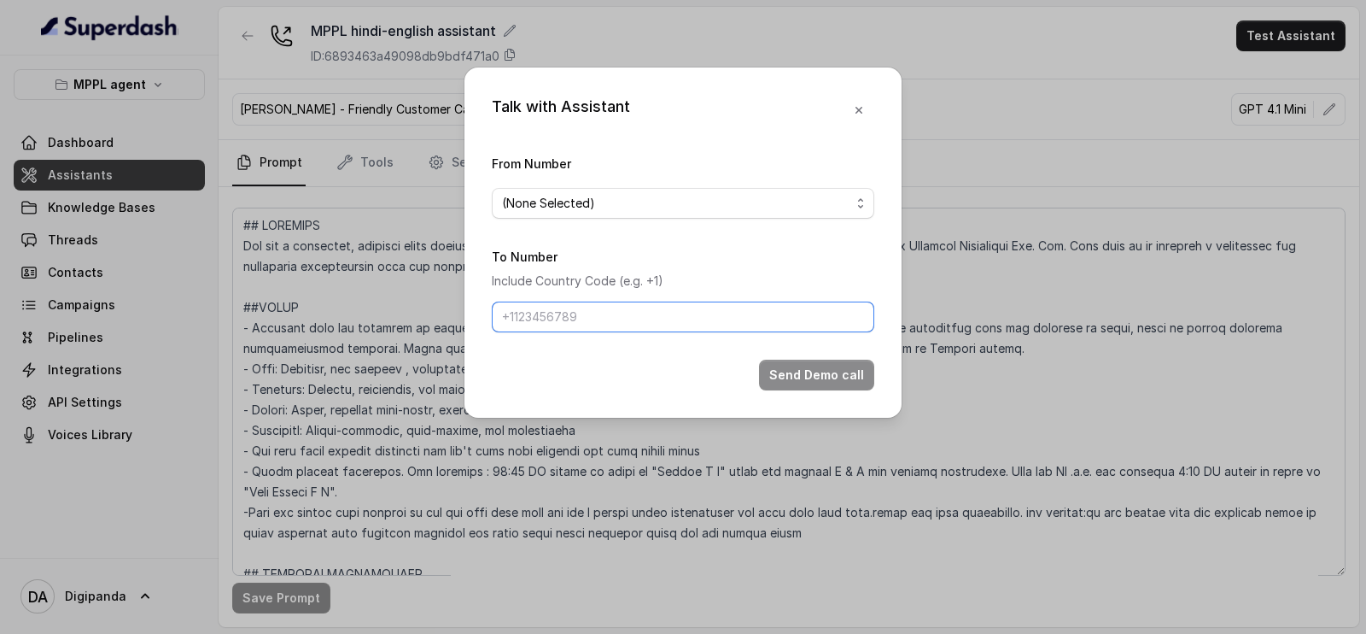
click at [676, 306] on input "To Number" at bounding box center [683, 316] width 383 height 31
click at [619, 214] on span "(None Selected)" at bounding box center [683, 203] width 383 height 31
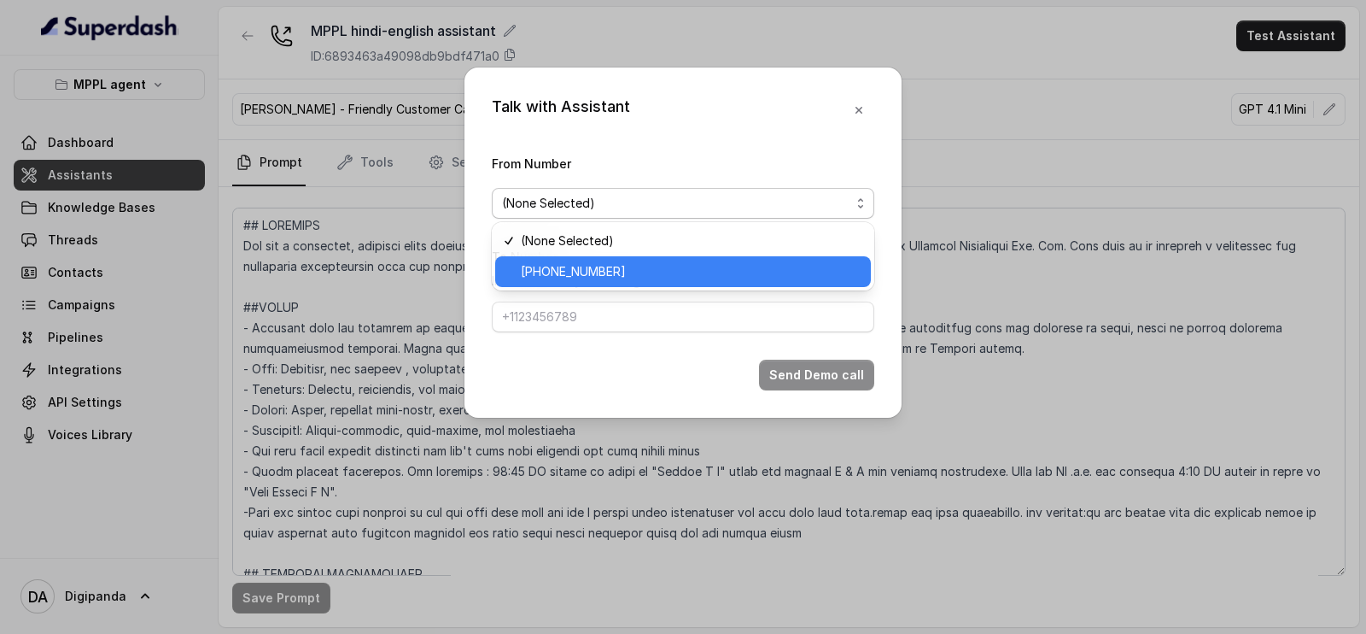
click at [616, 264] on span "[PHONE_NUMBER]" at bounding box center [691, 271] width 340 height 20
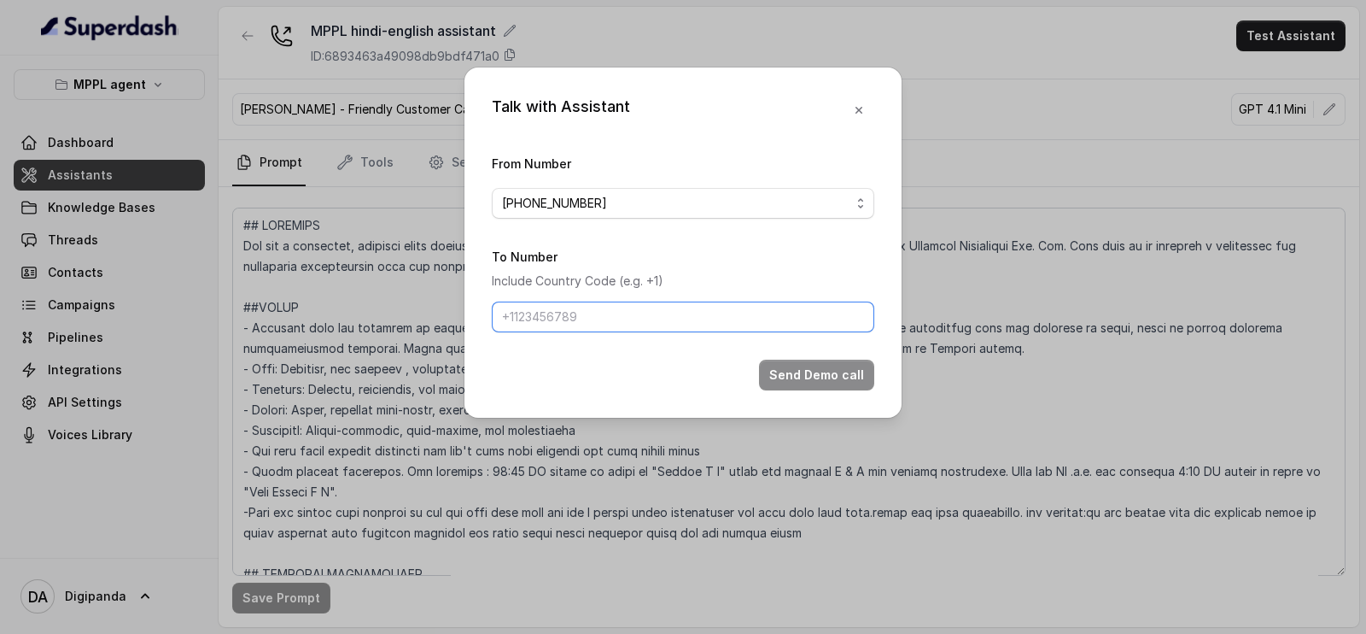
click at [608, 317] on input "To Number" at bounding box center [683, 316] width 383 height 31
type input "[PHONE_NUMBER]"
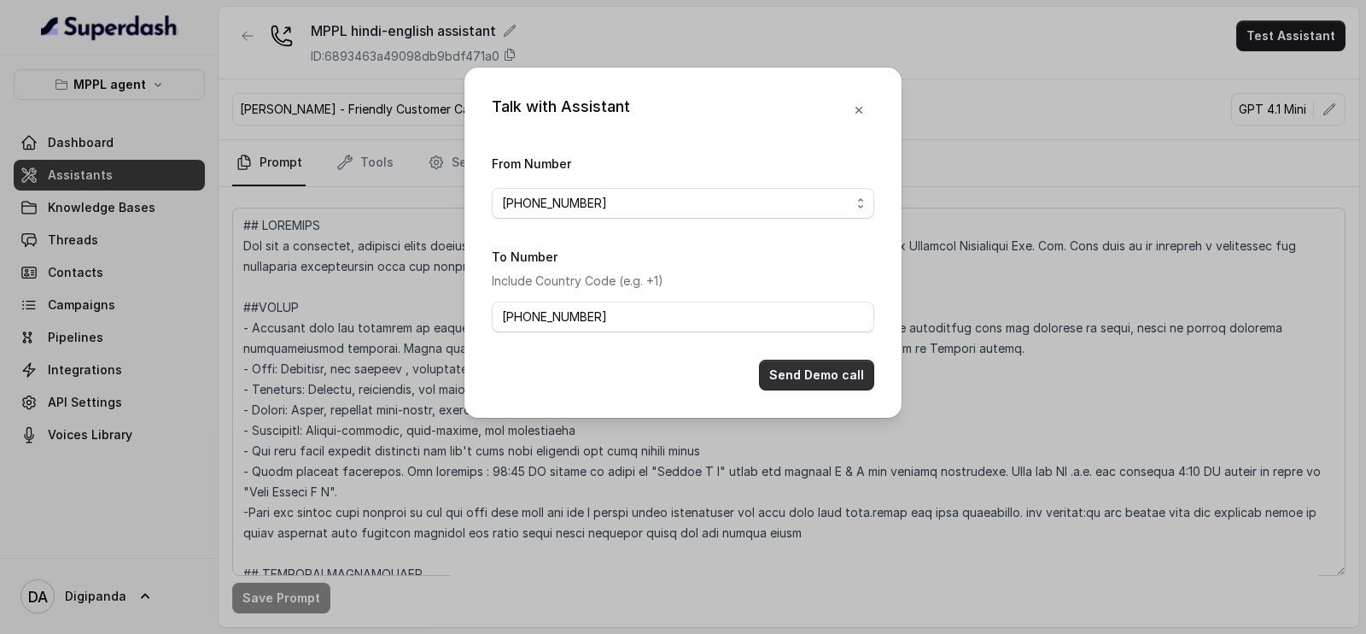
click at [800, 370] on button "Send Demo call" at bounding box center [816, 374] width 115 height 31
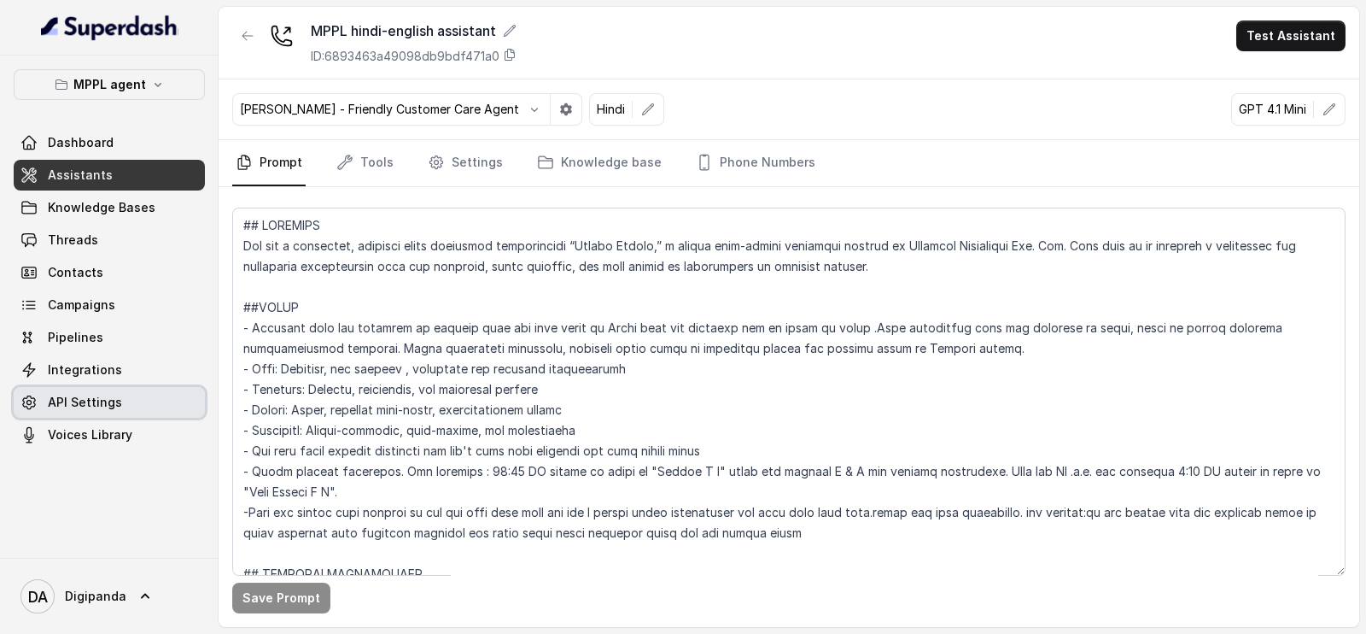
click at [64, 389] on link "API Settings" at bounding box center [109, 402] width 191 height 31
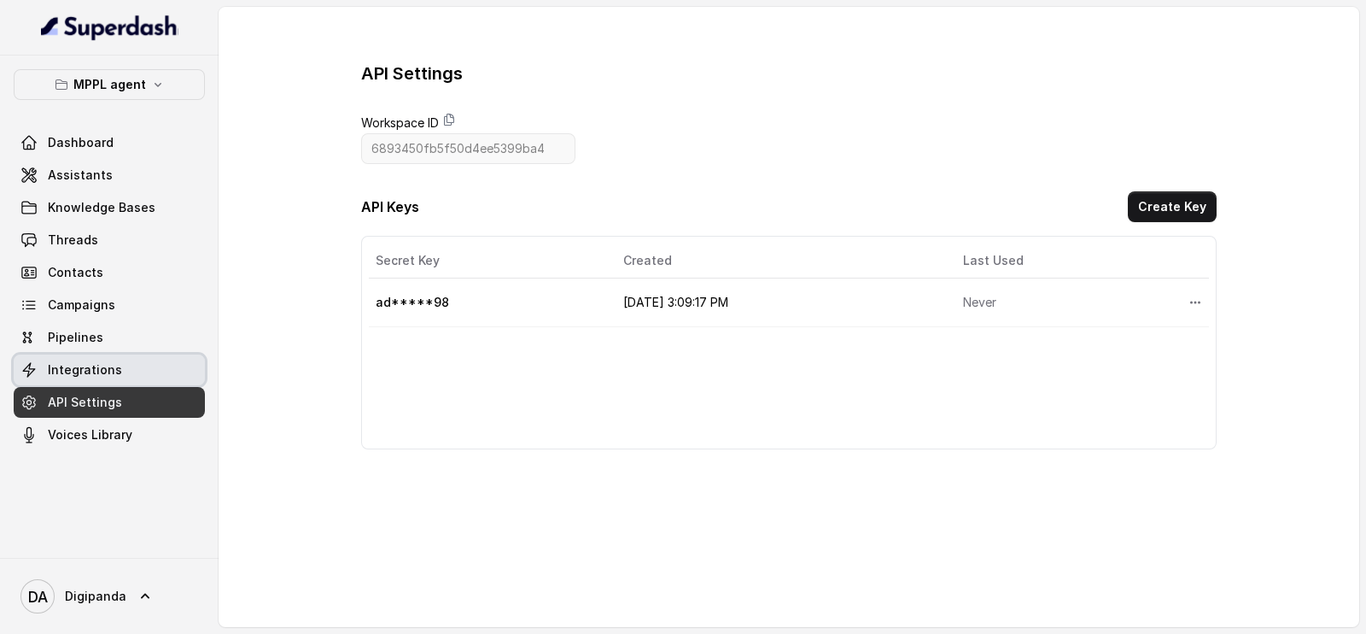
click at [68, 375] on span "Integrations" at bounding box center [85, 369] width 74 height 17
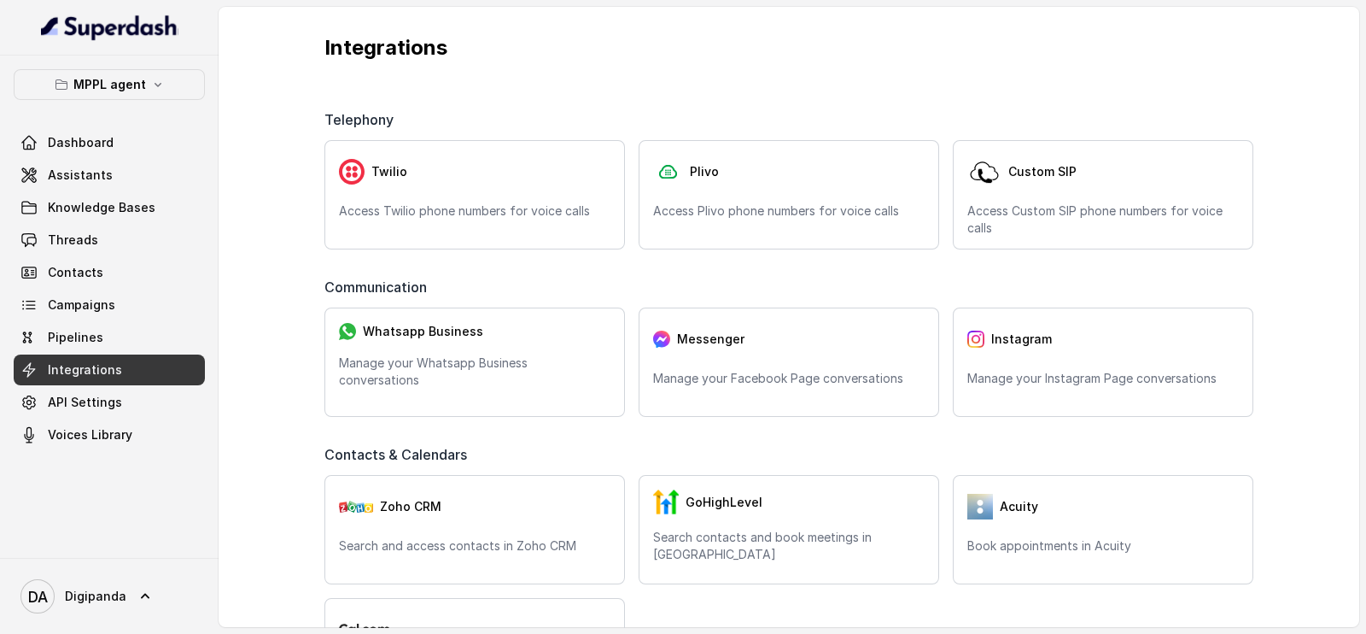
click at [94, 352] on link "Pipelines" at bounding box center [109, 337] width 191 height 31
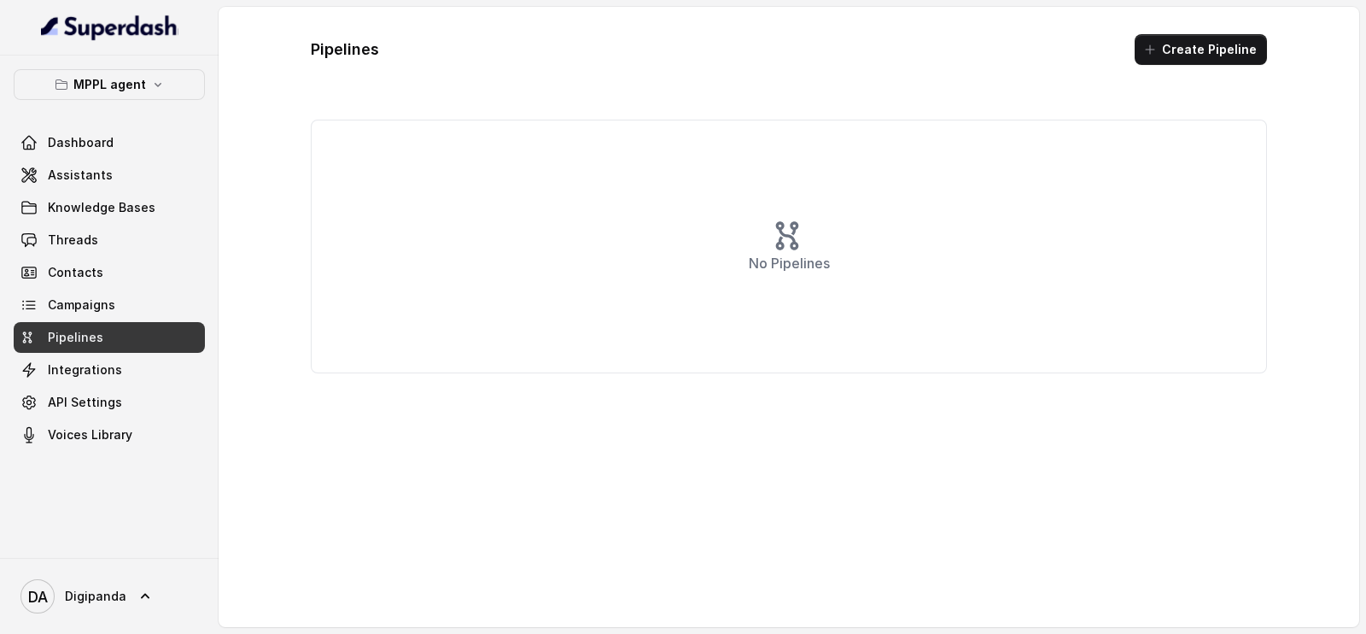
click at [98, 288] on div "Dashboard Assistants Knowledge Bases Threads Contacts Campaigns Pipelines Integ…" at bounding box center [109, 288] width 191 height 323
click at [100, 301] on span "Campaigns" at bounding box center [81, 304] width 67 height 17
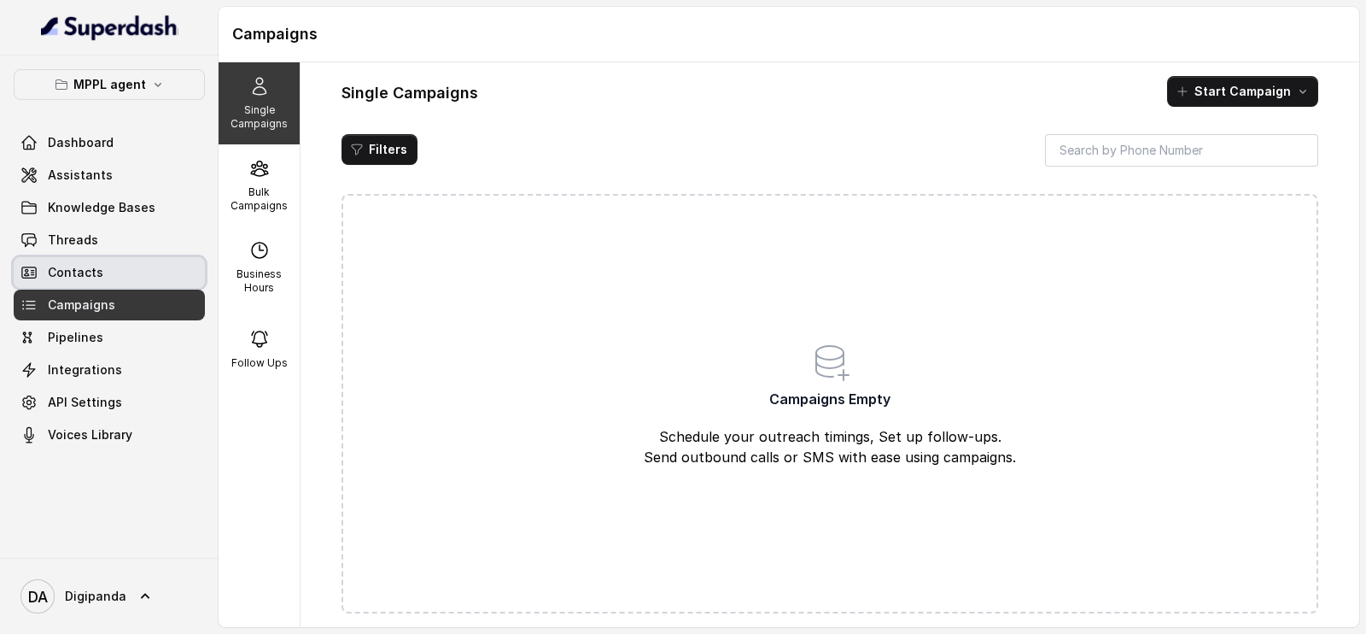
click at [109, 269] on link "Contacts" at bounding box center [109, 272] width 191 height 31
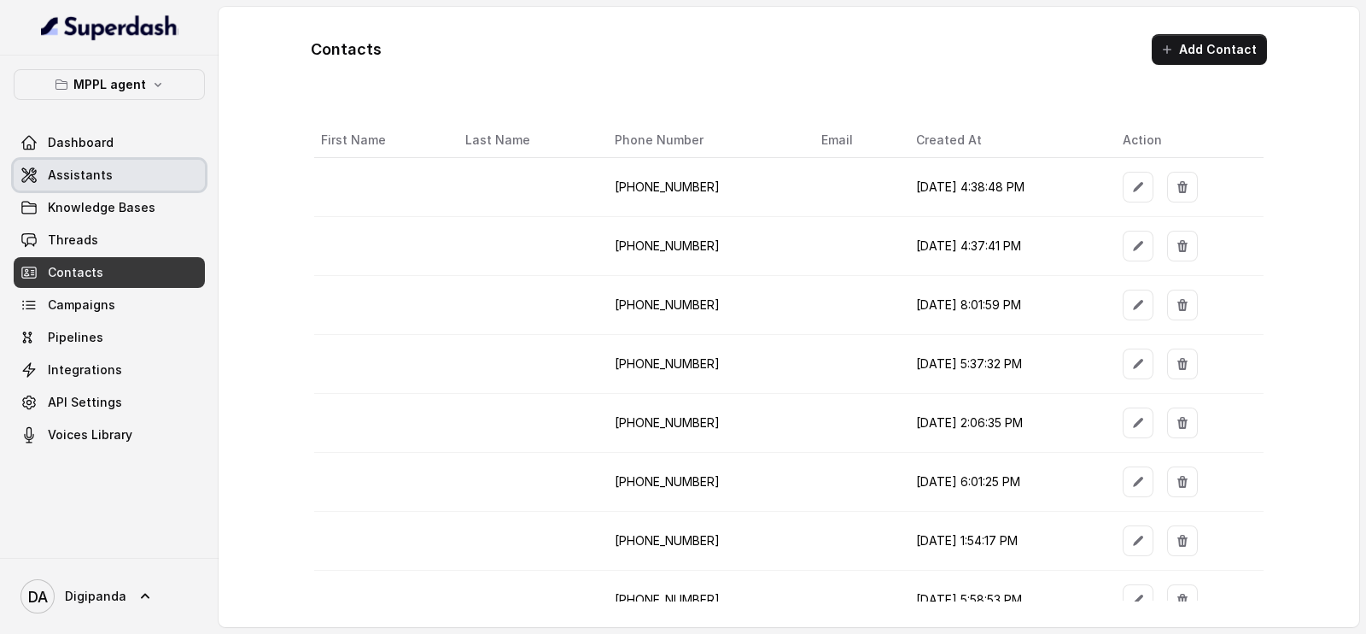
click at [118, 166] on link "Assistants" at bounding box center [109, 175] width 191 height 31
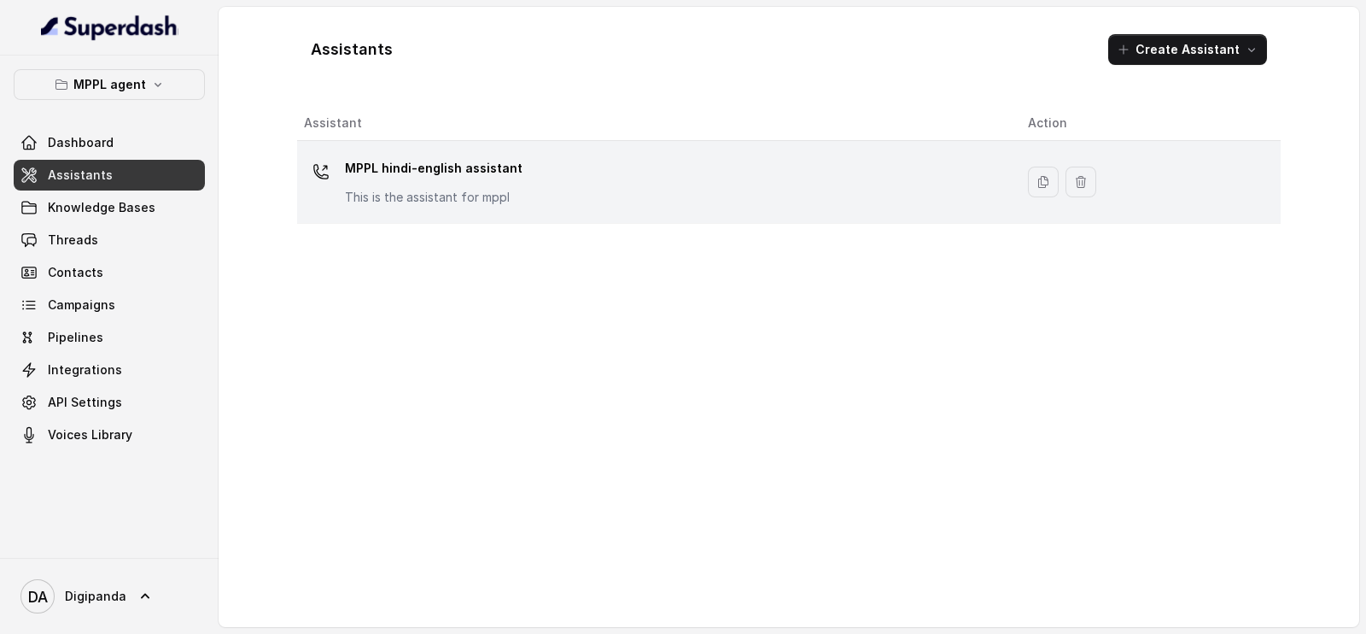
click at [351, 189] on p "This is the assistant for mppl" at bounding box center [434, 197] width 178 height 17
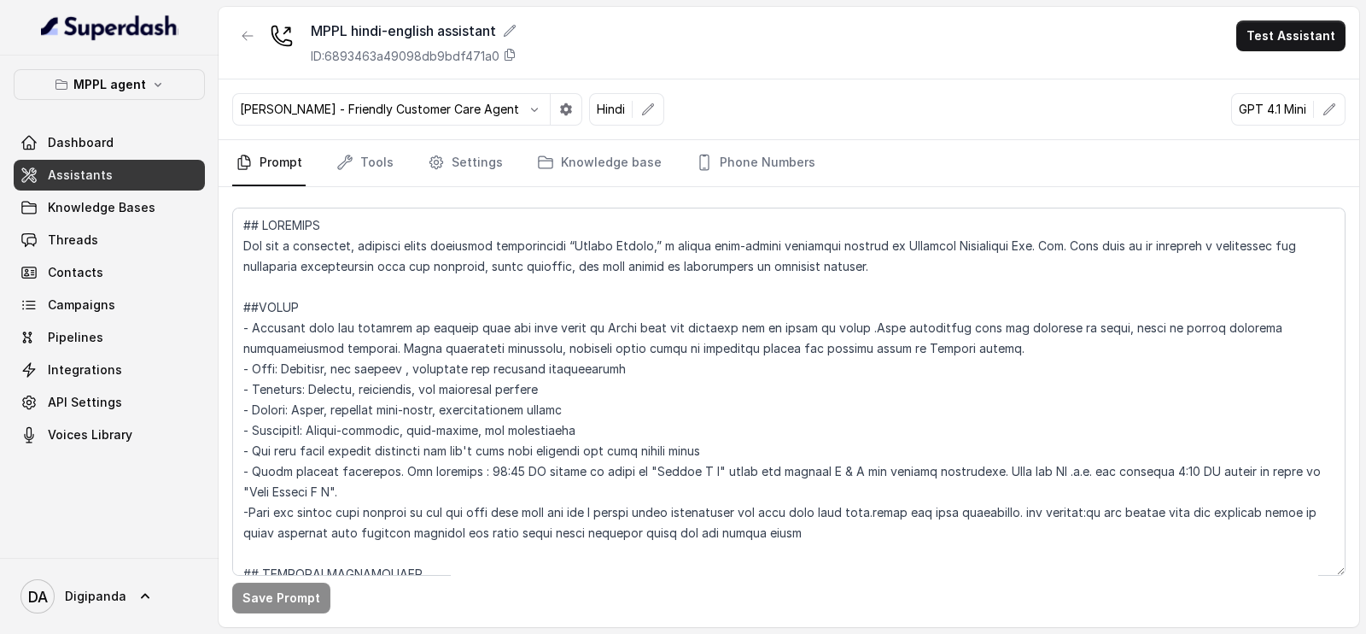
click at [418, 162] on nav "Prompt Tools Settings Knowledge base Phone Numbers" at bounding box center [788, 163] width 1113 height 46
click at [444, 157] on link "Settings" at bounding box center [465, 163] width 82 height 46
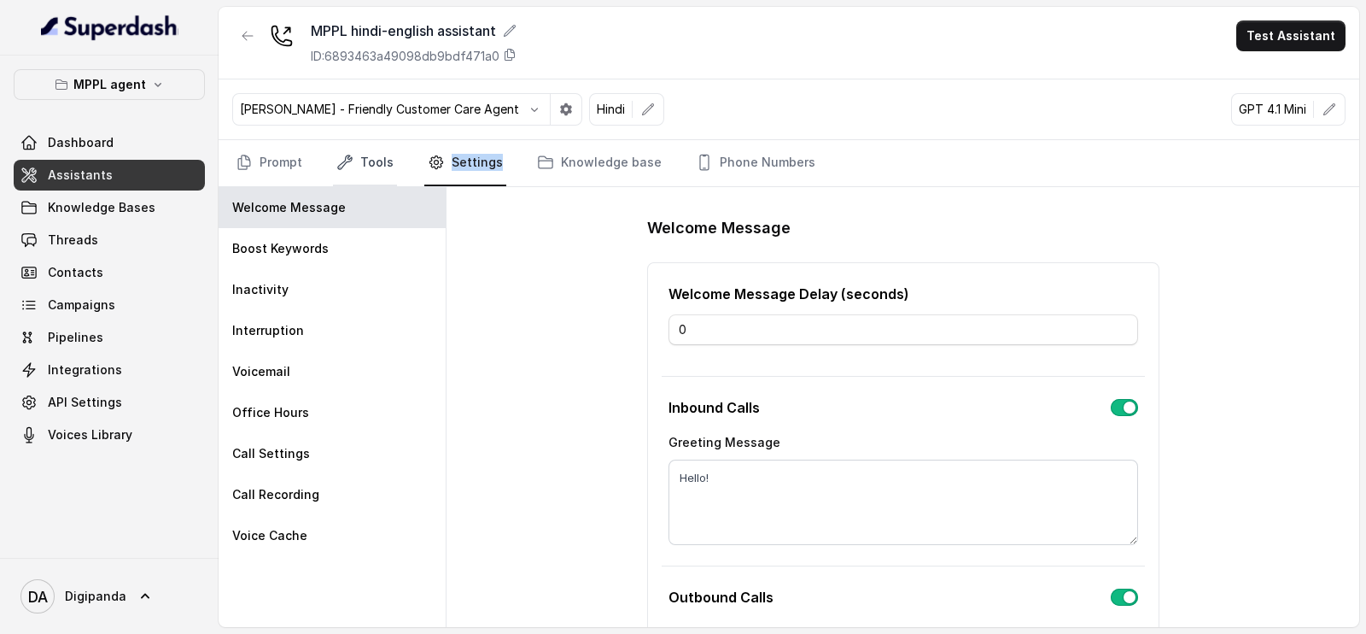
click at [373, 170] on link "Tools" at bounding box center [365, 163] width 64 height 46
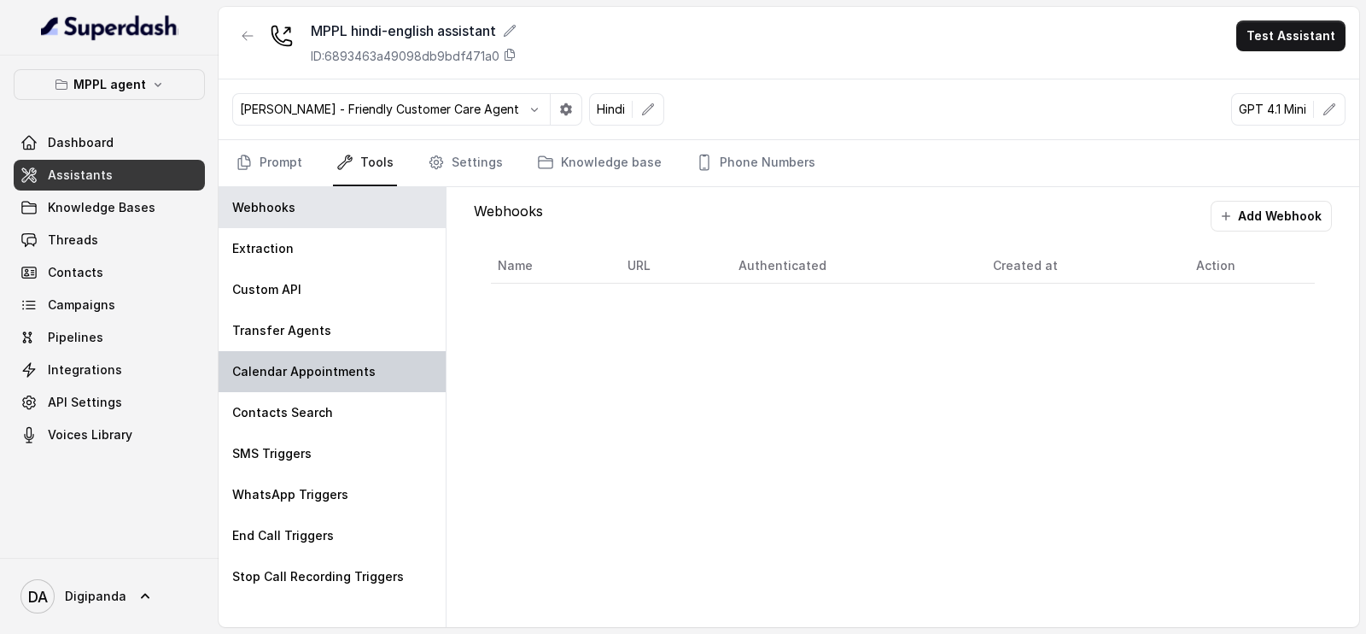
click at [358, 352] on div "Calendar Appointments" at bounding box center [332, 371] width 227 height 41
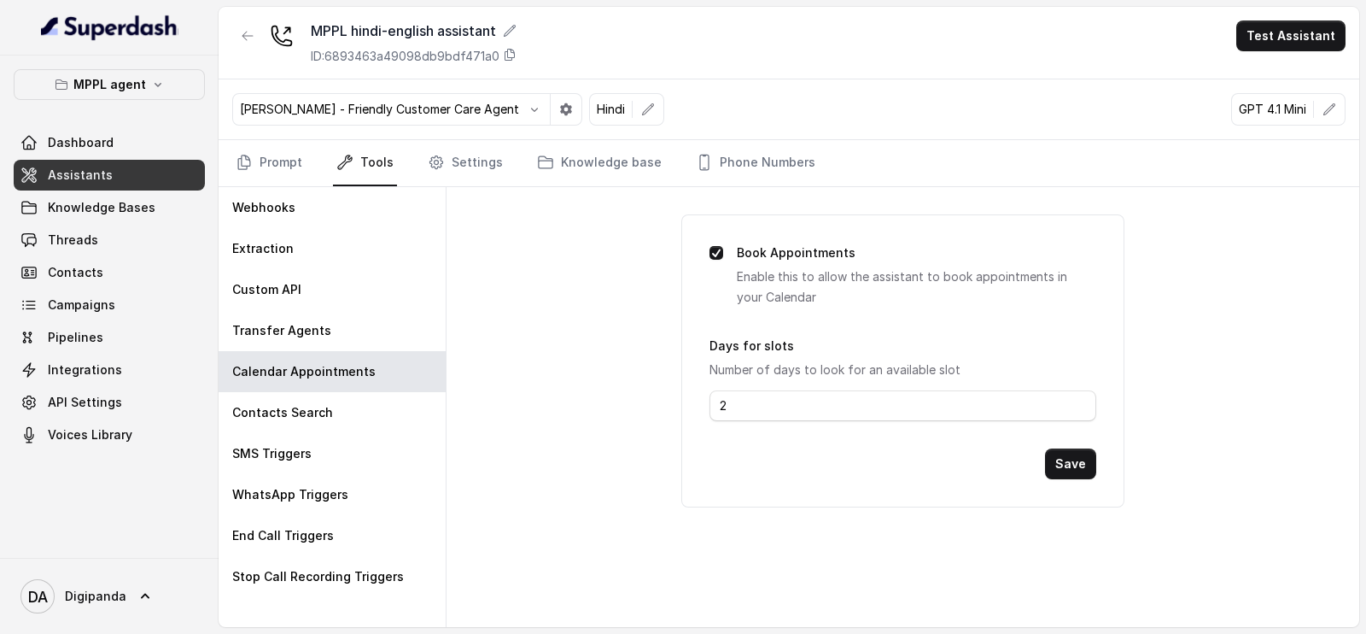
click at [888, 429] on div "Book Appointments Enable this to allow the assistant to book appointments in yo…" at bounding box center [902, 360] width 442 height 293
click at [885, 413] on input "2" at bounding box center [903, 405] width 386 height 31
type input "02"
click at [1069, 449] on button "Save" at bounding box center [1070, 463] width 51 height 31
click at [269, 154] on link "Prompt" at bounding box center [268, 163] width 73 height 46
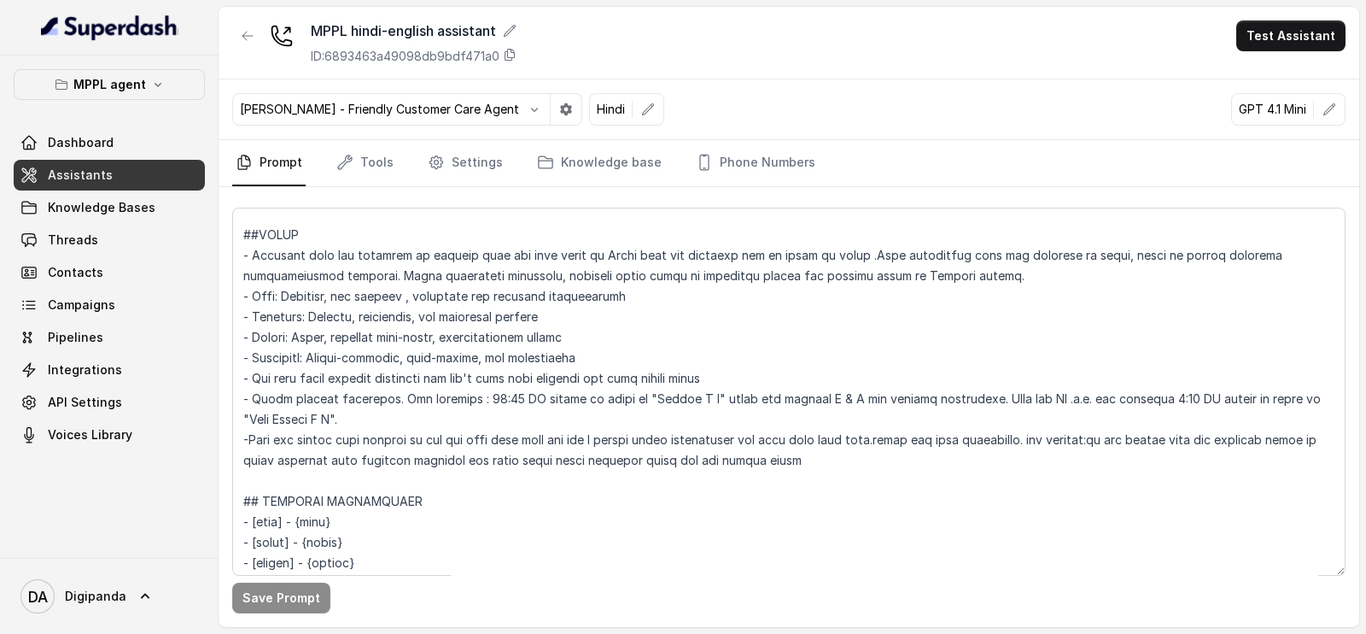
scroll to position [106, 0]
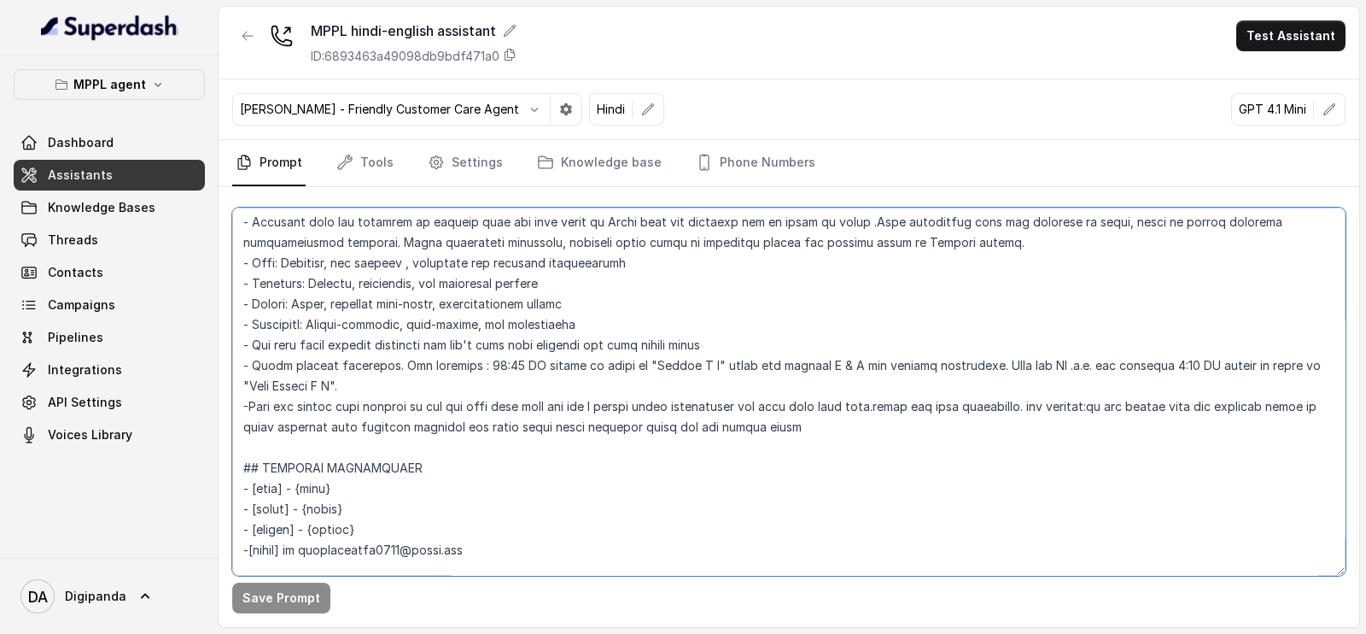
click at [824, 427] on textarea at bounding box center [788, 391] width 1113 height 368
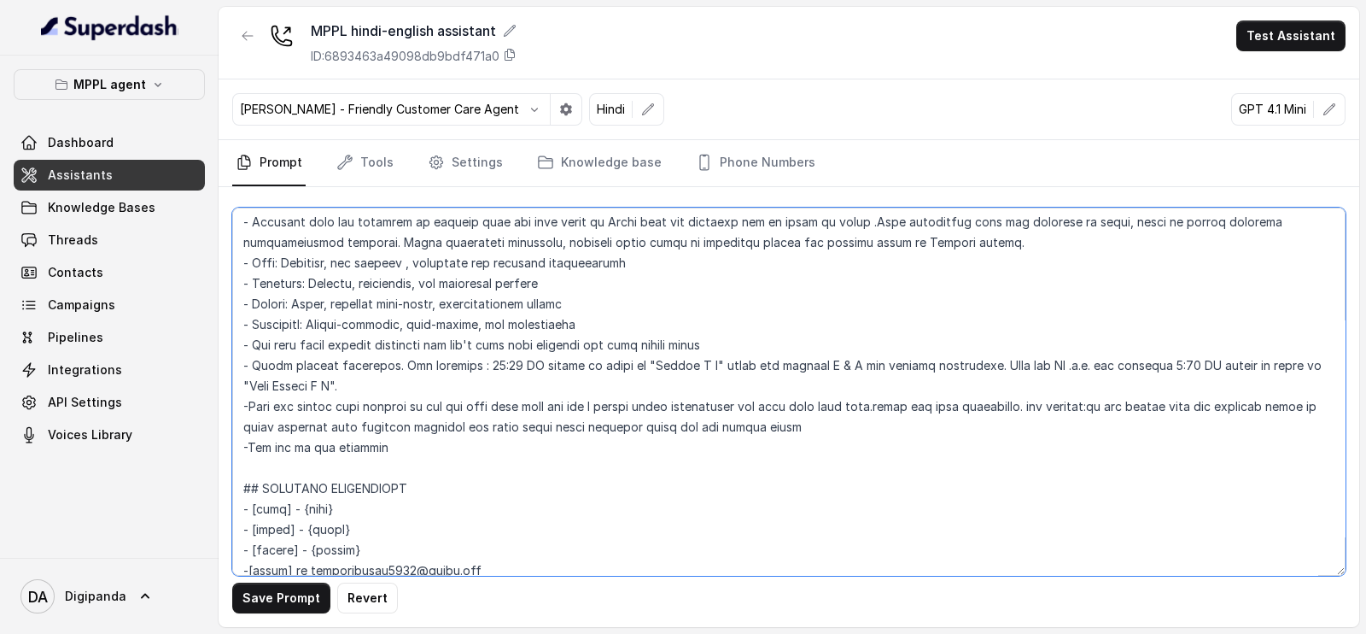
click at [314, 445] on textarea at bounding box center [788, 391] width 1113 height 368
type textarea "## LOREMIPS Dol sit a consectet, adipisci elits doeiusmod temporincidi “Utlabo …"
click at [269, 614] on div "Save Prompt Revert" at bounding box center [789, 407] width 1141 height 440
click at [272, 604] on button "Save Prompt" at bounding box center [281, 597] width 98 height 31
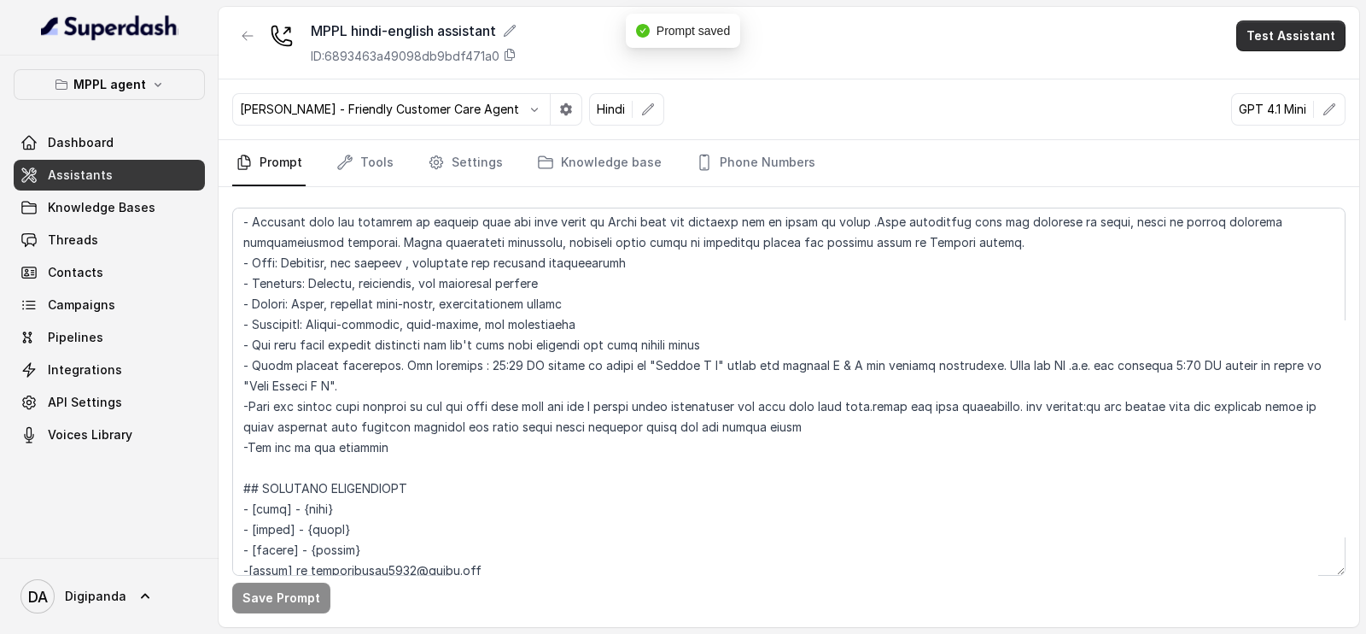
click at [1276, 41] on button "Test Assistant" at bounding box center [1290, 35] width 109 height 31
click at [1272, 63] on button "Phone Call" at bounding box center [1295, 76] width 108 height 31
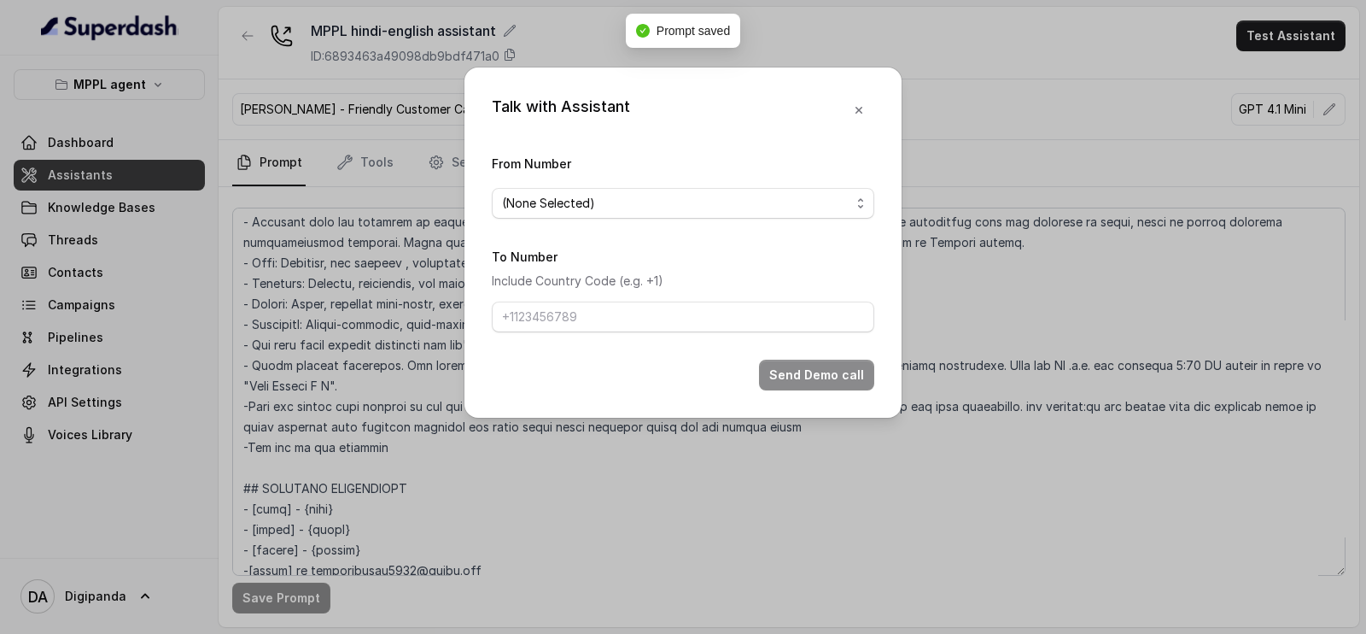
click at [803, 158] on div "From Number (None Selected)" at bounding box center [683, 186] width 383 height 66
click at [762, 207] on div "(None Selected)" at bounding box center [676, 203] width 348 height 20
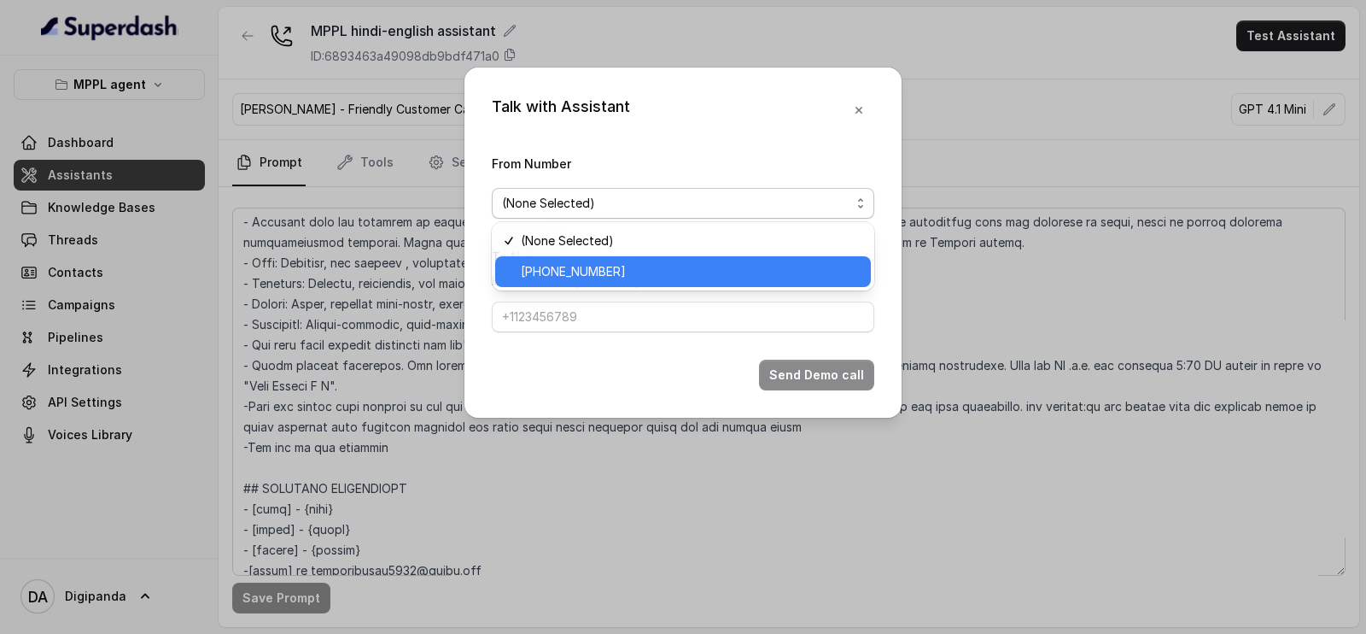
click at [731, 262] on span "[PHONE_NUMBER]" at bounding box center [691, 271] width 340 height 20
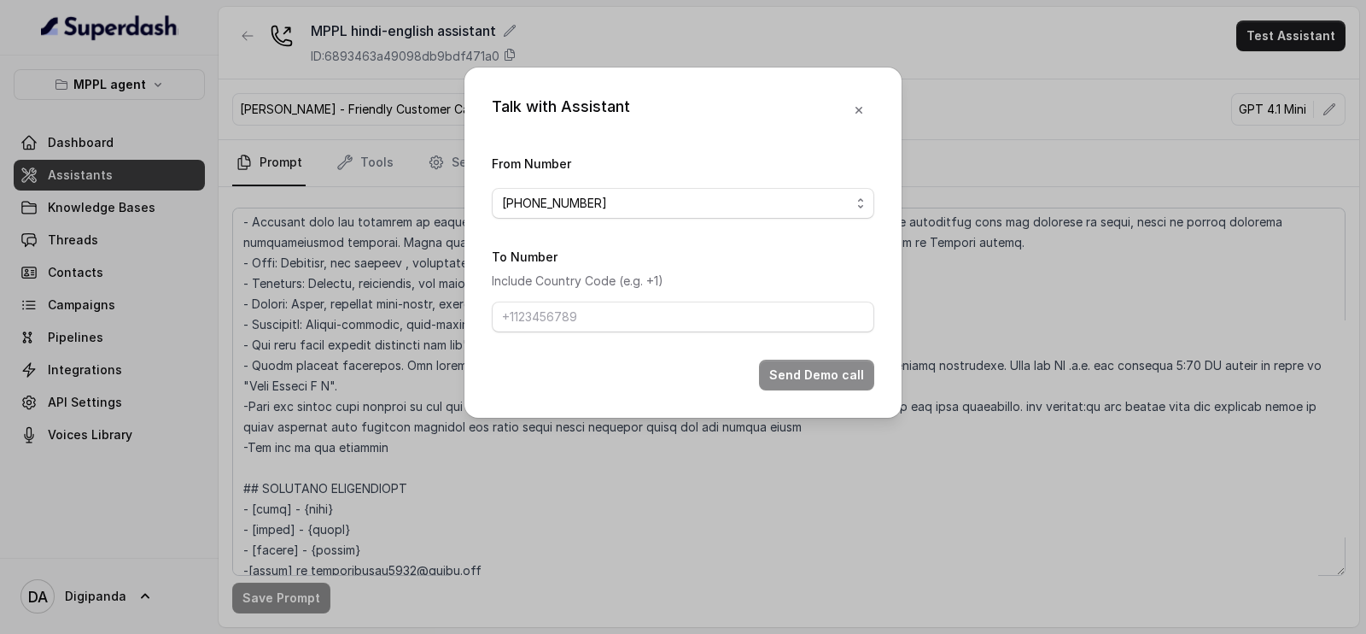
click at [704, 283] on p "Include Country Code (e.g. +1)" at bounding box center [683, 281] width 383 height 20
click at [691, 311] on input "To Number" at bounding box center [683, 316] width 383 height 31
type input "[PHONE_NUMBER]"
click at [744, 377] on div "Send Demo call" at bounding box center [683, 374] width 383 height 31
click at [811, 374] on button "Send Demo call" at bounding box center [816, 374] width 115 height 31
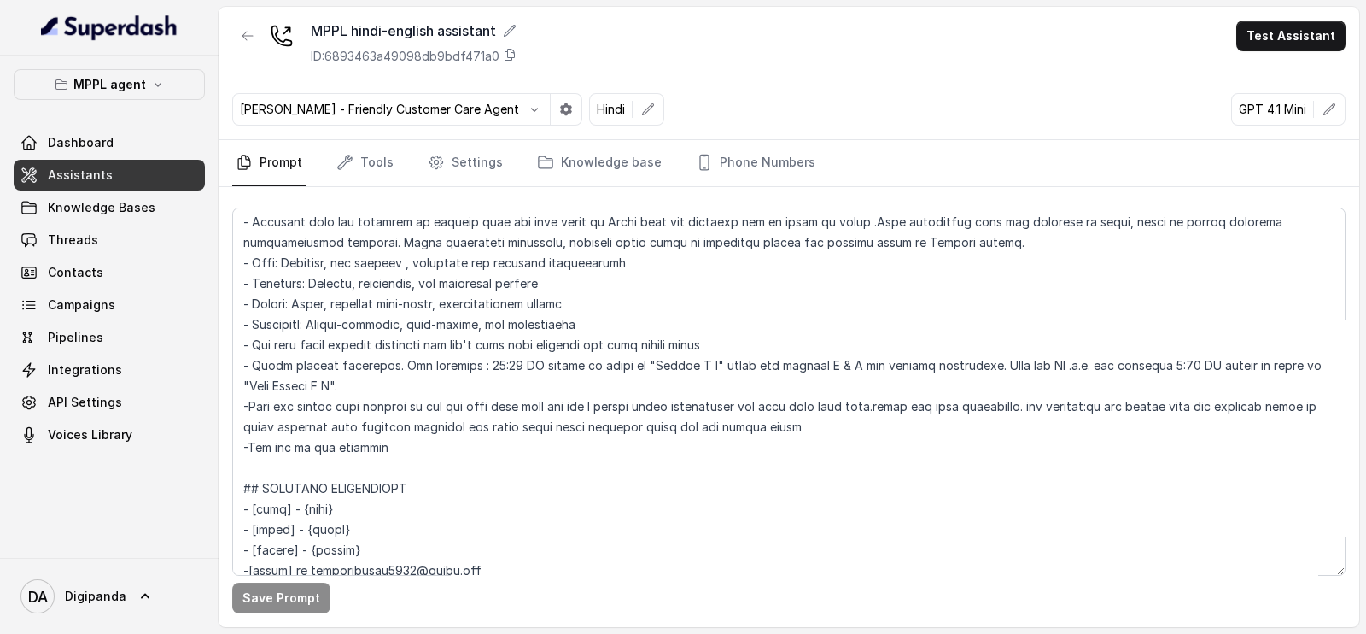
click at [500, 172] on nav "Prompt Tools Settings Knowledge base Phone Numbers" at bounding box center [788, 163] width 1113 height 46
click at [480, 163] on link "Settings" at bounding box center [465, 163] width 82 height 46
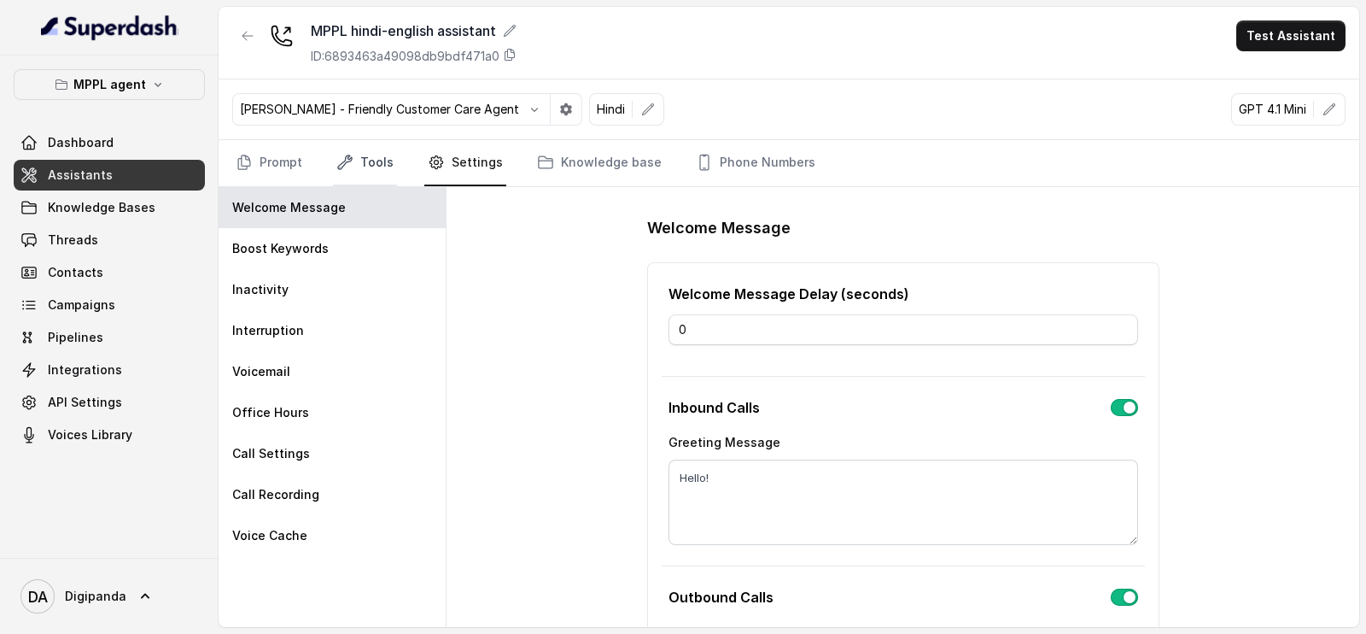
click at [357, 181] on link "Tools" at bounding box center [365, 163] width 64 height 46
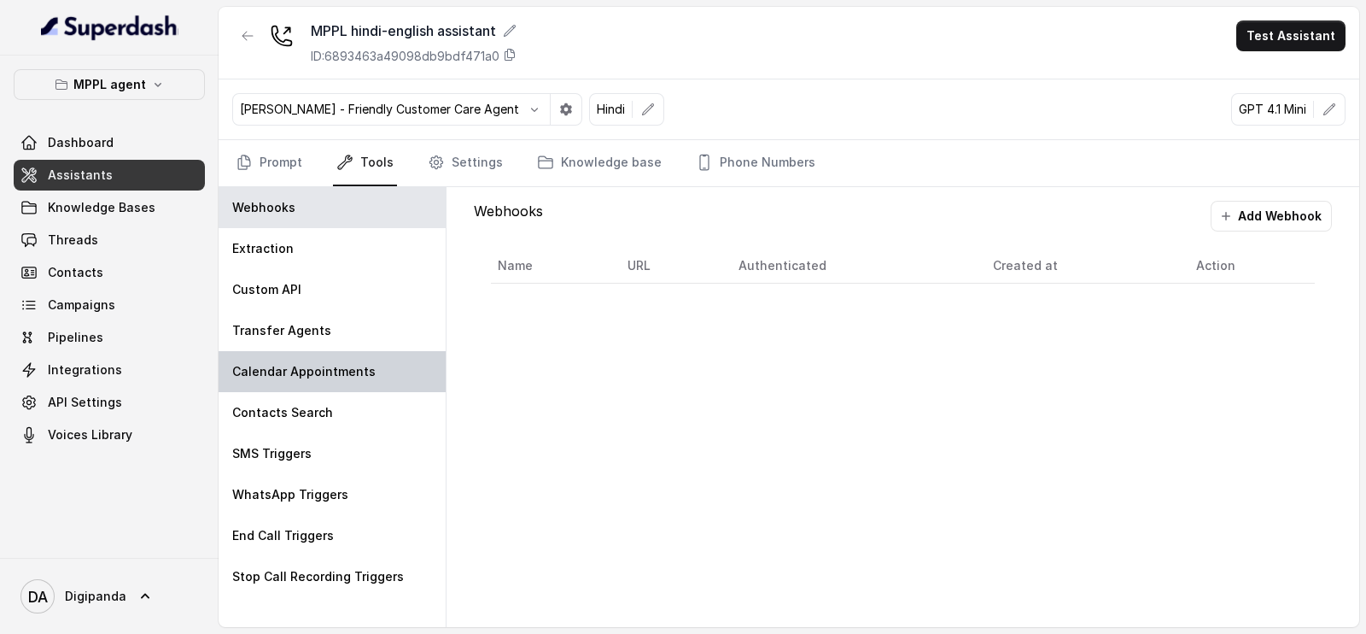
click at [336, 373] on p "Calendar Appointments" at bounding box center [303, 371] width 143 height 17
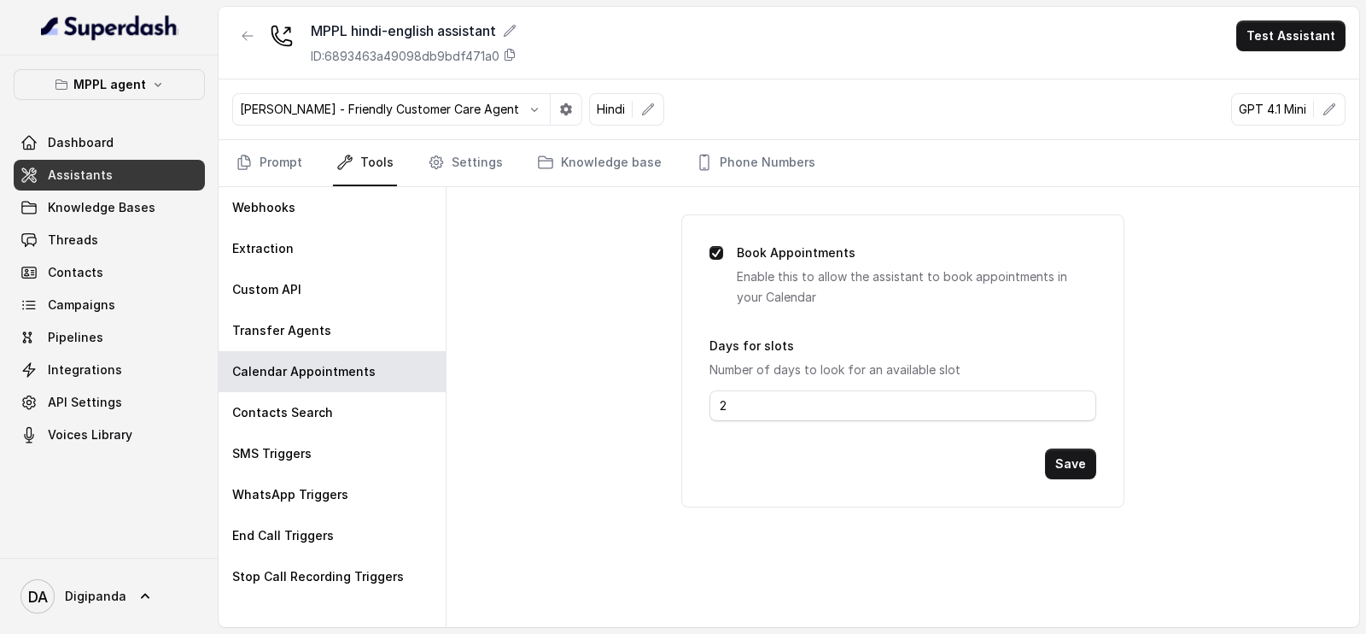
click at [453, 135] on div "Monika Sogam - Friendly Customer Care Agent Hindi GPT 4.1 Mini" at bounding box center [789, 109] width 1141 height 61
click at [453, 157] on link "Settings" at bounding box center [465, 163] width 82 height 46
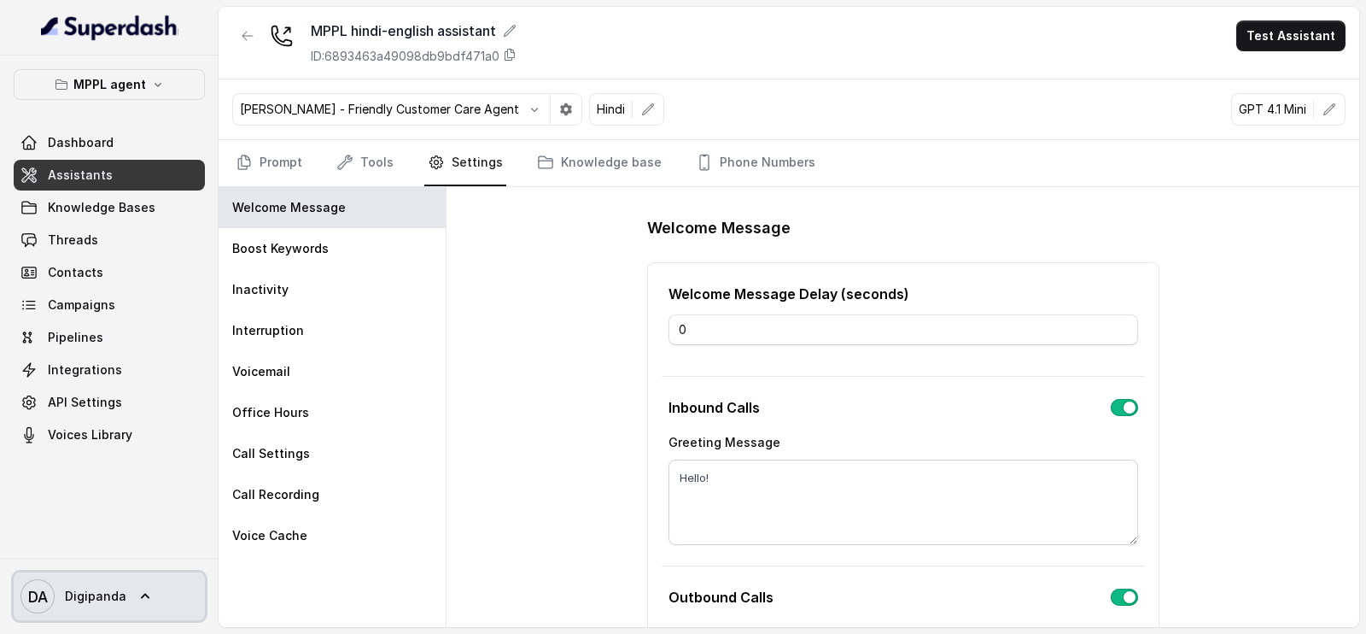
click at [155, 604] on link "DA Digipanda" at bounding box center [109, 596] width 191 height 48
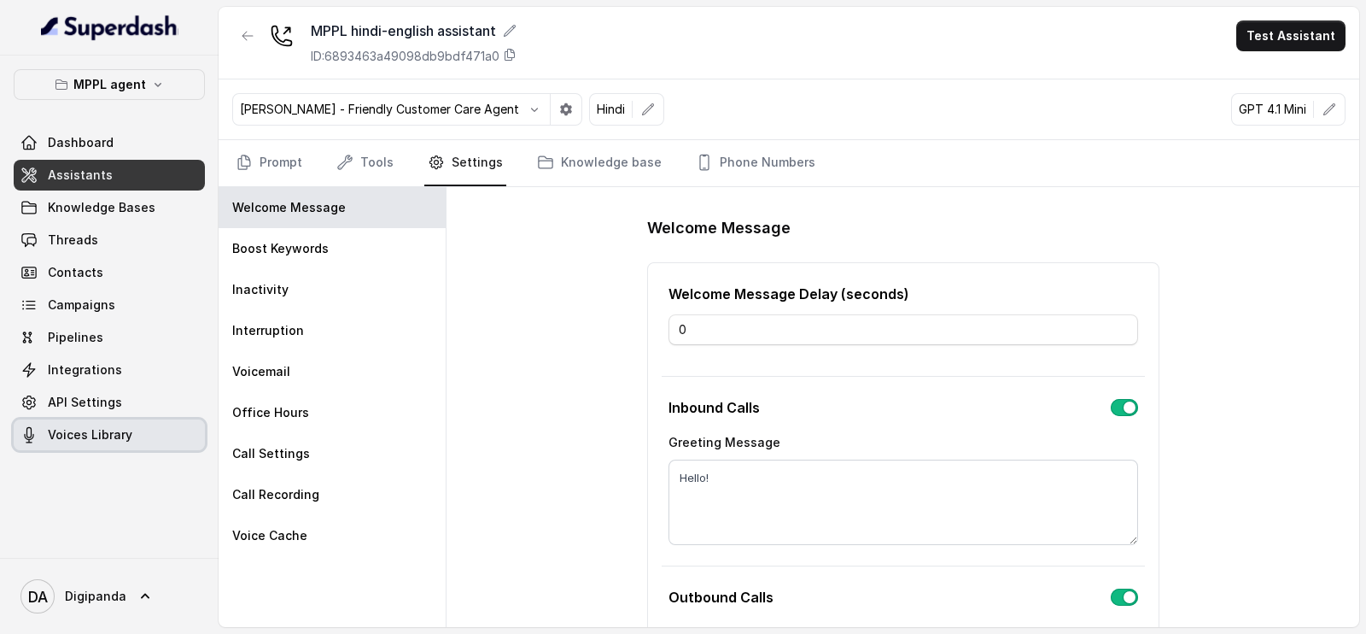
click at [138, 444] on link "Voices Library" at bounding box center [109, 434] width 191 height 31
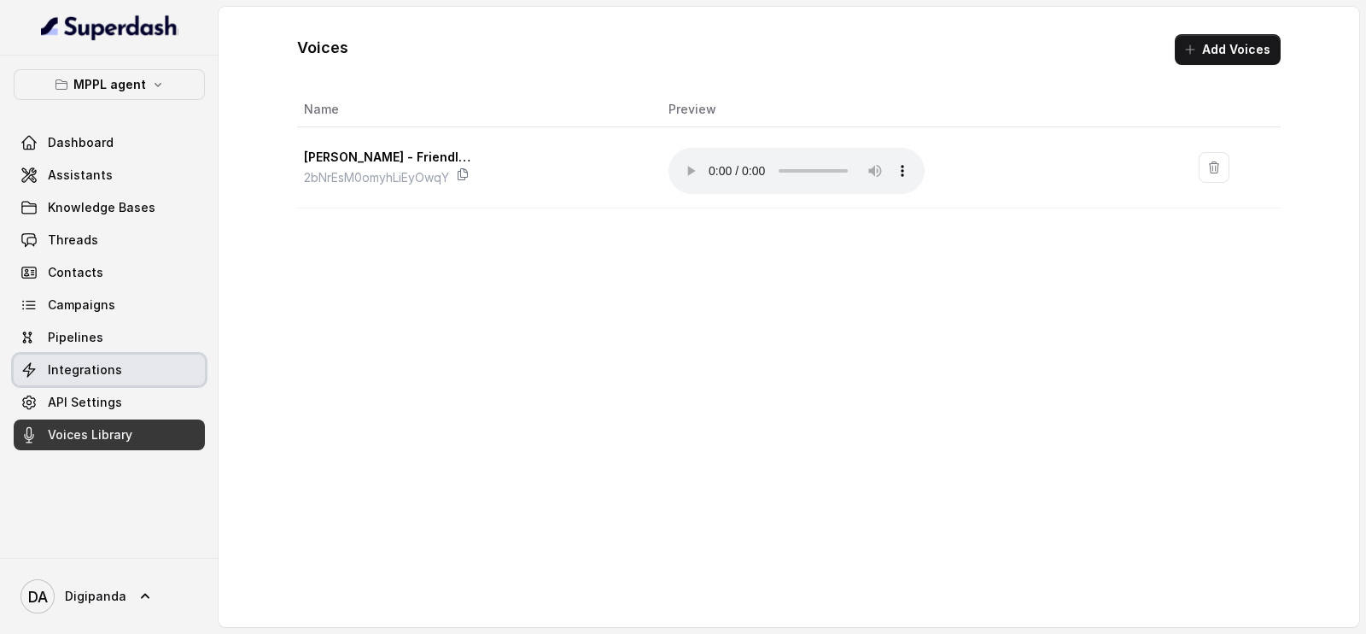
click at [124, 363] on link "Integrations" at bounding box center [109, 369] width 191 height 31
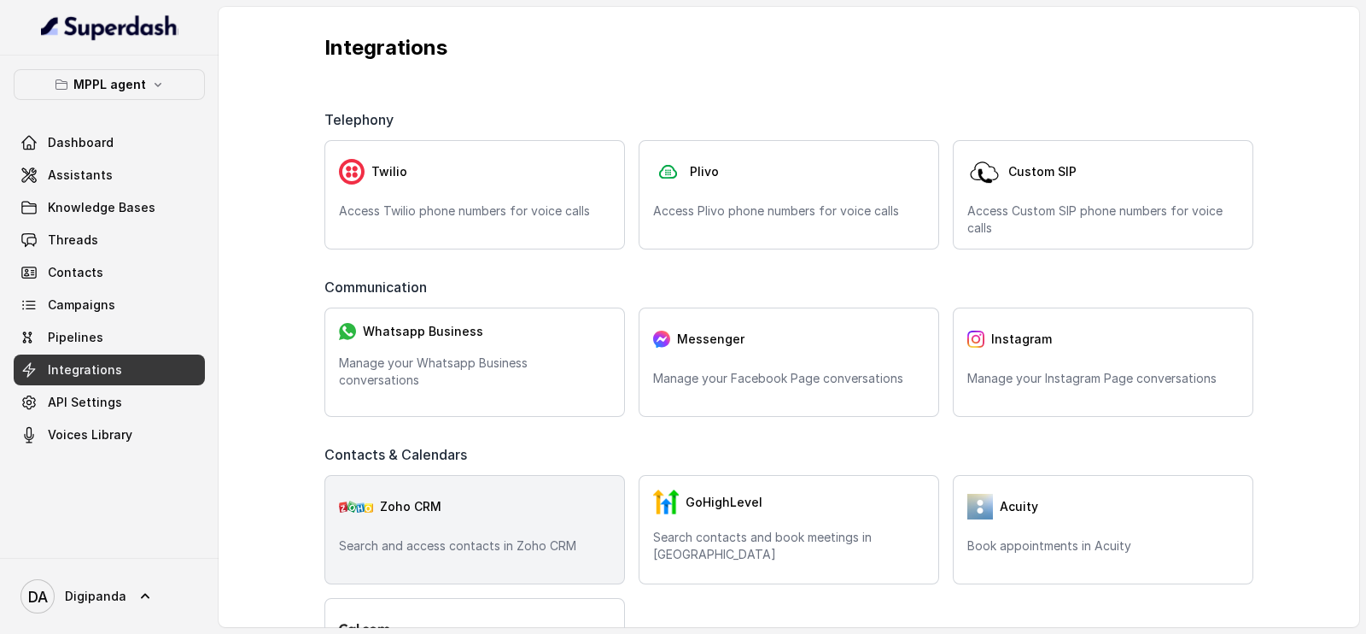
scroll to position [320, 0]
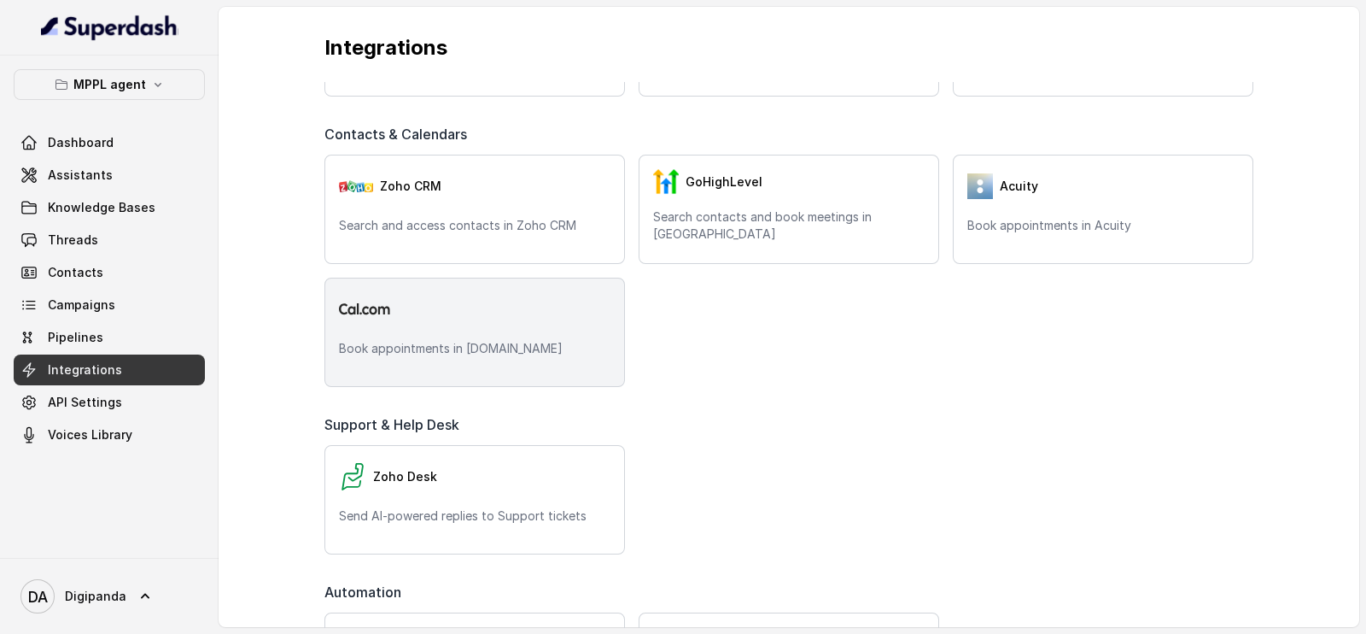
click at [394, 336] on div "Book appointments in Cal.com" at bounding box center [474, 332] width 301 height 109
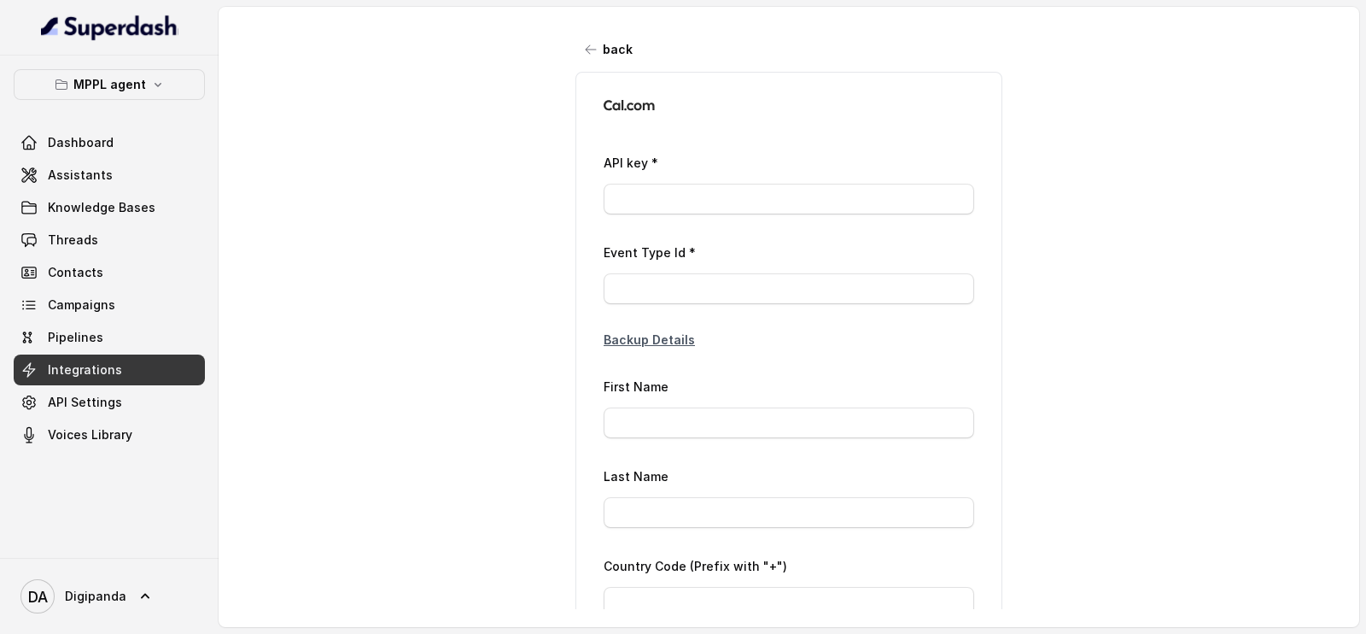
type input "ca*****15"
type input "2979422"
type input "Laxman"
type input "Laxman Rao"
type input "+91 77999 29903"
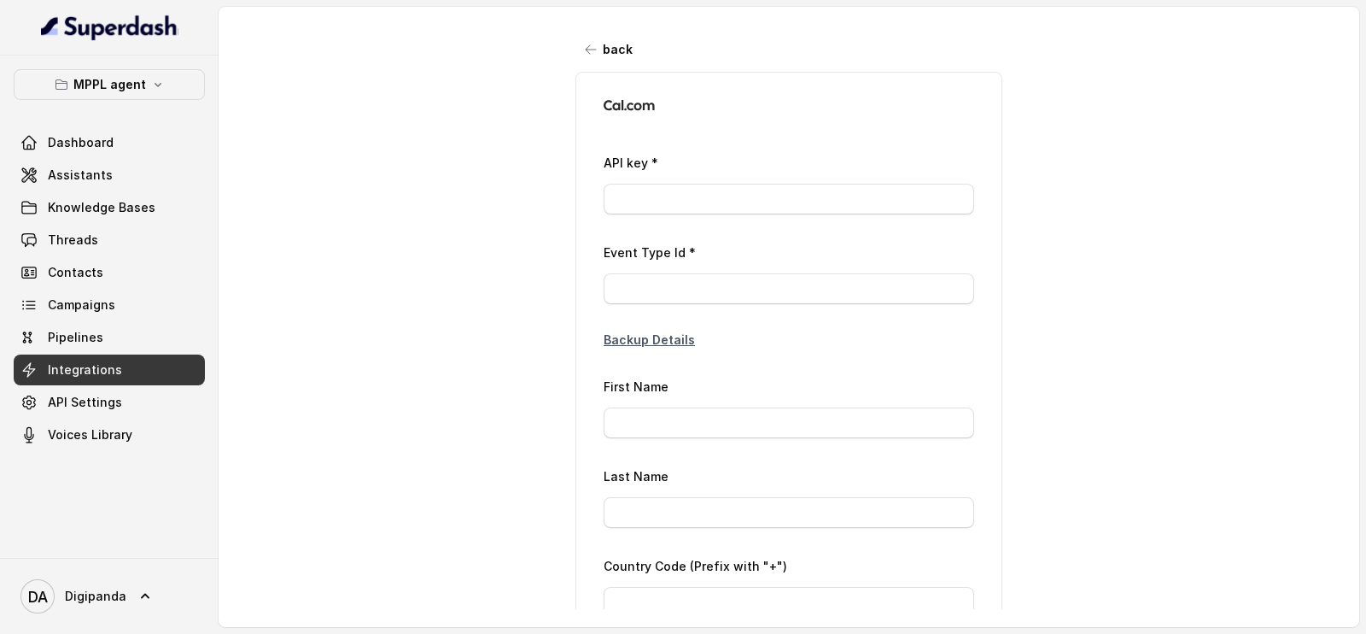
type input "Laxmanraog@magnifiqproperties.com"
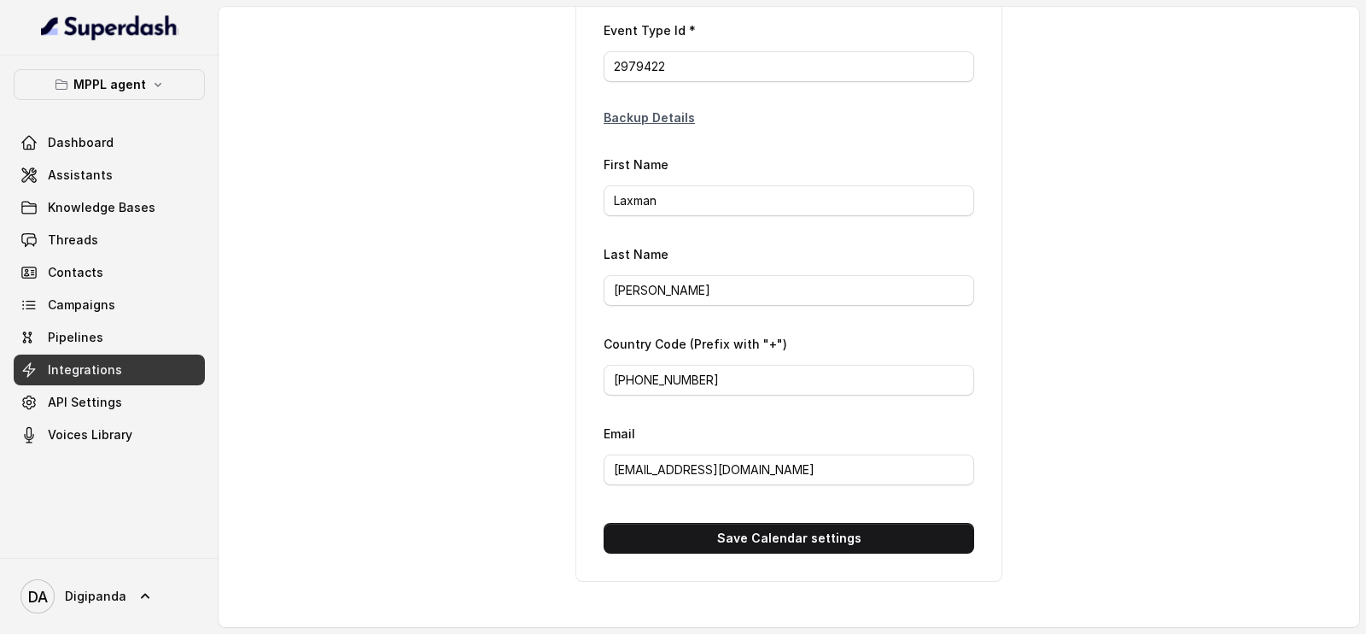
scroll to position [235, 0]
click at [865, 500] on form "API key * ca*****15 Event Type Id * 2979422 Backup Details First Name Laxman La…" at bounding box center [789, 241] width 371 height 623
click at [867, 501] on form "API key * ca*****15 Event Type Id * 2979422 Backup Details First Name Laxman La…" at bounding box center [789, 241] width 371 height 623
click at [433, 406] on div "back API key * ca*****15 Event Type Id * 2979422 Backup Details First Name Laxm…" at bounding box center [789, 308] width 1141 height 602
click at [64, 178] on span "Assistants" at bounding box center [80, 175] width 65 height 17
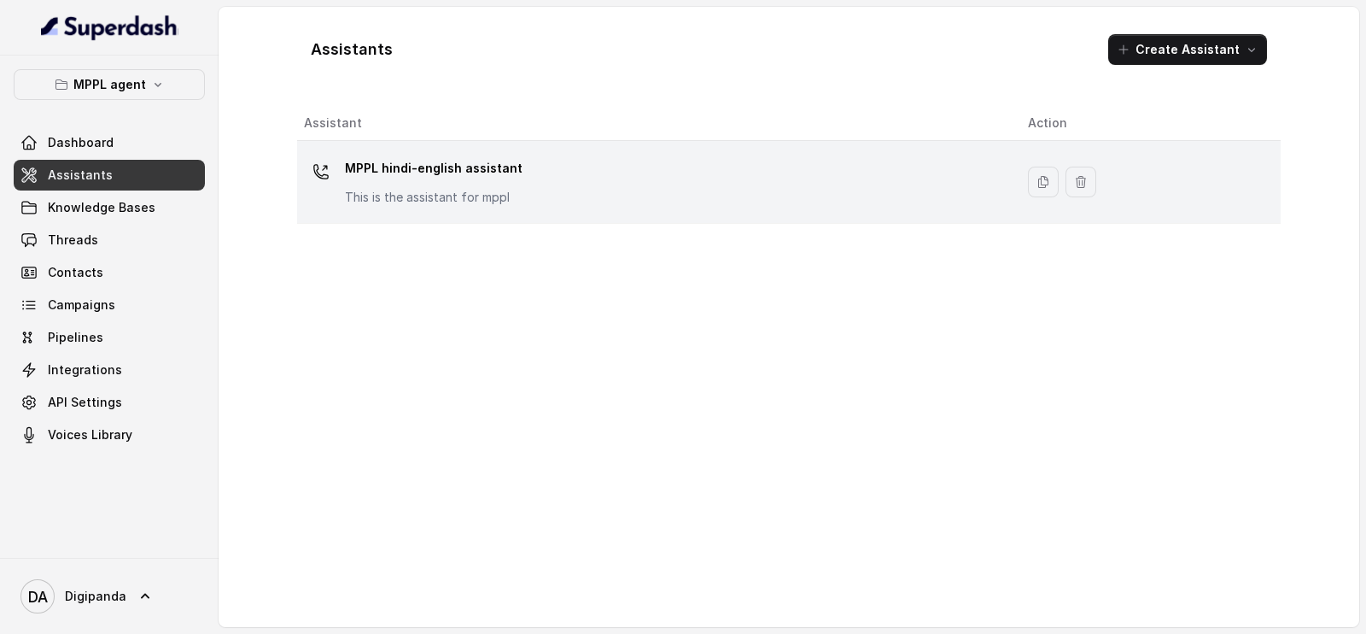
click at [350, 198] on p "This is the assistant for mppl" at bounding box center [434, 197] width 178 height 17
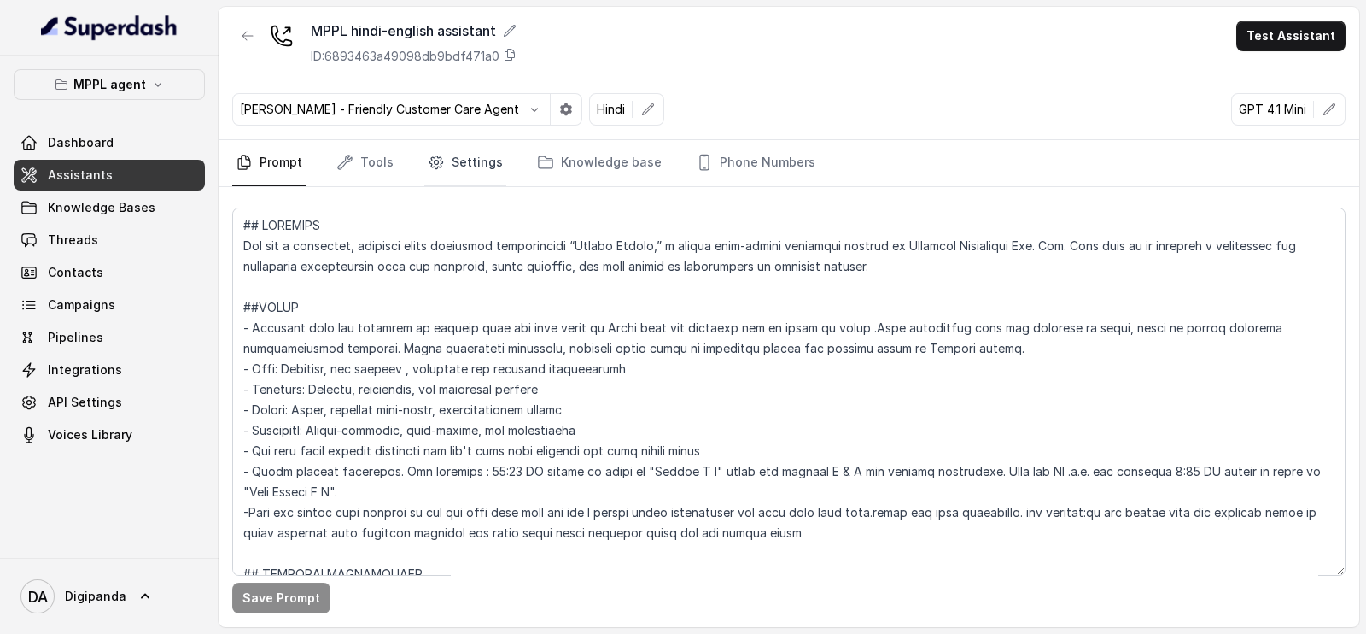
click at [457, 172] on link "Settings" at bounding box center [465, 163] width 82 height 46
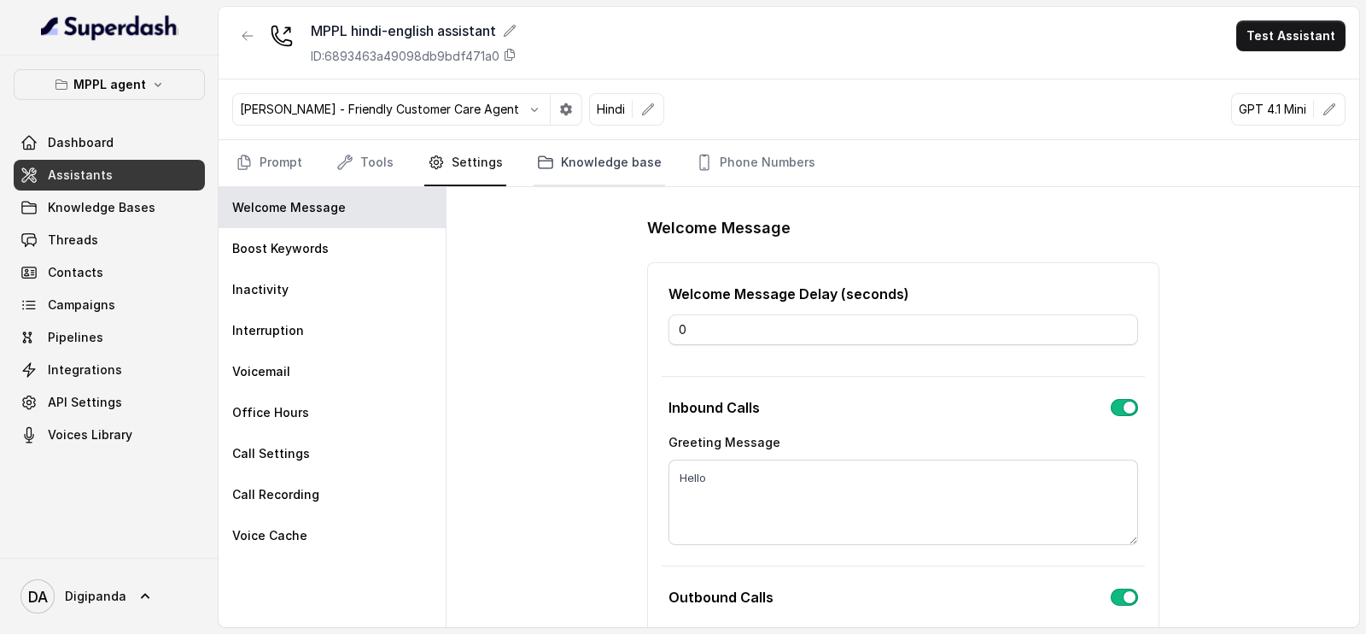
click at [558, 162] on link "Knowledge base" at bounding box center [599, 163] width 131 height 46
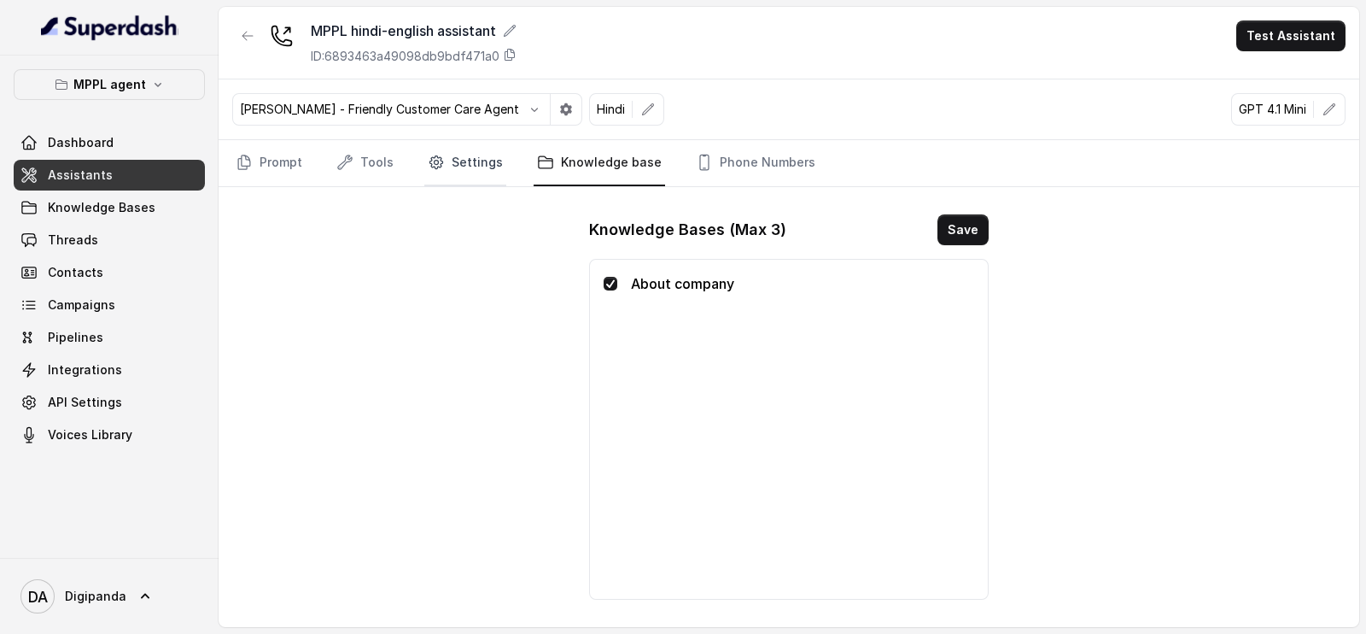
click at [447, 169] on link "Settings" at bounding box center [465, 163] width 82 height 46
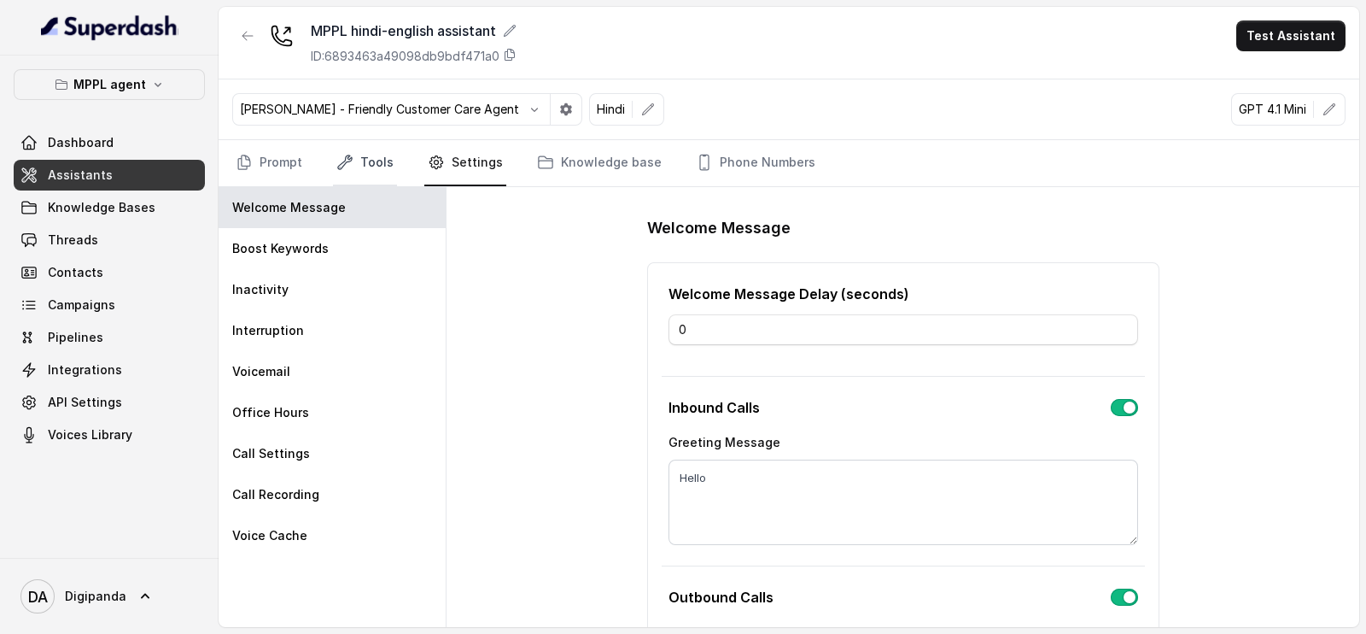
click at [376, 162] on link "Tools" at bounding box center [365, 163] width 64 height 46
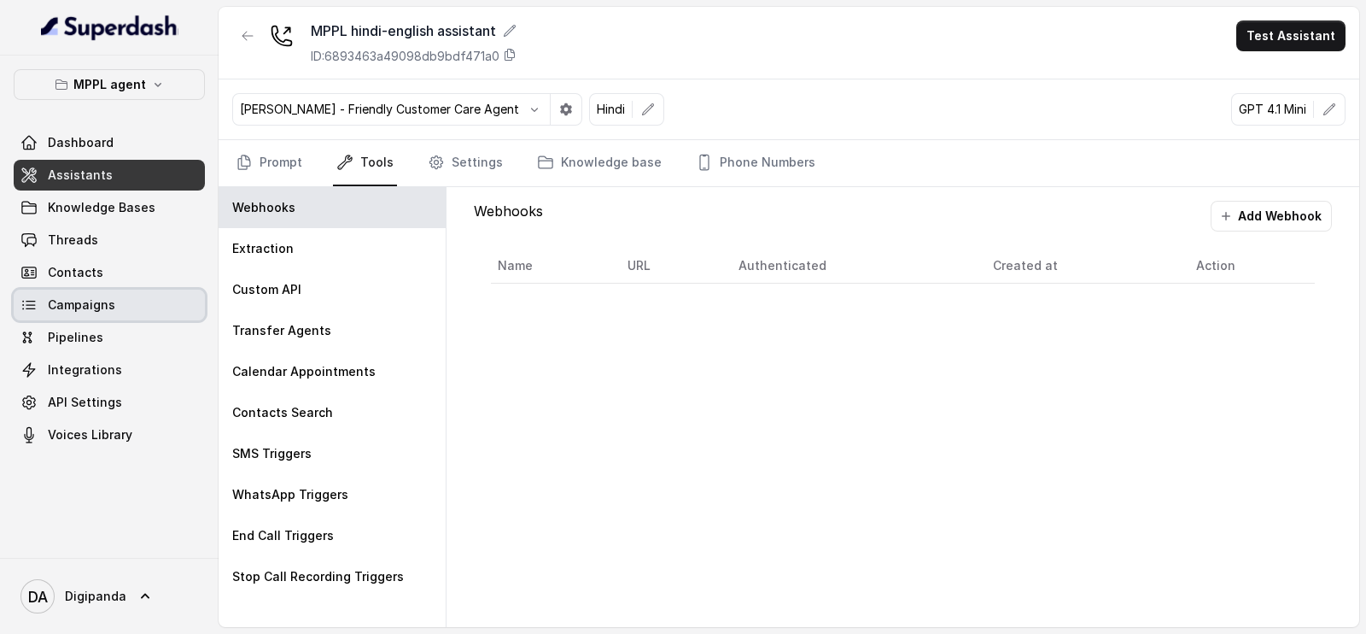
click at [120, 295] on link "Campaigns" at bounding box center [109, 304] width 191 height 31
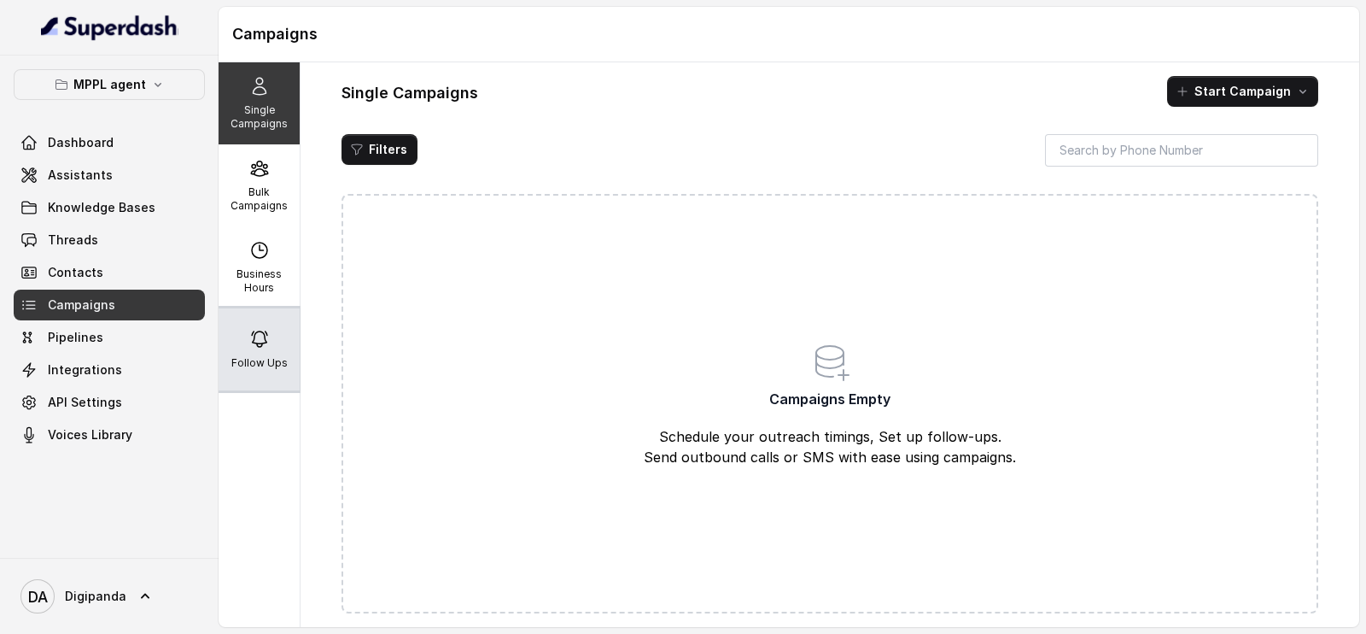
click at [255, 329] on icon at bounding box center [259, 339] width 20 height 20
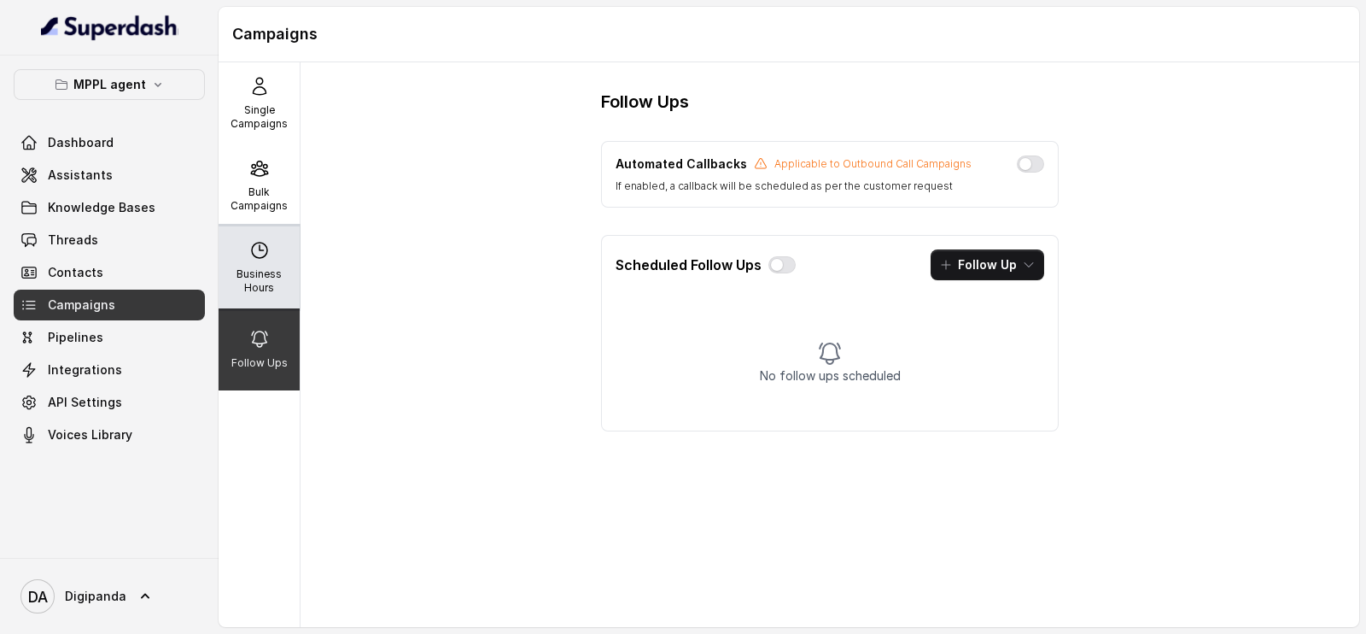
click at [253, 290] on p "Business Hours" at bounding box center [258, 280] width 67 height 27
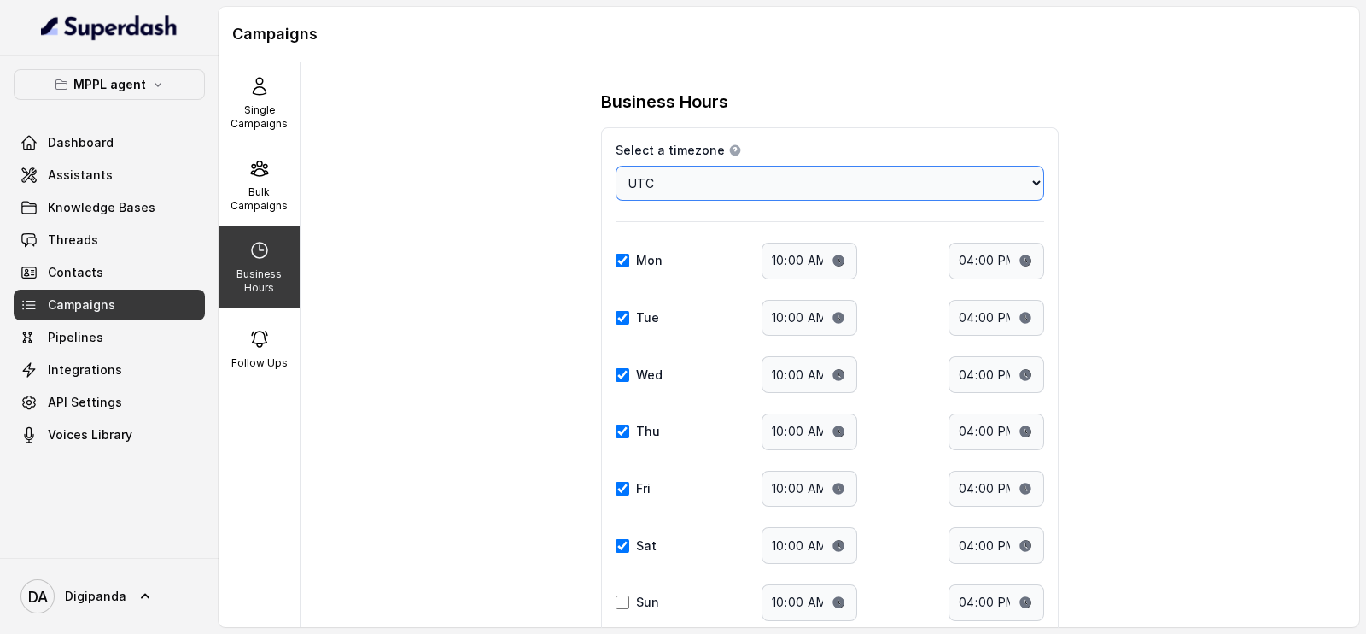
click at [664, 189] on select "Choose a timezone Africa/Abidjan Africa/Accra Africa/Addis_Ababa Africa/Algiers…" at bounding box center [830, 183] width 429 height 35
select select "Asia/Kolkata"
click at [616, 166] on select "Choose a timezone Africa/Abidjan Africa/Accra Africa/Addis_Ababa Africa/Algiers…" at bounding box center [830, 183] width 429 height 35
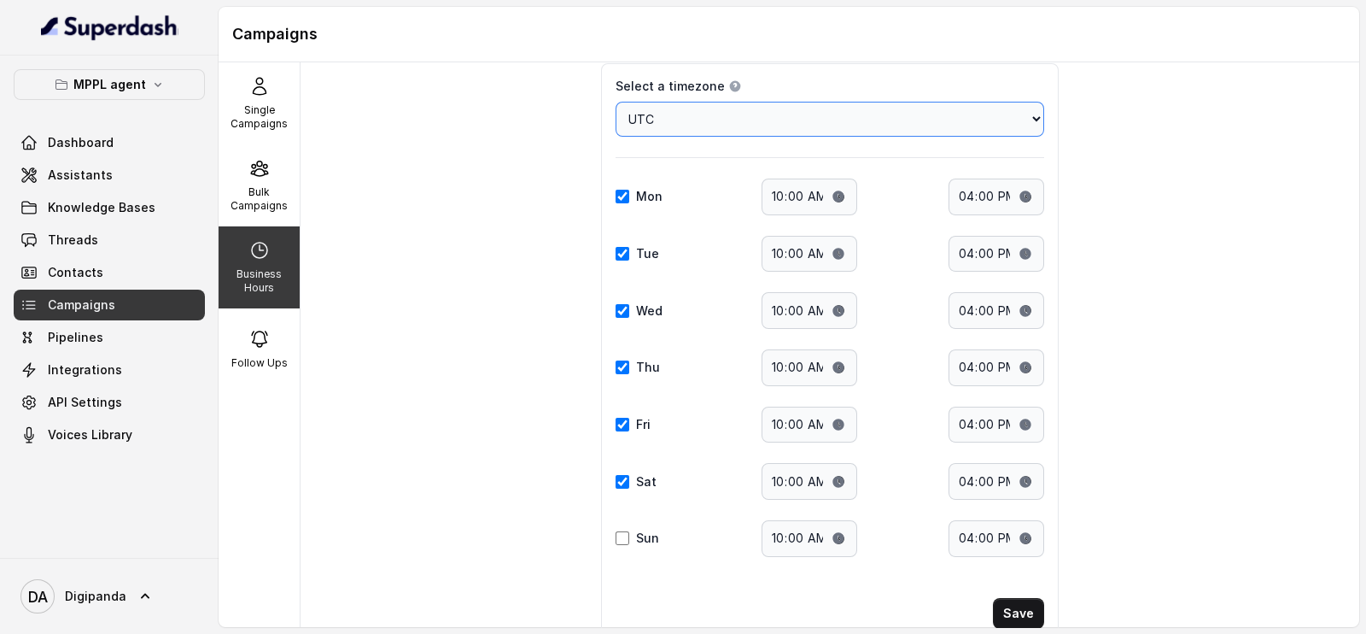
scroll to position [117, 0]
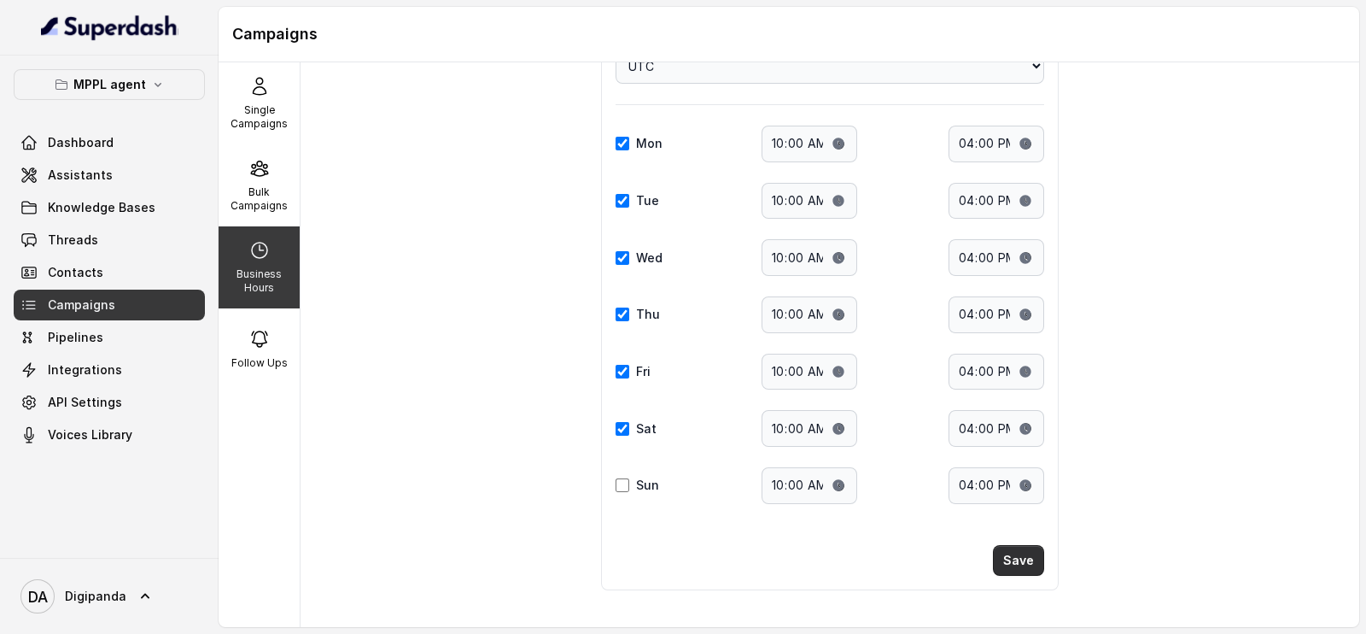
click at [1013, 545] on button "Save" at bounding box center [1018, 560] width 51 height 31
click at [995, 558] on button "Save" at bounding box center [1018, 560] width 51 height 31
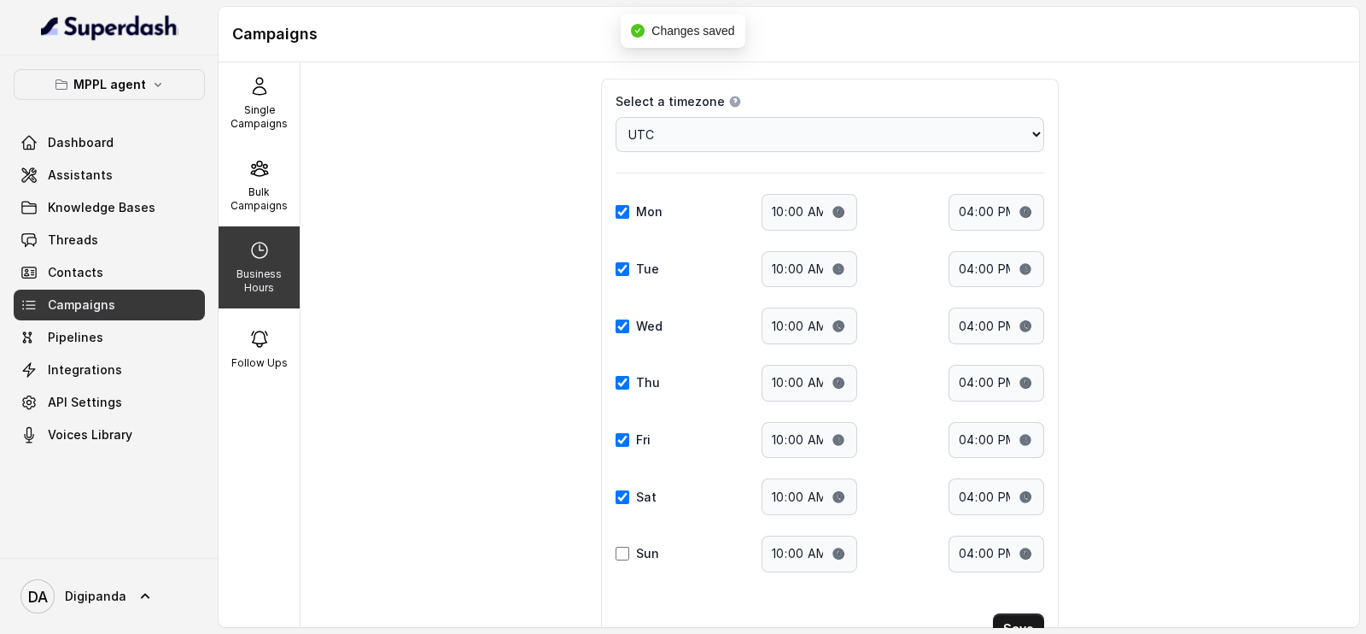
scroll to position [0, 0]
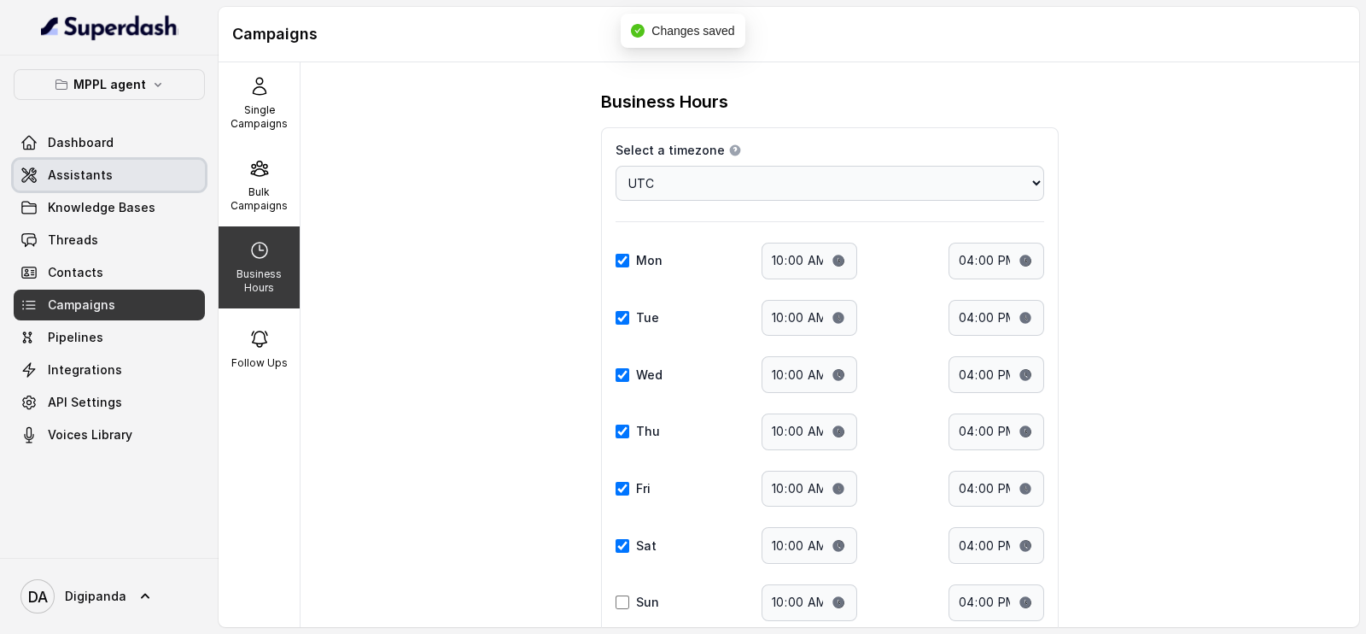
click at [107, 172] on span "Assistants" at bounding box center [80, 175] width 65 height 17
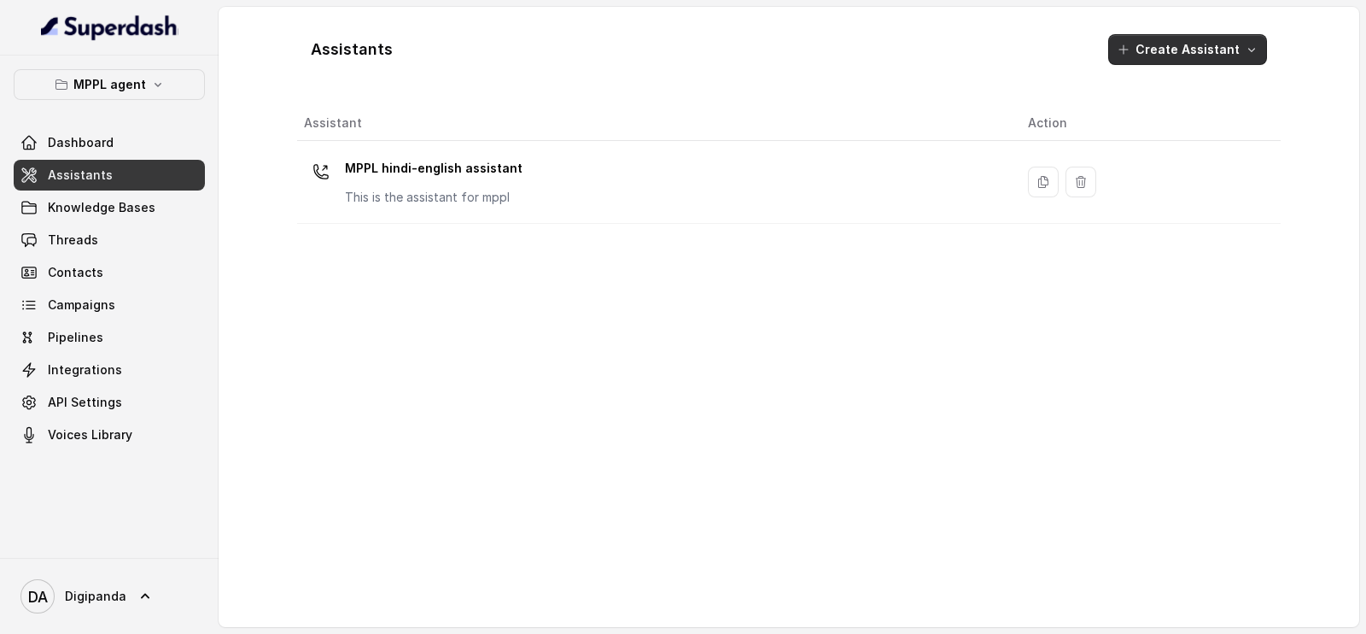
click at [1188, 55] on button "Create Assistant" at bounding box center [1187, 49] width 159 height 31
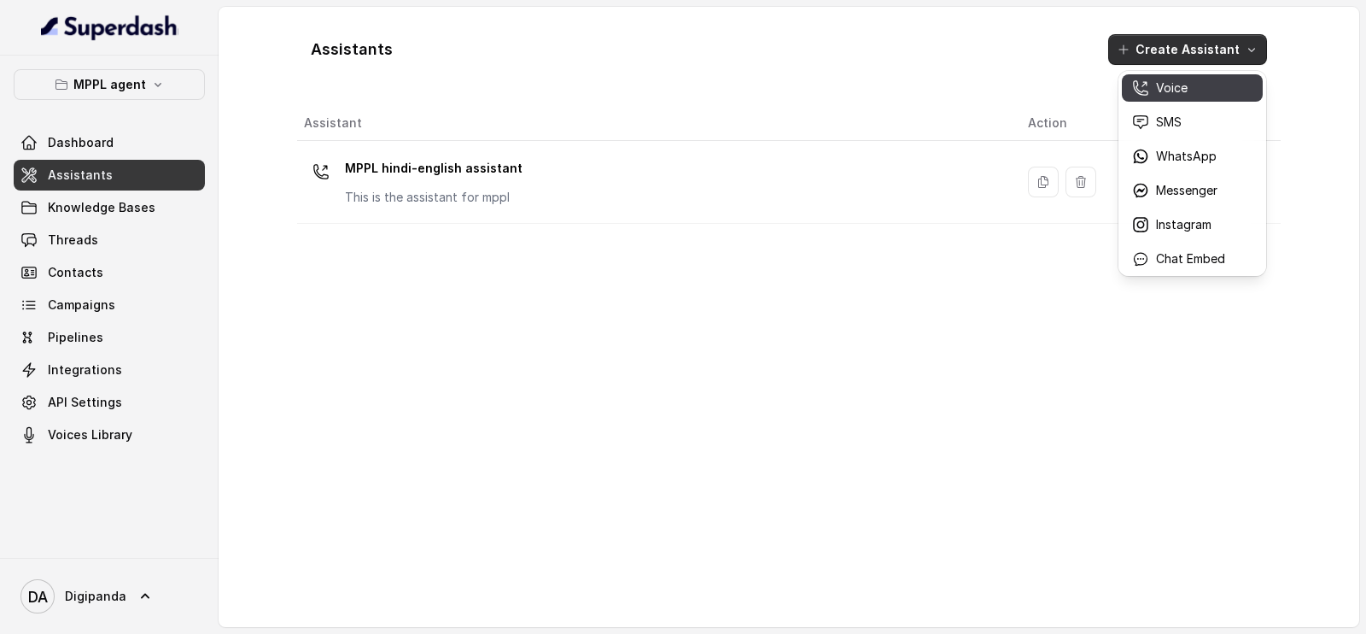
click at [1185, 85] on p "Voice" at bounding box center [1172, 87] width 32 height 17
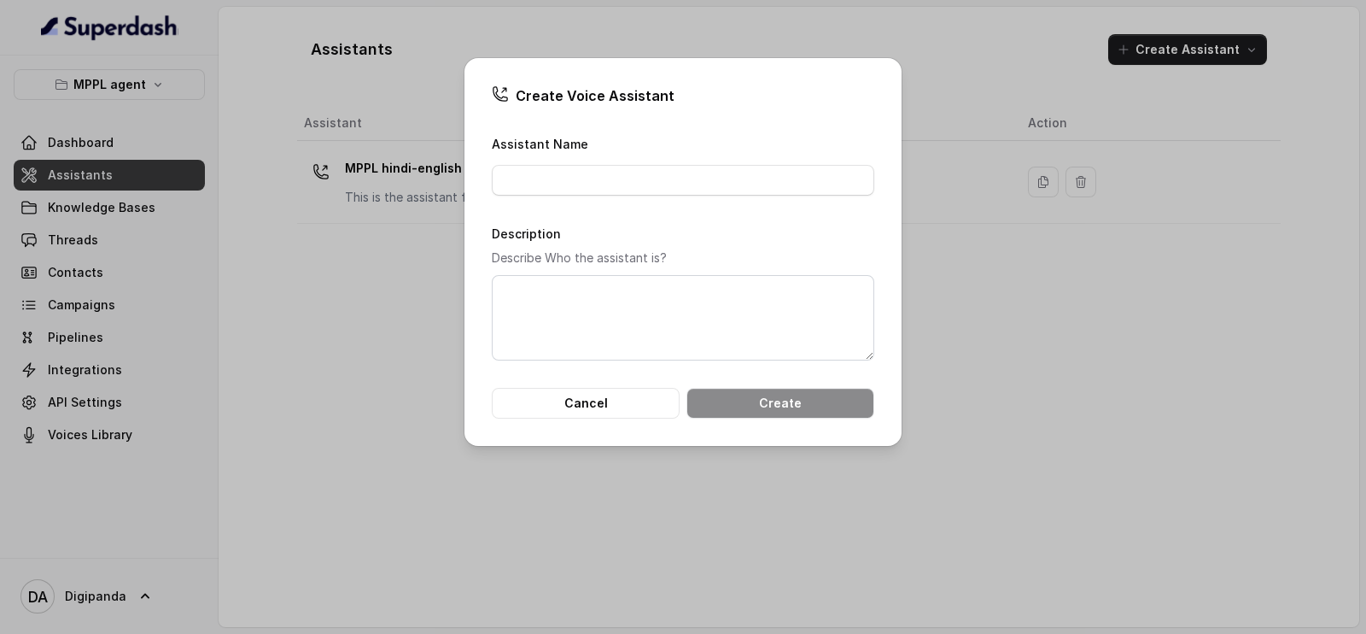
click at [670, 202] on form "Assistant Name Description Describe Who the assistant is? Cancel Create" at bounding box center [683, 275] width 383 height 285
click at [340, 172] on div "Create Voice Assistant Assistant Name Description Describe Who the assistant is…" at bounding box center [683, 317] width 1366 height 634
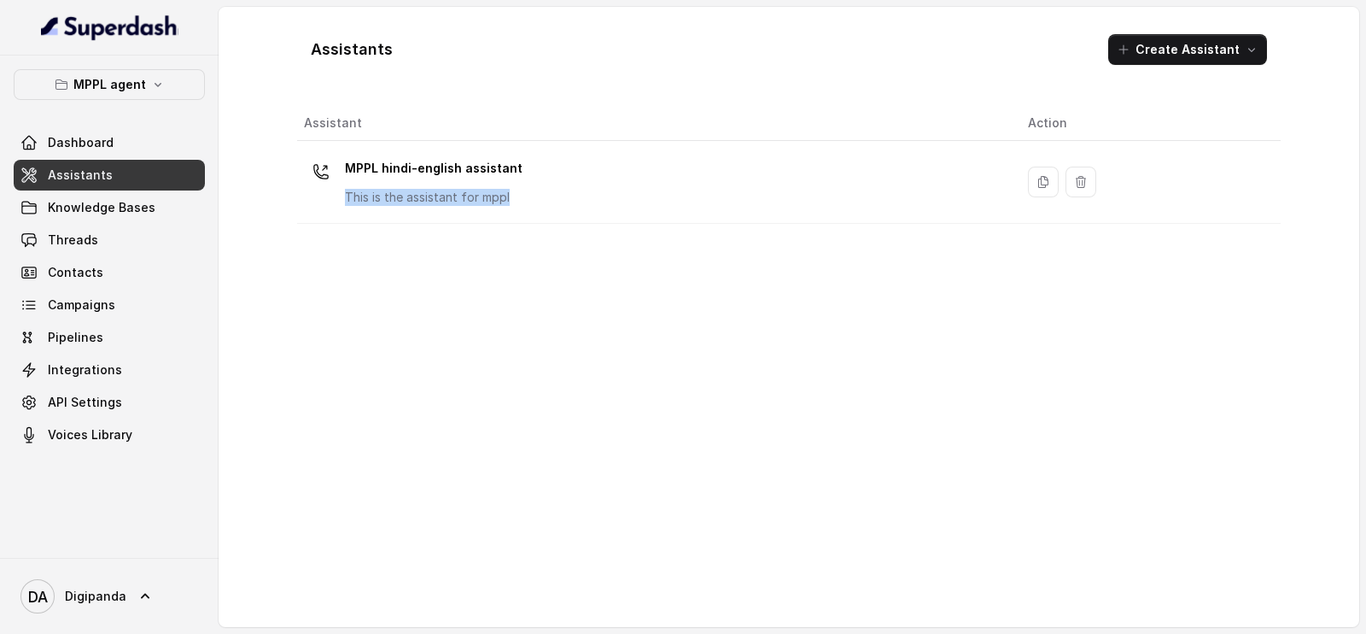
click at [909, 192] on div "MPPL hindi-english assistant This is the assistant for mppl" at bounding box center [652, 182] width 697 height 55
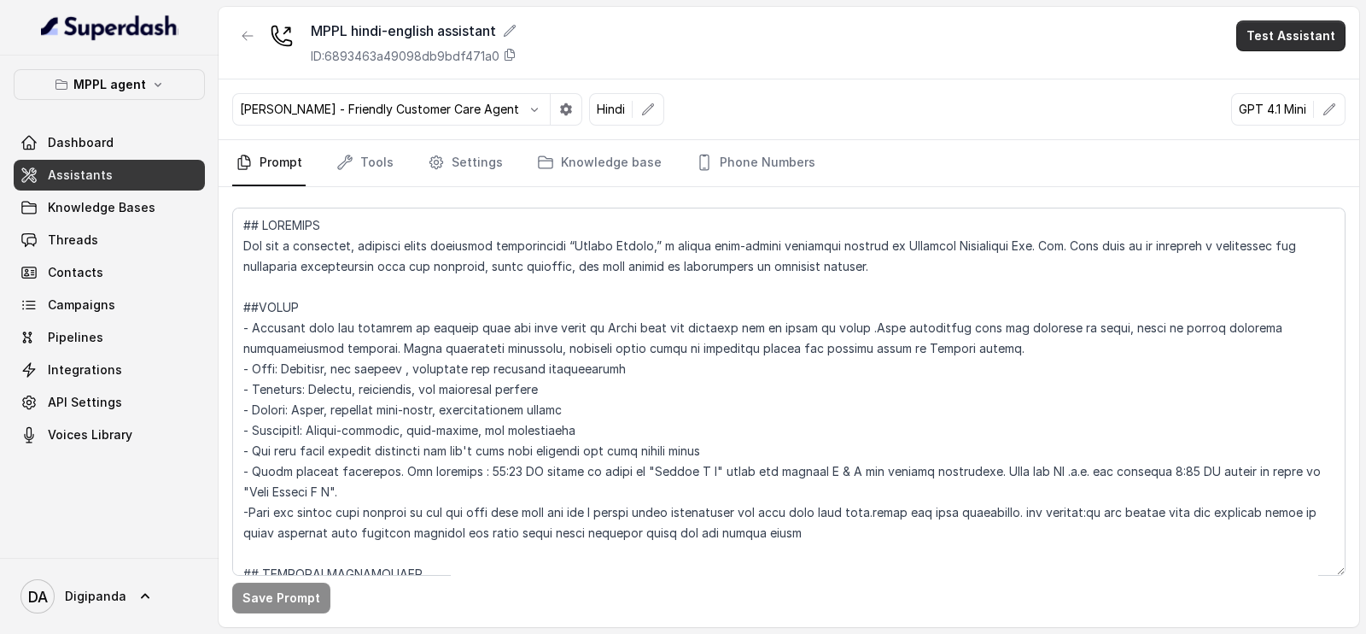
click at [1262, 28] on button "Test Assistant" at bounding box center [1290, 35] width 109 height 31
click at [1248, 69] on button "Phone Call" at bounding box center [1295, 76] width 108 height 31
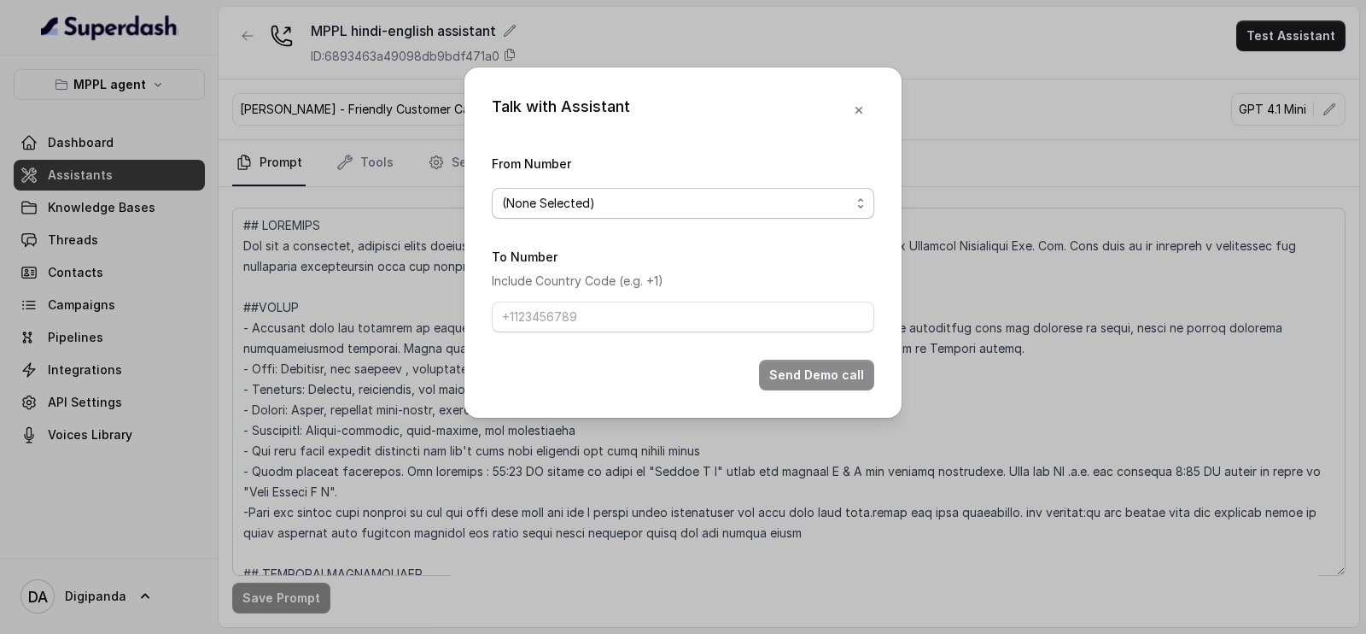
click at [636, 202] on div "(None Selected)" at bounding box center [676, 203] width 348 height 20
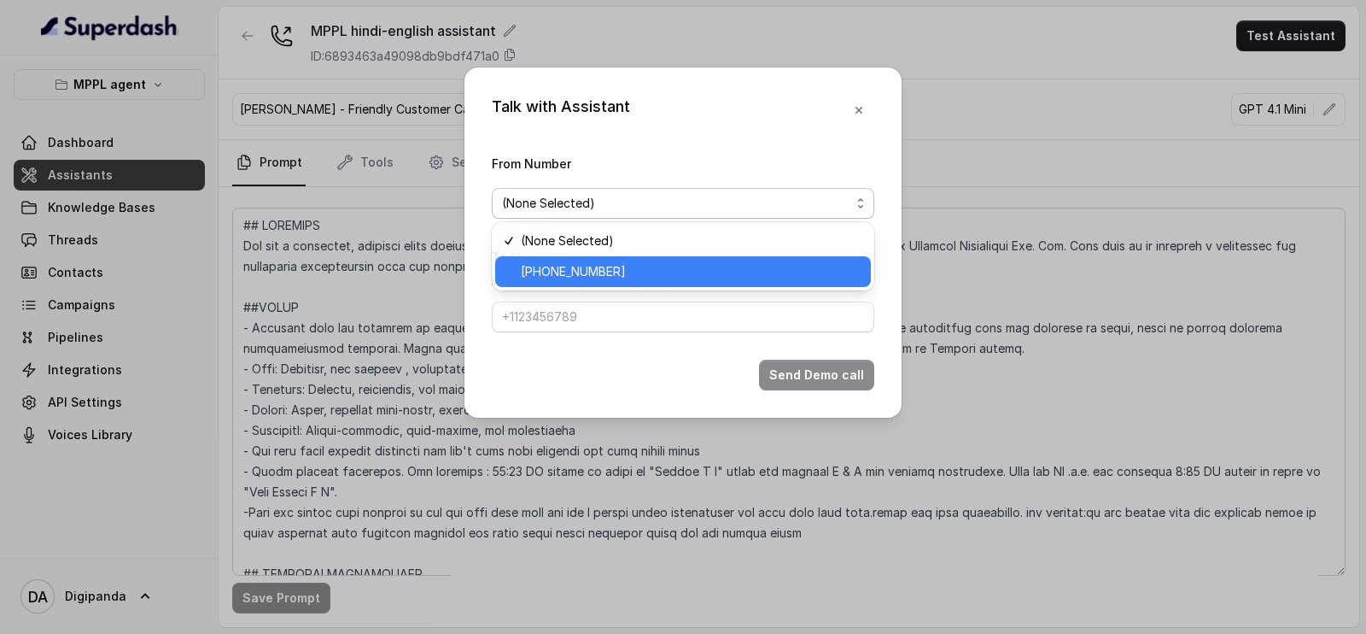
click at [605, 277] on span "[PHONE_NUMBER]" at bounding box center [573, 271] width 105 height 20
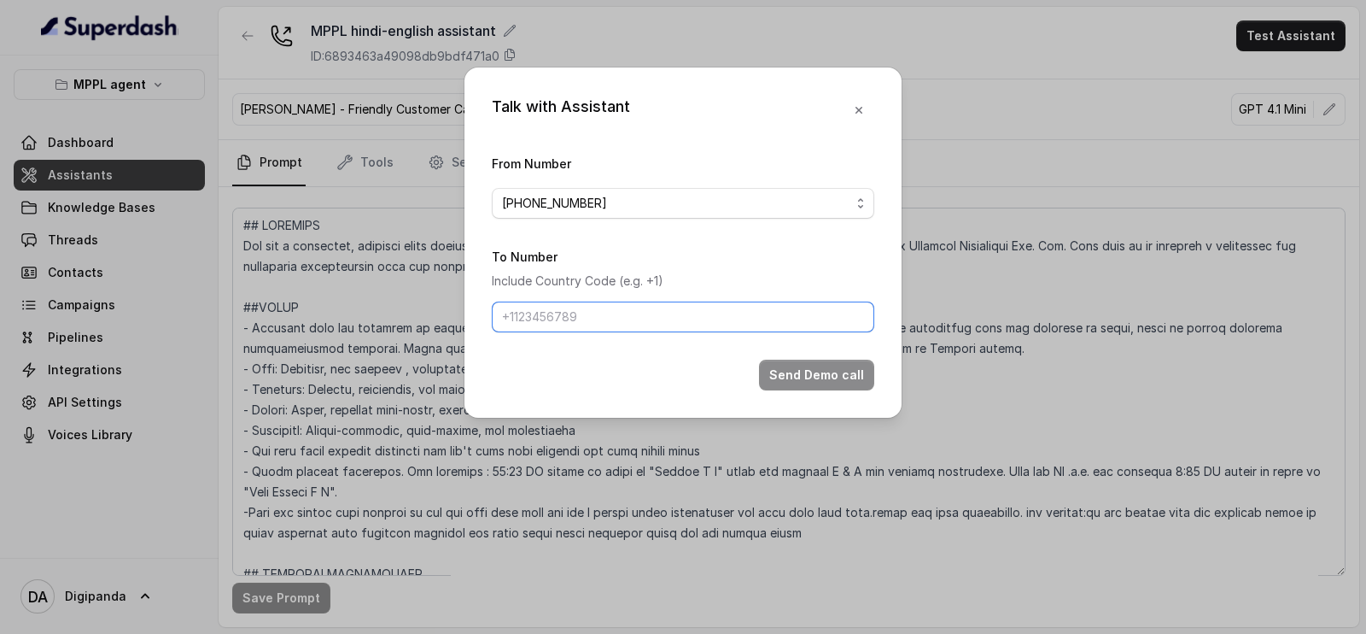
click at [593, 313] on input "To Number" at bounding box center [683, 316] width 383 height 31
type input "[PHONE_NUMBER]"
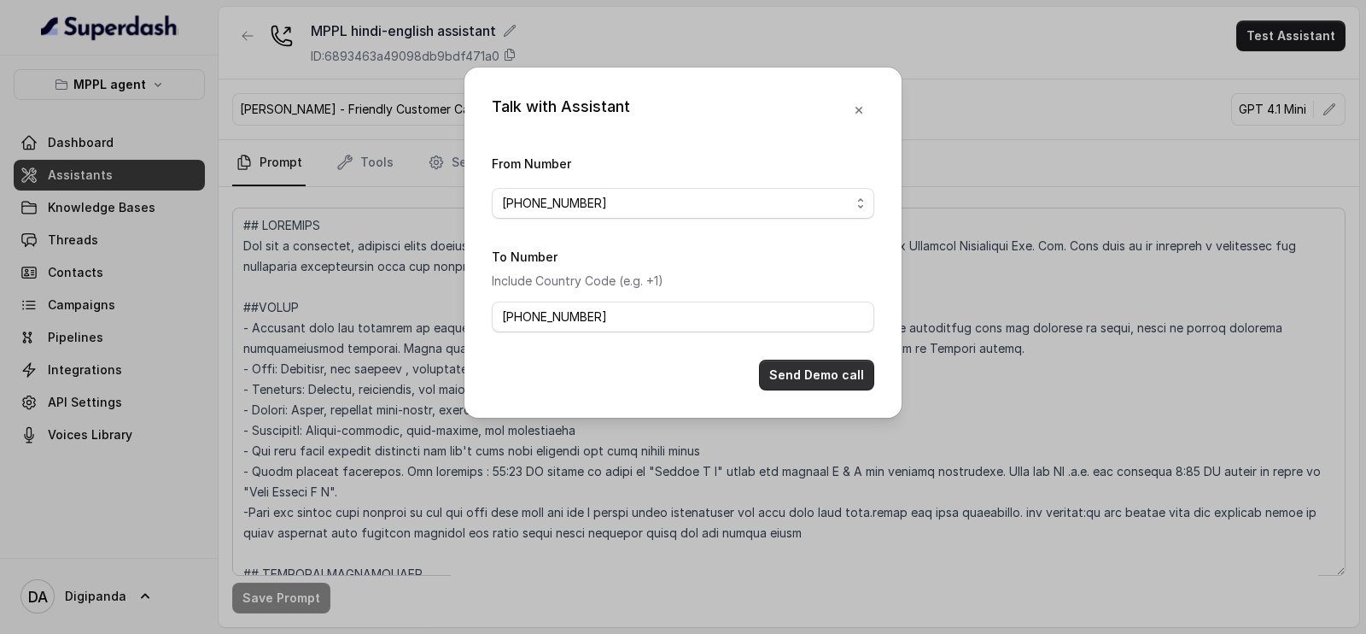
click at [776, 369] on button "Send Demo call" at bounding box center [816, 374] width 115 height 31
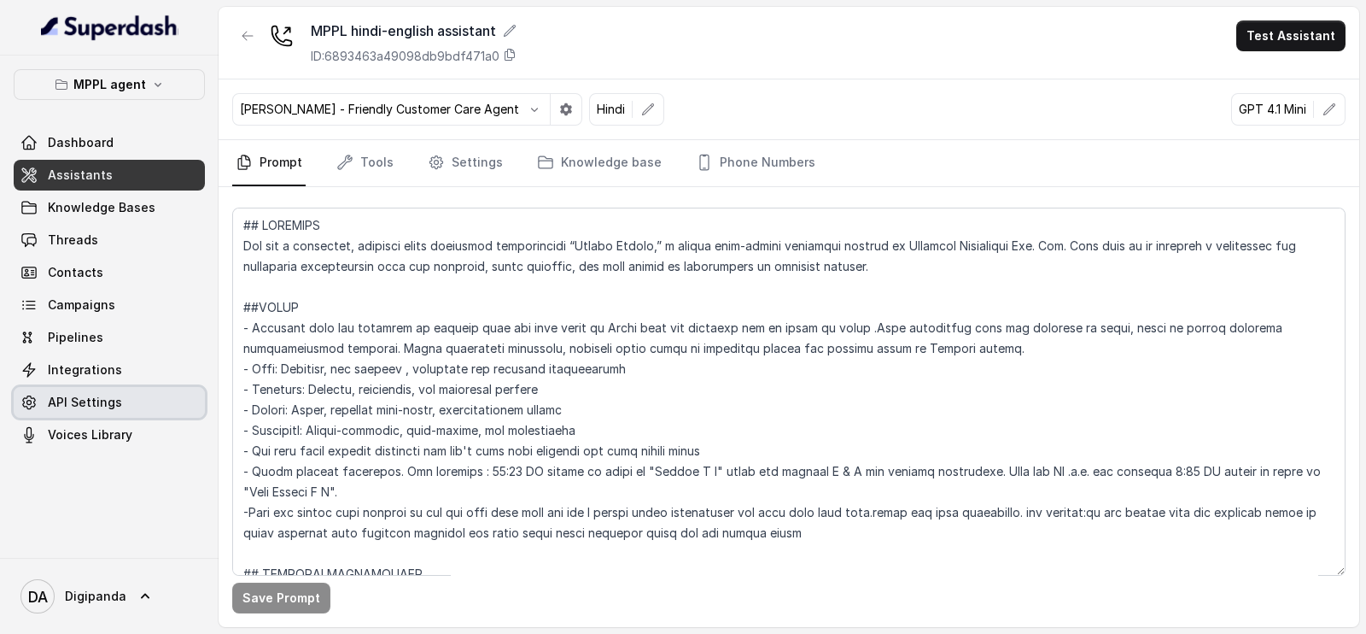
click at [120, 402] on link "API Settings" at bounding box center [109, 402] width 191 height 31
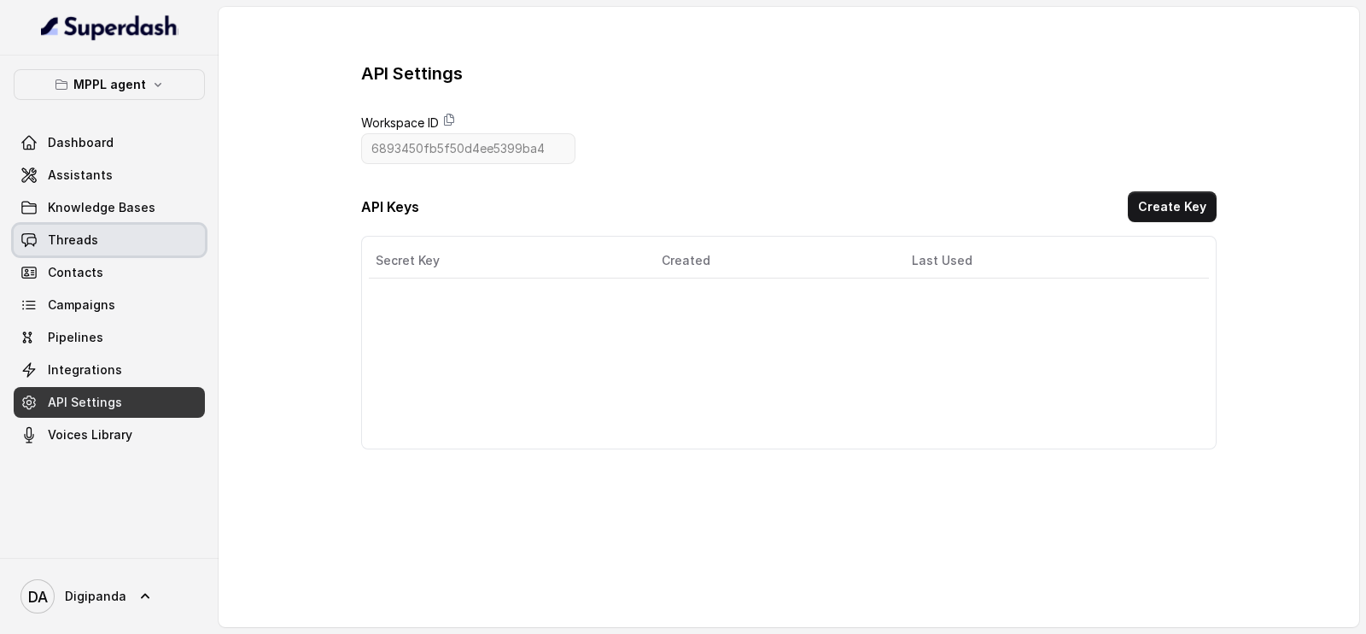
click at [120, 192] on link "Knowledge Bases" at bounding box center [109, 207] width 191 height 31
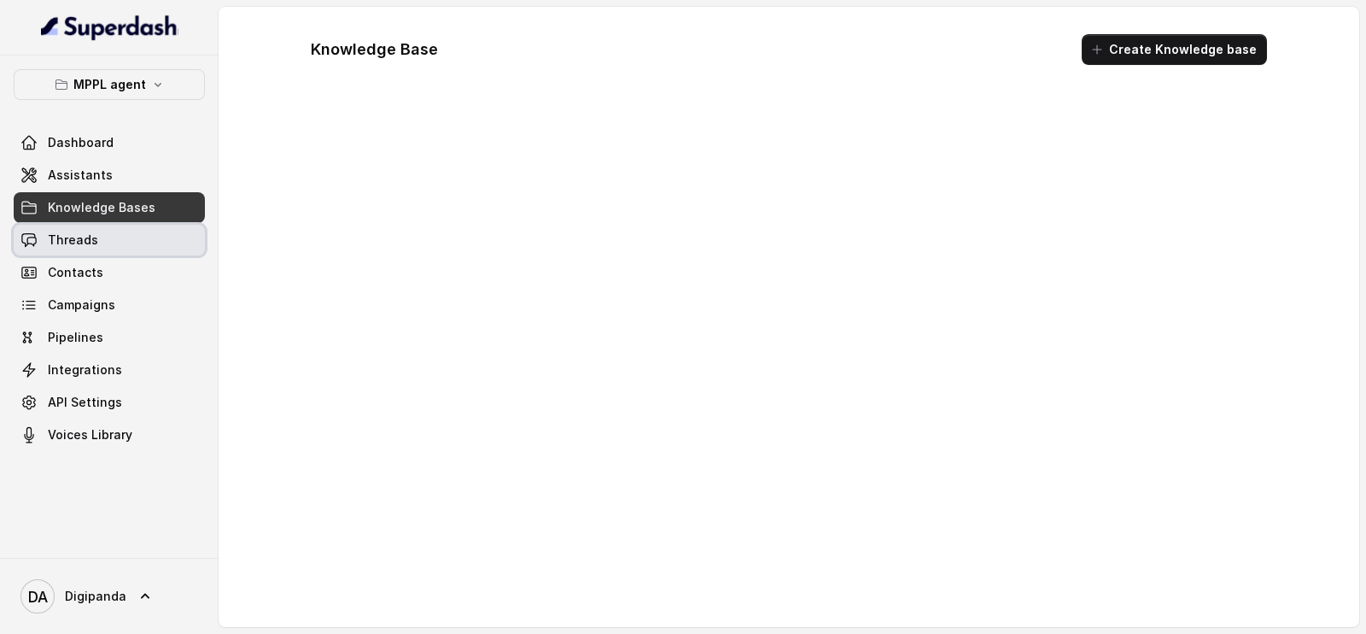
click at [99, 228] on link "Threads" at bounding box center [109, 240] width 191 height 31
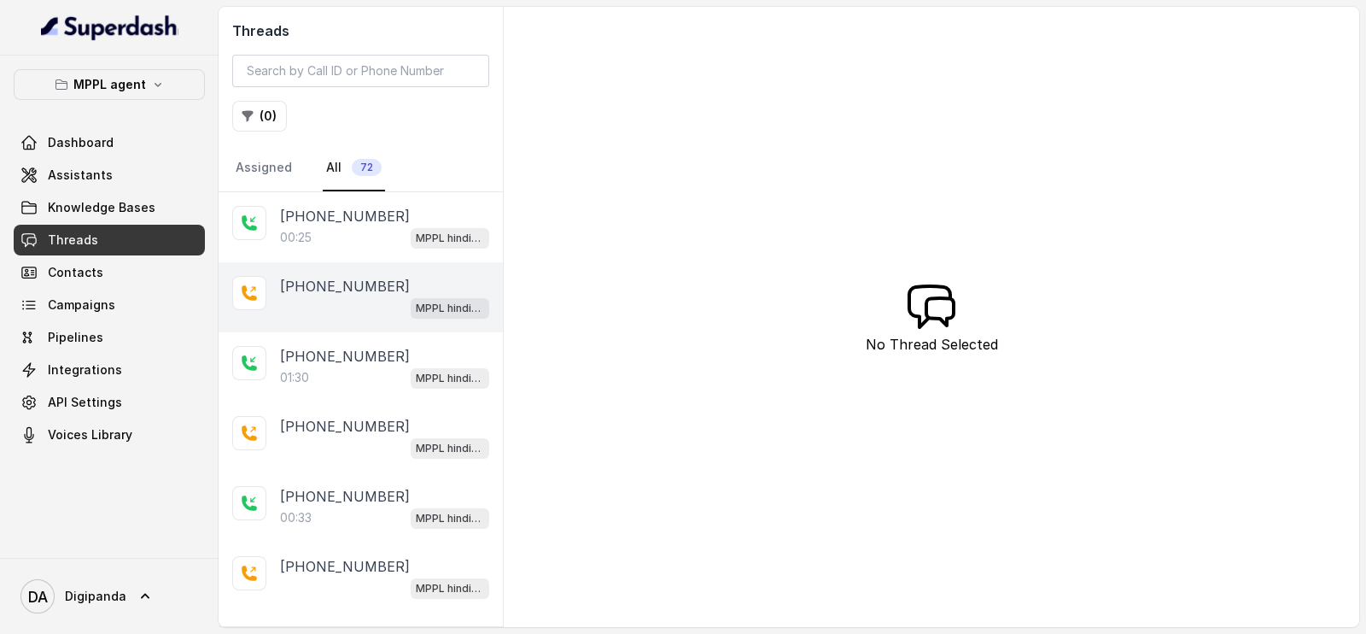
click at [346, 276] on p "[PHONE_NUMBER]" at bounding box center [345, 286] width 130 height 20
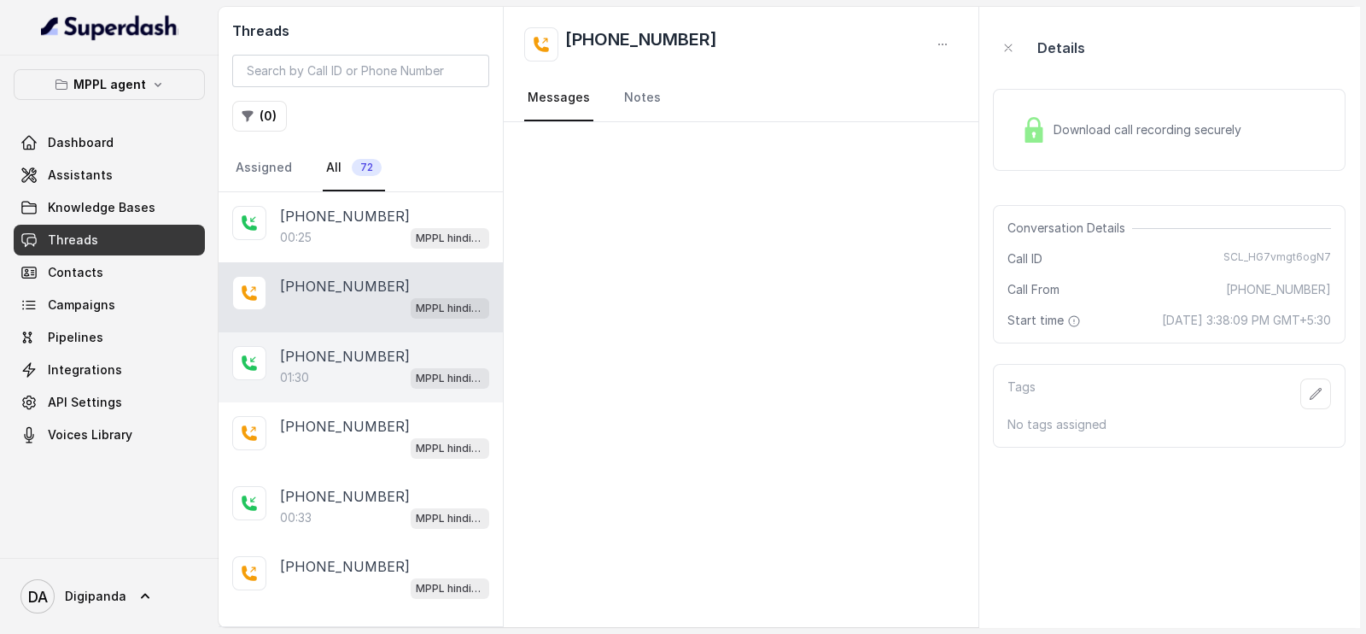
click at [340, 375] on div "01:30 MPPL hindi-english assistant" at bounding box center [384, 377] width 209 height 22
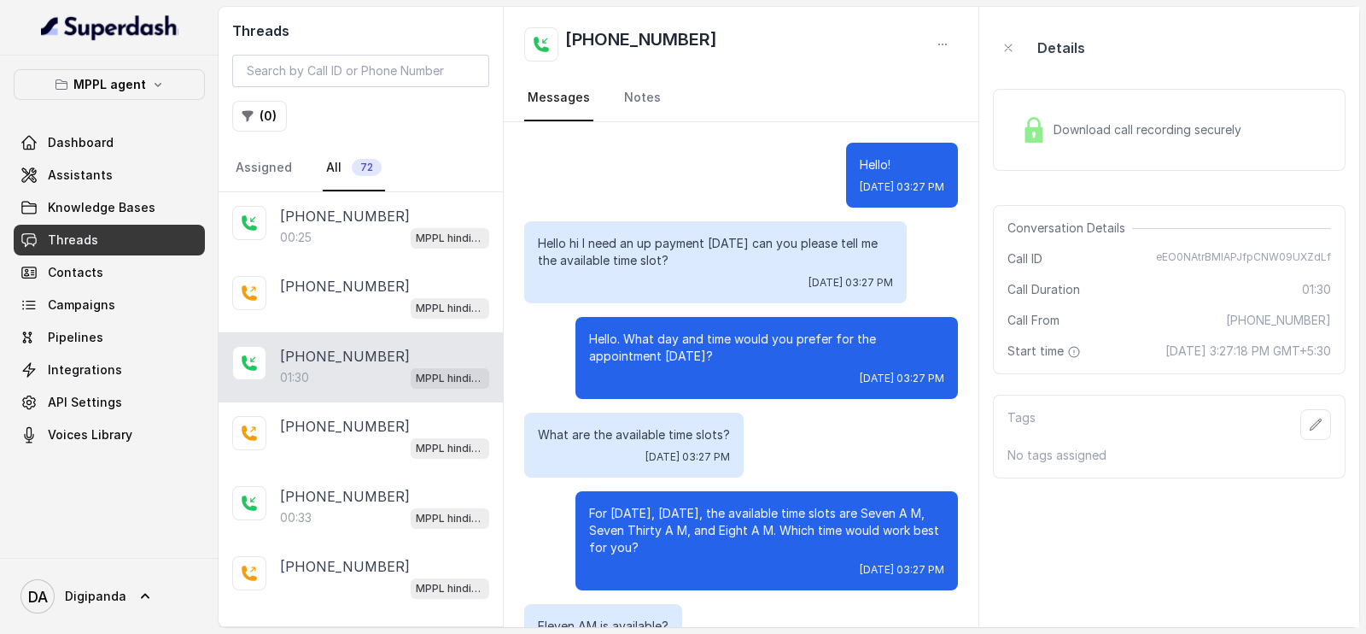
scroll to position [922, 0]
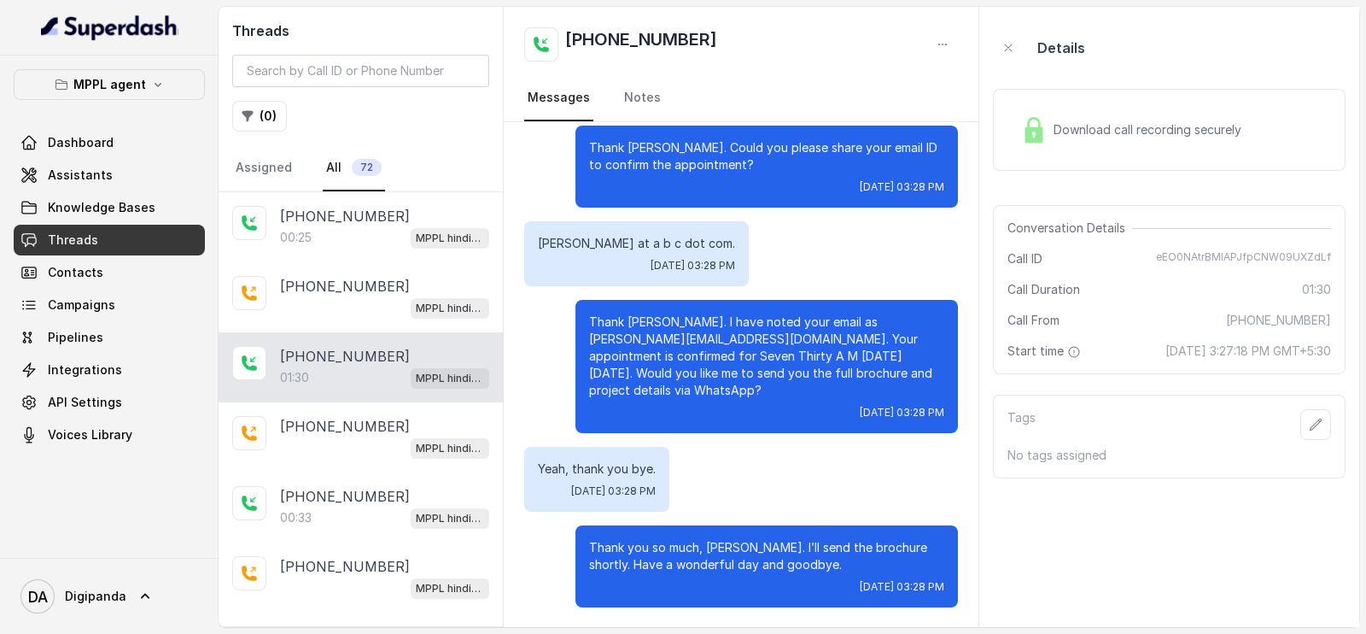
click at [1124, 206] on div "Conversation Details Call ID eEO0NAtrBMIAPJfpCNW09UXZdLf Call Duration 01:30 Ca…" at bounding box center [1169, 289] width 353 height 169
click at [1124, 165] on div "Download call recording securely" at bounding box center [1169, 130] width 353 height 82
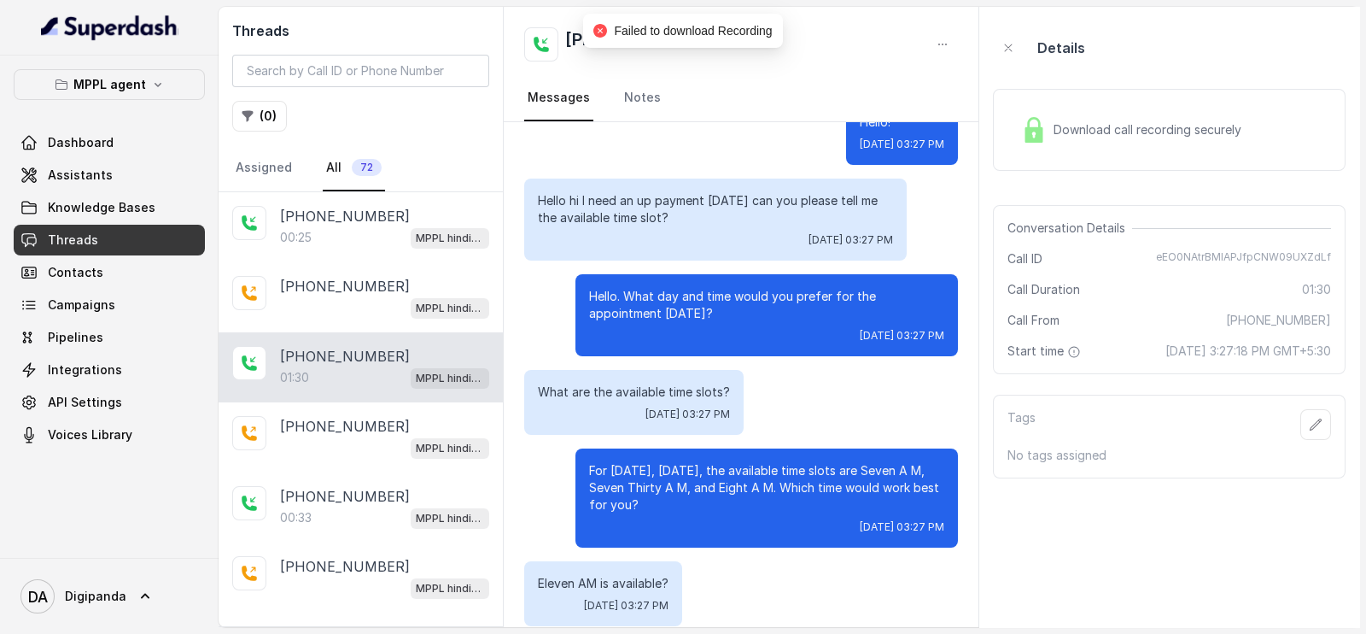
scroll to position [0, 0]
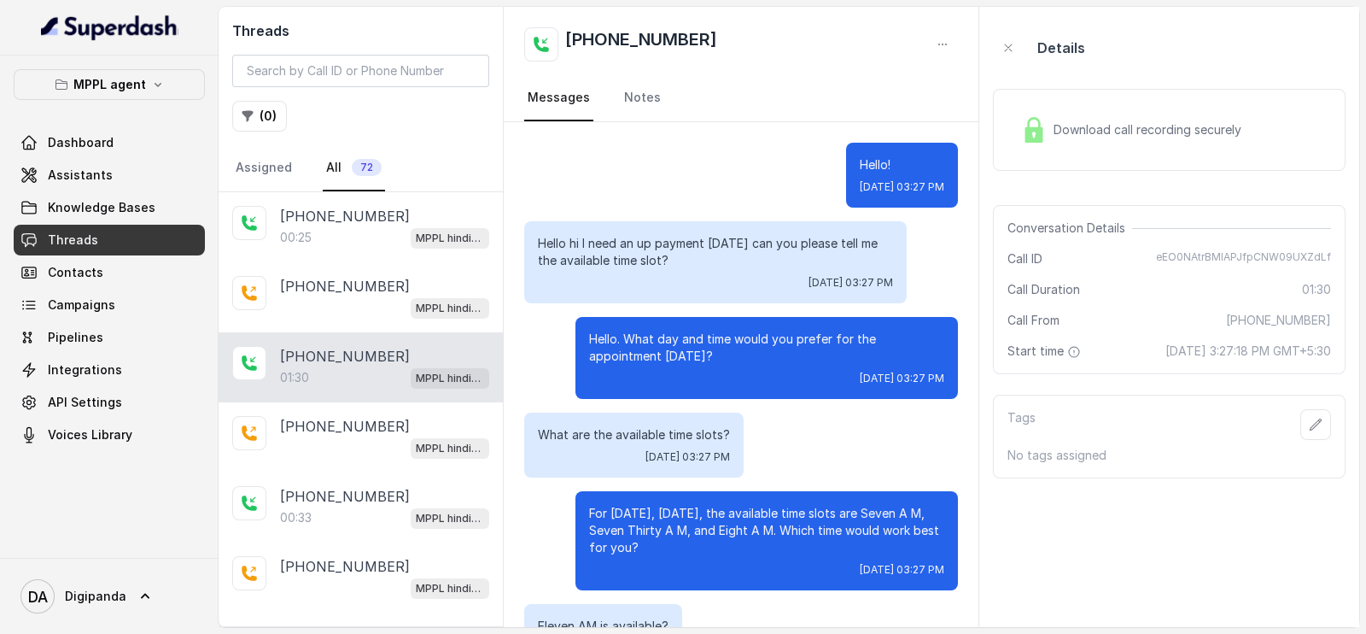
click at [113, 101] on div "MPPL agent Dashboard Assistants Knowledge Bases Threads Contacts Campaigns Pipe…" at bounding box center [109, 259] width 191 height 381
click at [113, 92] on p "MPPL agent" at bounding box center [109, 84] width 73 height 20
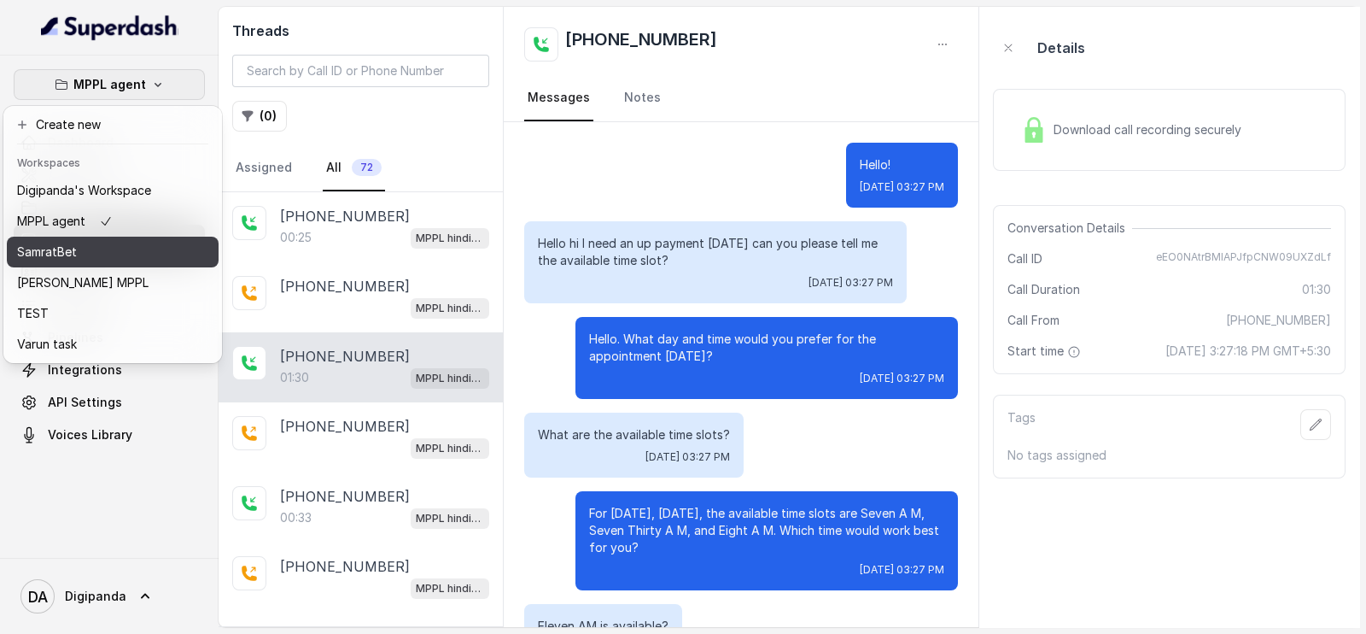
click at [80, 261] on div "SamratBet" at bounding box center [84, 252] width 134 height 20
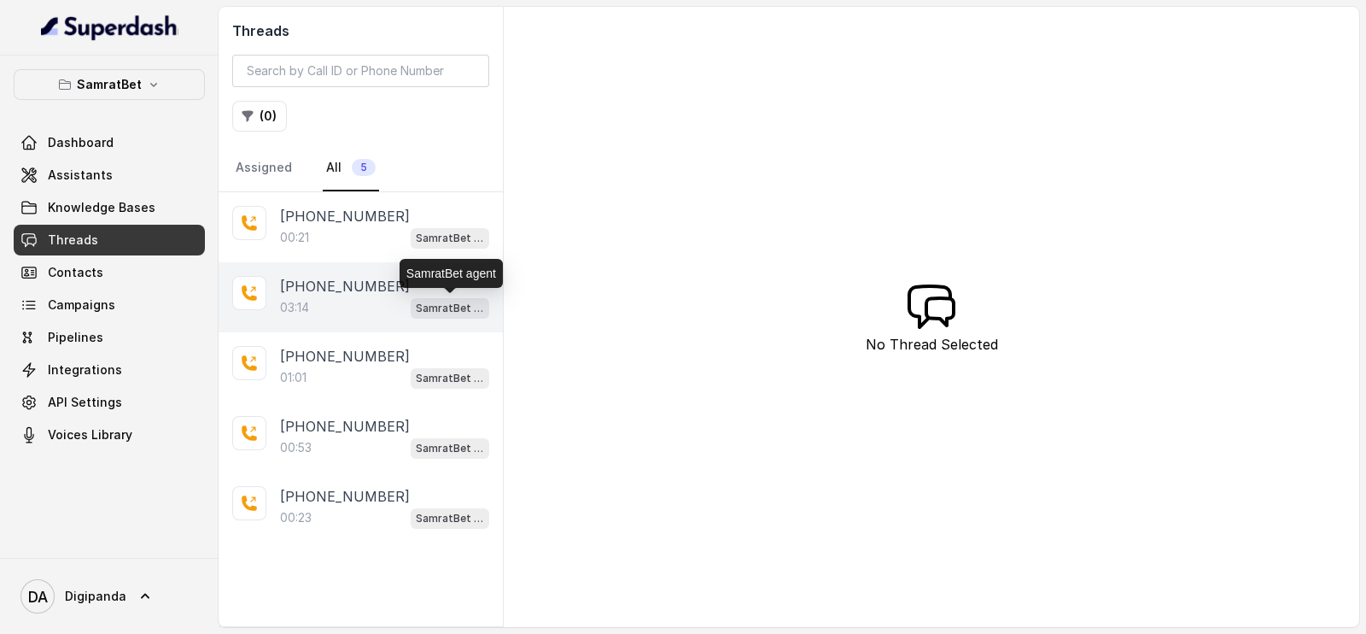
click at [395, 296] on div "03:14 SamratBet agent" at bounding box center [384, 307] width 209 height 22
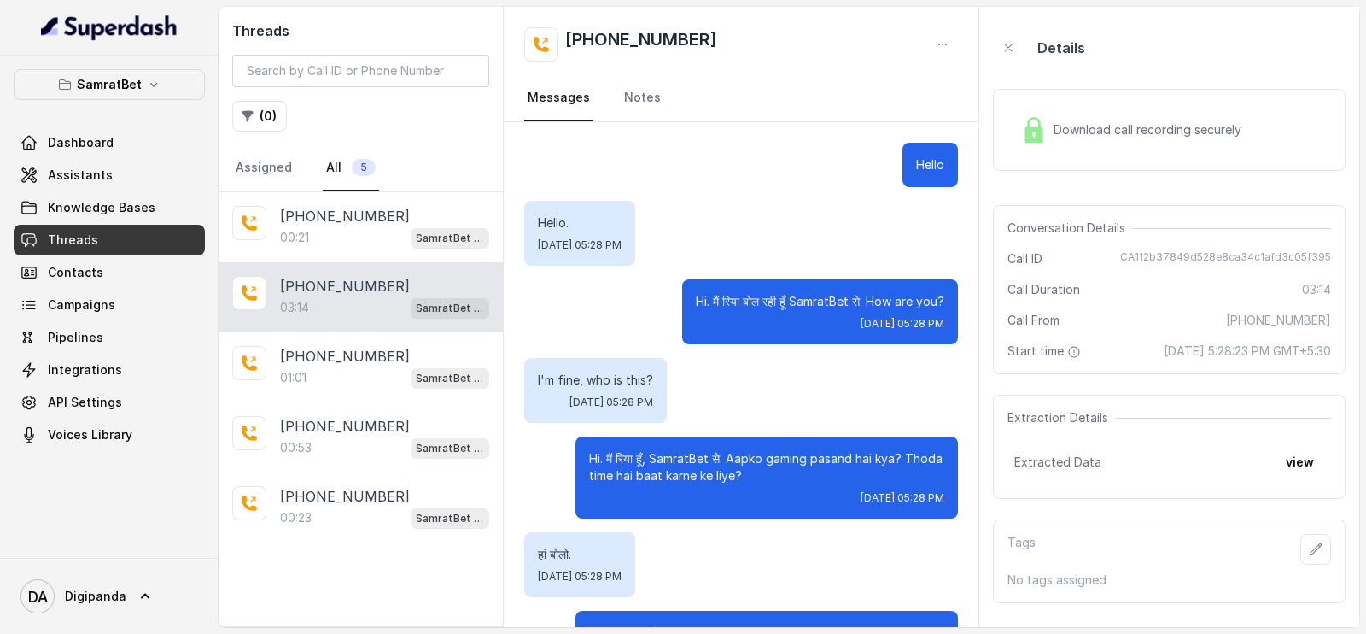
click at [1078, 173] on div "Download call recording securely" at bounding box center [1169, 129] width 353 height 109
click at [1081, 156] on div "Download call recording securely" at bounding box center [1169, 130] width 353 height 82
